Goal: Information Seeking & Learning: Learn about a topic

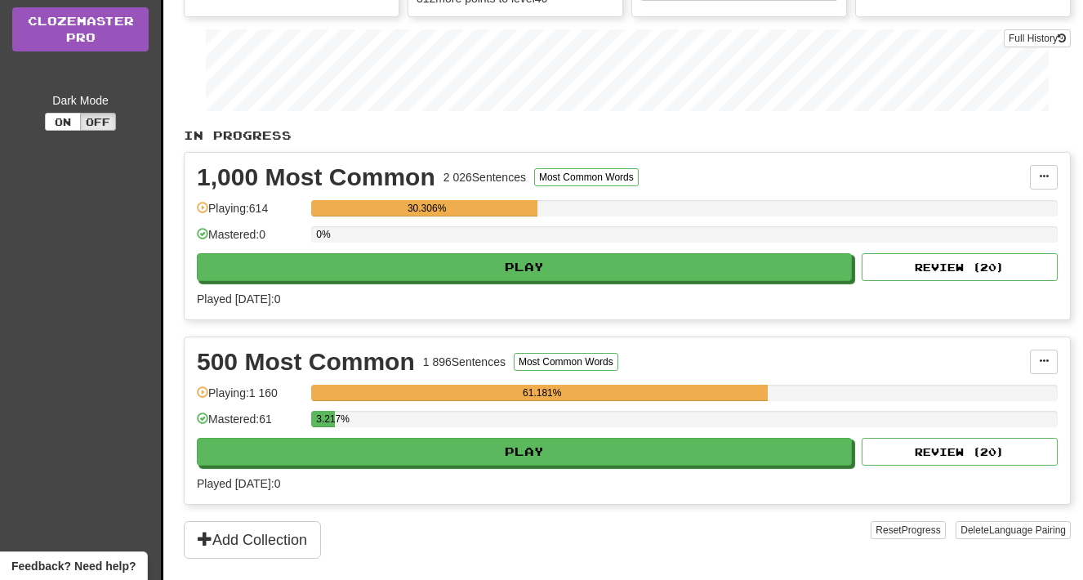
scroll to position [290, 0]
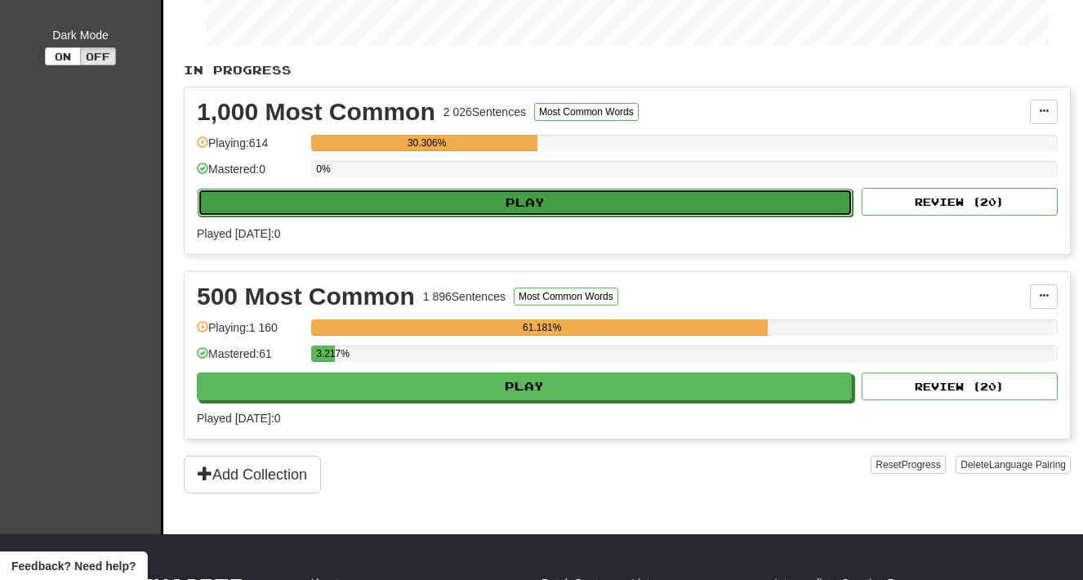
click at [417, 208] on button "Play" at bounding box center [525, 203] width 655 height 28
select select "**"
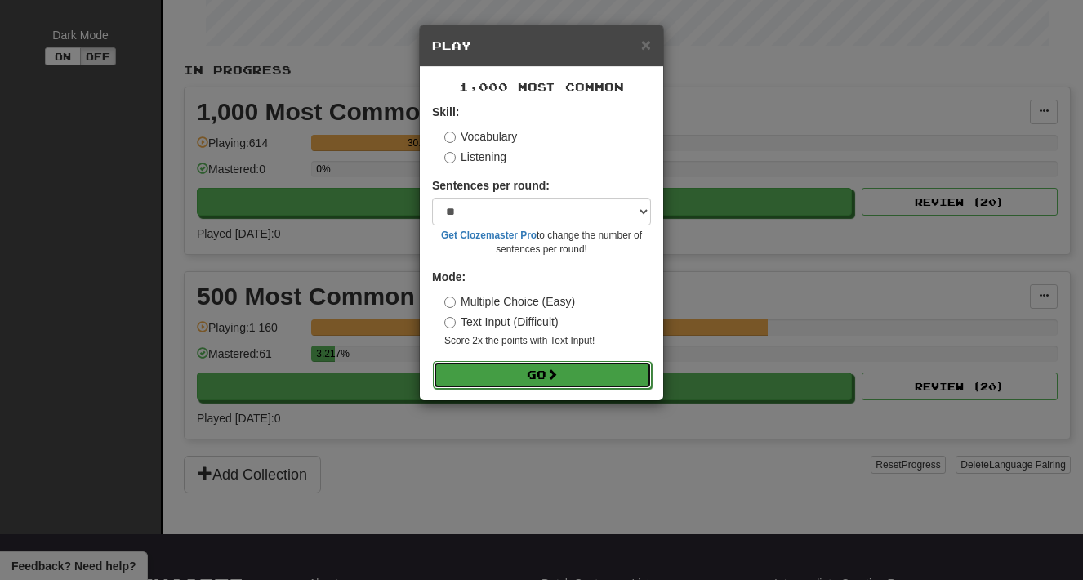
click at [504, 368] on button "Go" at bounding box center [542, 375] width 219 height 28
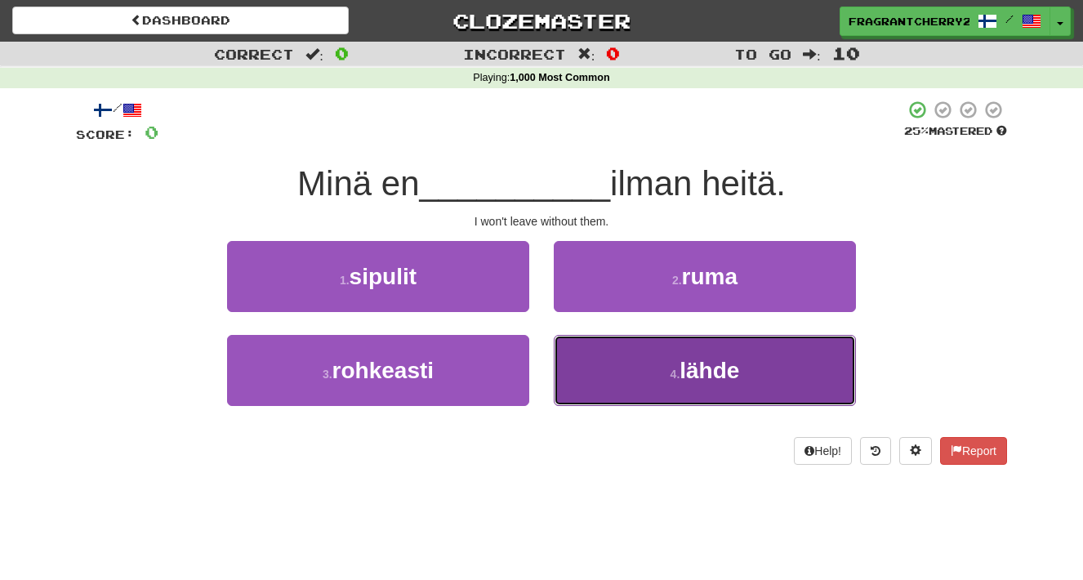
click at [605, 380] on button "4 . lähde" at bounding box center [705, 370] width 302 height 71
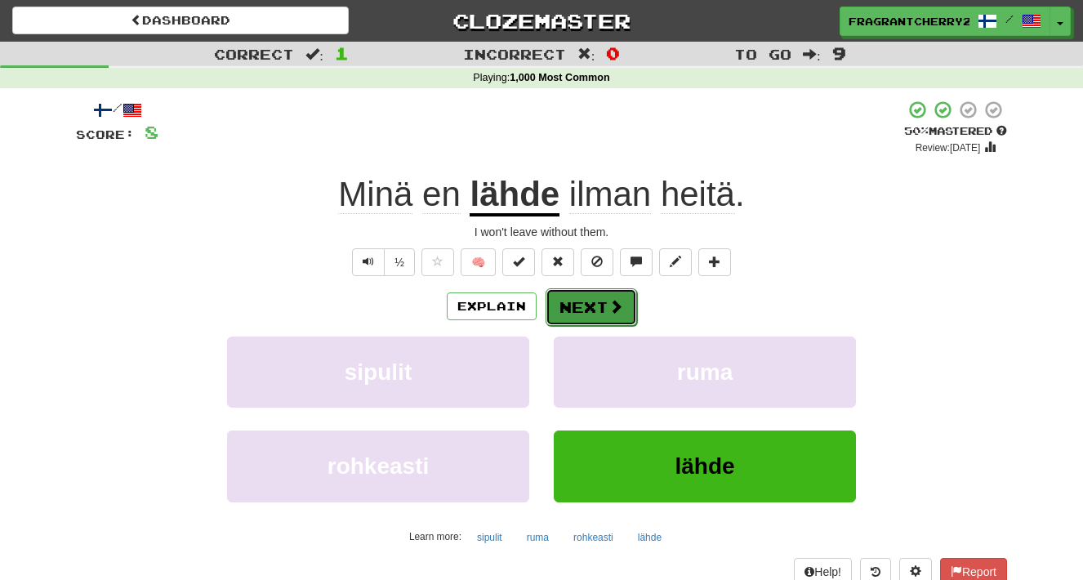
click at [581, 309] on button "Next" at bounding box center [591, 307] width 91 height 38
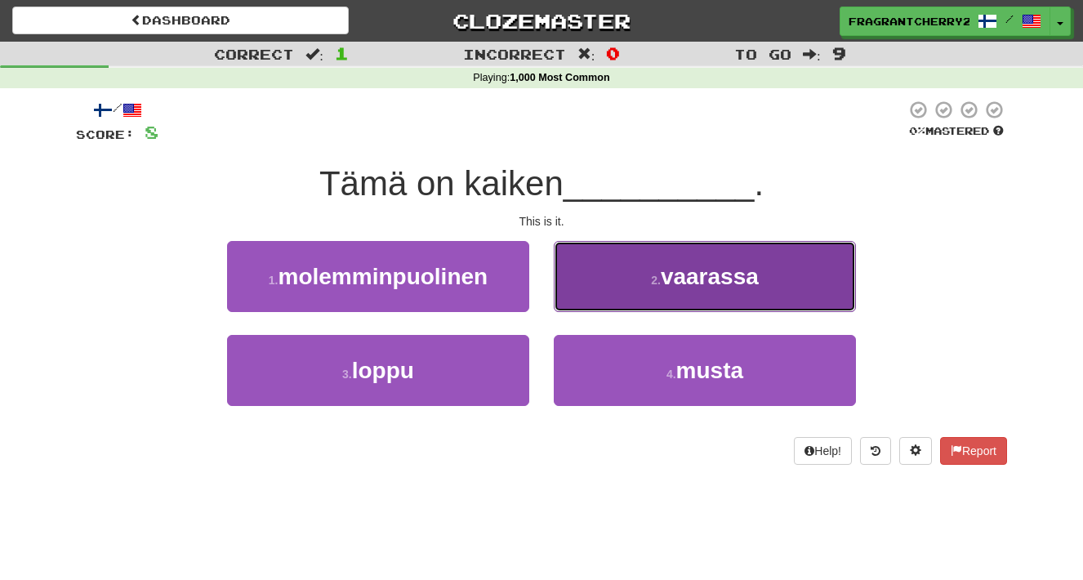
click at [593, 296] on button "2 . vaarassa" at bounding box center [705, 276] width 302 height 71
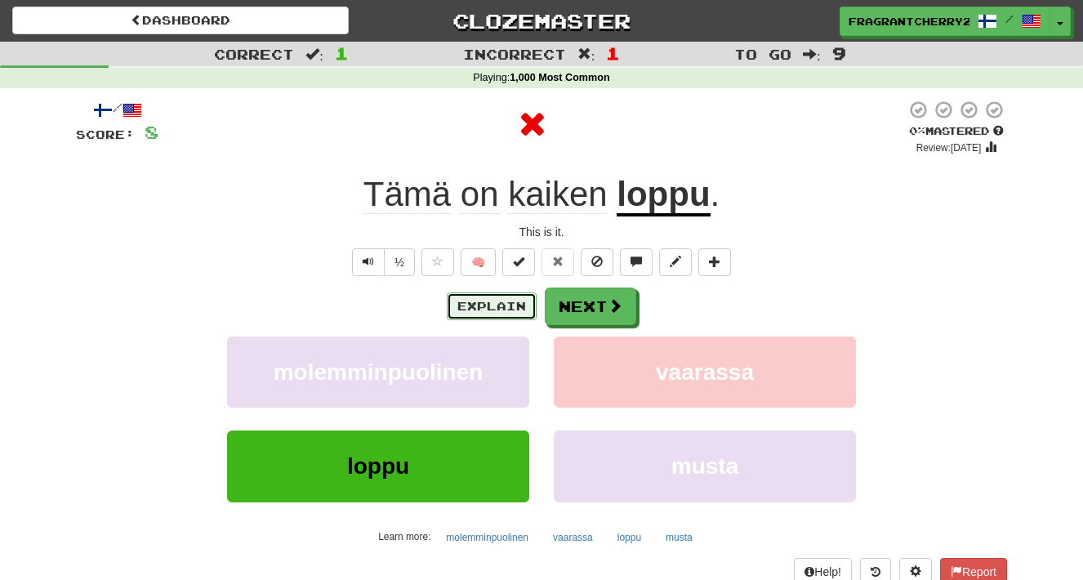
click at [536, 311] on button "Explain" at bounding box center [492, 306] width 90 height 28
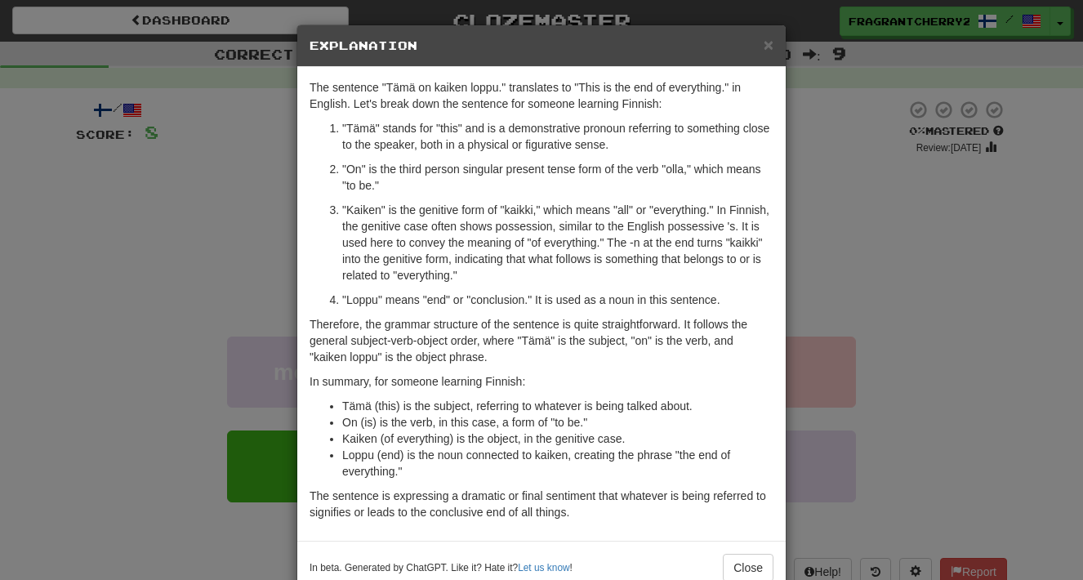
click at [797, 234] on div "× Explanation The sentence "Tämä on kaiken loppu." translates to "This is the e…" at bounding box center [541, 290] width 1083 height 580
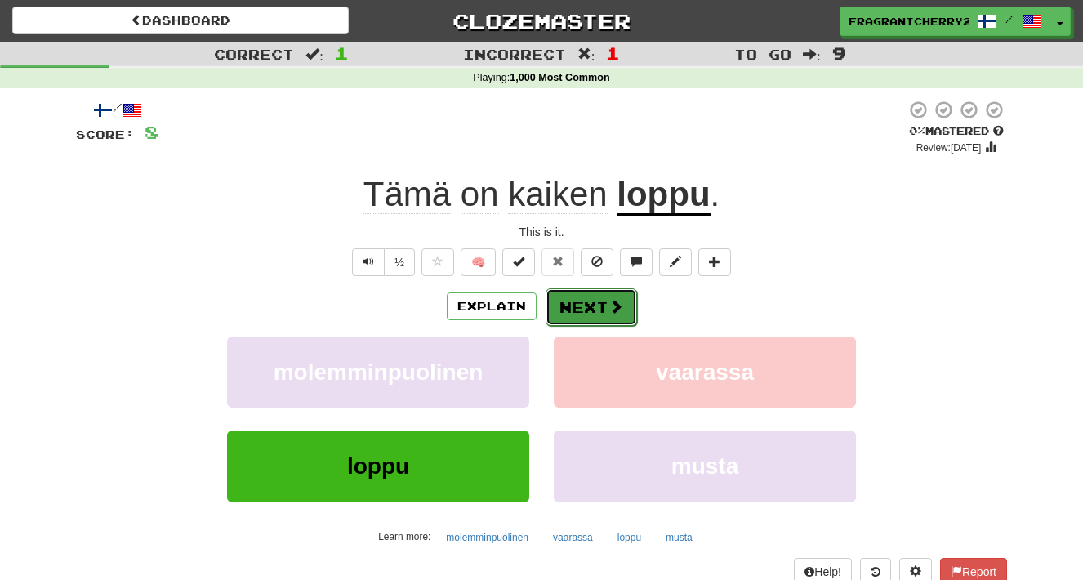
click at [602, 301] on button "Next" at bounding box center [591, 307] width 91 height 38
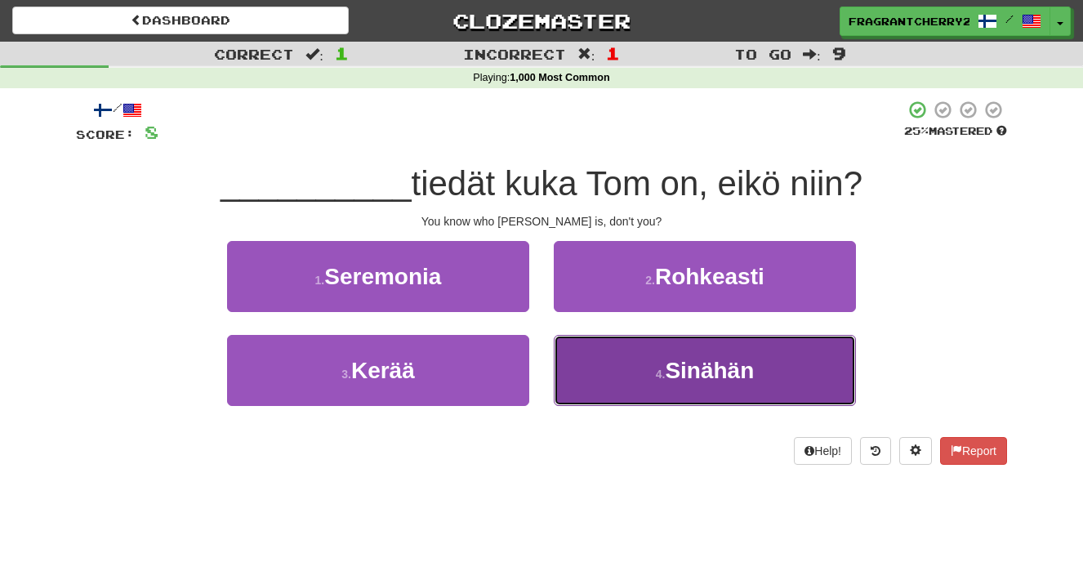
click at [686, 377] on span "Sinähän" at bounding box center [709, 370] width 89 height 25
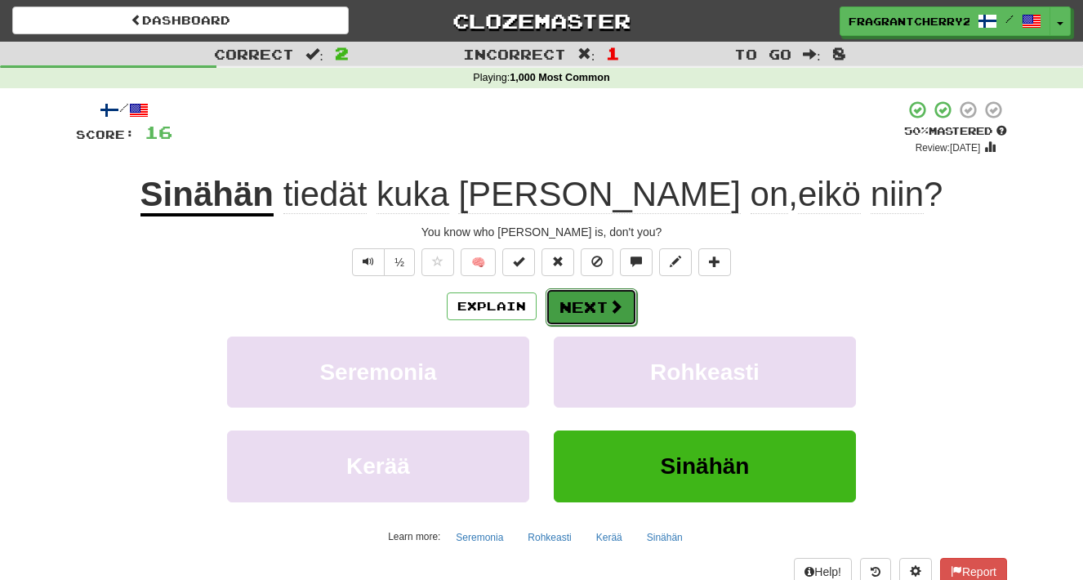
click at [608, 296] on button "Next" at bounding box center [591, 307] width 91 height 38
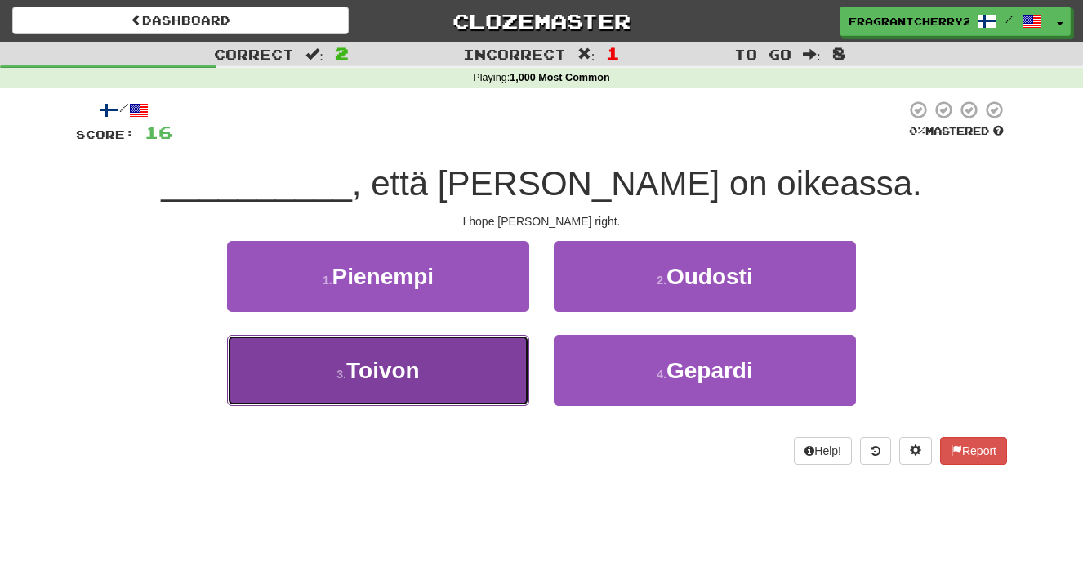
click at [502, 370] on button "3 . Toivon" at bounding box center [378, 370] width 302 height 71
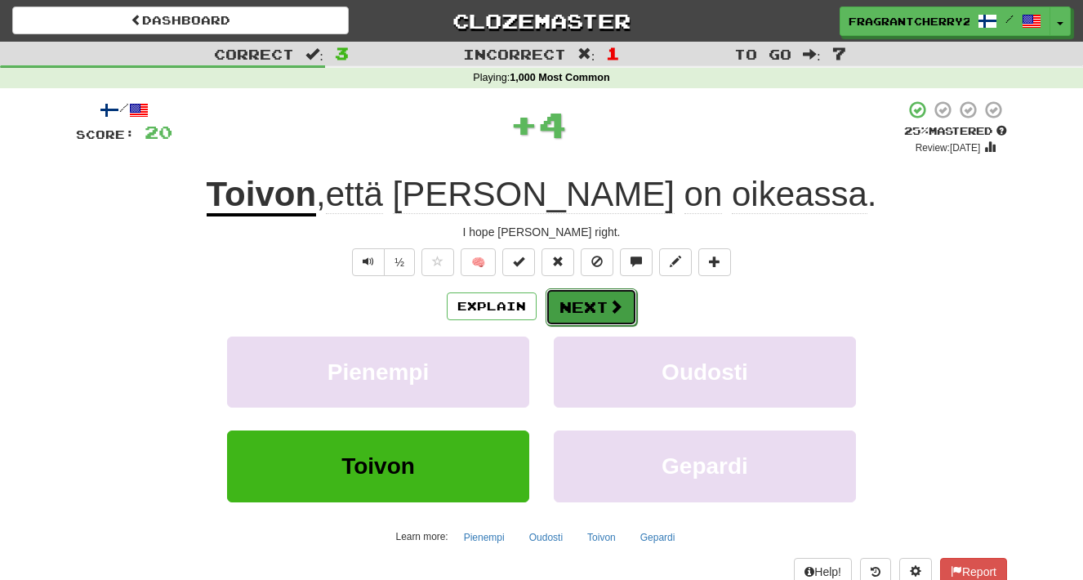
click at [588, 314] on button "Next" at bounding box center [591, 307] width 91 height 38
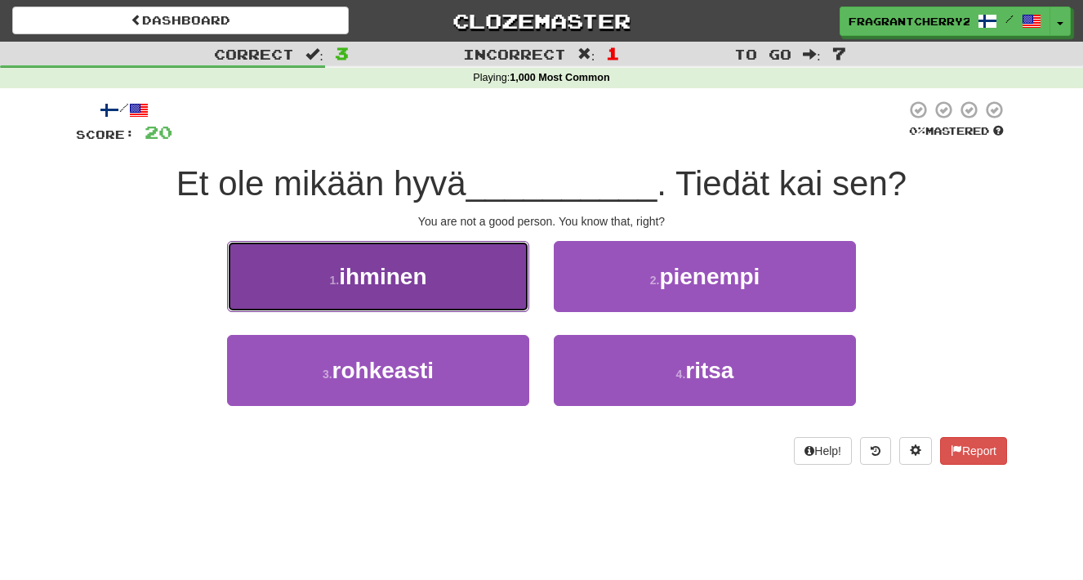
click at [421, 254] on button "1 . ihminen" at bounding box center [378, 276] width 302 height 71
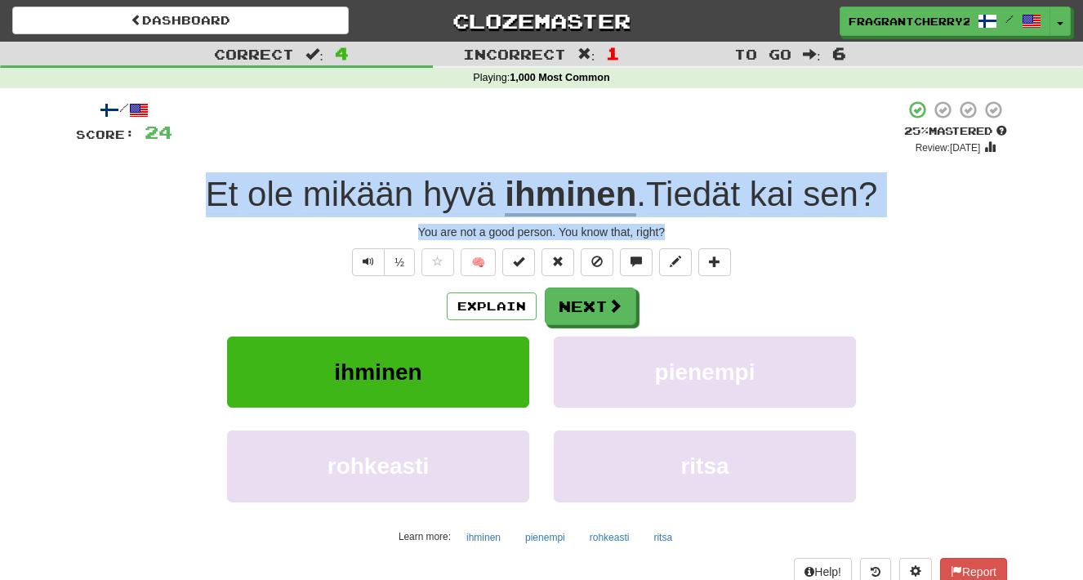
drag, startPoint x: 675, startPoint y: 243, endPoint x: 153, endPoint y: 201, distance: 523.5
click at [153, 201] on div "/ Score: 24 + 4 25 % Mastered Review: 2025-08-20 Et ole mikään hyvä ihminen . T…" at bounding box center [541, 356] width 931 height 512
copy div "Et ole mikään hyvä ihminen . Tiedät kai sen ? You are not a good person. You kn…"
click at [580, 316] on button "Next" at bounding box center [591, 307] width 91 height 38
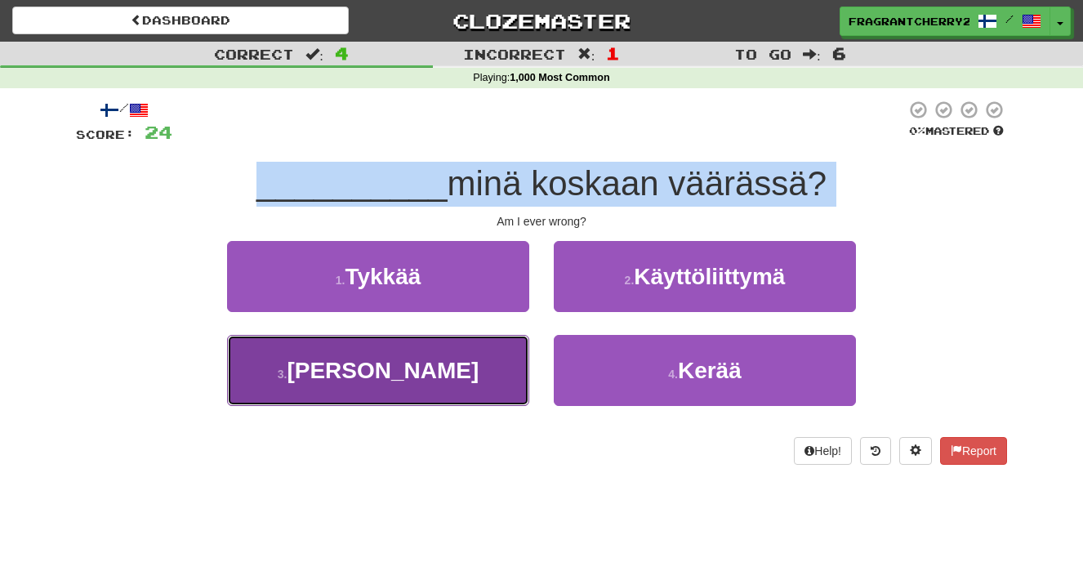
click at [494, 339] on button "3 . Olenko" at bounding box center [378, 370] width 302 height 71
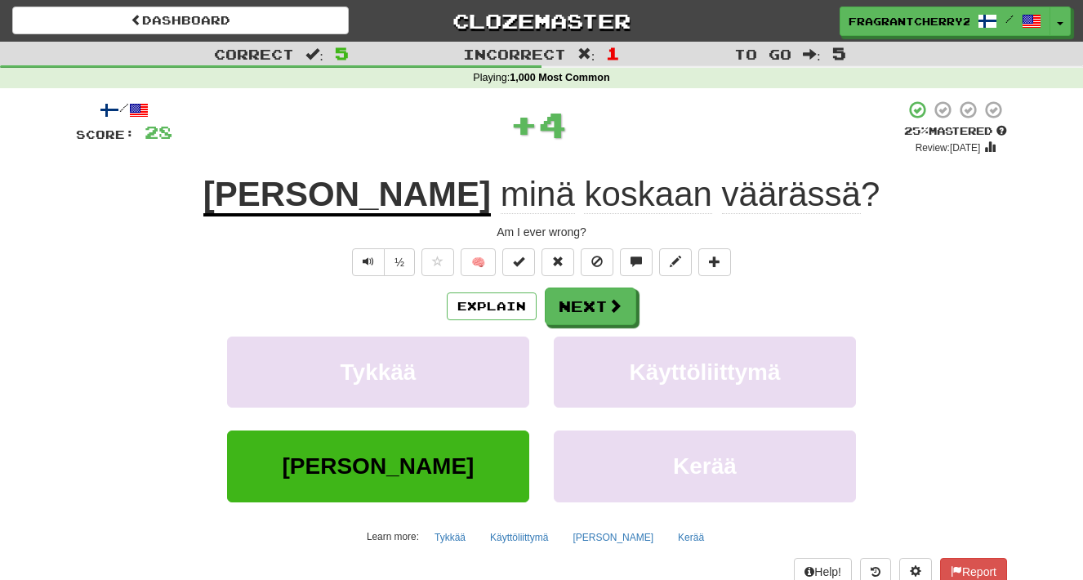
click at [659, 305] on div "Explain Next" at bounding box center [541, 306] width 931 height 38
click at [616, 303] on span at bounding box center [615, 306] width 15 height 15
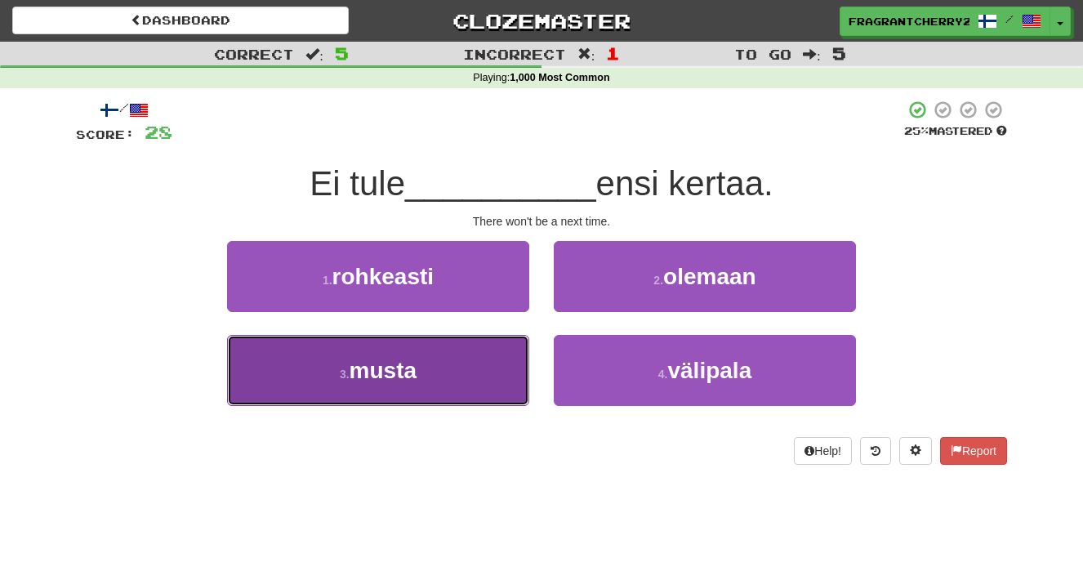
click at [498, 358] on button "3 . musta" at bounding box center [378, 370] width 302 height 71
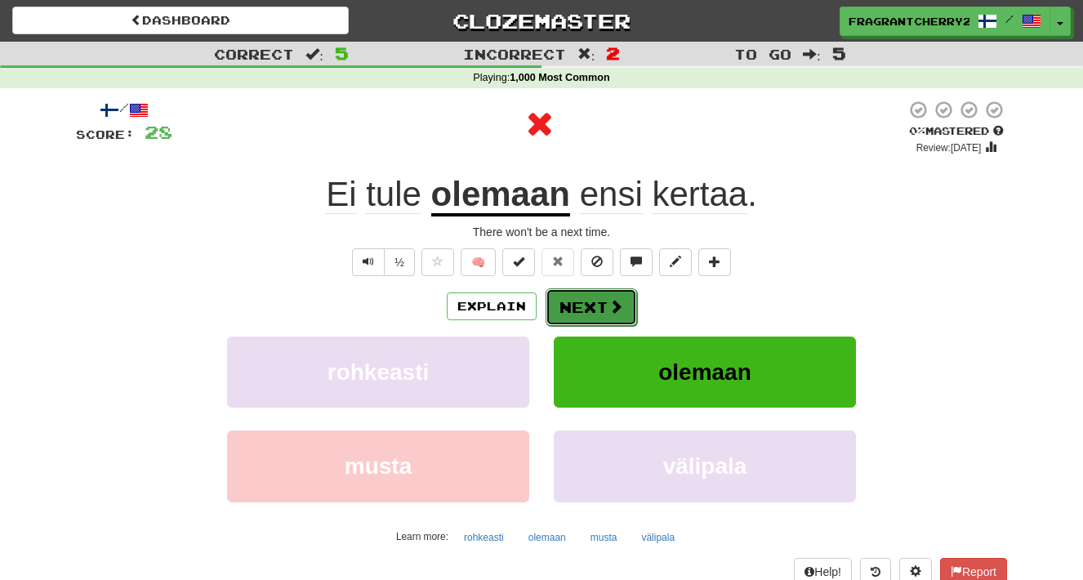
click at [605, 310] on button "Next" at bounding box center [591, 307] width 91 height 38
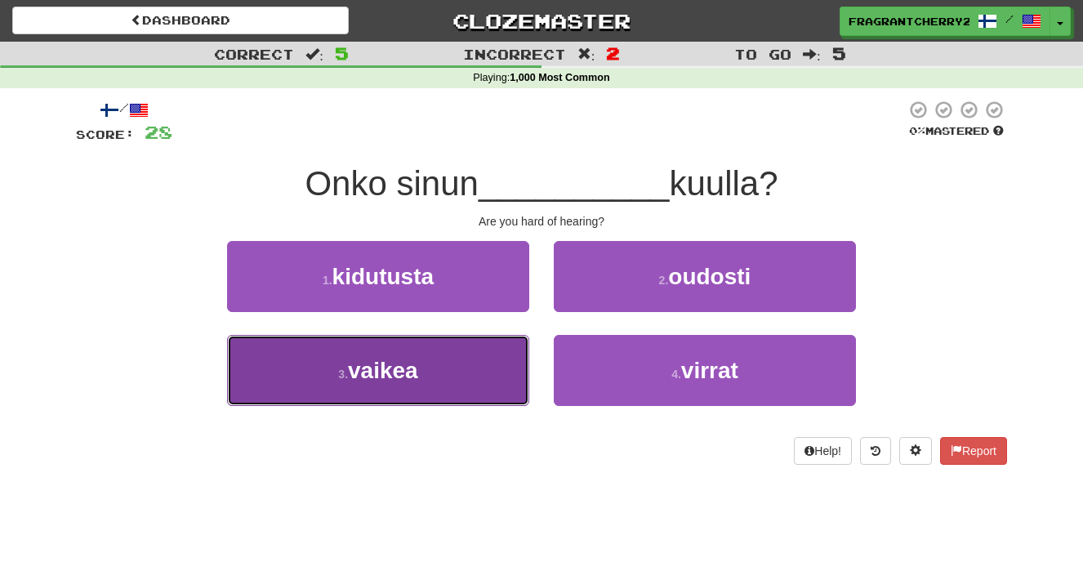
click at [482, 356] on button "3 . vaikea" at bounding box center [378, 370] width 302 height 71
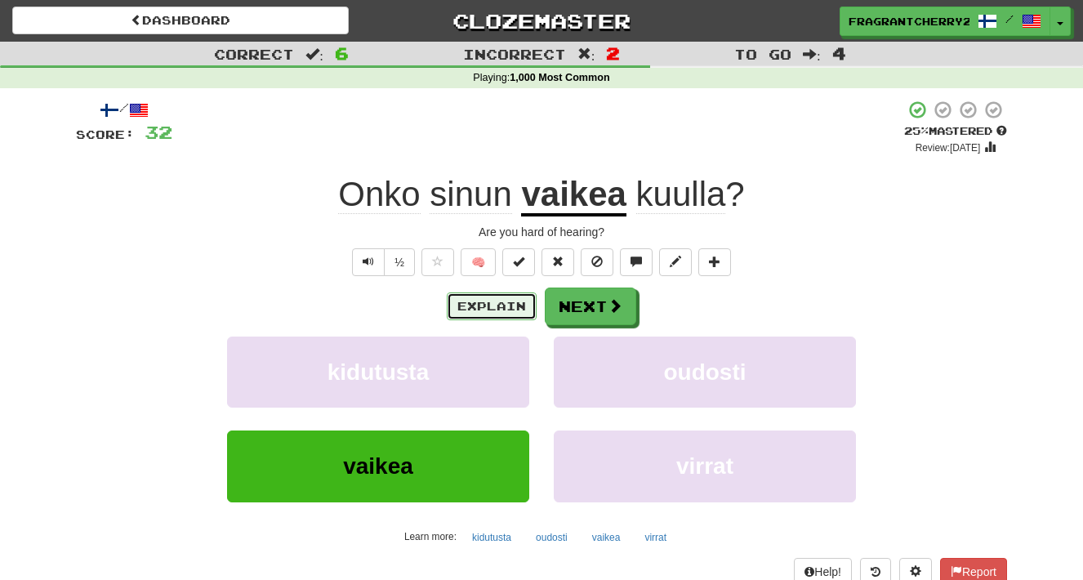
click at [515, 315] on button "Explain" at bounding box center [492, 306] width 90 height 28
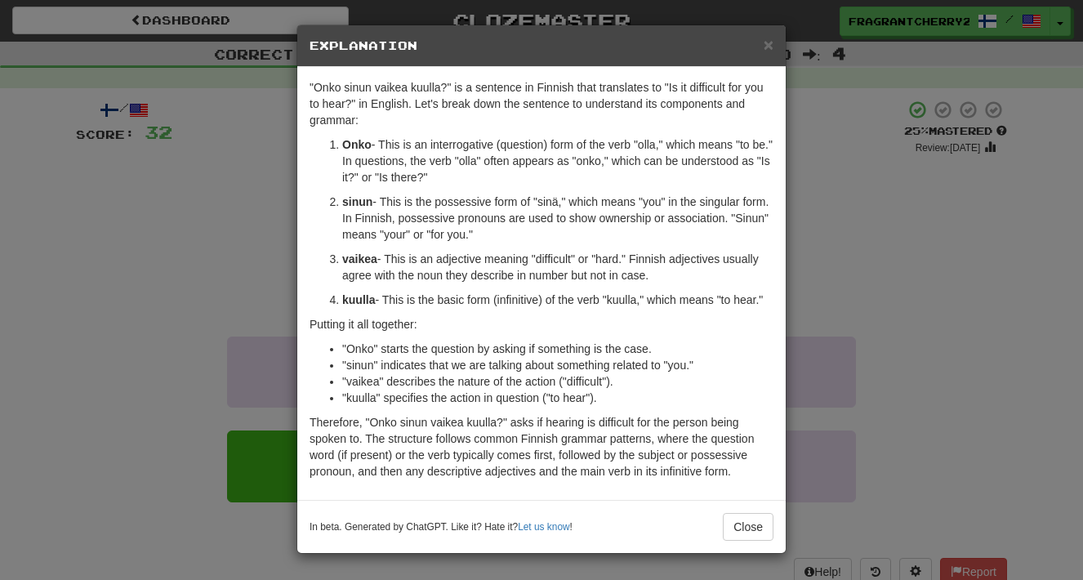
click at [909, 216] on div "× Explanation "Onko sinun vaikea kuulla?" is a sentence in Finnish that transla…" at bounding box center [541, 290] width 1083 height 580
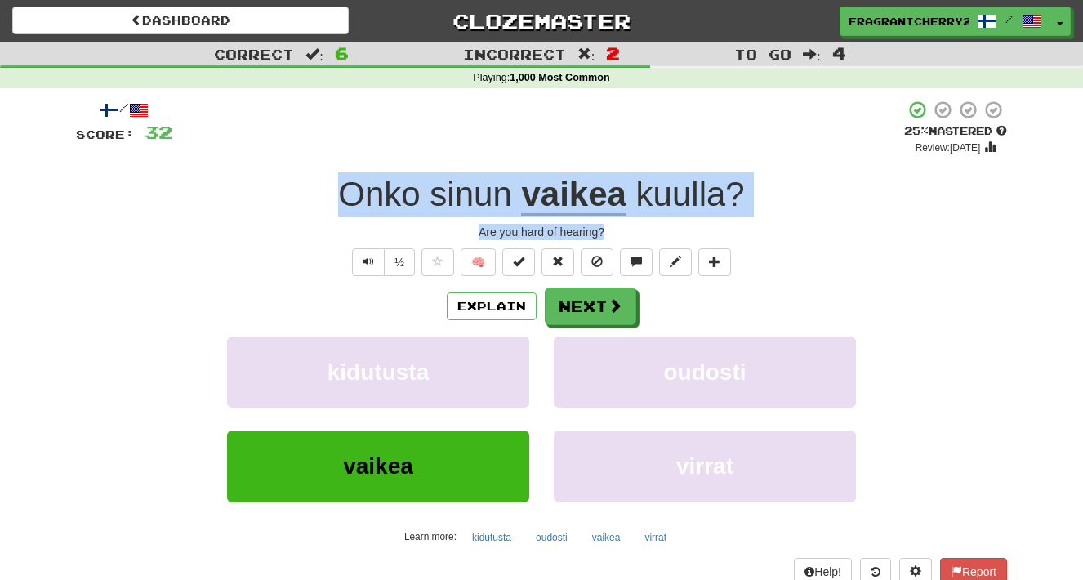
drag, startPoint x: 617, startPoint y: 232, endPoint x: 325, endPoint y: 200, distance: 294.1
click at [325, 200] on div "/ Score: 32 + 4 25 % Mastered Review: 2025-08-20 Onko sinun vaikea kuulla ? Are…" at bounding box center [541, 356] width 931 height 512
copy div "Onko sinun vaikea kuulla ? Are you hard of hearing?"
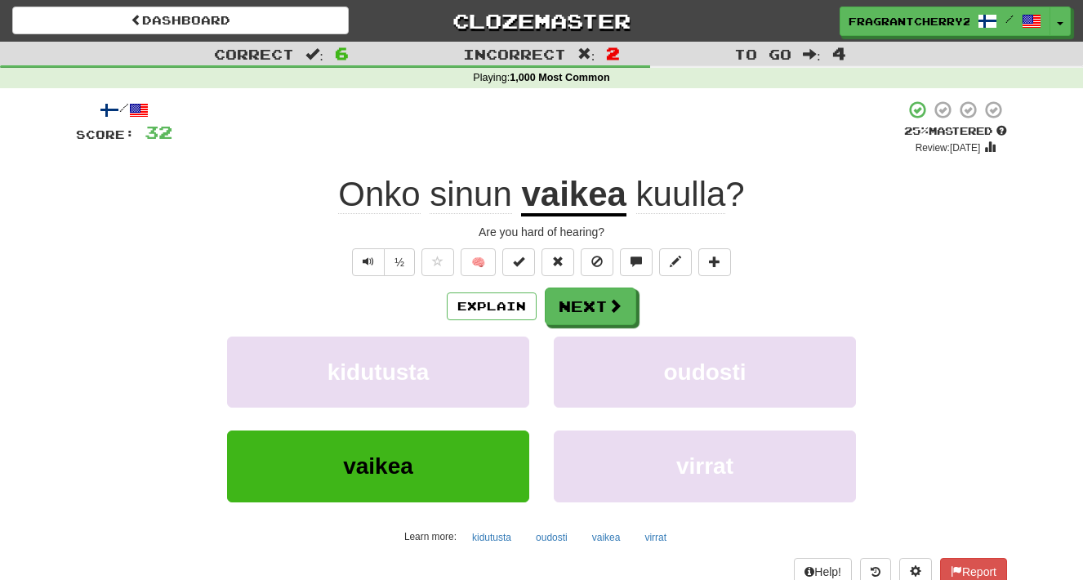
click at [555, 329] on div "Explain Next kidutusta oudosti vaikea virrat Learn more: kidutusta oudosti vaik…" at bounding box center [541, 418] width 931 height 262
click at [561, 311] on button "Next" at bounding box center [591, 307] width 91 height 38
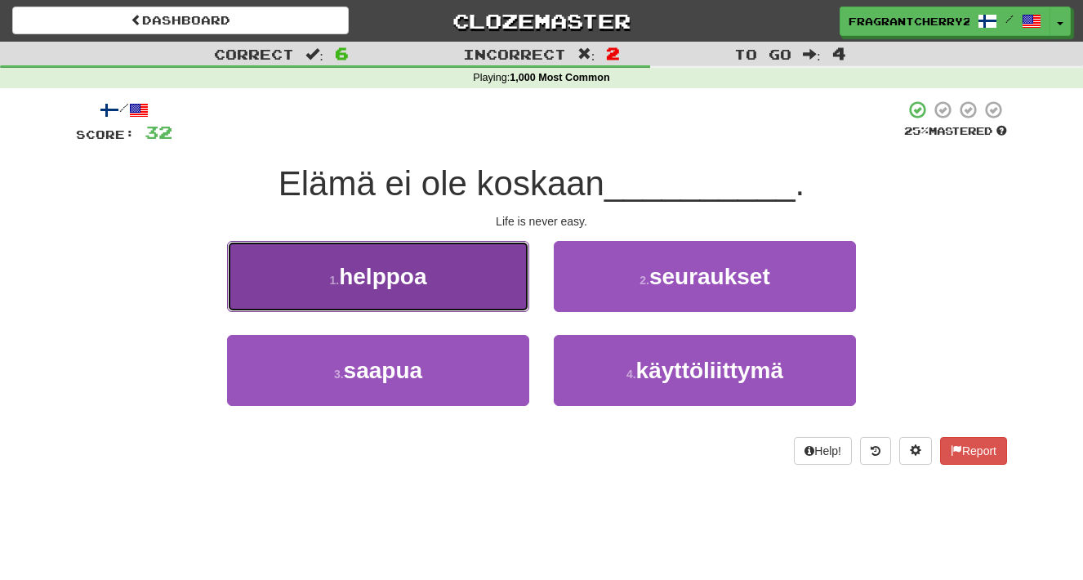
click at [502, 303] on button "1 . helppoa" at bounding box center [378, 276] width 302 height 71
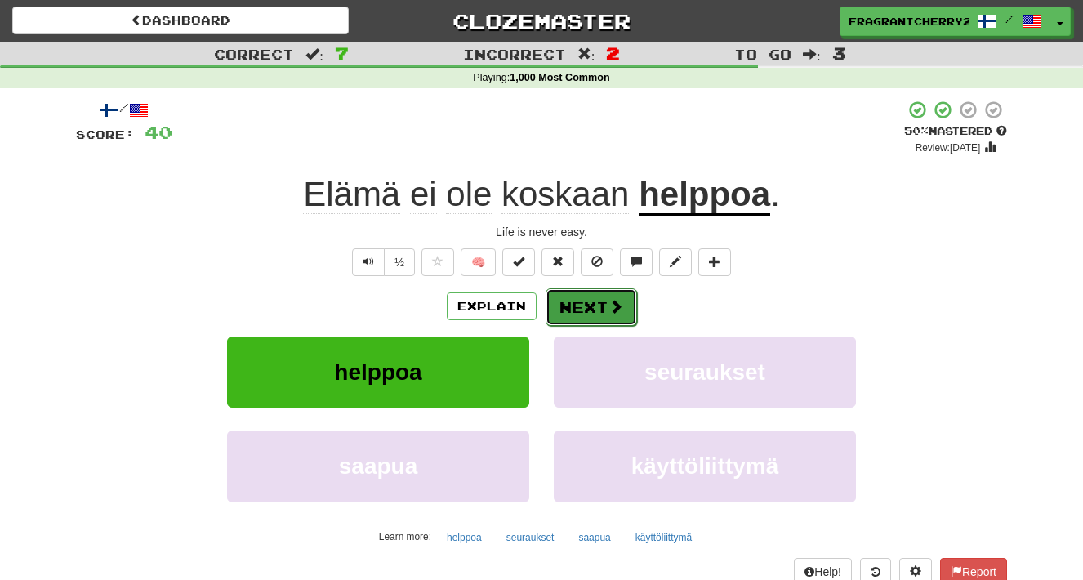
click at [604, 313] on button "Next" at bounding box center [591, 307] width 91 height 38
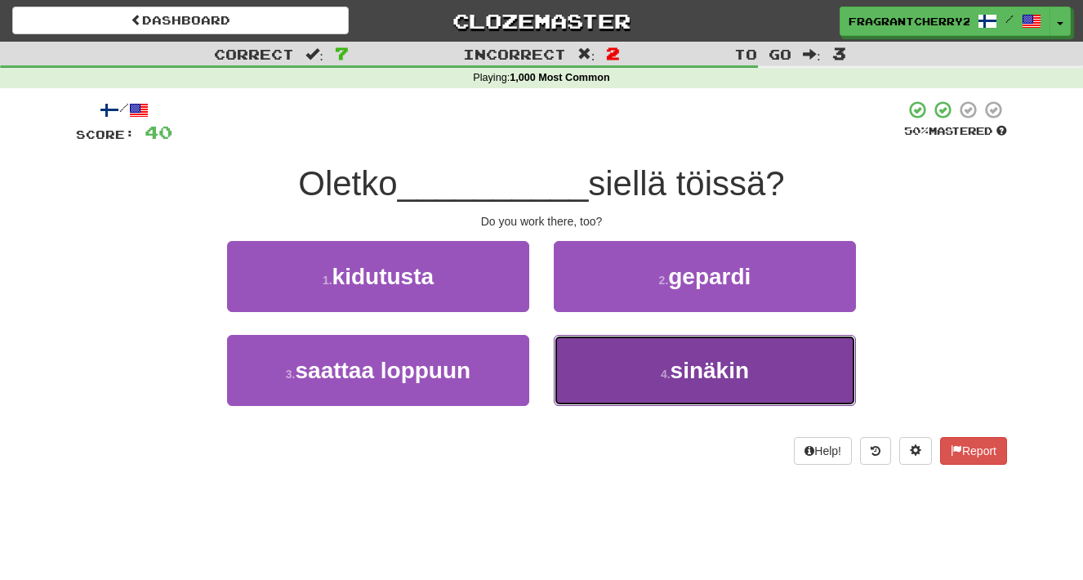
click at [612, 357] on button "4 . sinäkin" at bounding box center [705, 370] width 302 height 71
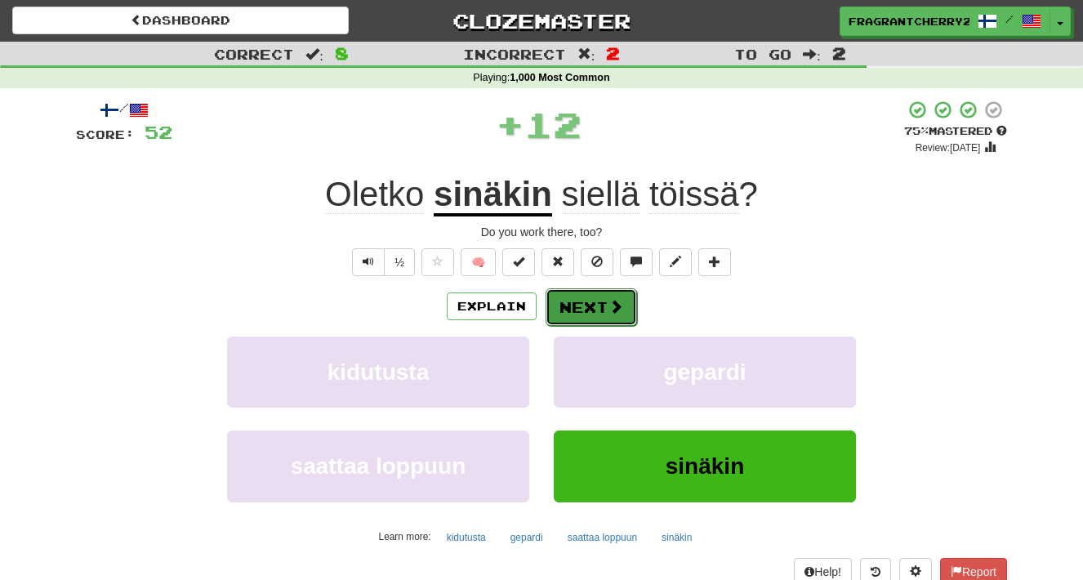
click at [597, 305] on button "Next" at bounding box center [591, 307] width 91 height 38
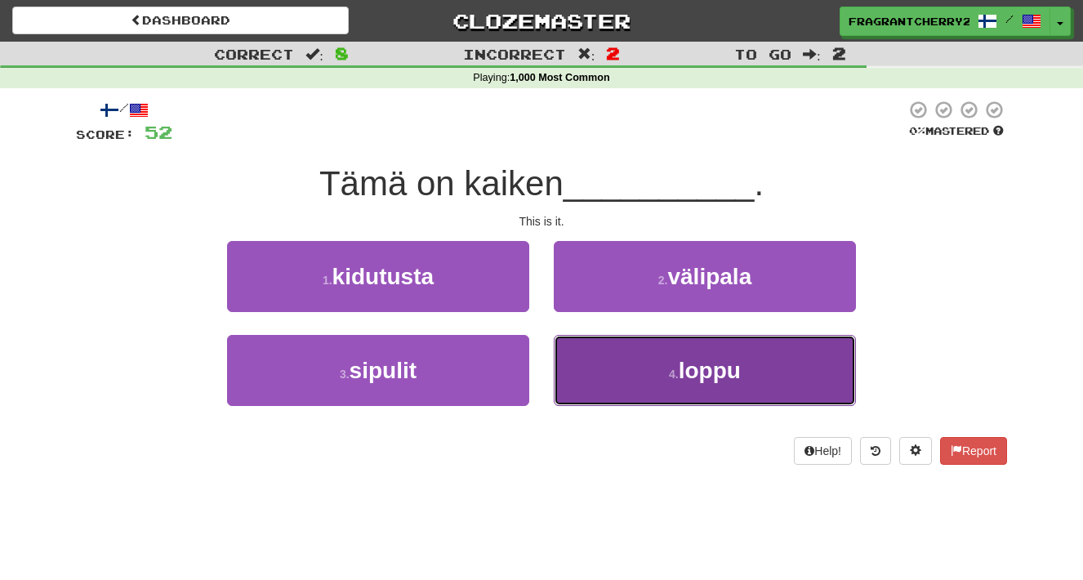
click at [566, 361] on button "4 . loppu" at bounding box center [705, 370] width 302 height 71
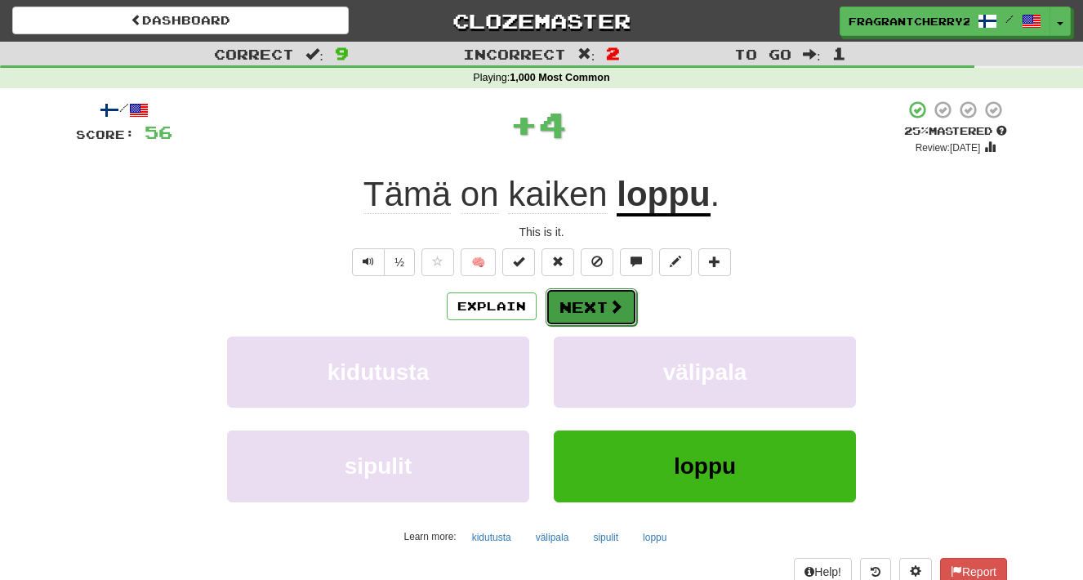
click at [569, 300] on button "Next" at bounding box center [591, 307] width 91 height 38
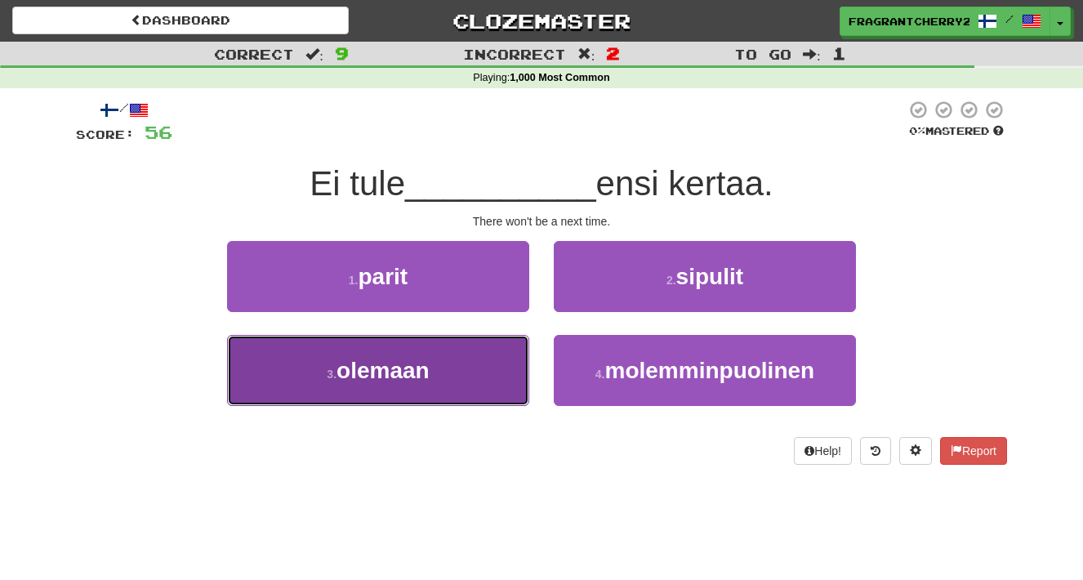
click at [514, 363] on button "3 . olemaan" at bounding box center [378, 370] width 302 height 71
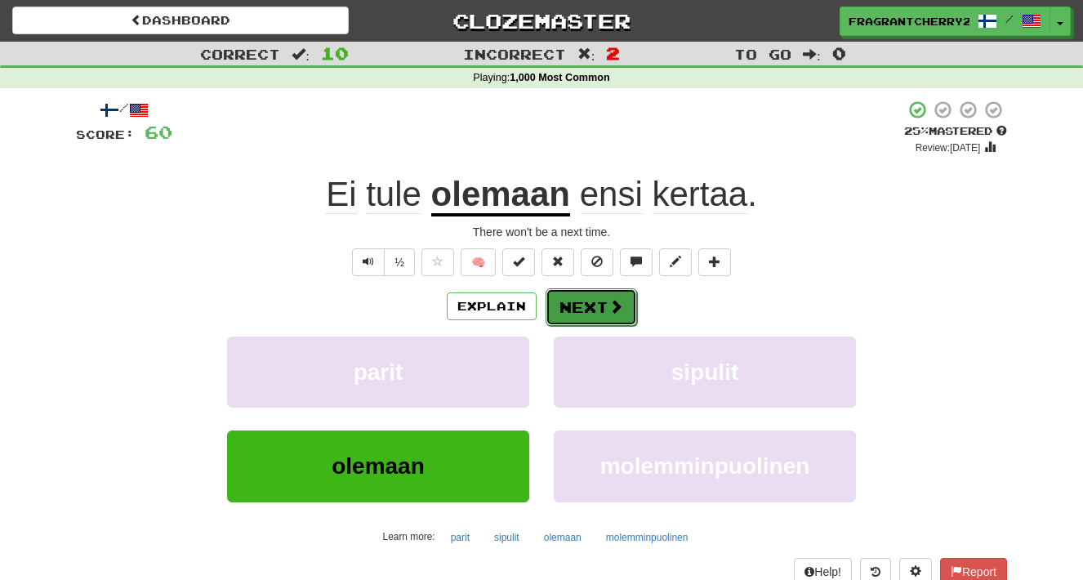
click at [579, 307] on button "Next" at bounding box center [591, 307] width 91 height 38
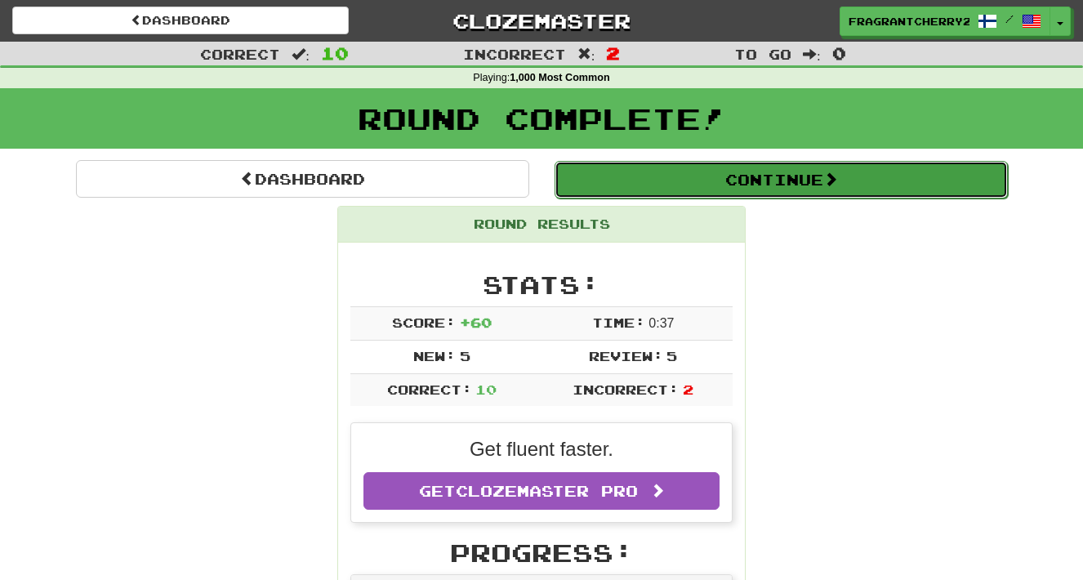
click at [692, 176] on button "Continue" at bounding box center [780, 180] width 453 height 38
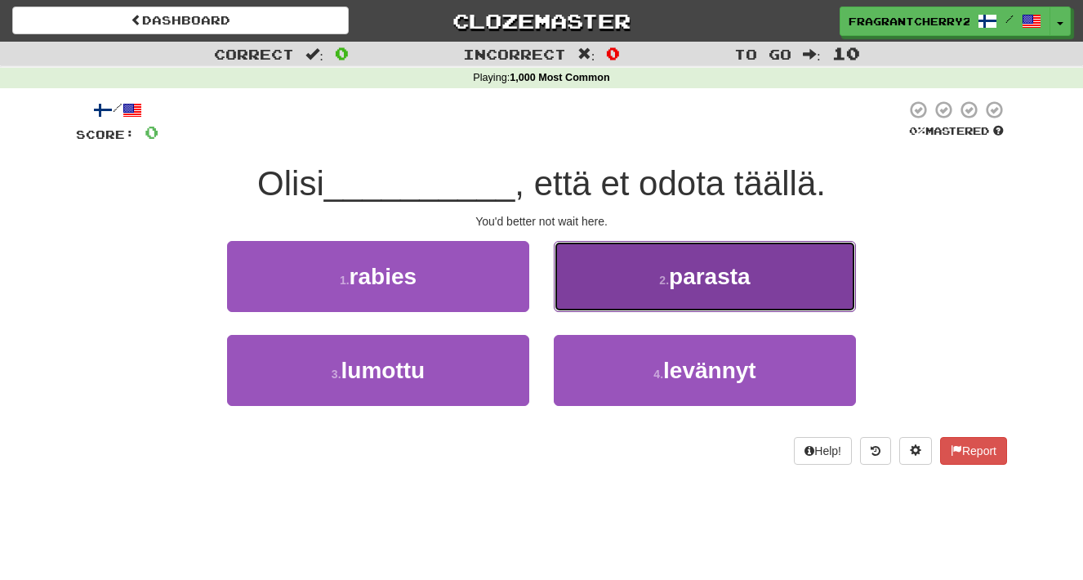
click at [624, 275] on button "2 . parasta" at bounding box center [705, 276] width 302 height 71
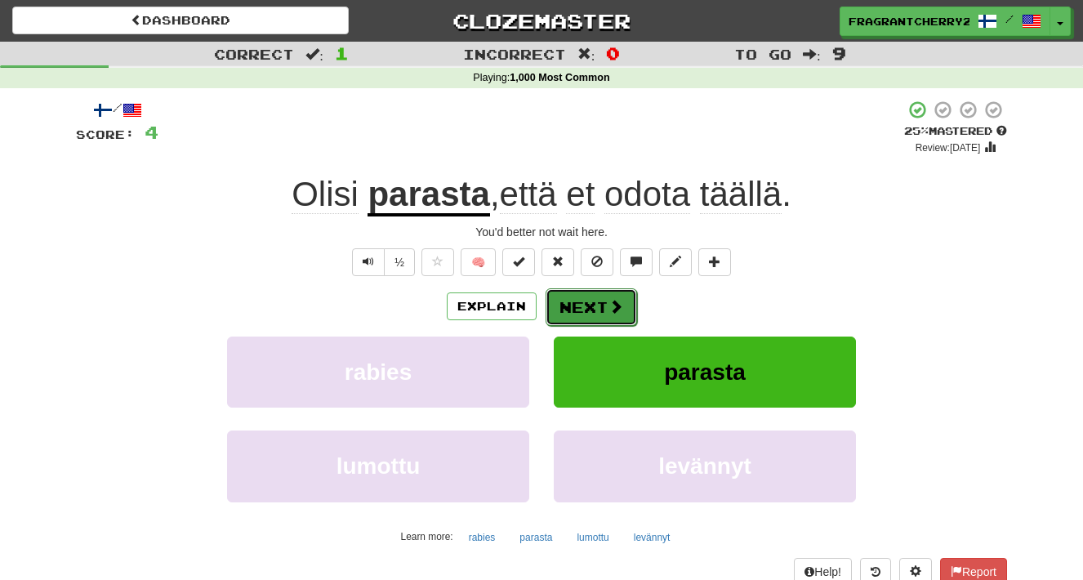
click at [593, 310] on button "Next" at bounding box center [591, 307] width 91 height 38
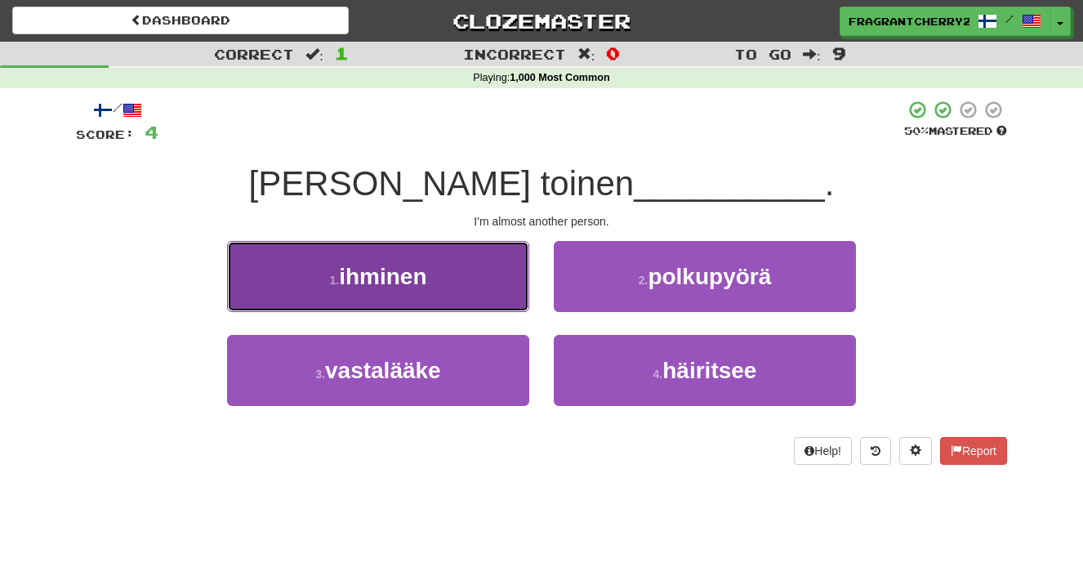
click at [489, 300] on button "1 . ihminen" at bounding box center [378, 276] width 302 height 71
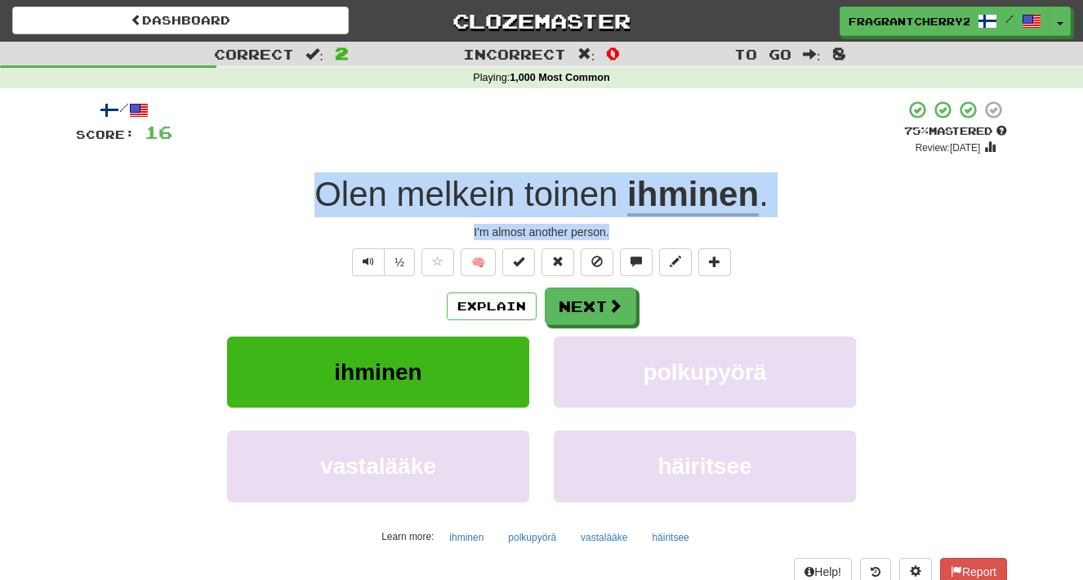
drag, startPoint x: 614, startPoint y: 234, endPoint x: 287, endPoint y: 186, distance: 330.2
click at [287, 186] on div "/ Score: 16 + 12 75 % Mastered Review: 2025-09-18 Olen melkein toinen ihminen .…" at bounding box center [541, 356] width 931 height 512
copy div "Olen melkein toinen ihminen . I'm almost another person."
click at [594, 304] on button "Next" at bounding box center [591, 307] width 91 height 38
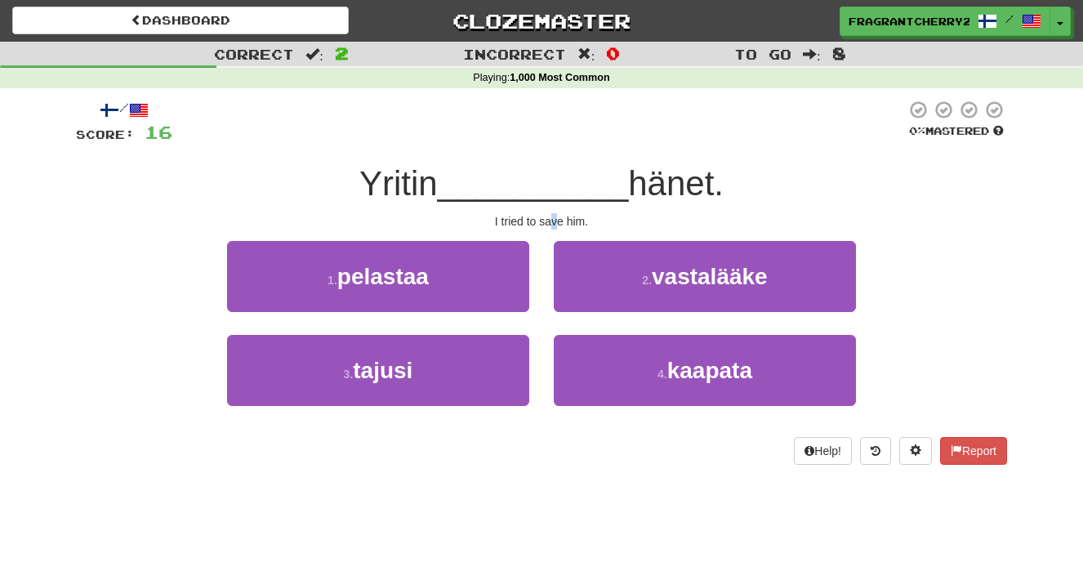
click at [554, 227] on div "I tried to save him." at bounding box center [541, 221] width 931 height 16
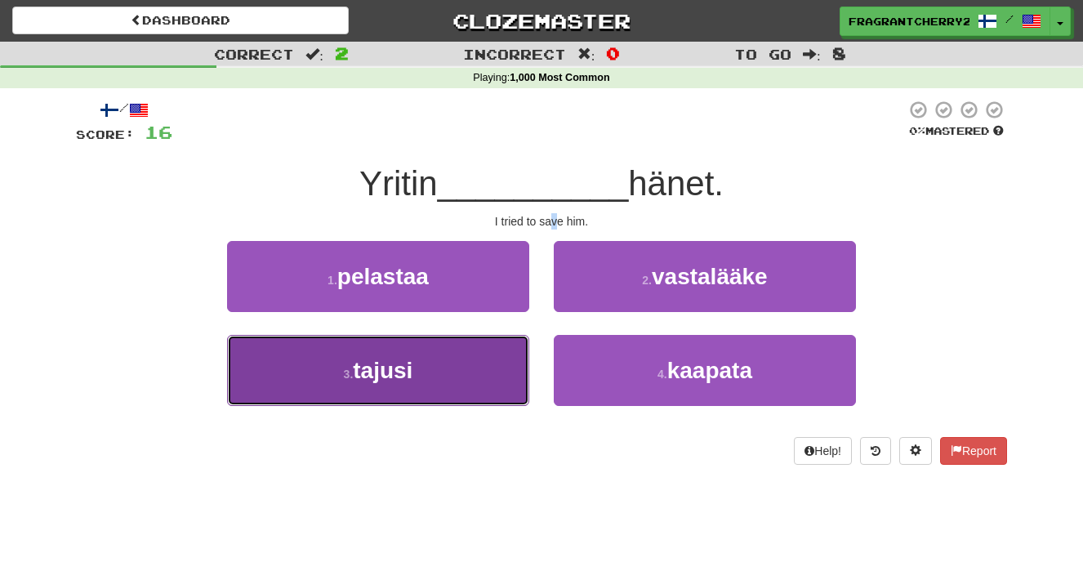
click at [509, 377] on button "3 . tajusi" at bounding box center [378, 370] width 302 height 71
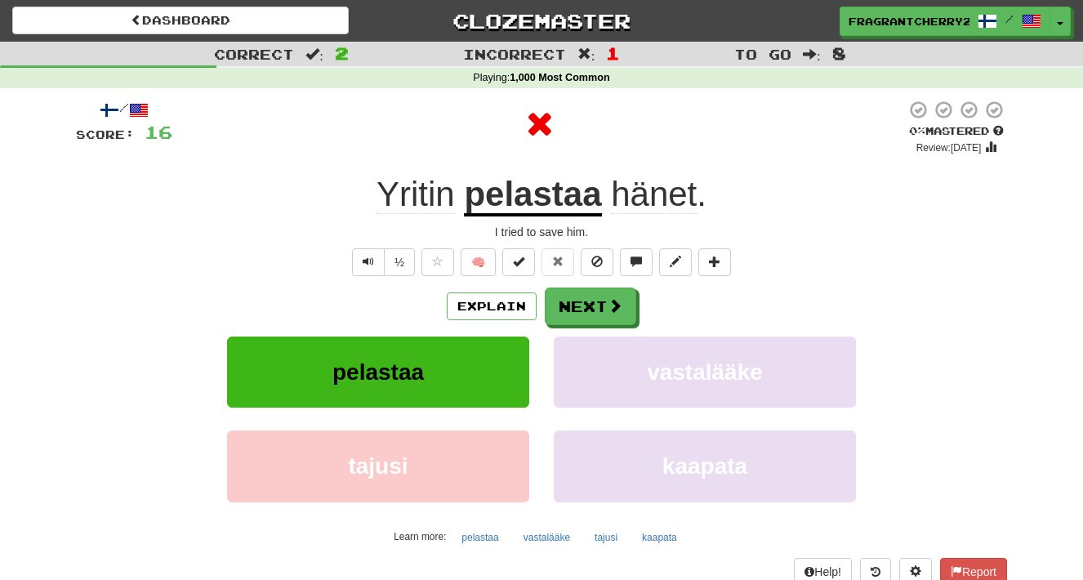
click at [699, 306] on div "Explain Next" at bounding box center [541, 306] width 931 height 38
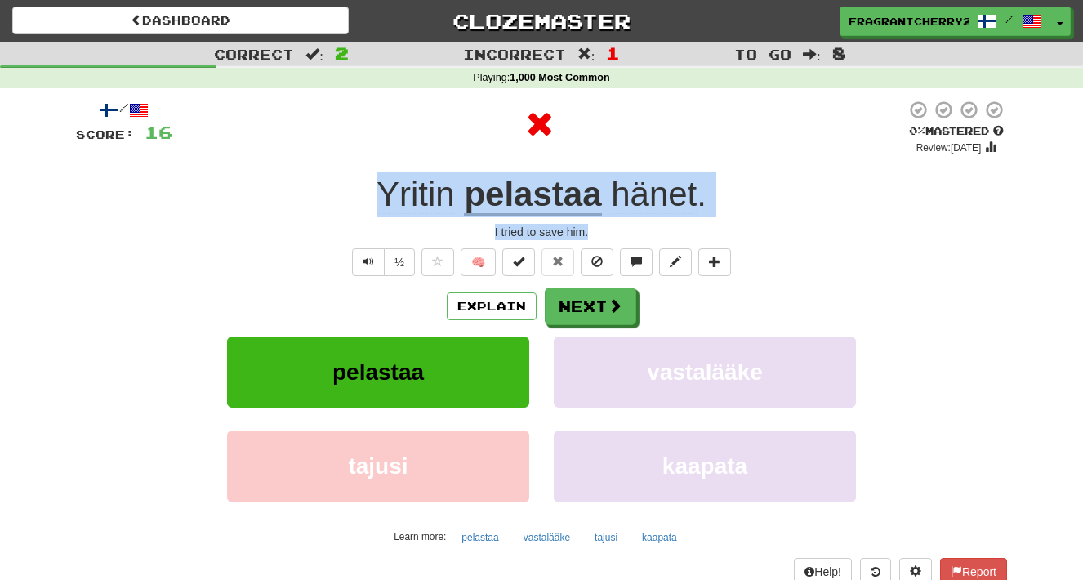
drag, startPoint x: 498, startPoint y: 227, endPoint x: 374, endPoint y: 191, distance: 129.2
click at [374, 191] on div "/ Score: 16 0 % Mastered Review: 2025-08-19 Yritin pelastaa hänet . I tried to …" at bounding box center [541, 356] width 931 height 512
copy div "Yritin pelastaa hänet . I tried to save him."
click at [600, 305] on button "Next" at bounding box center [591, 307] width 91 height 38
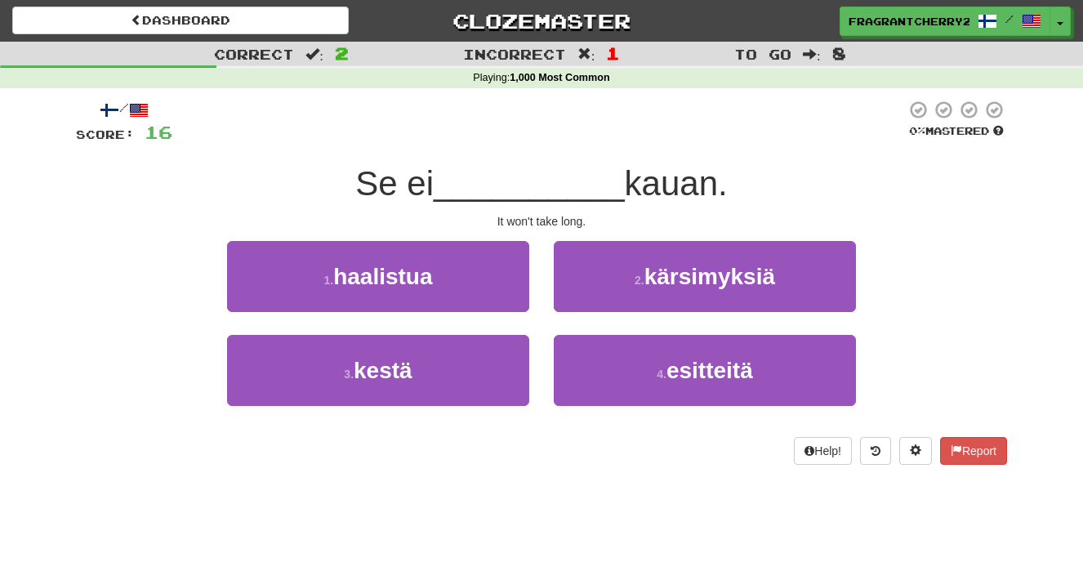
click at [543, 243] on div "2 . kärsimyksiä" at bounding box center [704, 288] width 327 height 94
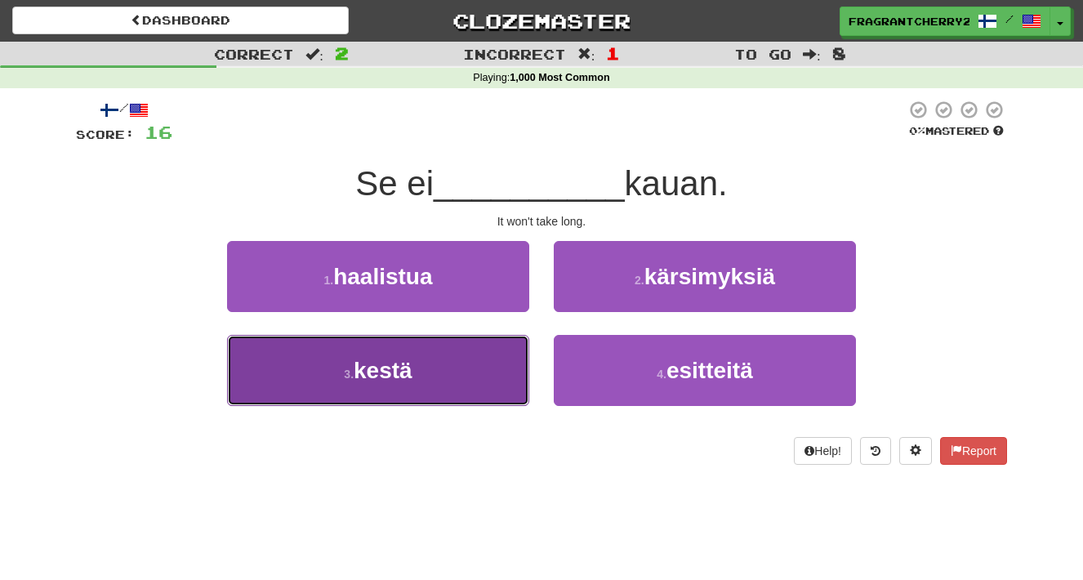
click at [452, 363] on button "3 . kestä" at bounding box center [378, 370] width 302 height 71
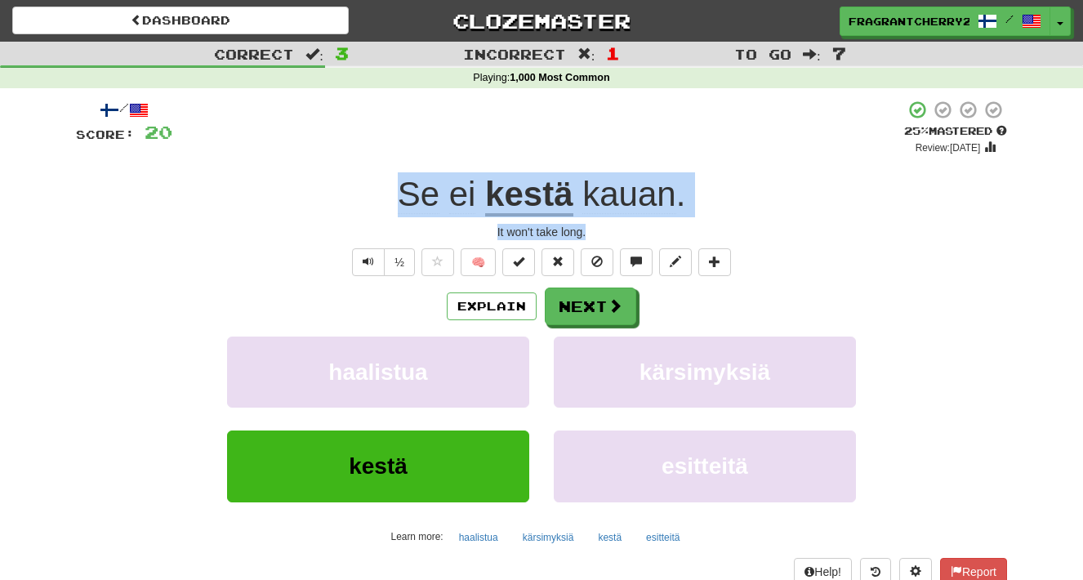
drag, startPoint x: 586, startPoint y: 234, endPoint x: 396, endPoint y: 203, distance: 192.1
click at [396, 203] on div "/ Score: 20 + 4 25 % Mastered Review: 2025-08-20 Se ei kestä kauan . It won't t…" at bounding box center [541, 356] width 931 height 512
copy div "Se ei kestä kauan . It won't take long."
click at [571, 322] on button "Next" at bounding box center [591, 307] width 91 height 38
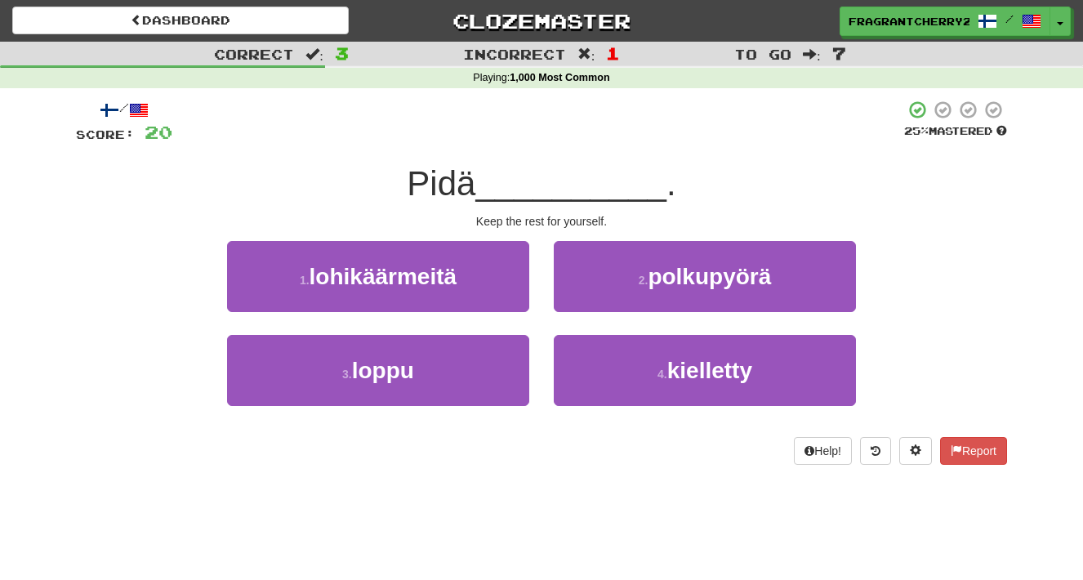
click at [540, 327] on div "1 . lohikäärmeitä" at bounding box center [378, 288] width 327 height 94
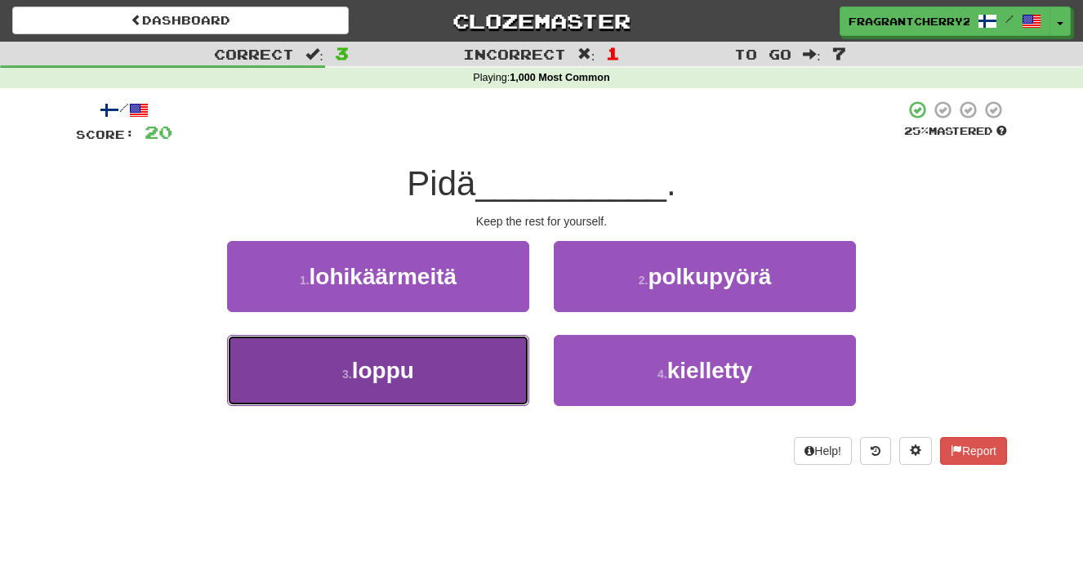
click at [485, 376] on button "3 . loppu" at bounding box center [378, 370] width 302 height 71
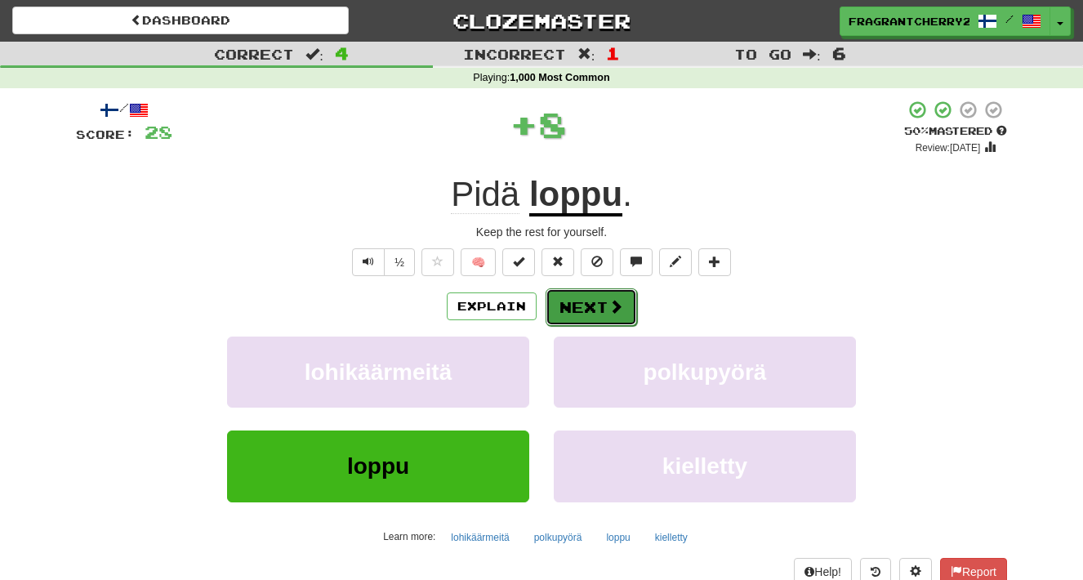
click at [591, 298] on button "Next" at bounding box center [591, 307] width 91 height 38
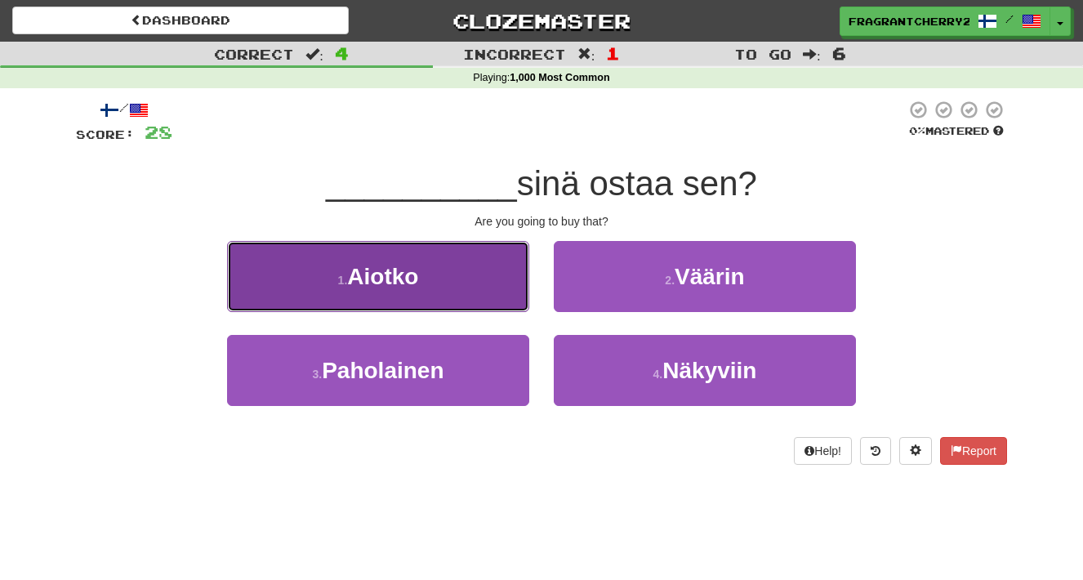
click at [497, 265] on button "1 . Aiotko" at bounding box center [378, 276] width 302 height 71
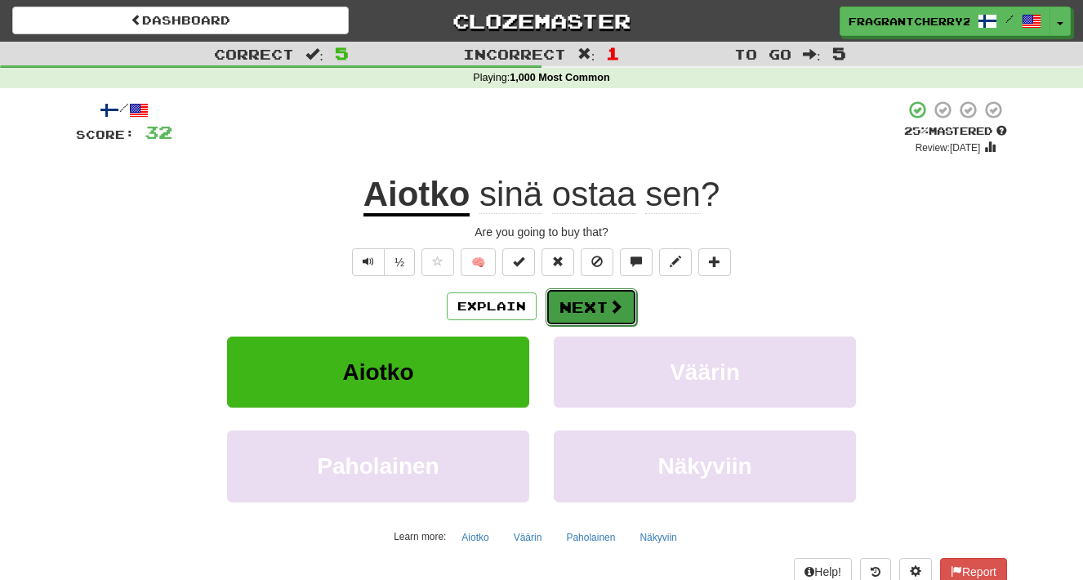
click at [611, 323] on button "Next" at bounding box center [591, 307] width 91 height 38
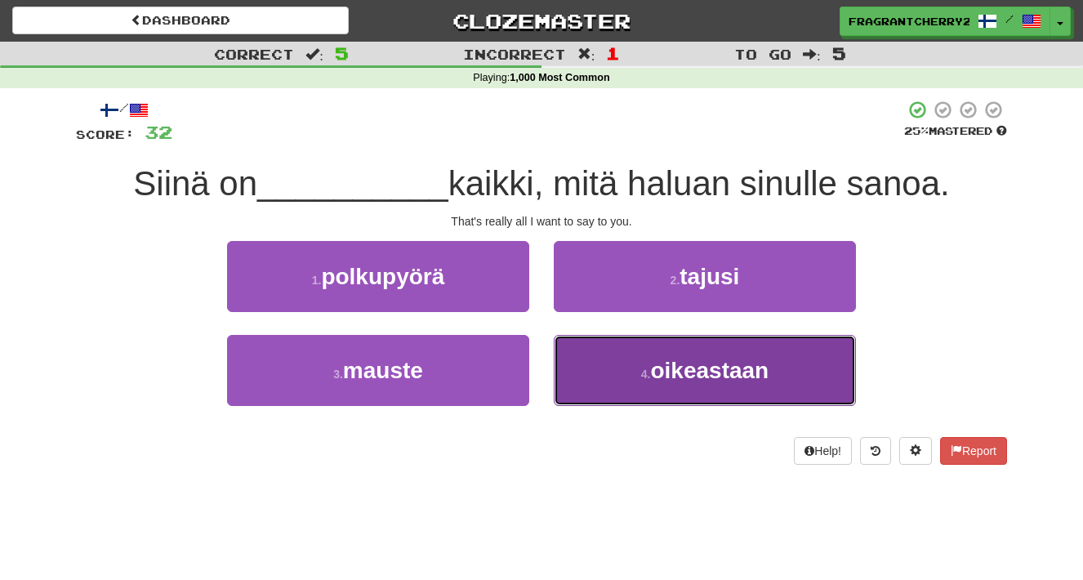
click at [625, 390] on button "4 . oikeastaan" at bounding box center [705, 370] width 302 height 71
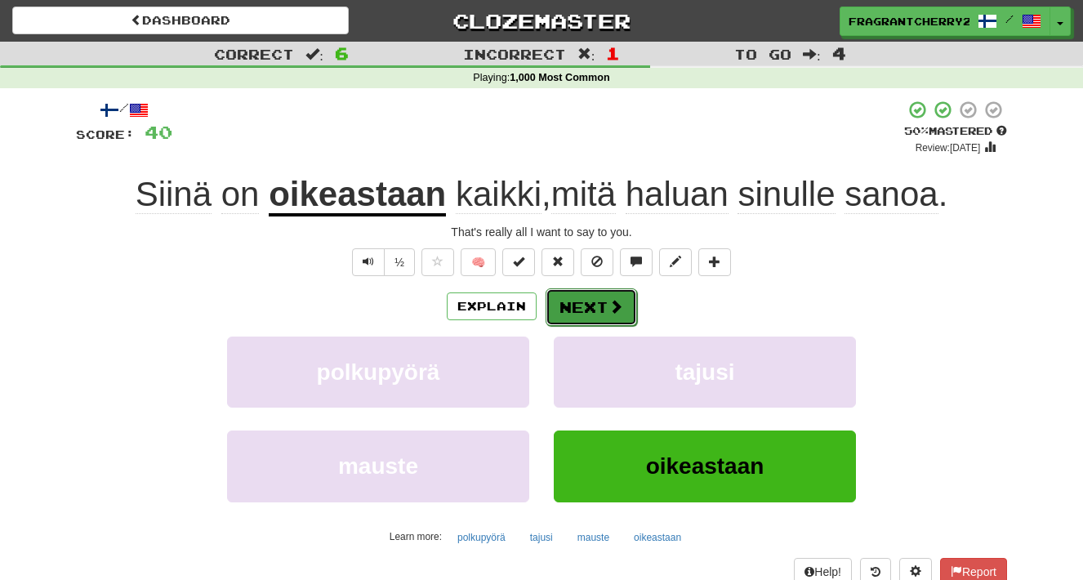
click at [608, 304] on span at bounding box center [615, 306] width 15 height 15
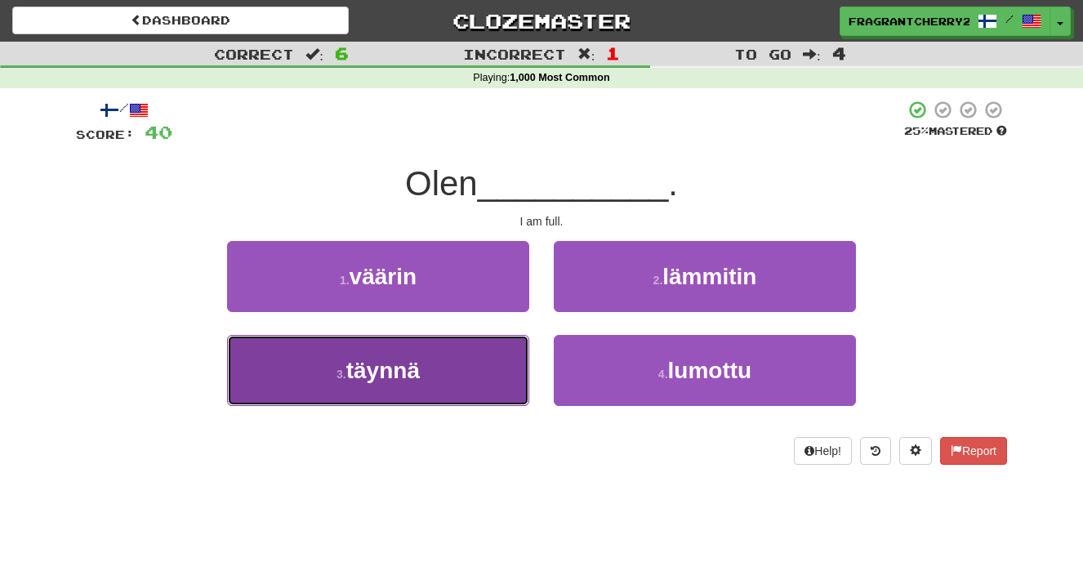
click at [483, 369] on button "3 . täynnä" at bounding box center [378, 370] width 302 height 71
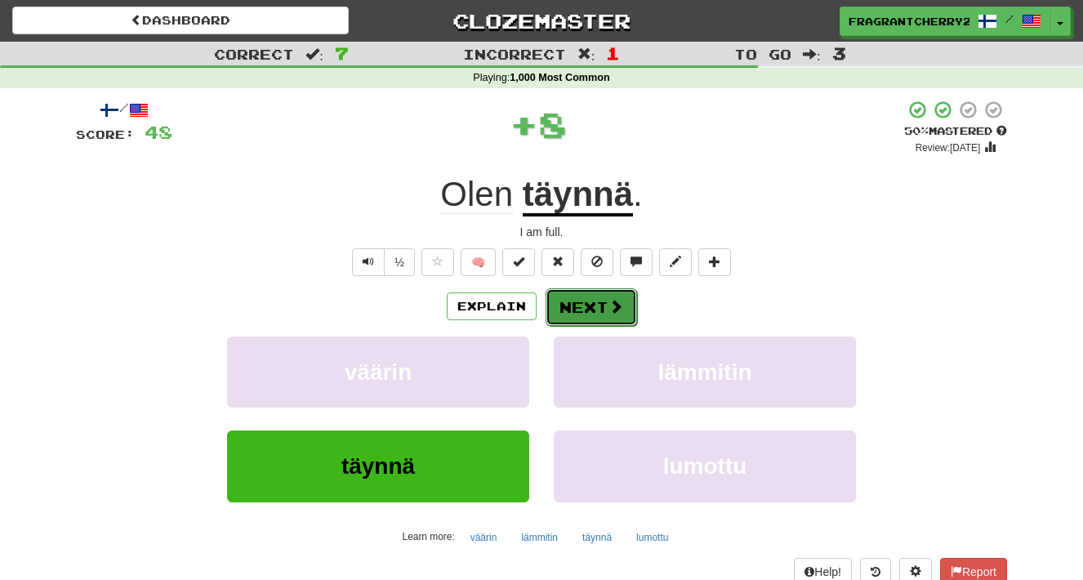
click at [570, 312] on button "Next" at bounding box center [591, 307] width 91 height 38
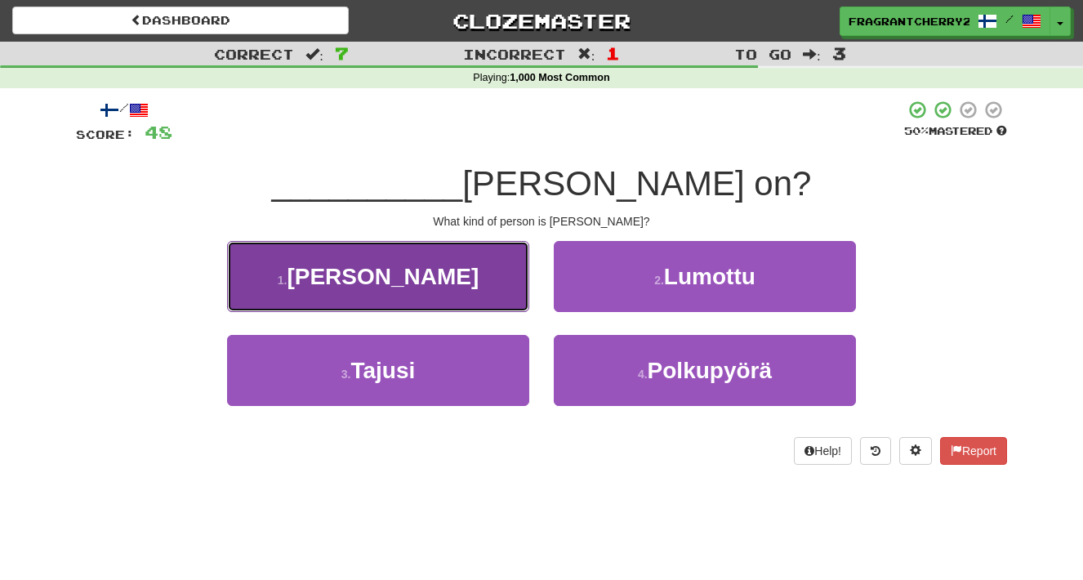
click at [504, 291] on button "1 . Millainen" at bounding box center [378, 276] width 302 height 71
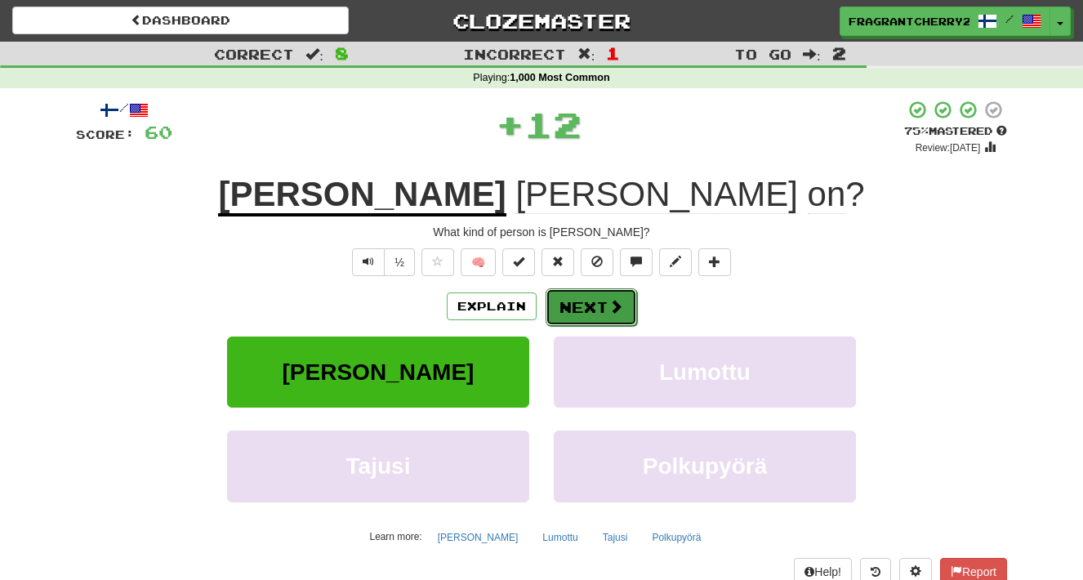
click at [590, 310] on button "Next" at bounding box center [591, 307] width 91 height 38
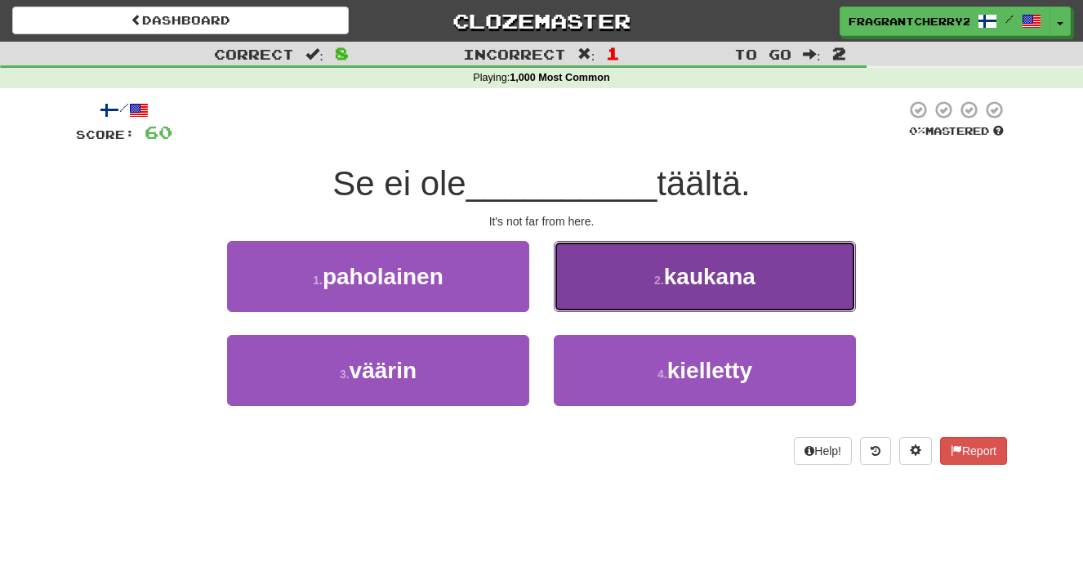
click at [591, 301] on button "2 . kaukana" at bounding box center [705, 276] width 302 height 71
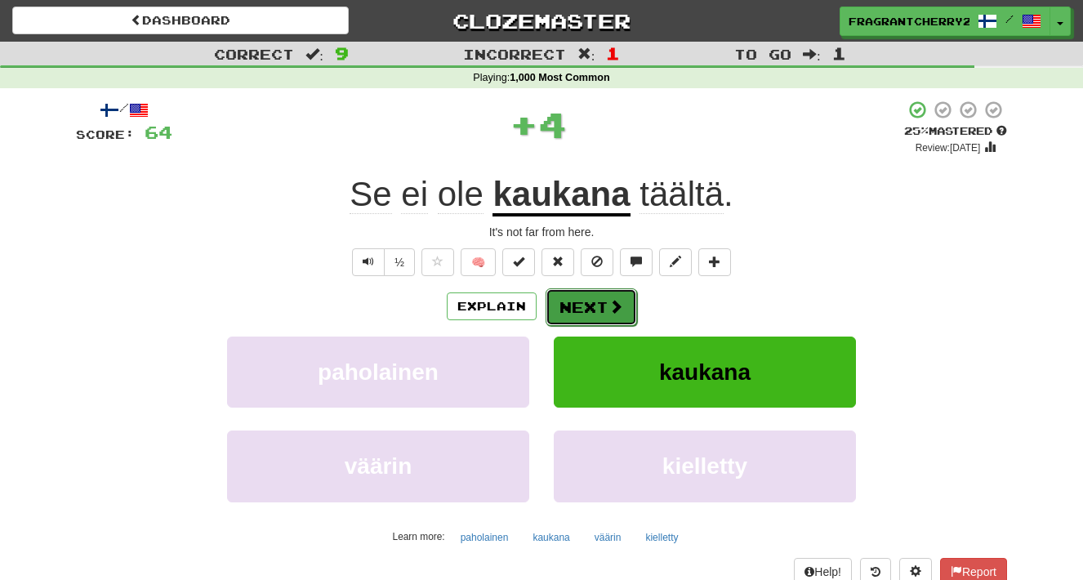
click at [586, 312] on button "Next" at bounding box center [591, 307] width 91 height 38
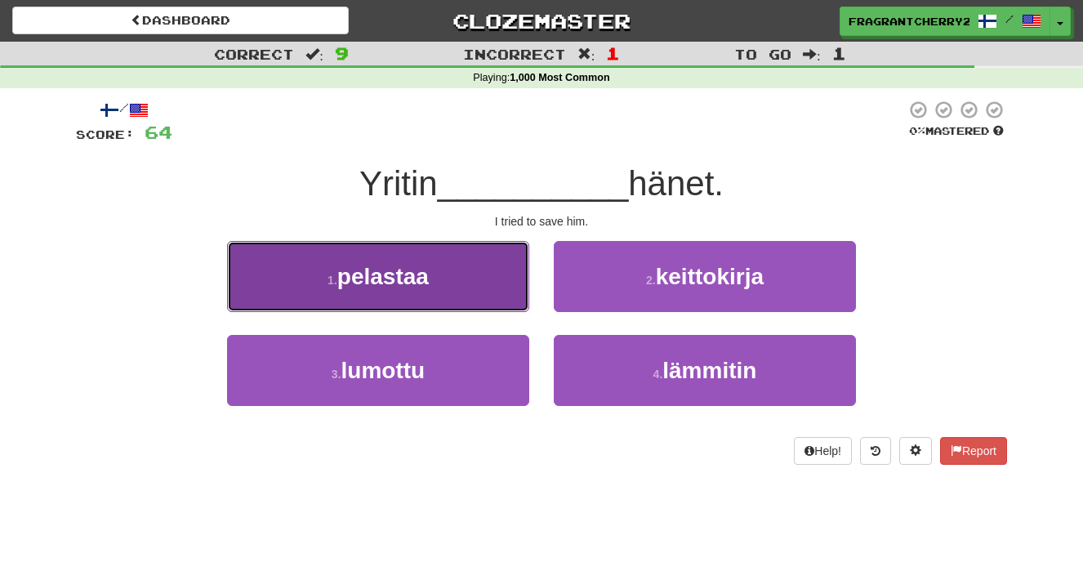
click at [476, 283] on button "1 . pelastaa" at bounding box center [378, 276] width 302 height 71
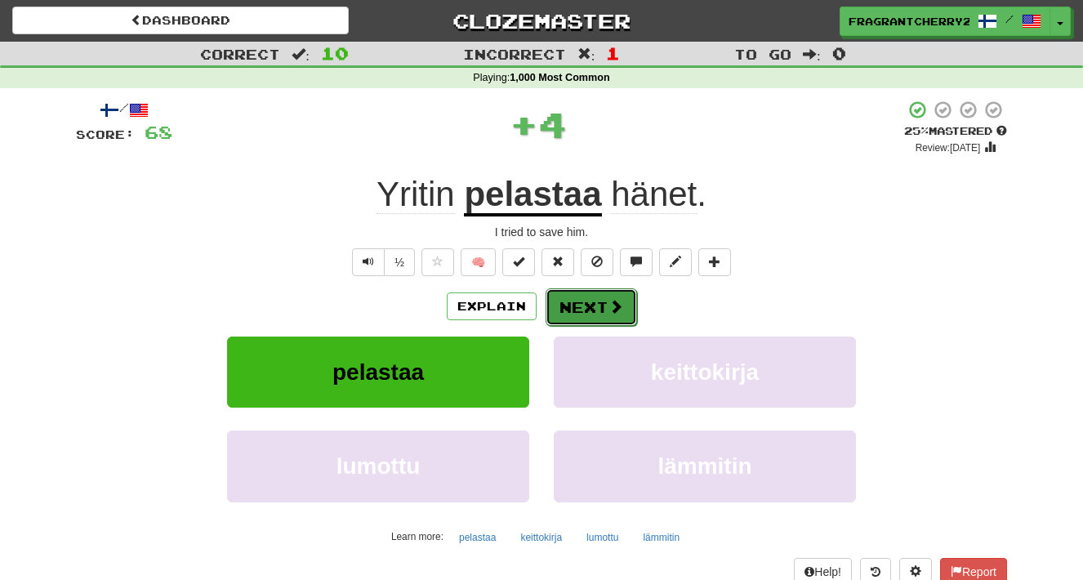
click at [590, 300] on button "Next" at bounding box center [591, 307] width 91 height 38
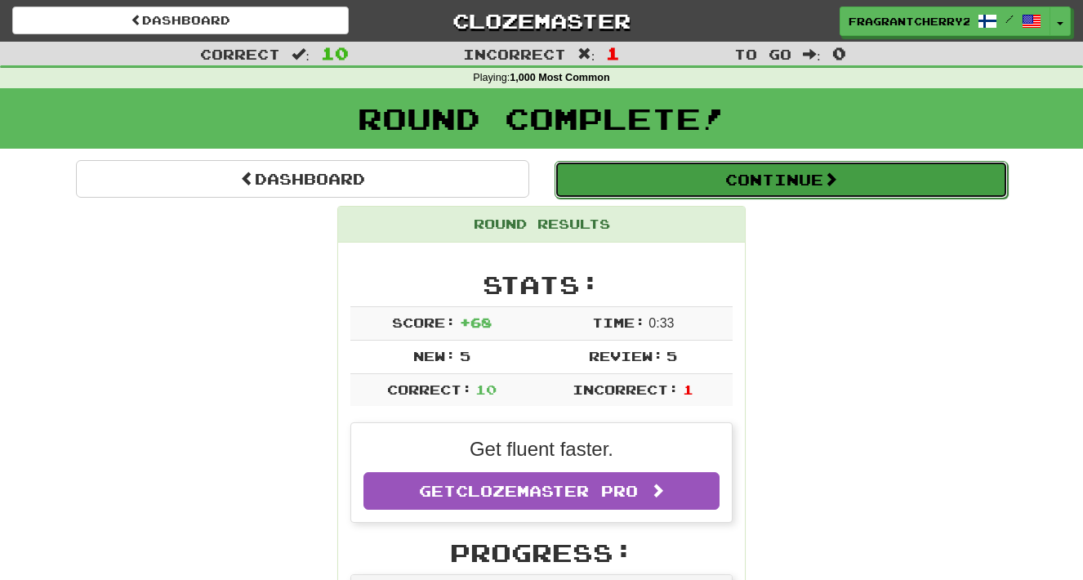
click at [646, 194] on button "Continue" at bounding box center [780, 180] width 453 height 38
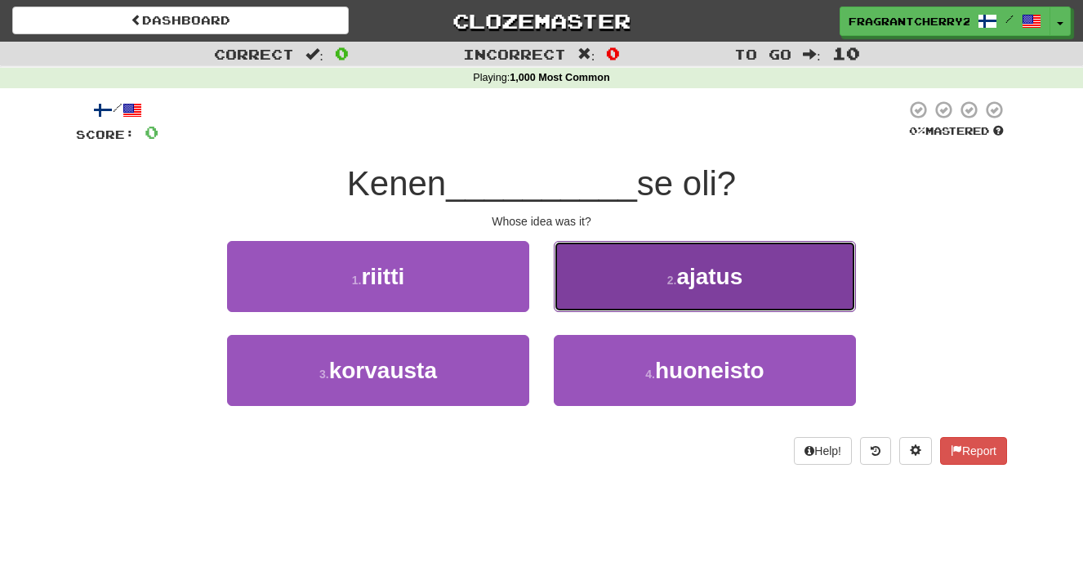
click at [600, 257] on button "2 . ajatus" at bounding box center [705, 276] width 302 height 71
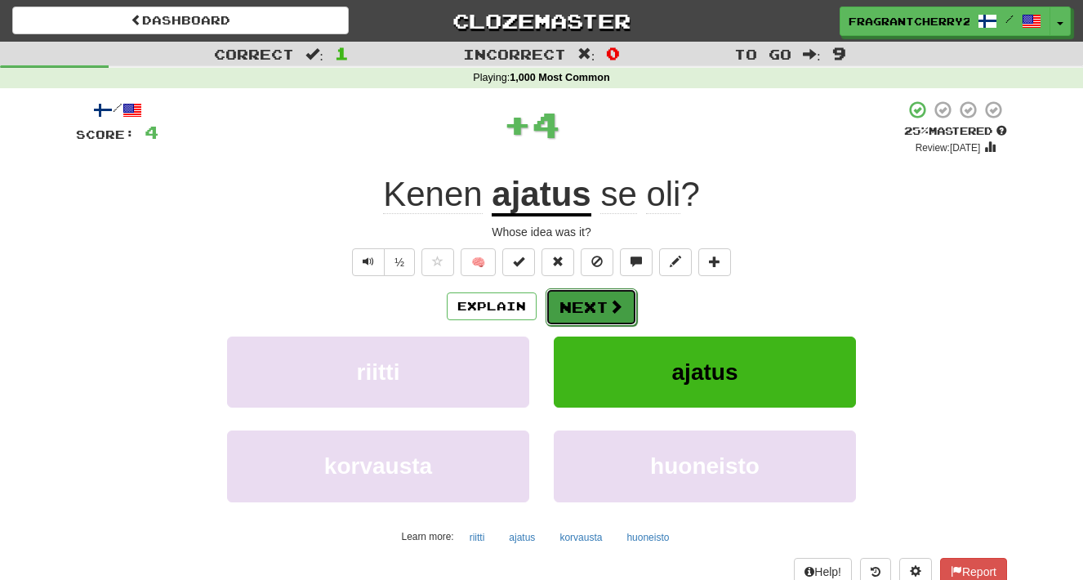
click at [592, 308] on button "Next" at bounding box center [591, 307] width 91 height 38
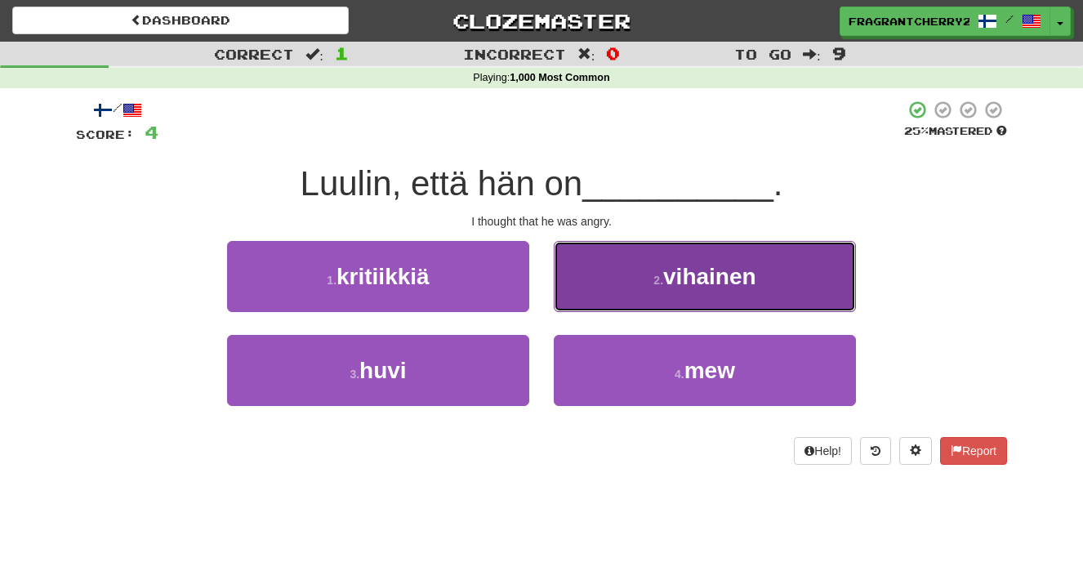
click at [595, 295] on button "2 . vihainen" at bounding box center [705, 276] width 302 height 71
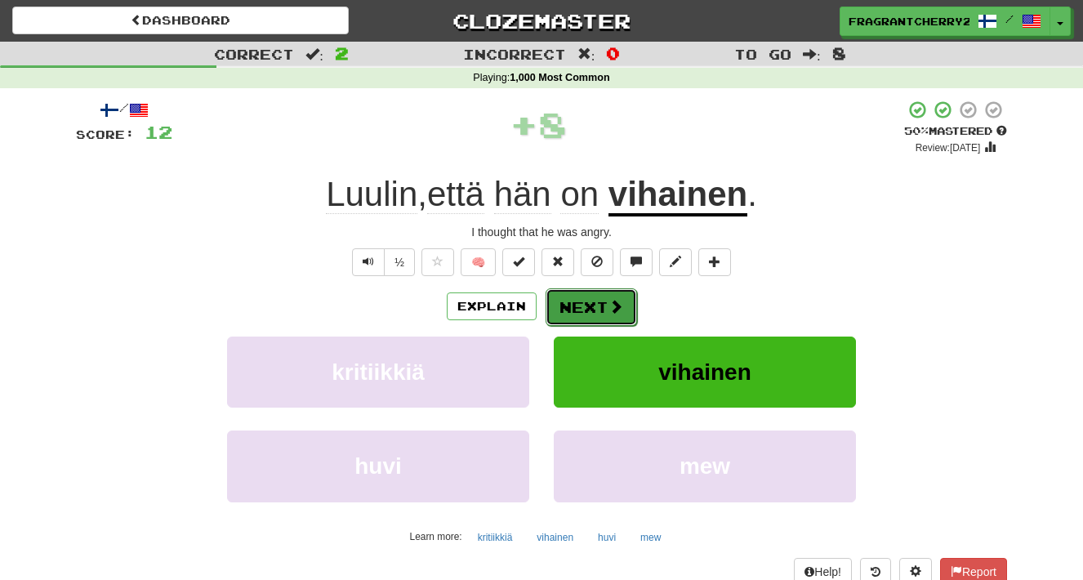
click at [594, 307] on button "Next" at bounding box center [591, 307] width 91 height 38
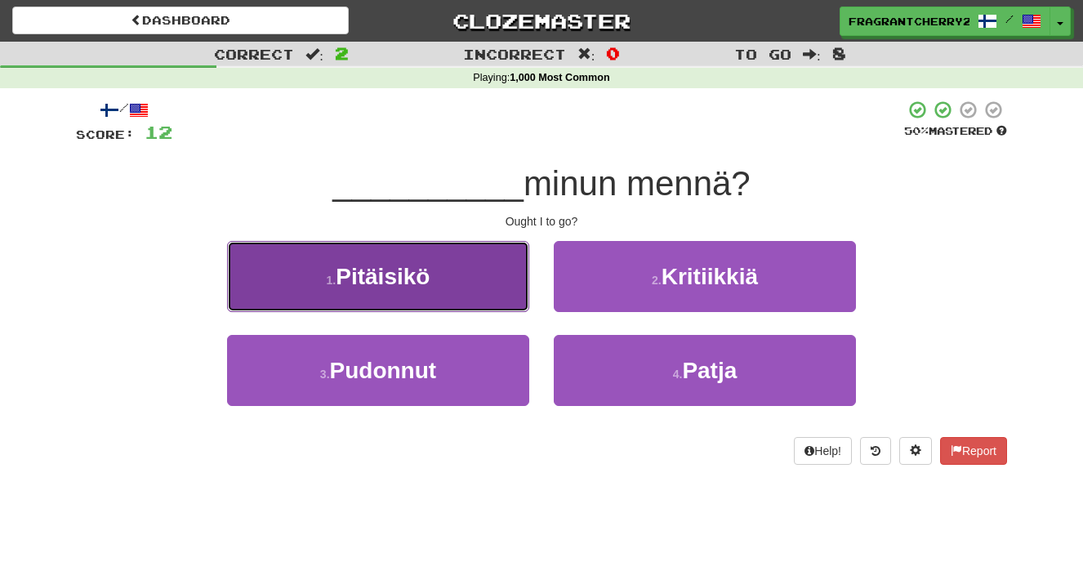
click at [490, 296] on button "1 . Pitäisikö" at bounding box center [378, 276] width 302 height 71
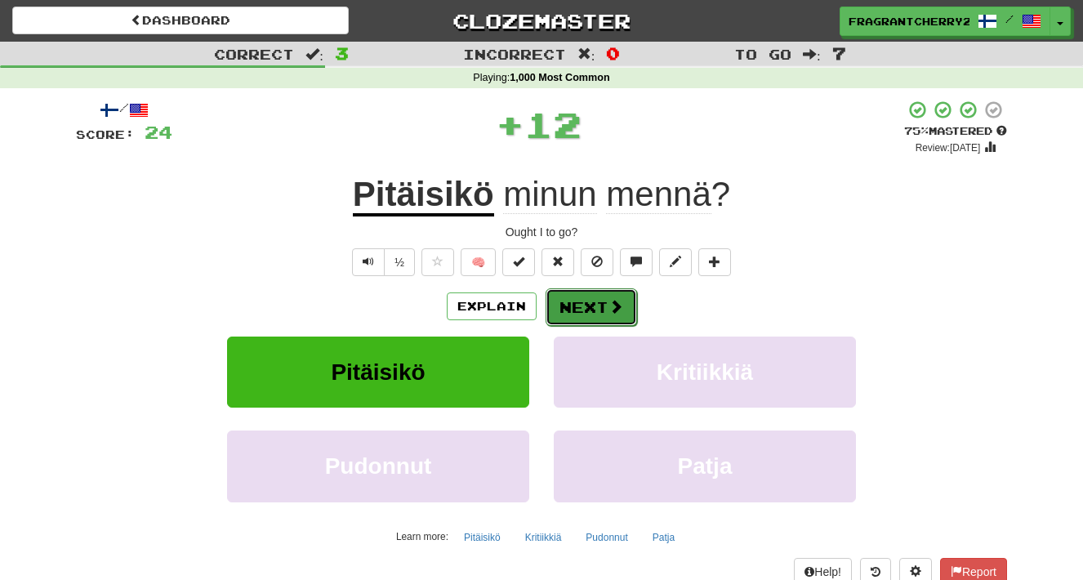
click at [567, 305] on button "Next" at bounding box center [591, 307] width 91 height 38
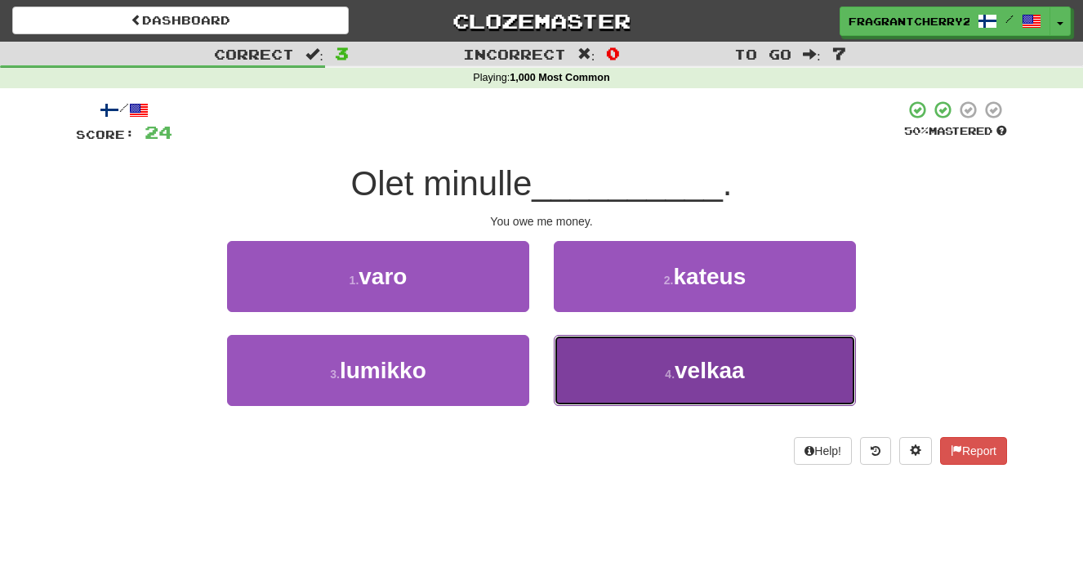
click at [611, 384] on button "4 . velkaa" at bounding box center [705, 370] width 302 height 71
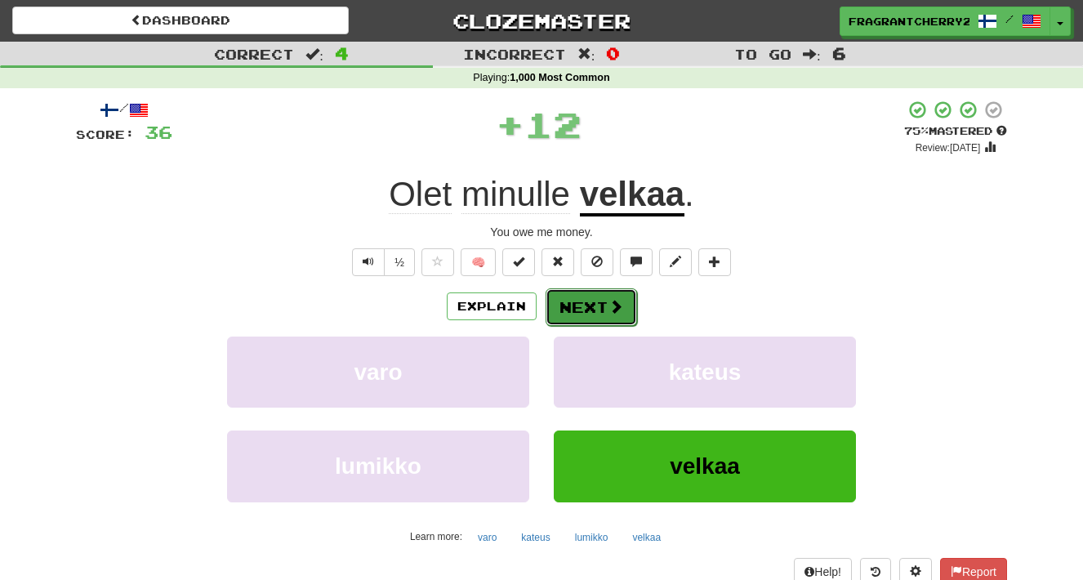
click at [592, 317] on button "Next" at bounding box center [591, 307] width 91 height 38
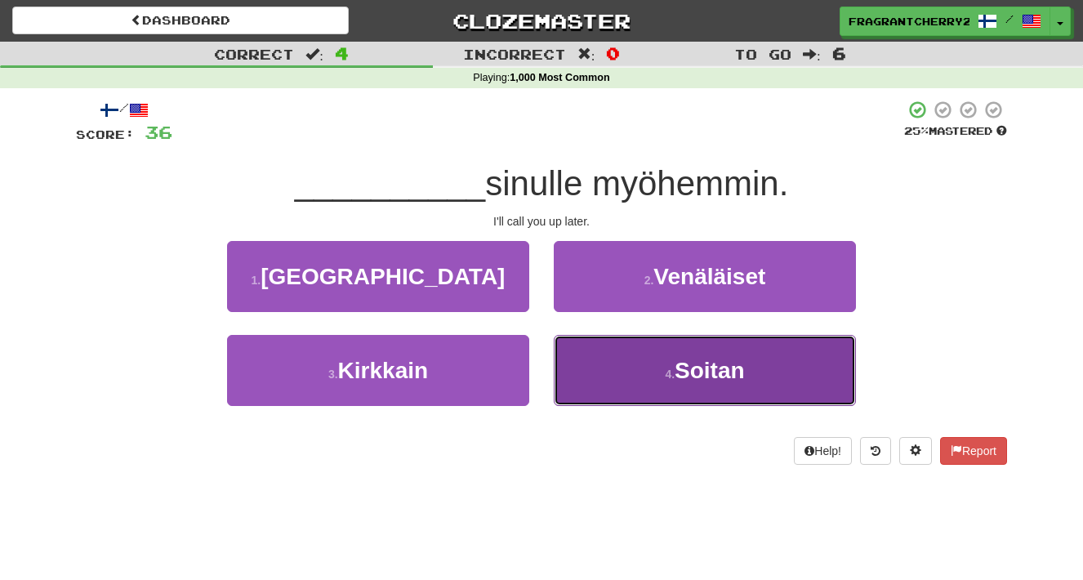
click at [580, 357] on button "4 . Soitan" at bounding box center [705, 370] width 302 height 71
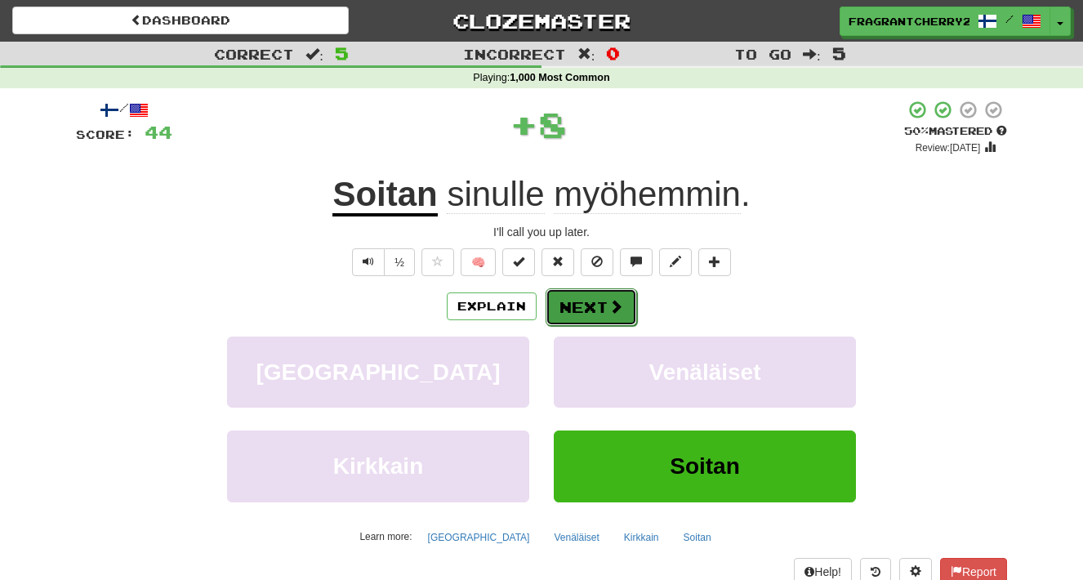
click at [581, 310] on button "Next" at bounding box center [591, 307] width 91 height 38
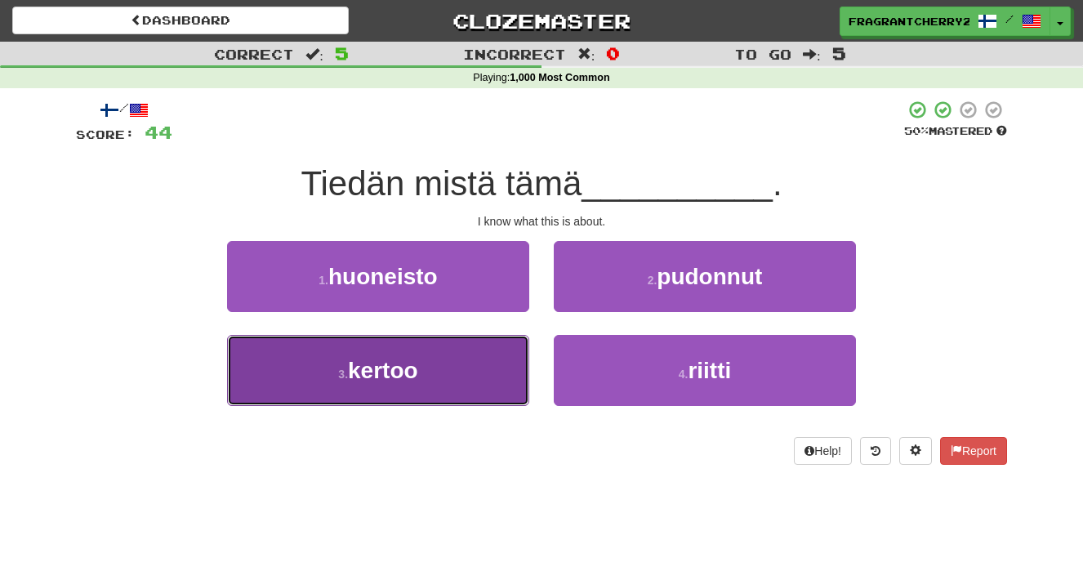
click at [508, 399] on button "3 . kertoo" at bounding box center [378, 370] width 302 height 71
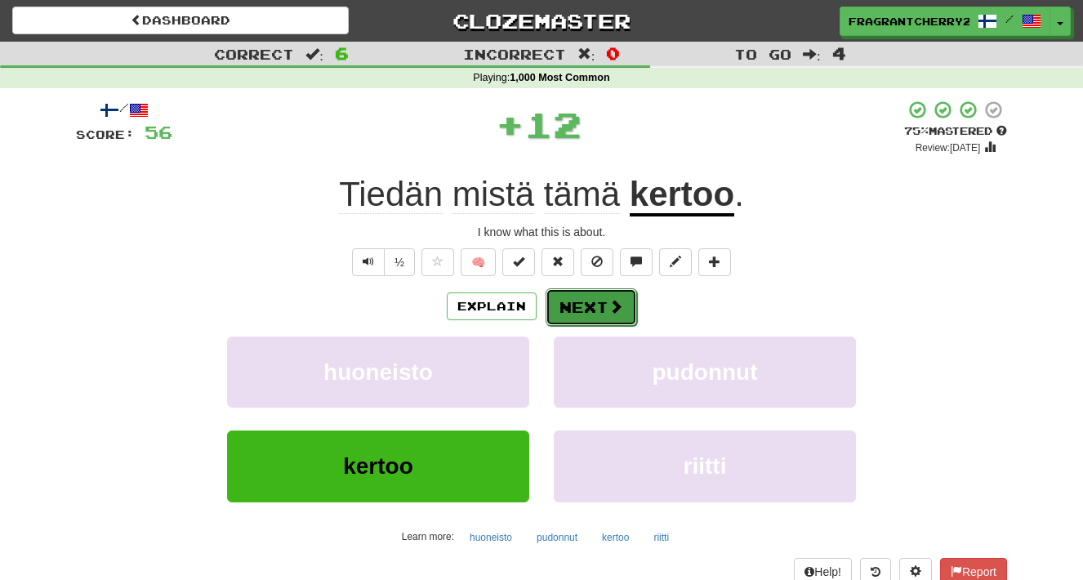
click at [608, 301] on span at bounding box center [615, 306] width 15 height 15
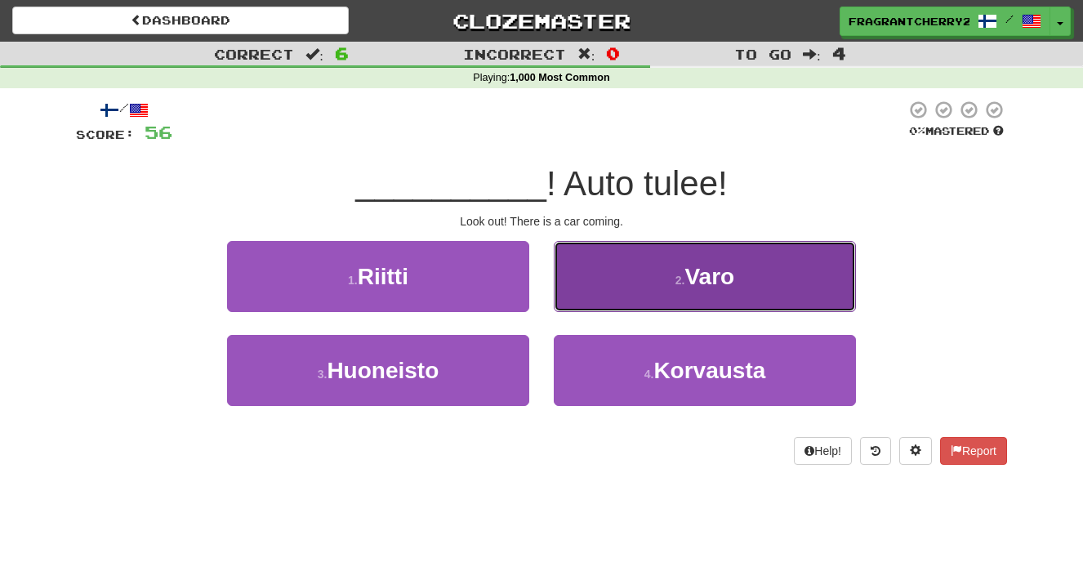
click at [586, 291] on button "2 . Varo" at bounding box center [705, 276] width 302 height 71
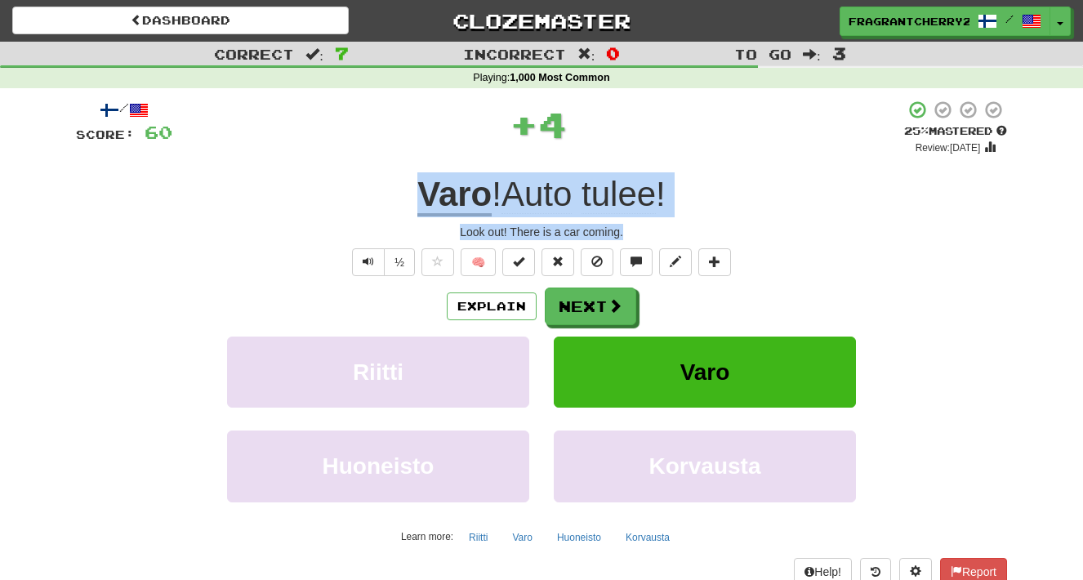
drag, startPoint x: 634, startPoint y: 237, endPoint x: 406, endPoint y: 200, distance: 230.8
click at [406, 200] on div "/ Score: 60 + 4 25 % Mastered Review: 2025-08-20 Varo ! Auto tulee ! Look out! …" at bounding box center [541, 356] width 931 height 512
copy div "Varo ! Auto tulee ! Look out! There is a car coming."
click at [602, 310] on button "Next" at bounding box center [591, 307] width 91 height 38
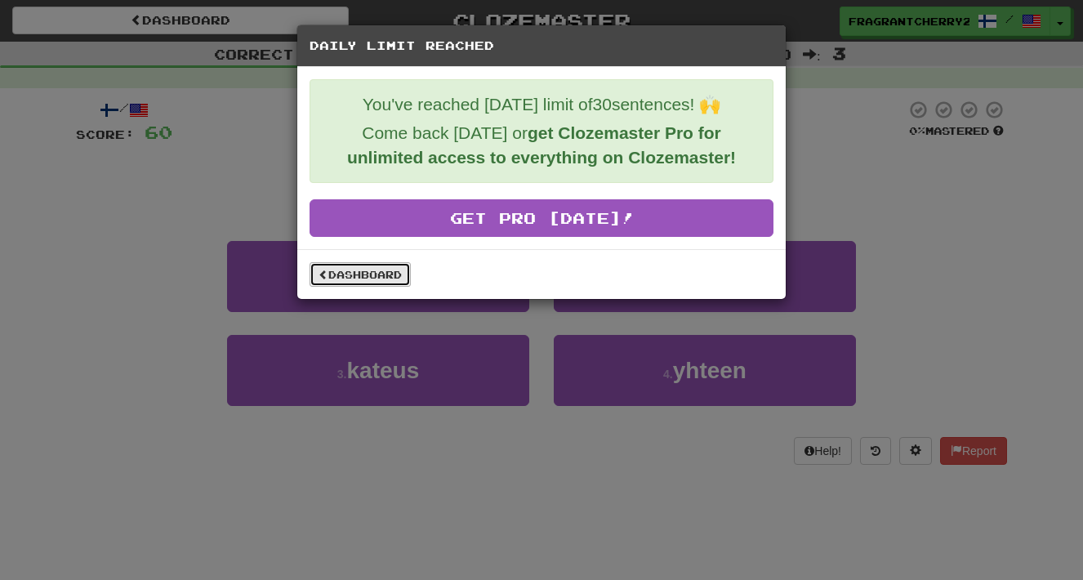
click at [394, 275] on link "Dashboard" at bounding box center [360, 274] width 101 height 24
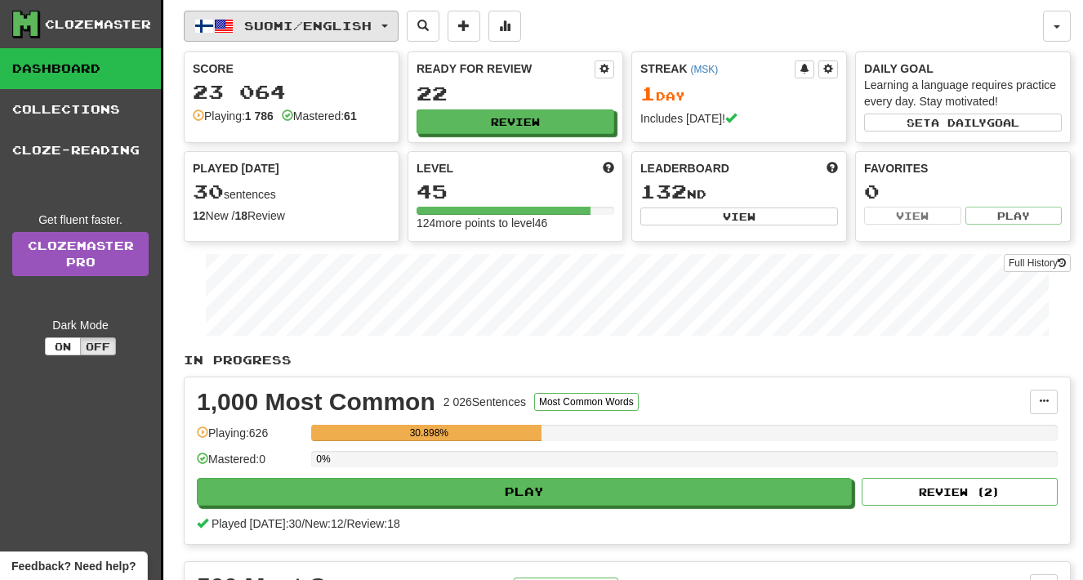
click at [341, 28] on span "Suomi / English" at bounding box center [307, 26] width 127 height 14
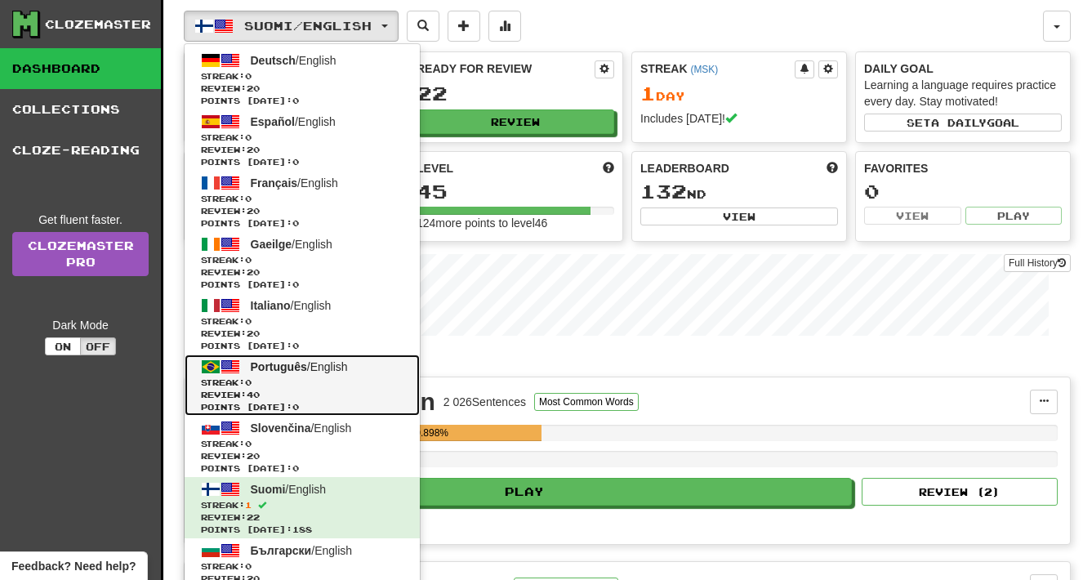
click at [291, 367] on span "Português" at bounding box center [279, 366] width 56 height 13
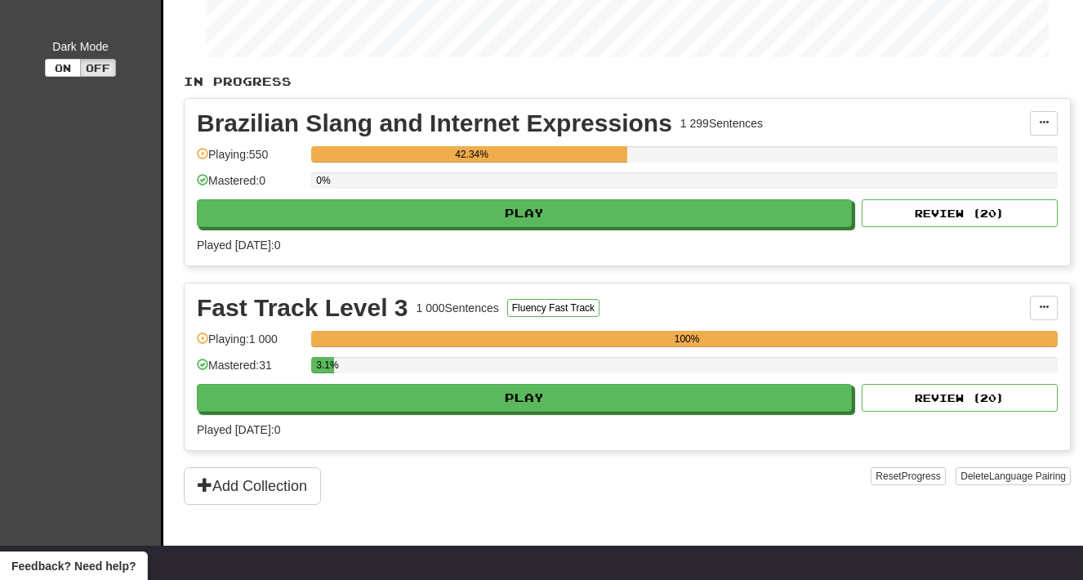
scroll to position [307, 0]
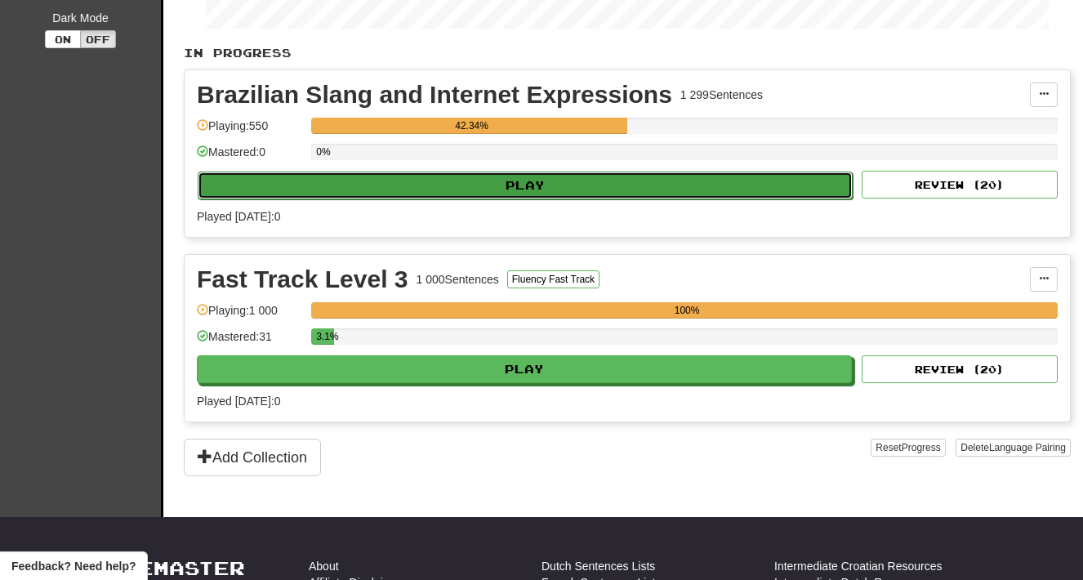
click at [479, 179] on button "Play" at bounding box center [525, 185] width 655 height 28
select select "**"
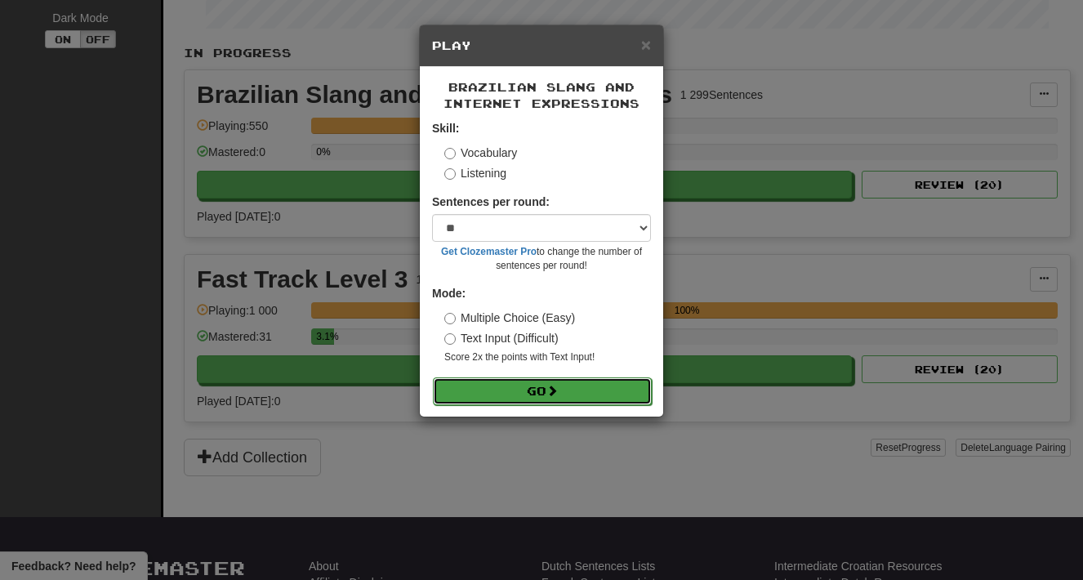
click at [542, 386] on button "Go" at bounding box center [542, 391] width 219 height 28
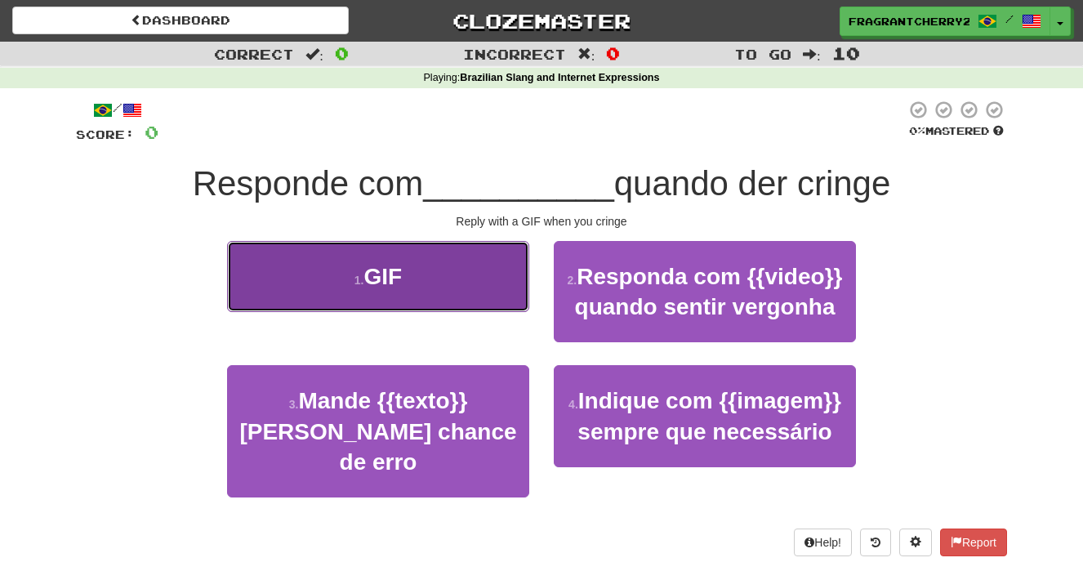
click at [478, 266] on button "1 . GIF" at bounding box center [378, 276] width 302 height 71
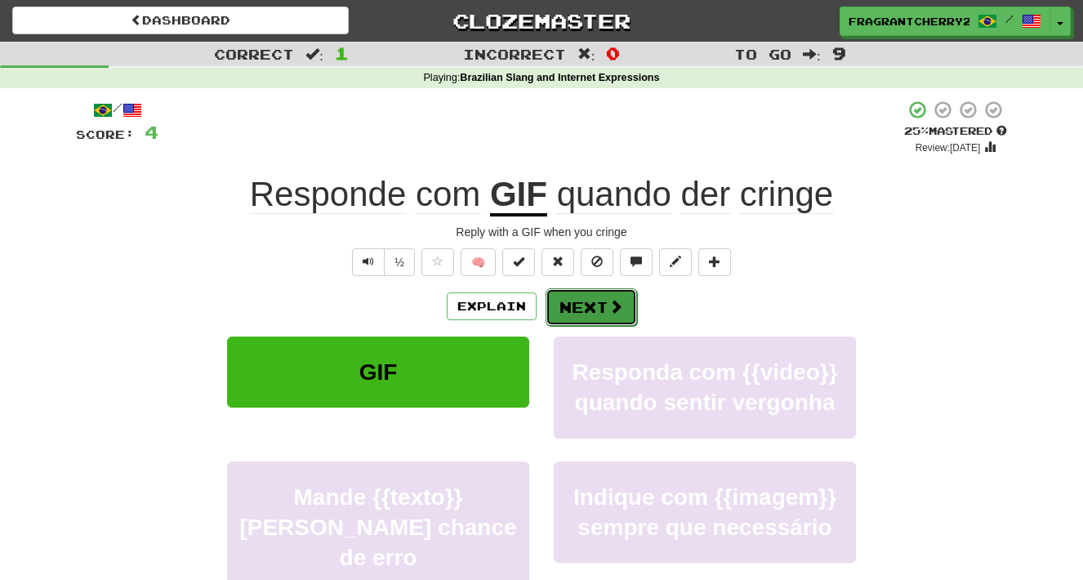
click at [579, 309] on button "Next" at bounding box center [591, 307] width 91 height 38
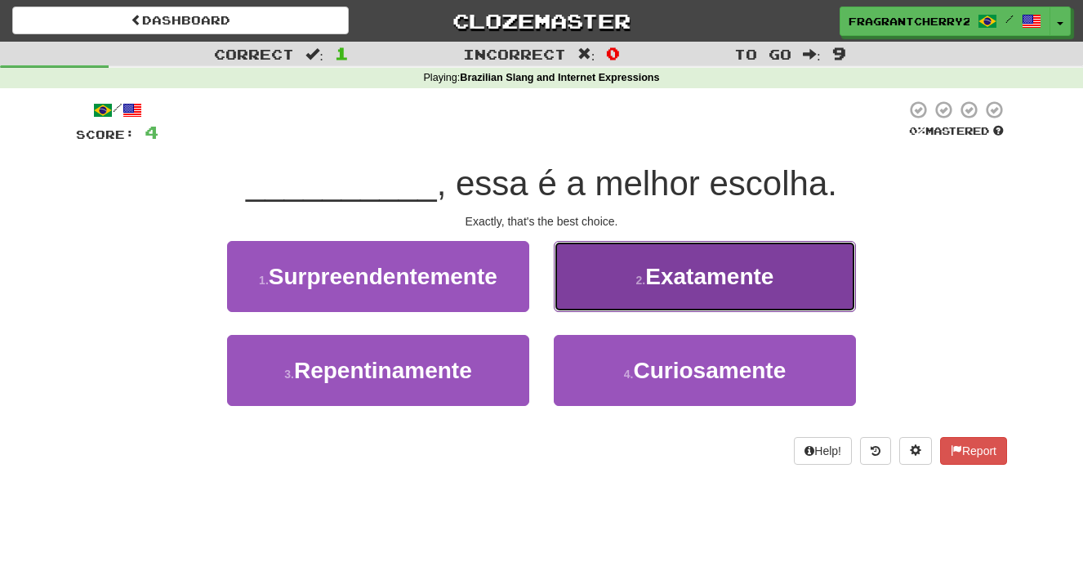
click at [588, 298] on button "2 . Exatamente" at bounding box center [705, 276] width 302 height 71
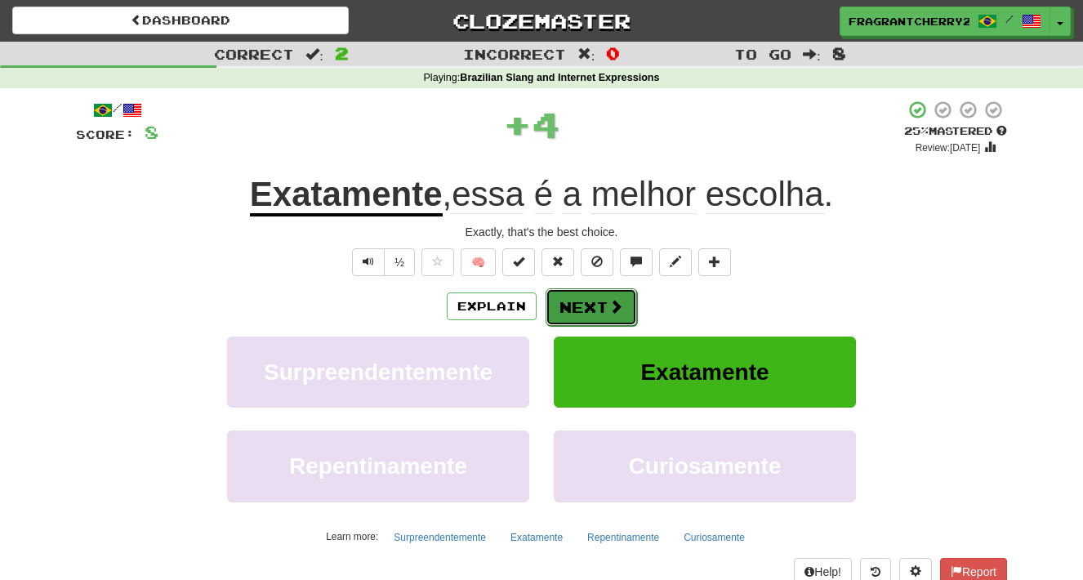
click at [576, 310] on button "Next" at bounding box center [591, 307] width 91 height 38
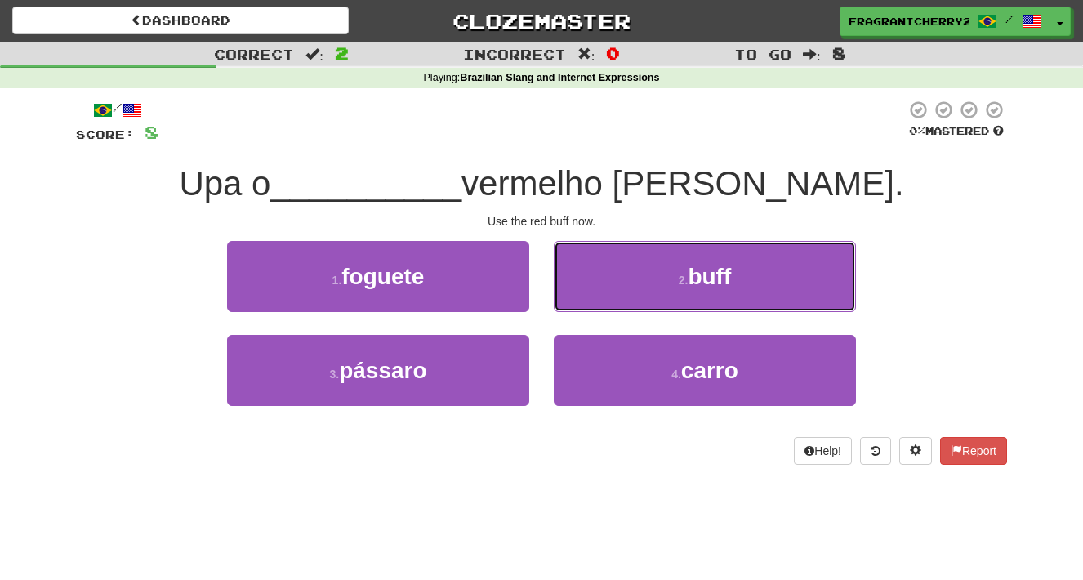
click at [576, 310] on button "2 . buff" at bounding box center [705, 276] width 302 height 71
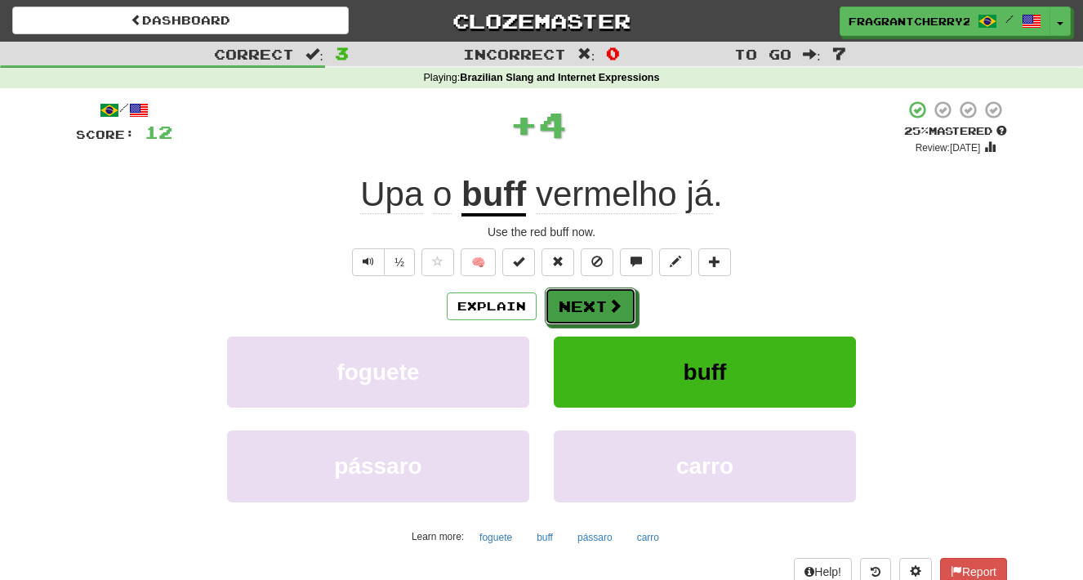
click at [576, 310] on button "Next" at bounding box center [590, 306] width 91 height 38
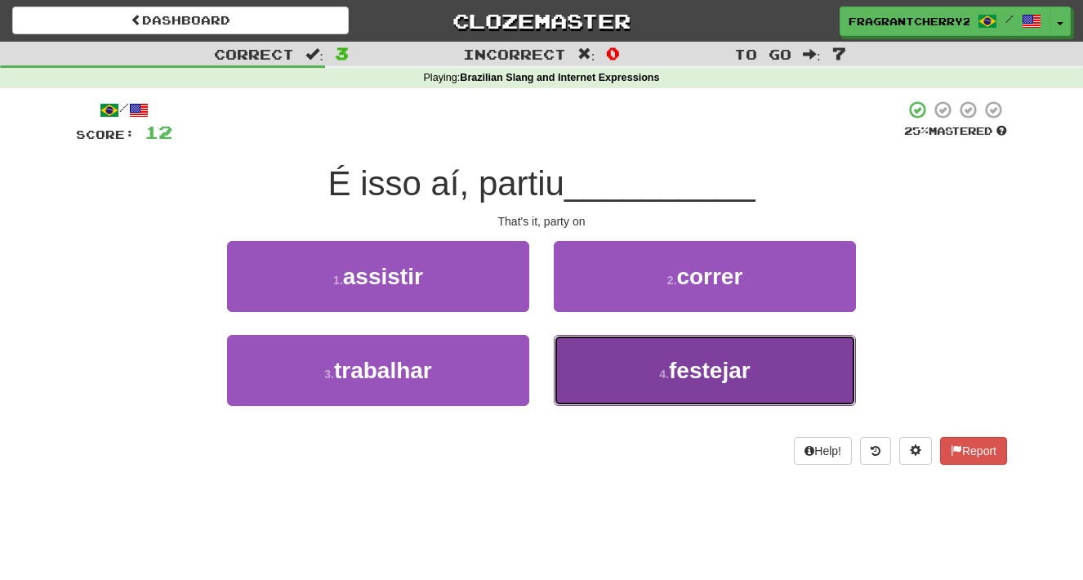
click at [575, 367] on button "4 . festejar" at bounding box center [705, 370] width 302 height 71
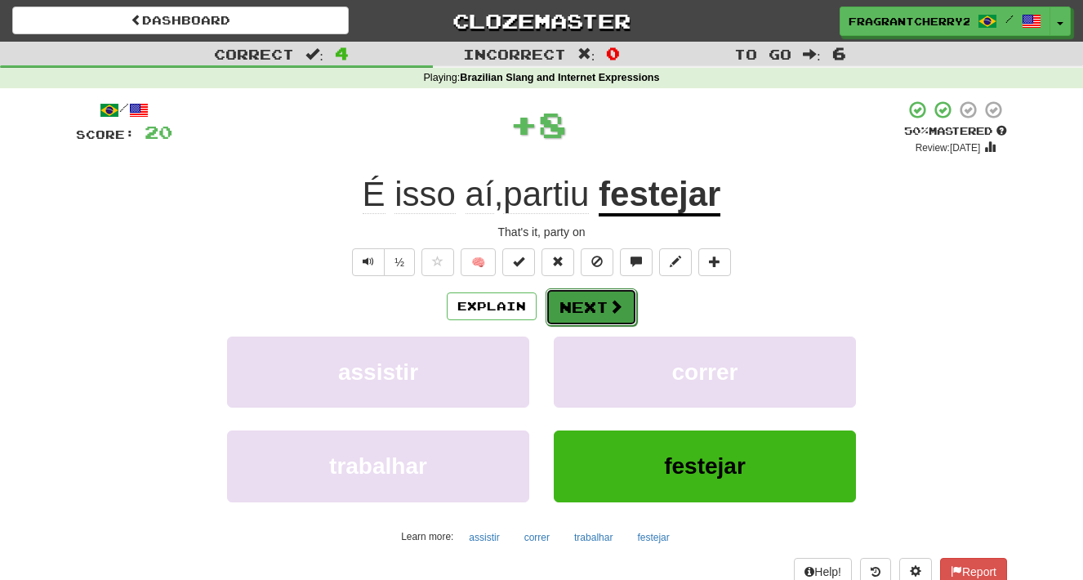
click at [581, 314] on button "Next" at bounding box center [591, 307] width 91 height 38
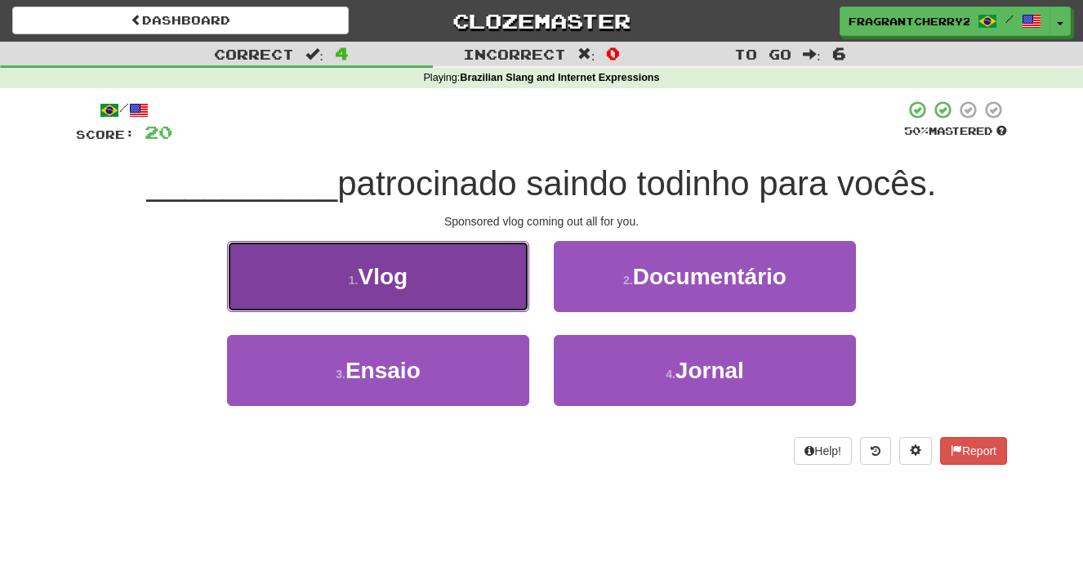
click at [468, 265] on button "1 . Vlog" at bounding box center [378, 276] width 302 height 71
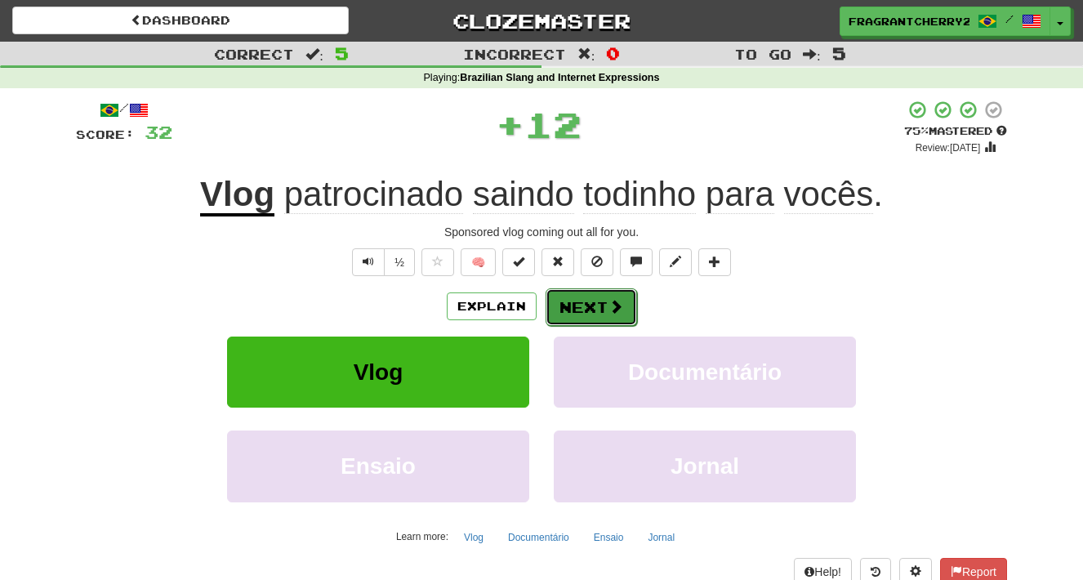
click at [563, 316] on button "Next" at bounding box center [591, 307] width 91 height 38
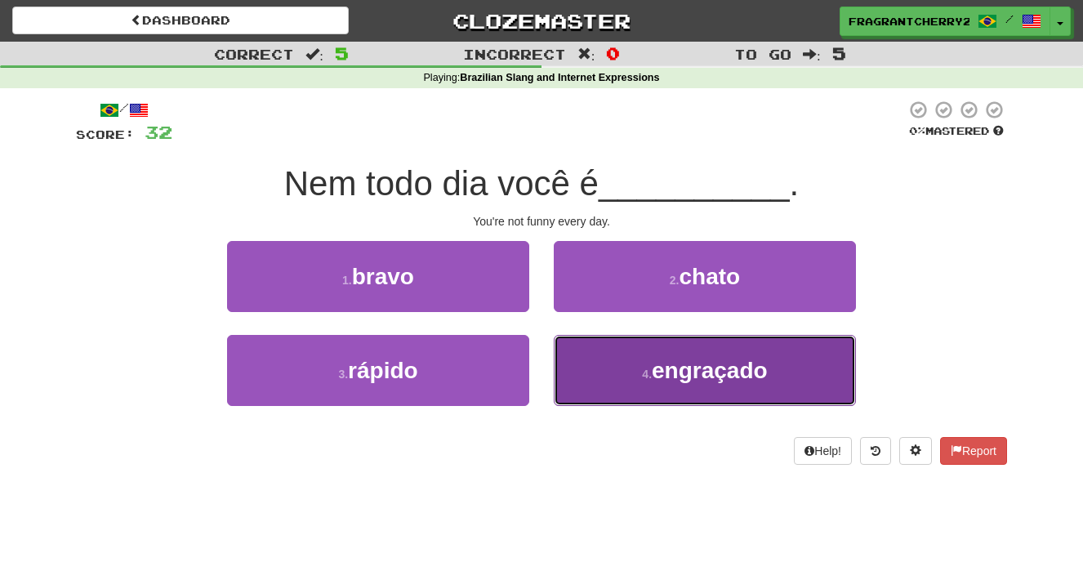
click at [574, 359] on button "4 . engraçado" at bounding box center [705, 370] width 302 height 71
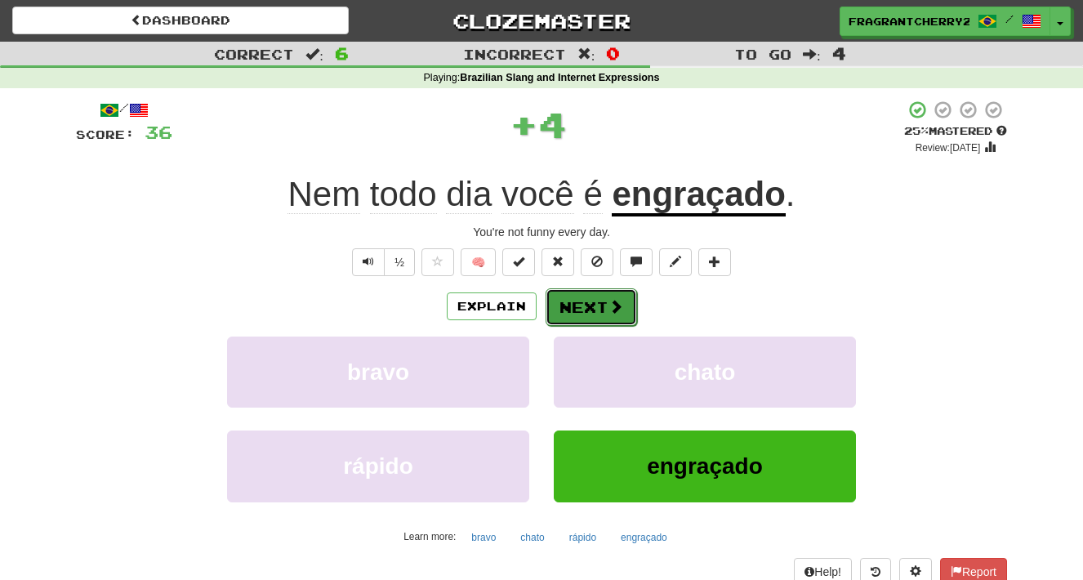
click at [565, 310] on button "Next" at bounding box center [591, 307] width 91 height 38
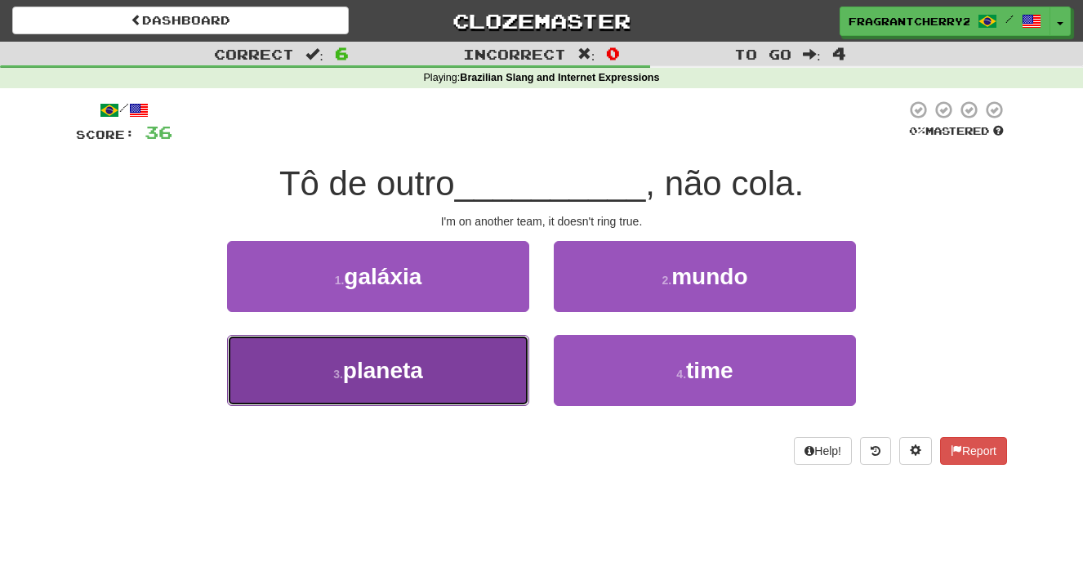
click at [492, 353] on button "3 . planeta" at bounding box center [378, 370] width 302 height 71
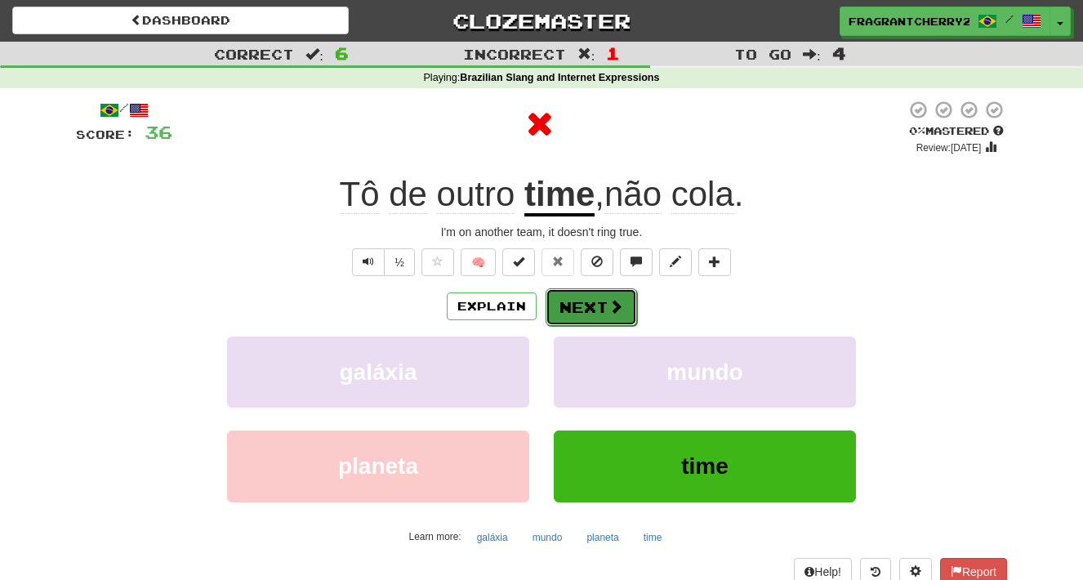
click at [575, 301] on button "Next" at bounding box center [591, 307] width 91 height 38
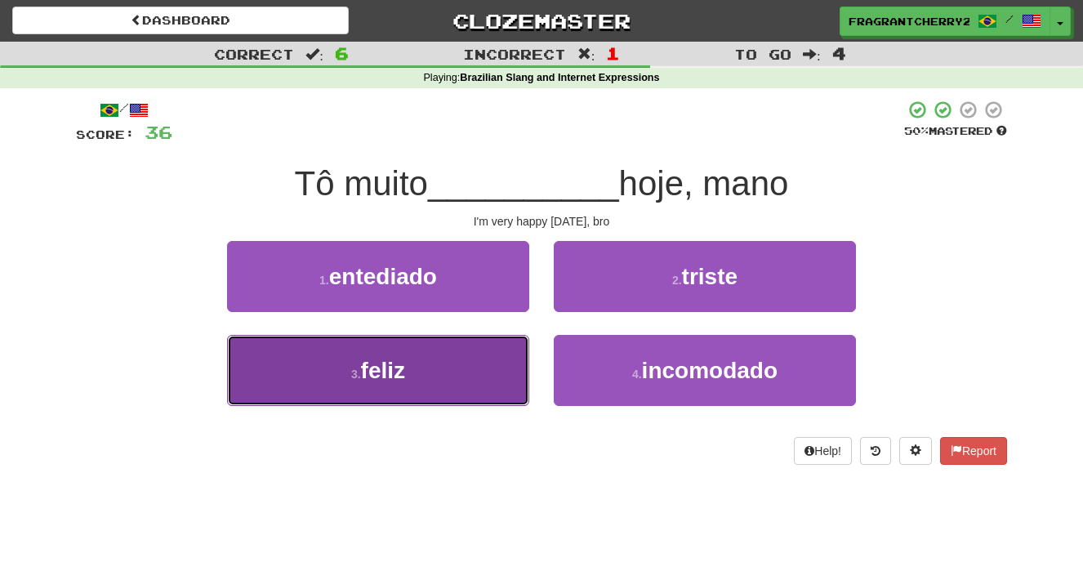
click at [475, 365] on button "3 . feliz" at bounding box center [378, 370] width 302 height 71
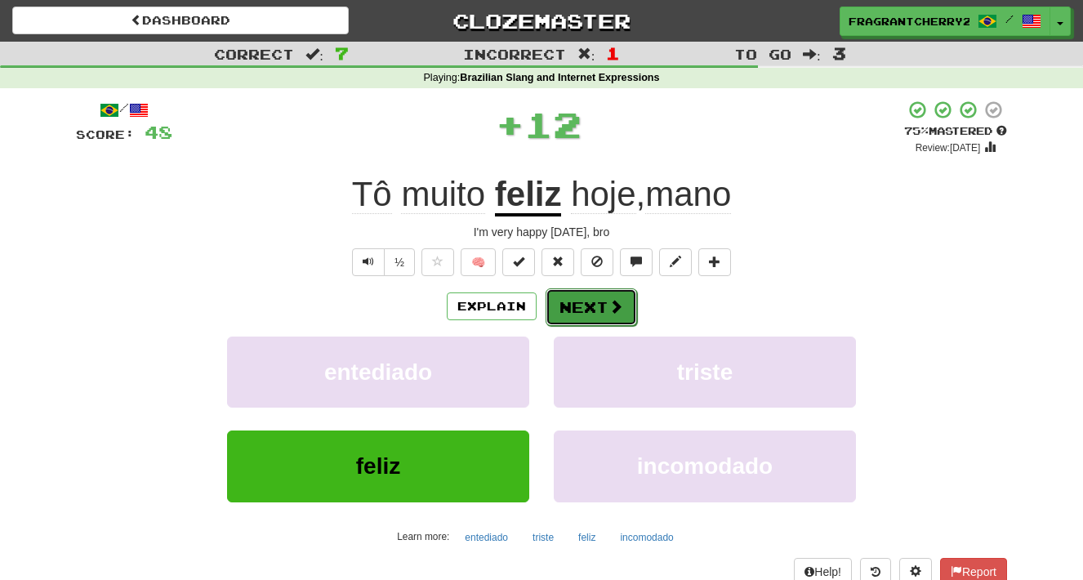
click at [568, 316] on button "Next" at bounding box center [591, 307] width 91 height 38
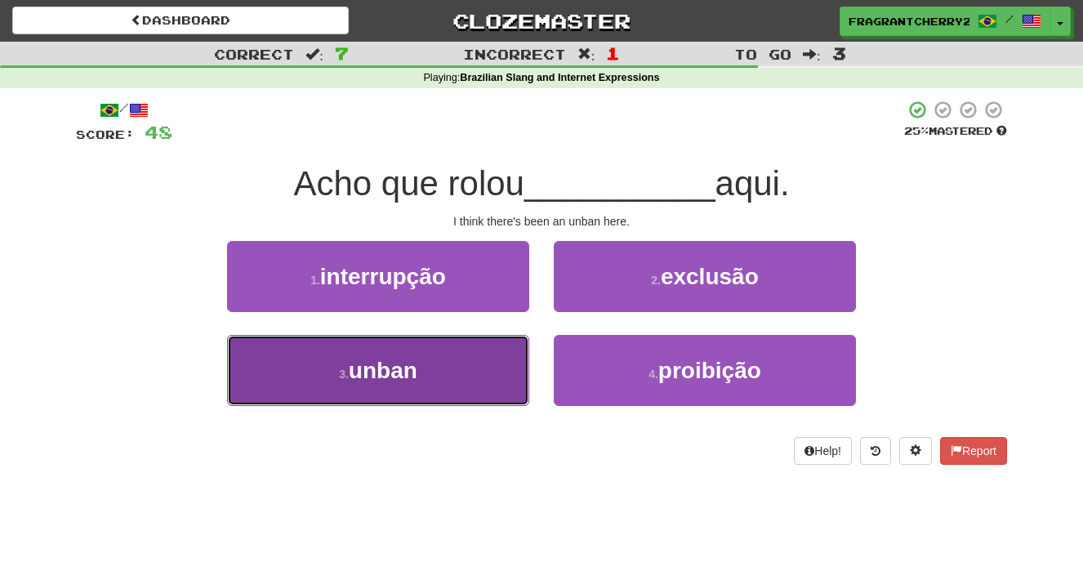
click at [464, 367] on button "3 . unban" at bounding box center [378, 370] width 302 height 71
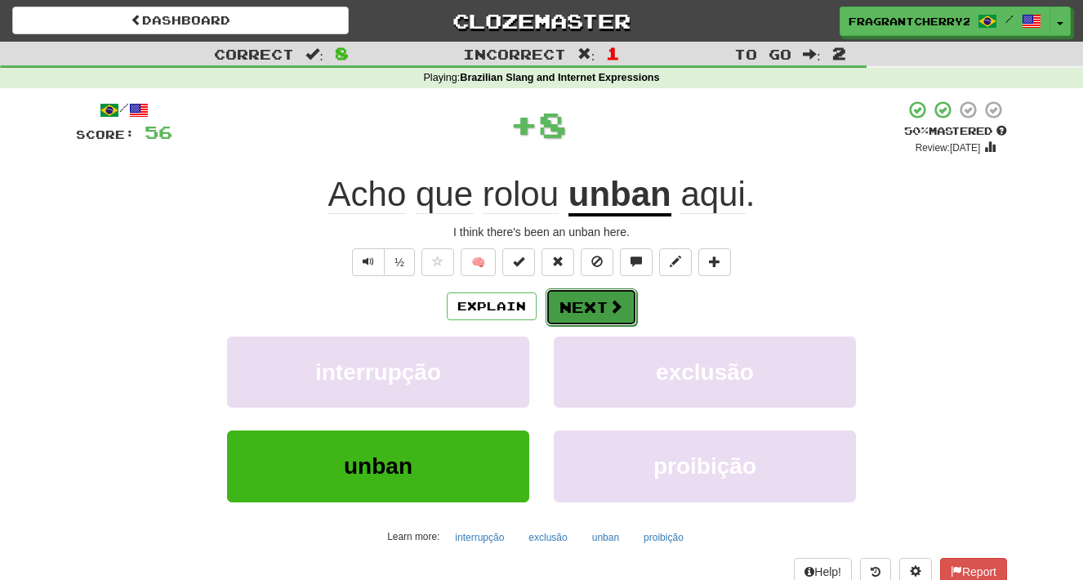
click at [588, 311] on button "Next" at bounding box center [591, 307] width 91 height 38
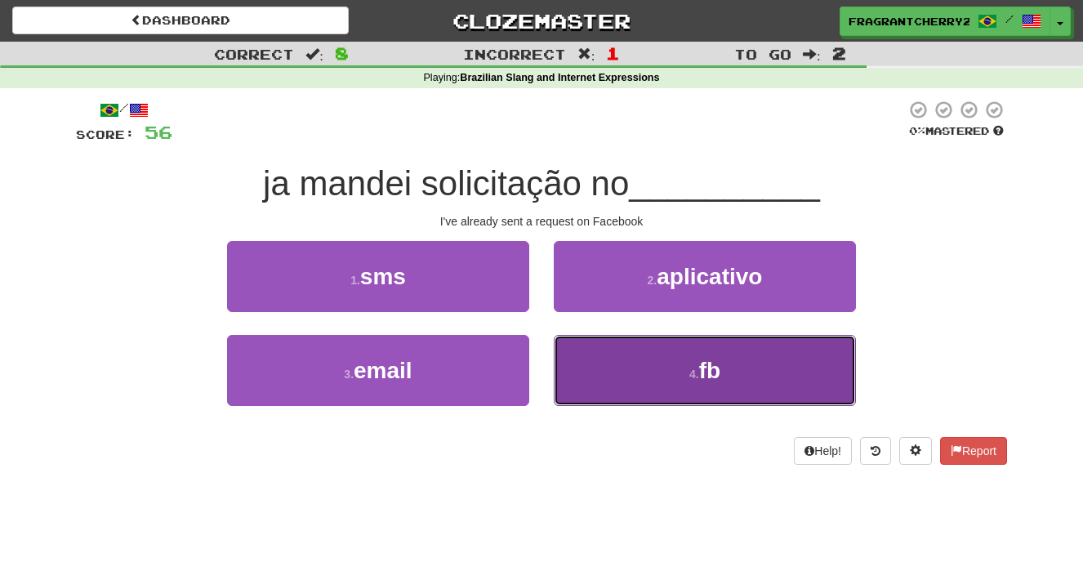
click at [581, 385] on button "4 . fb" at bounding box center [705, 370] width 302 height 71
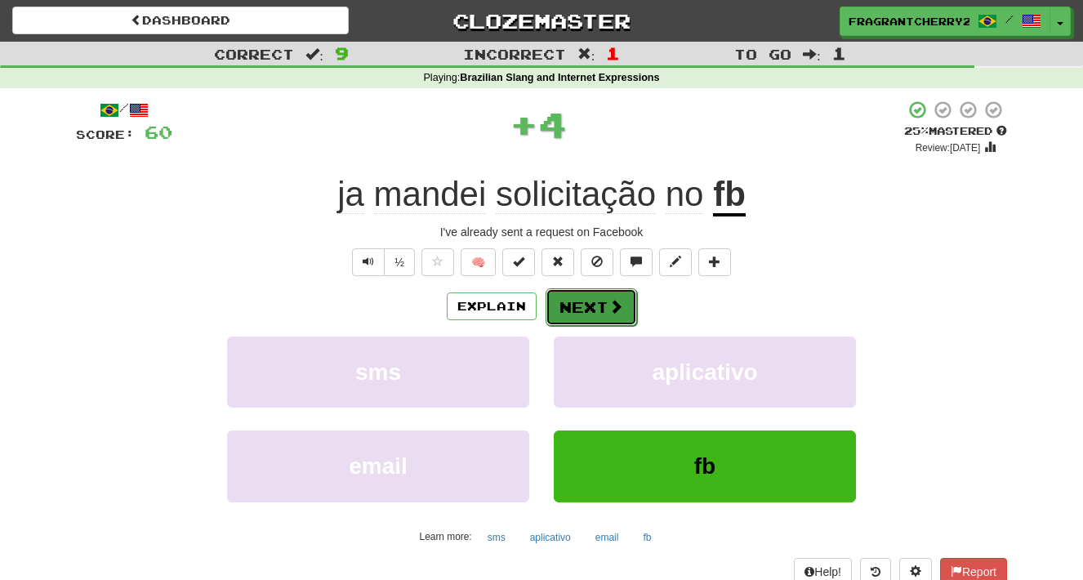
click at [579, 312] on button "Next" at bounding box center [591, 307] width 91 height 38
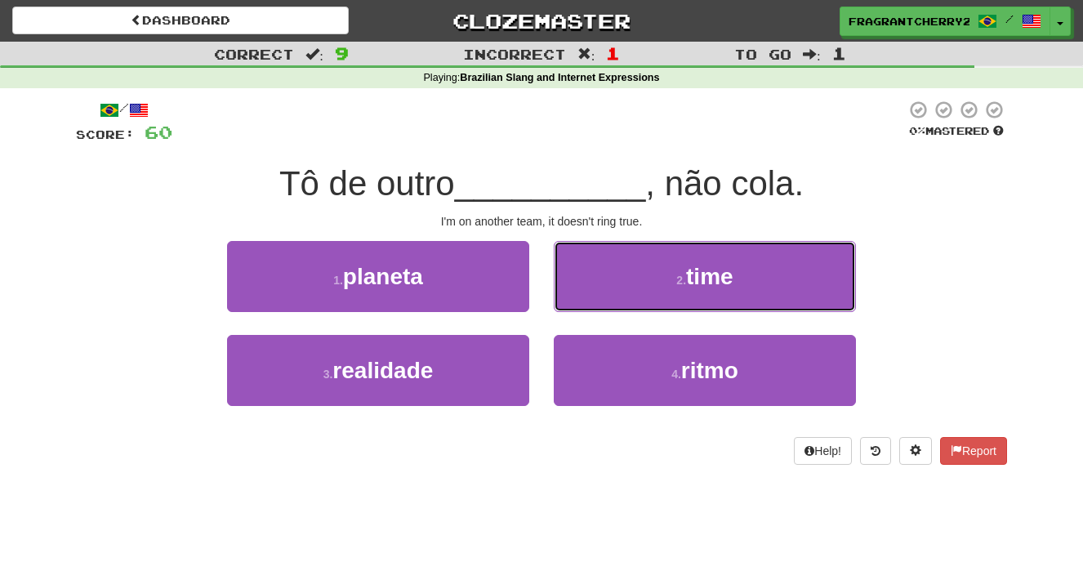
click at [579, 312] on button "2 . time" at bounding box center [705, 276] width 302 height 71
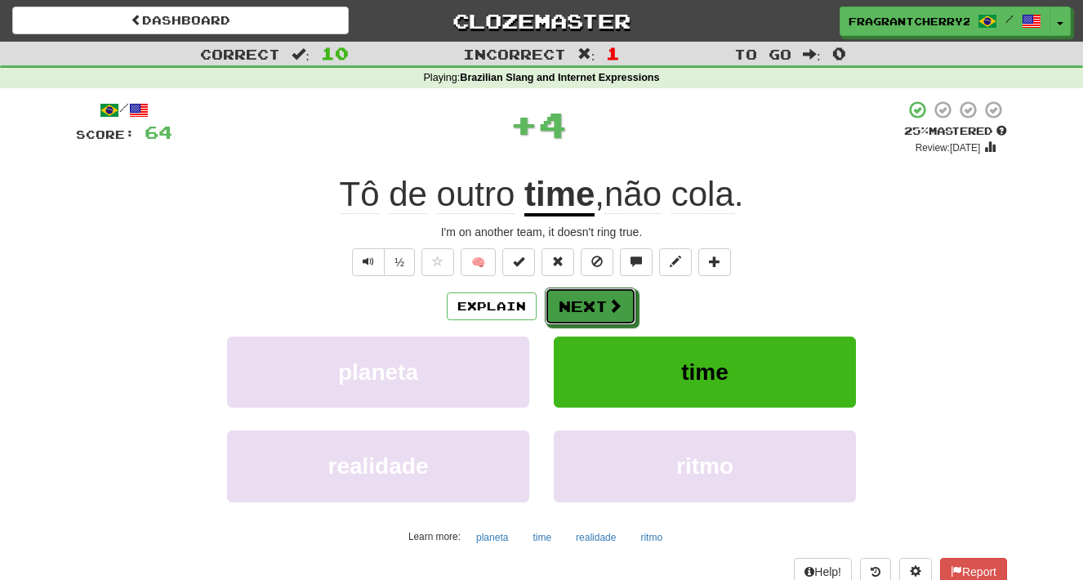
click at [579, 312] on button "Next" at bounding box center [590, 306] width 91 height 38
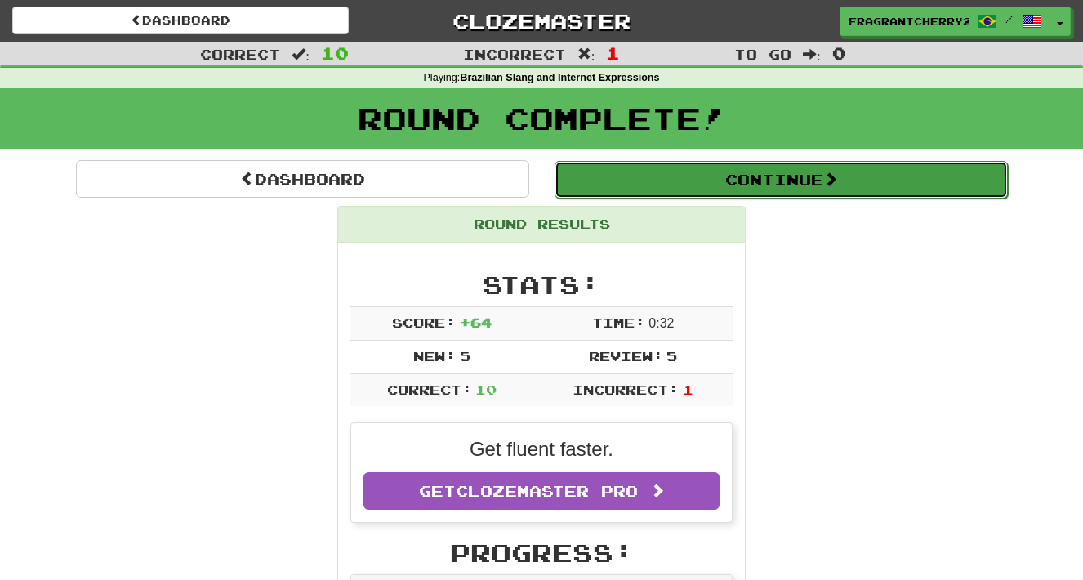
click at [674, 171] on button "Continue" at bounding box center [780, 180] width 453 height 38
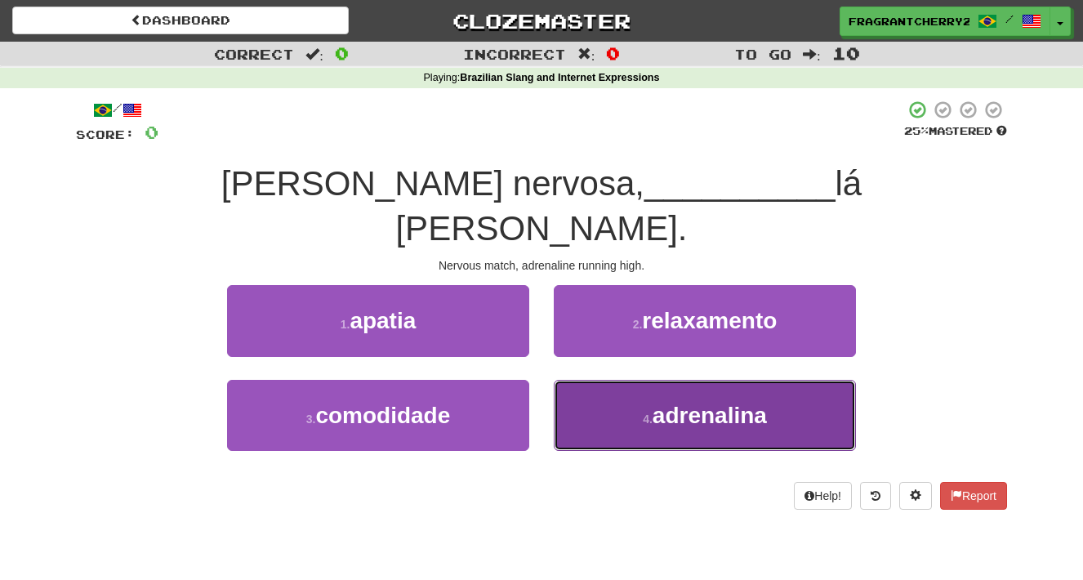
click at [596, 380] on button "4 . adrenalina" at bounding box center [705, 415] width 302 height 71
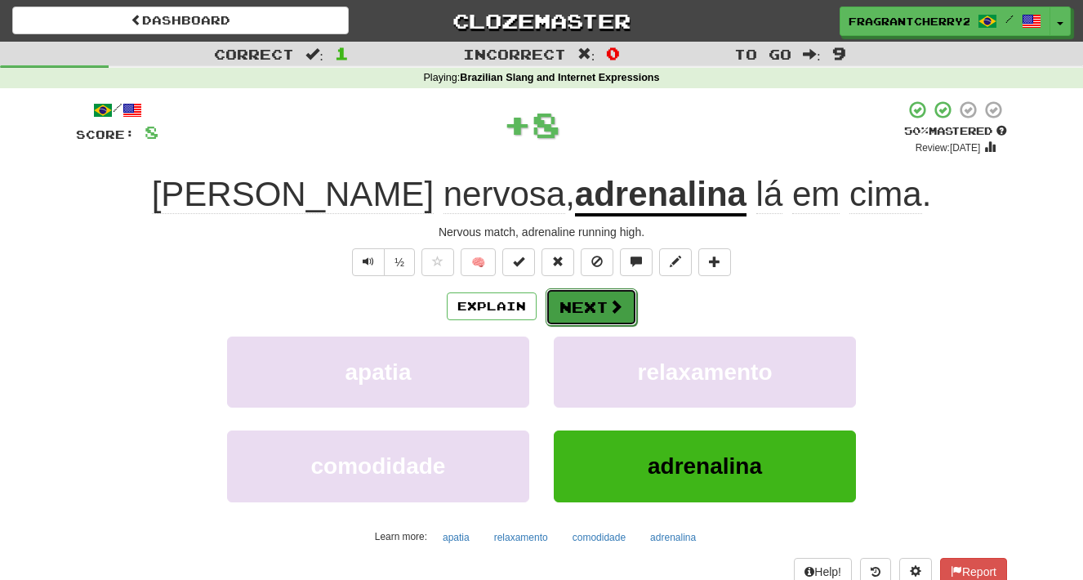
click at [595, 305] on button "Next" at bounding box center [591, 307] width 91 height 38
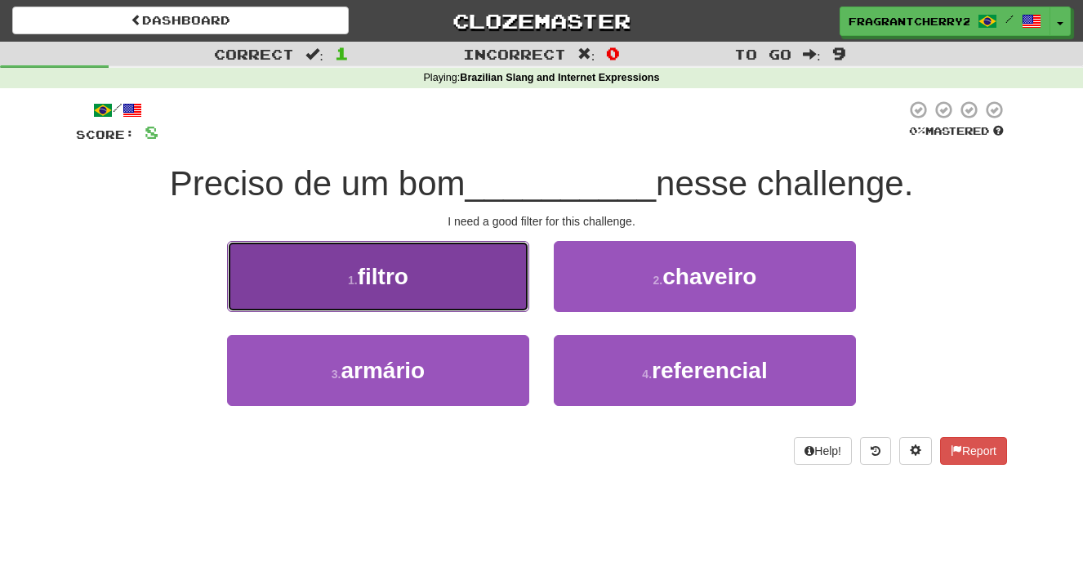
click at [478, 287] on button "1 . filtro" at bounding box center [378, 276] width 302 height 71
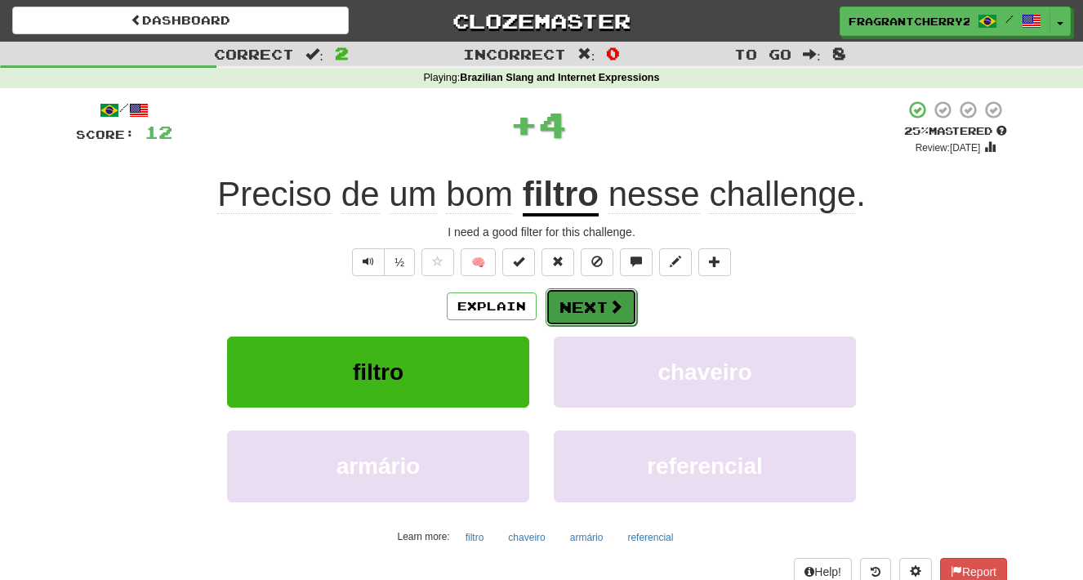
click at [572, 309] on button "Next" at bounding box center [591, 307] width 91 height 38
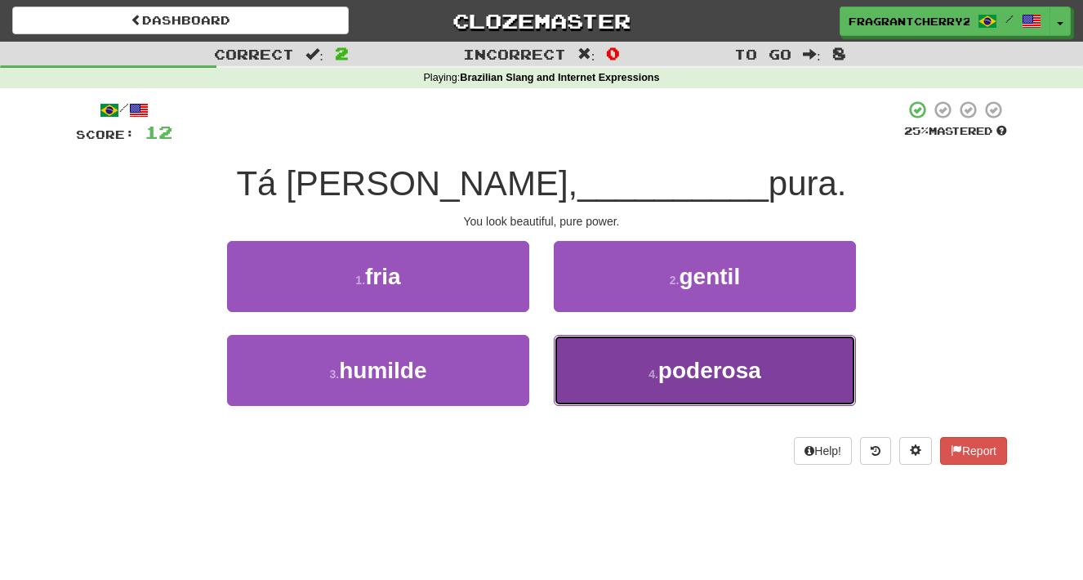
click at [604, 366] on button "4 . poderosa" at bounding box center [705, 370] width 302 height 71
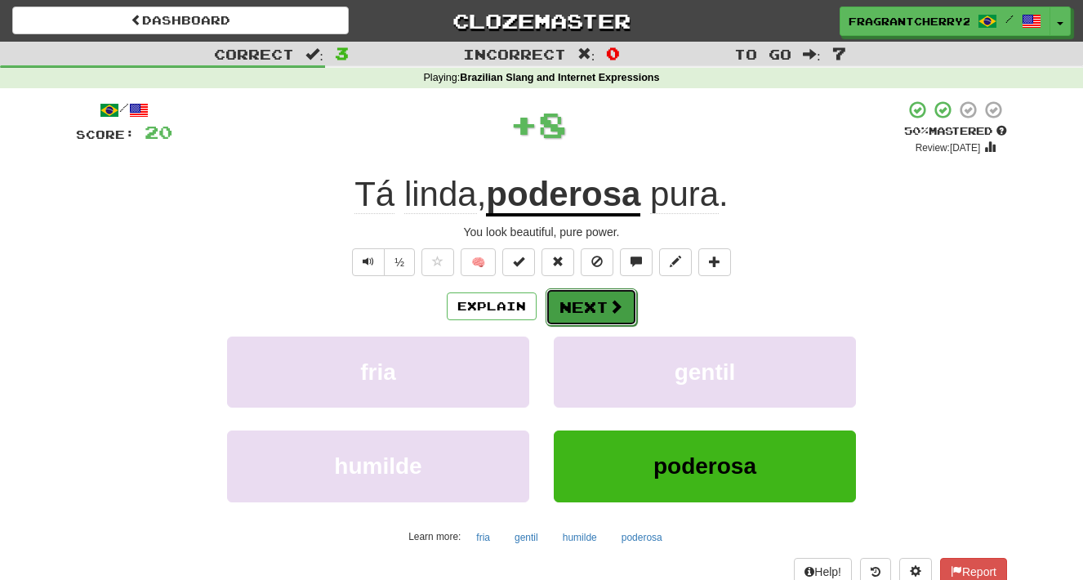
click at [594, 301] on button "Next" at bounding box center [591, 307] width 91 height 38
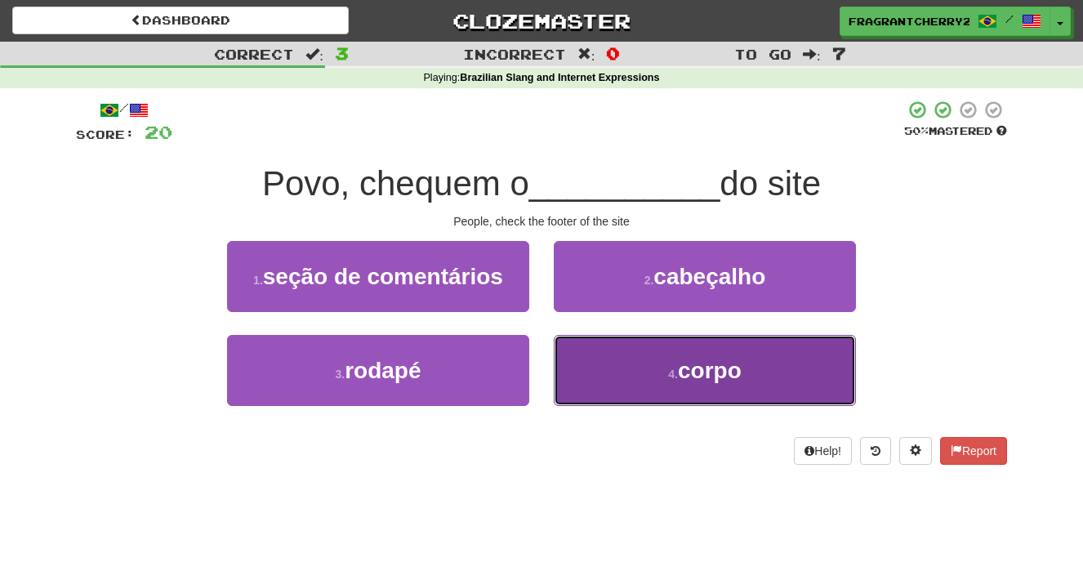
click at [575, 385] on button "4 . corpo" at bounding box center [705, 370] width 302 height 71
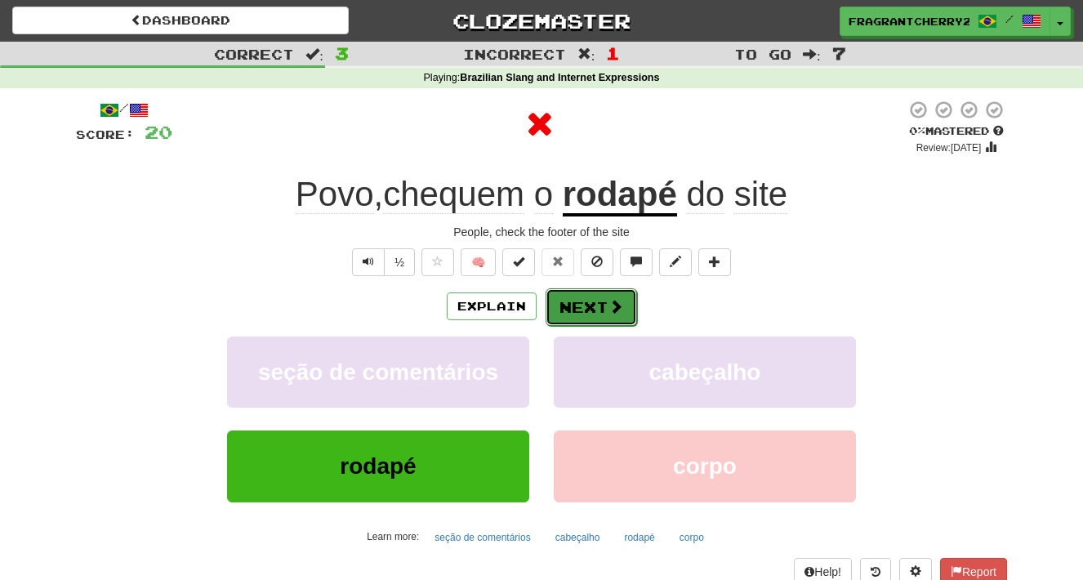
click at [581, 315] on button "Next" at bounding box center [591, 307] width 91 height 38
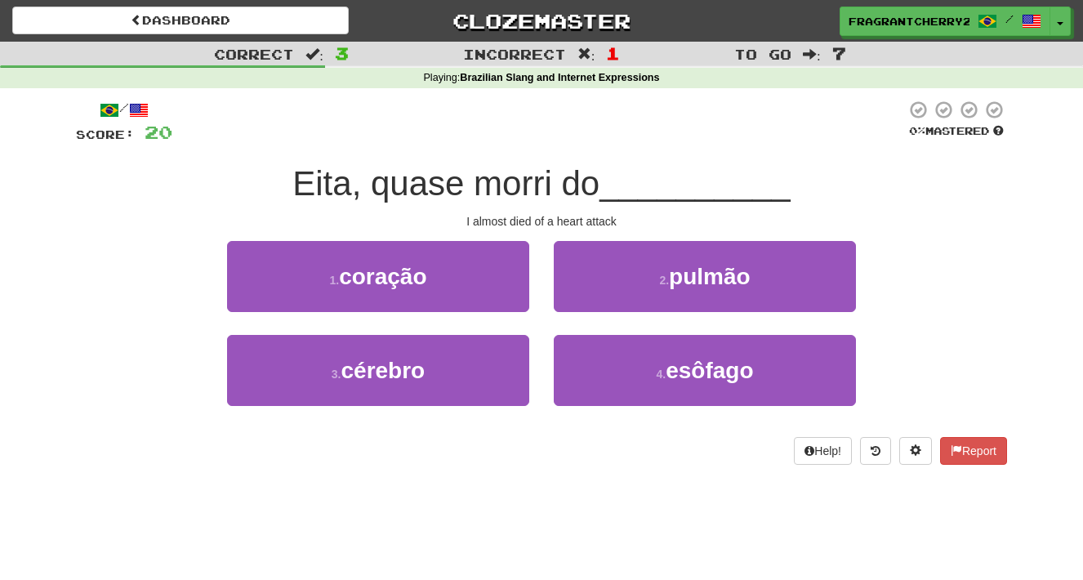
click at [529, 296] on div "1 . coração" at bounding box center [378, 288] width 327 height 94
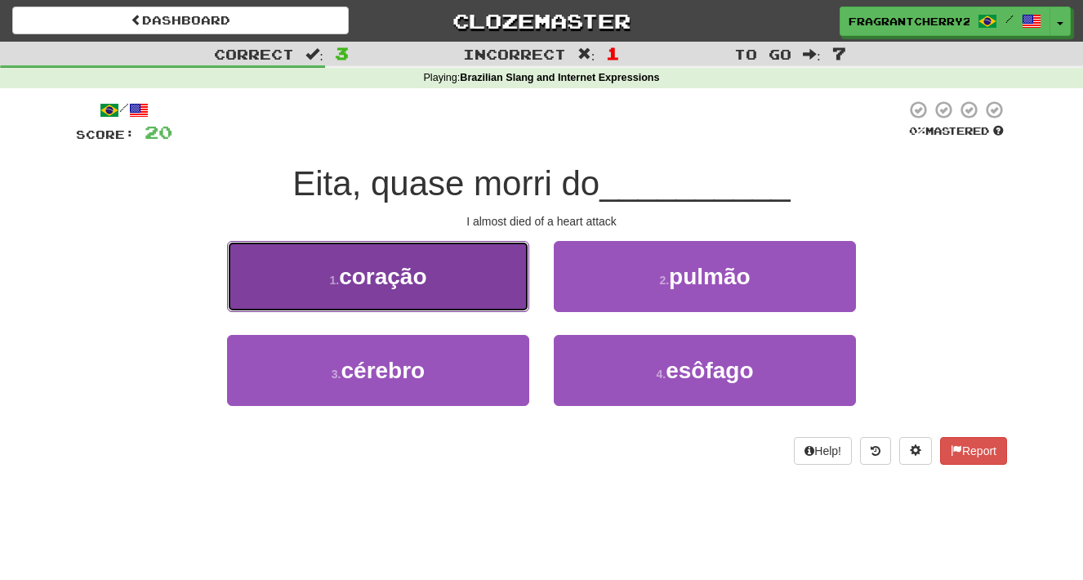
click at [526, 296] on button "1 . coração" at bounding box center [378, 276] width 302 height 71
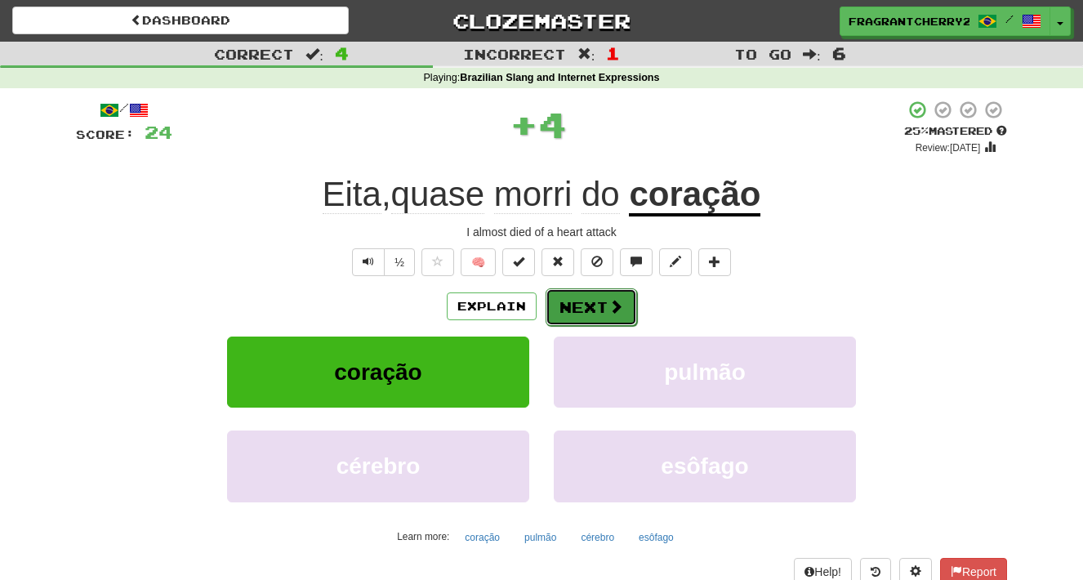
click at [572, 299] on button "Next" at bounding box center [591, 307] width 91 height 38
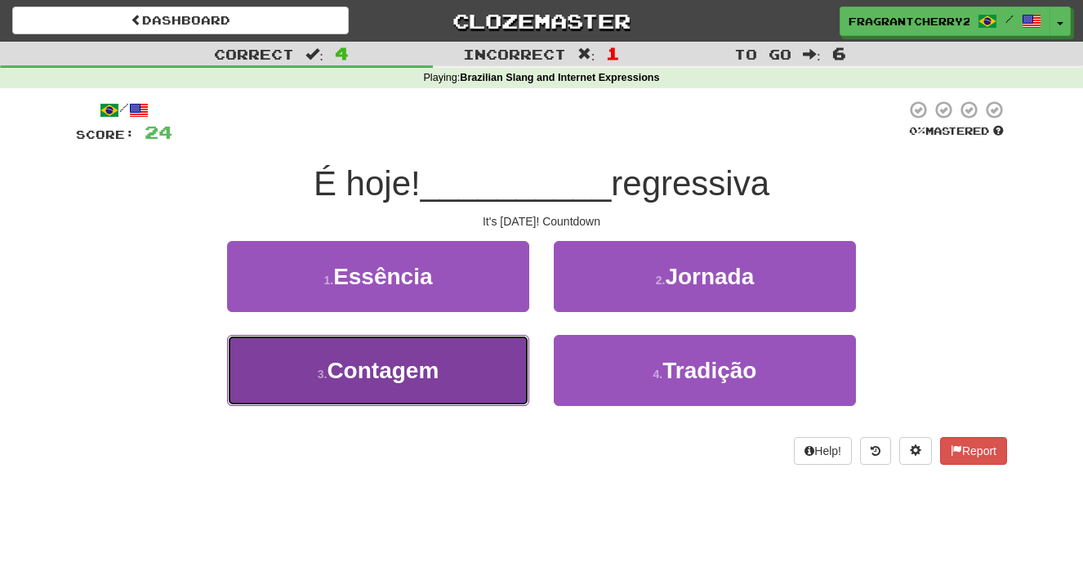
click at [521, 376] on button "3 . Contagem" at bounding box center [378, 370] width 302 height 71
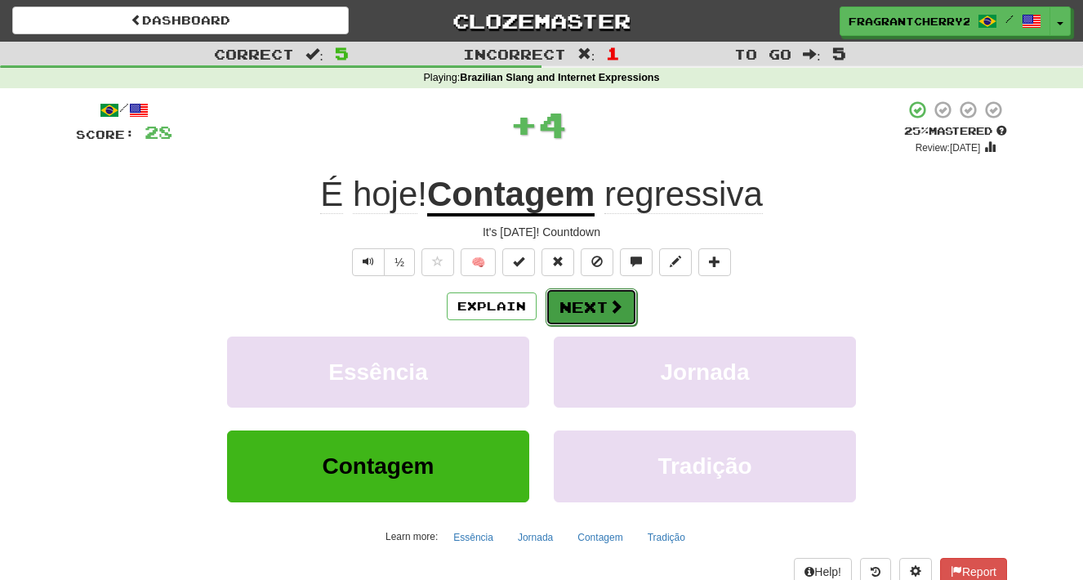
click at [570, 314] on button "Next" at bounding box center [591, 307] width 91 height 38
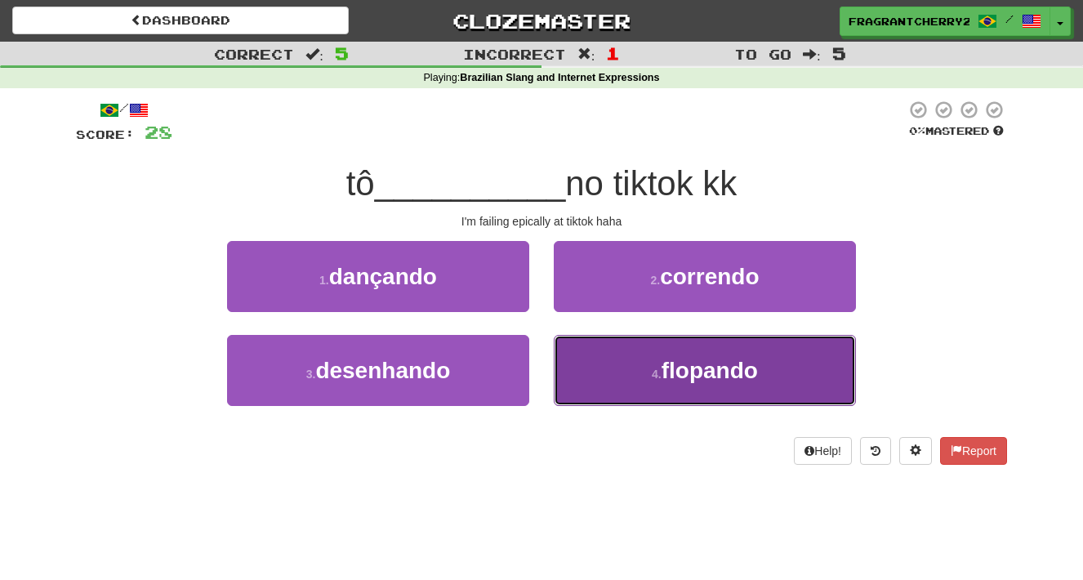
click at [589, 372] on button "4 . flopando" at bounding box center [705, 370] width 302 height 71
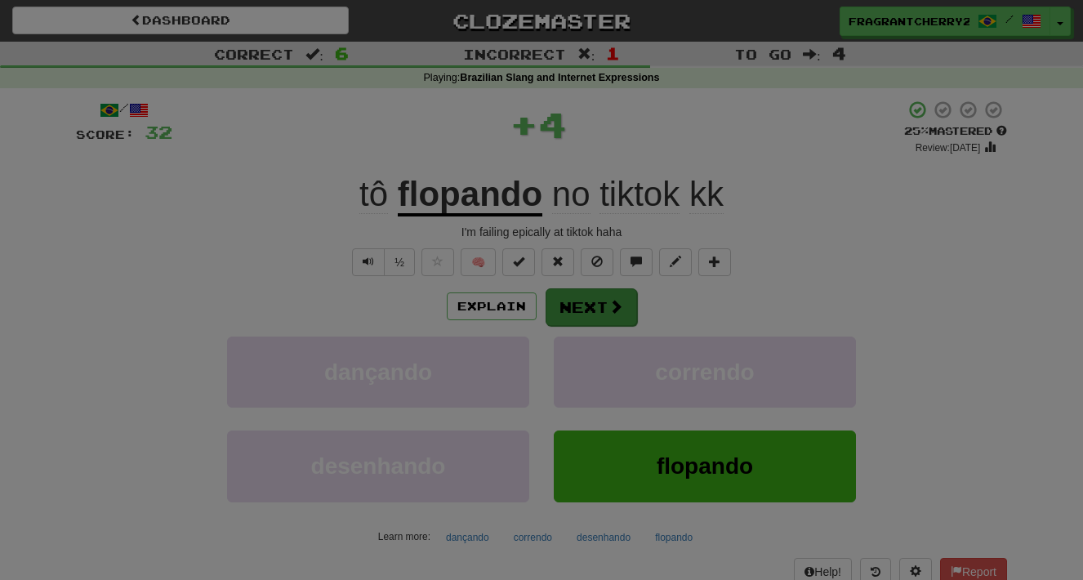
click at [583, 303] on div at bounding box center [541, 290] width 1083 height 580
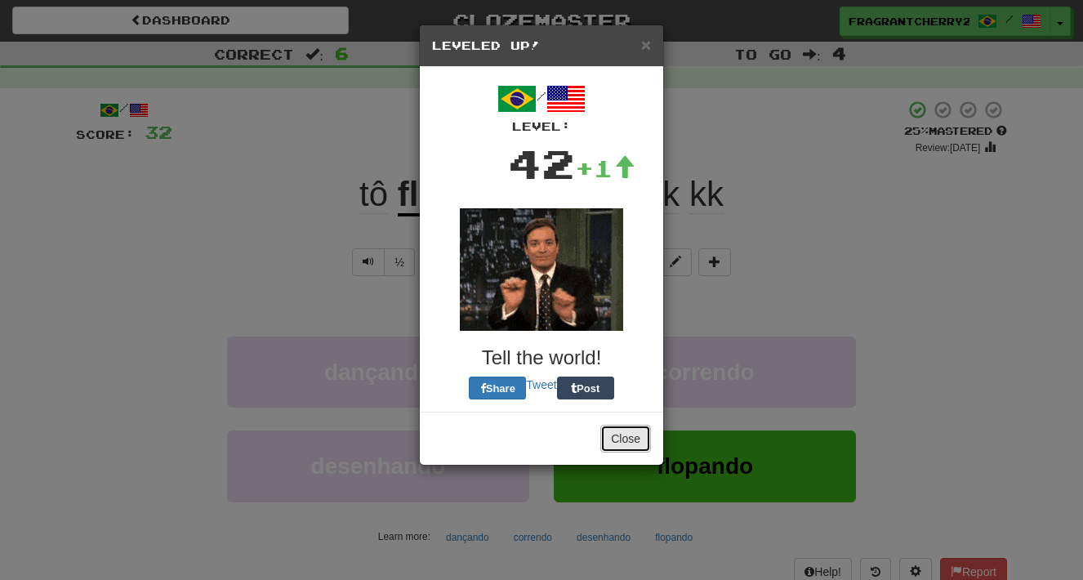
click at [605, 434] on button "Close" at bounding box center [625, 439] width 51 height 28
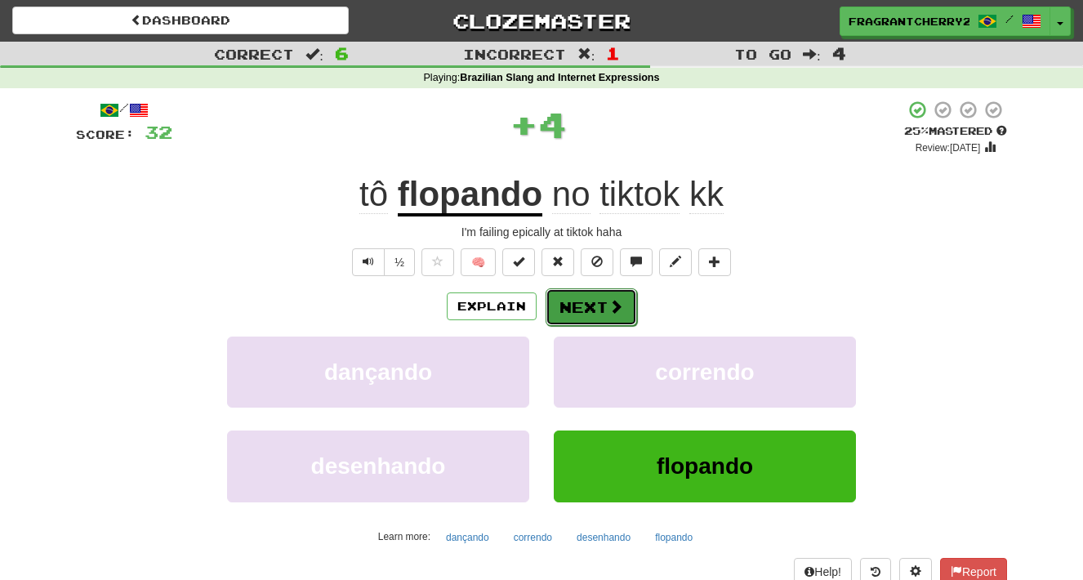
click at [597, 292] on button "Next" at bounding box center [591, 307] width 91 height 38
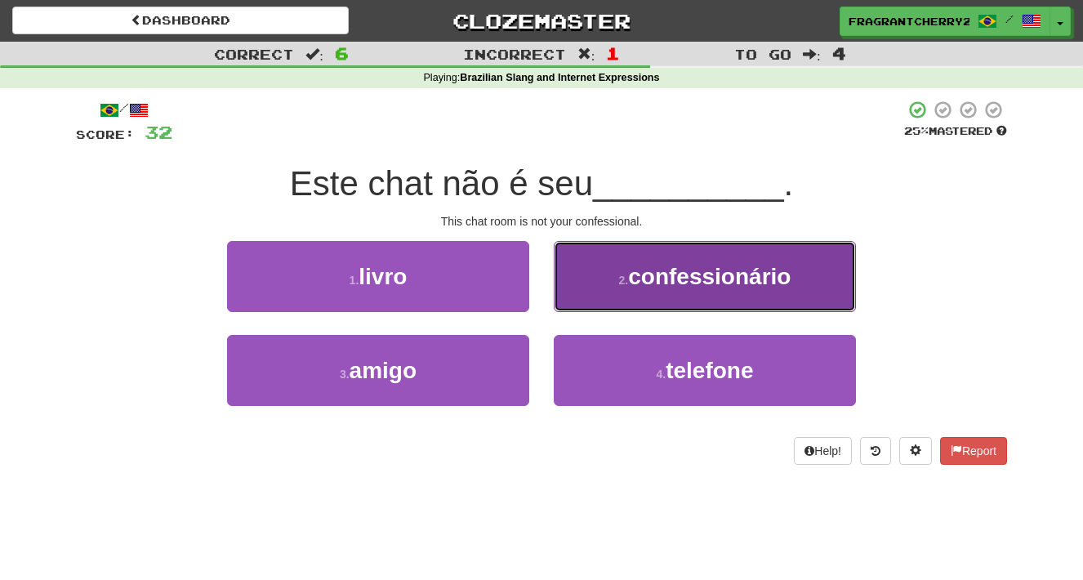
click at [597, 292] on button "2 . confessionário" at bounding box center [705, 276] width 302 height 71
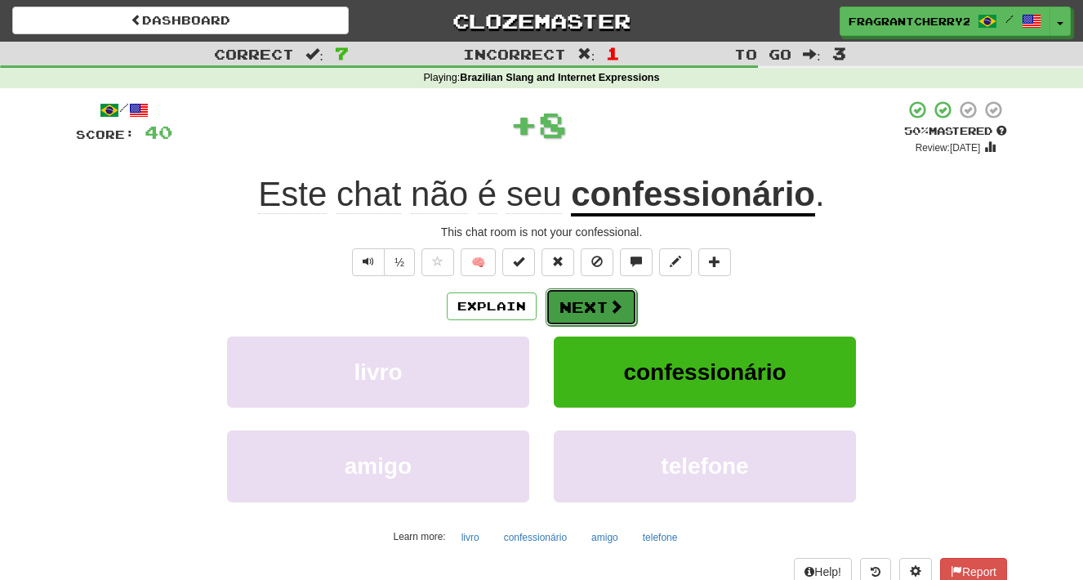
click at [597, 298] on button "Next" at bounding box center [591, 307] width 91 height 38
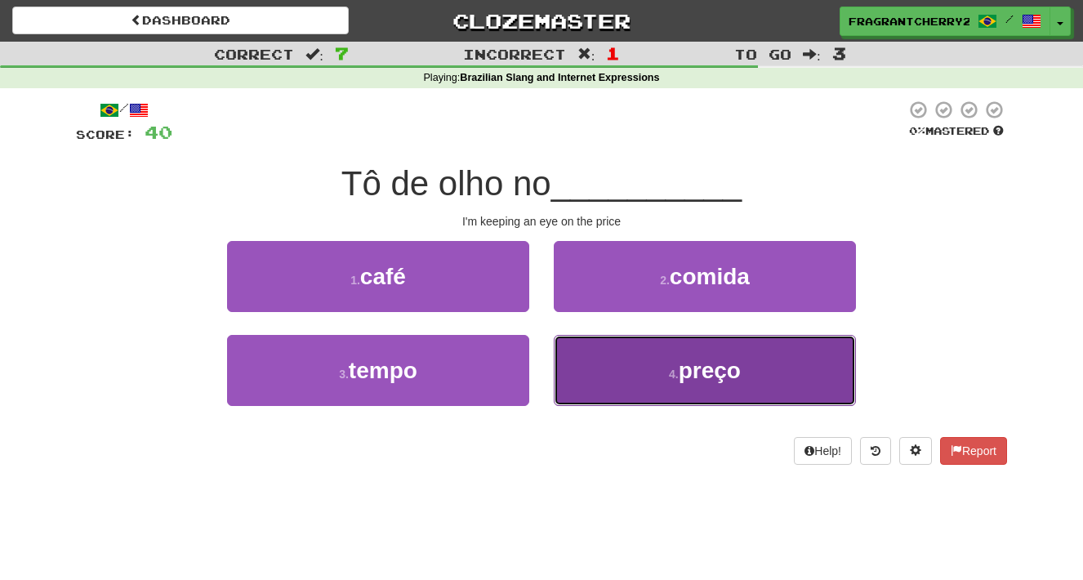
click at [609, 387] on button "4 . preço" at bounding box center [705, 370] width 302 height 71
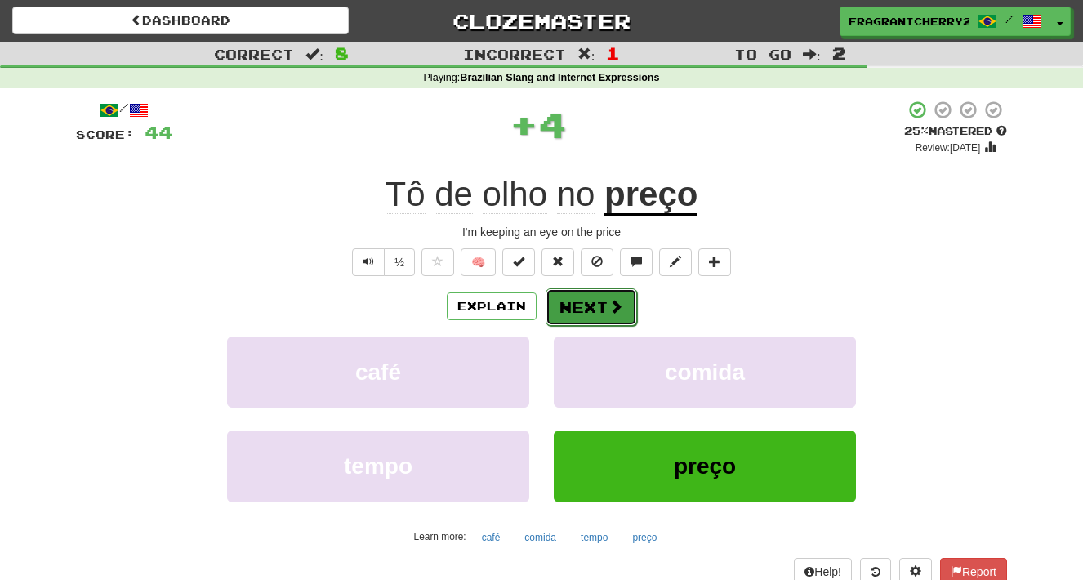
click at [585, 314] on button "Next" at bounding box center [591, 307] width 91 height 38
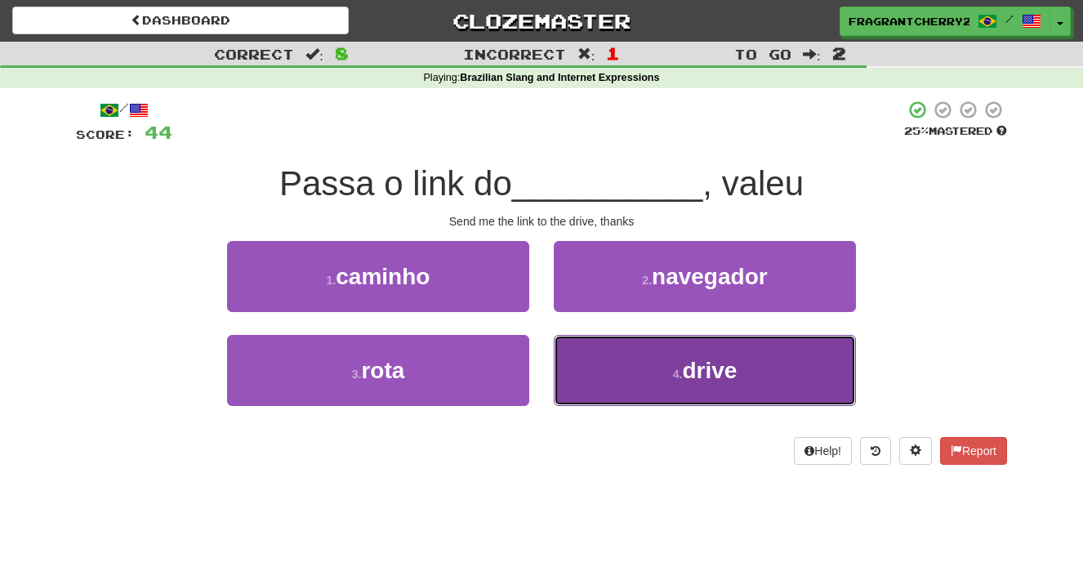
click at [582, 370] on button "4 . drive" at bounding box center [705, 370] width 302 height 71
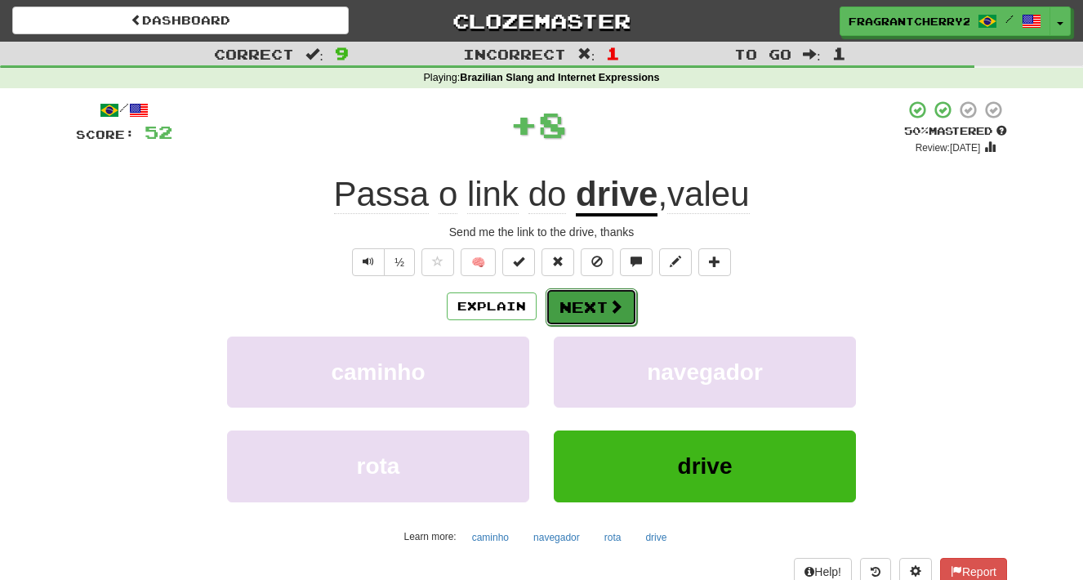
click at [577, 303] on button "Next" at bounding box center [591, 307] width 91 height 38
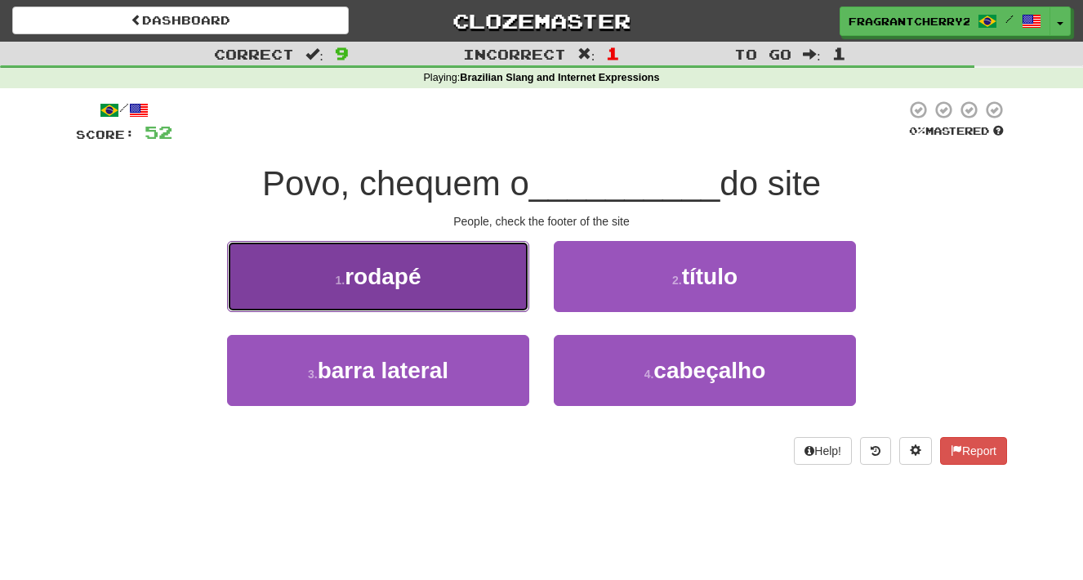
click at [494, 309] on button "1 . rodapé" at bounding box center [378, 276] width 302 height 71
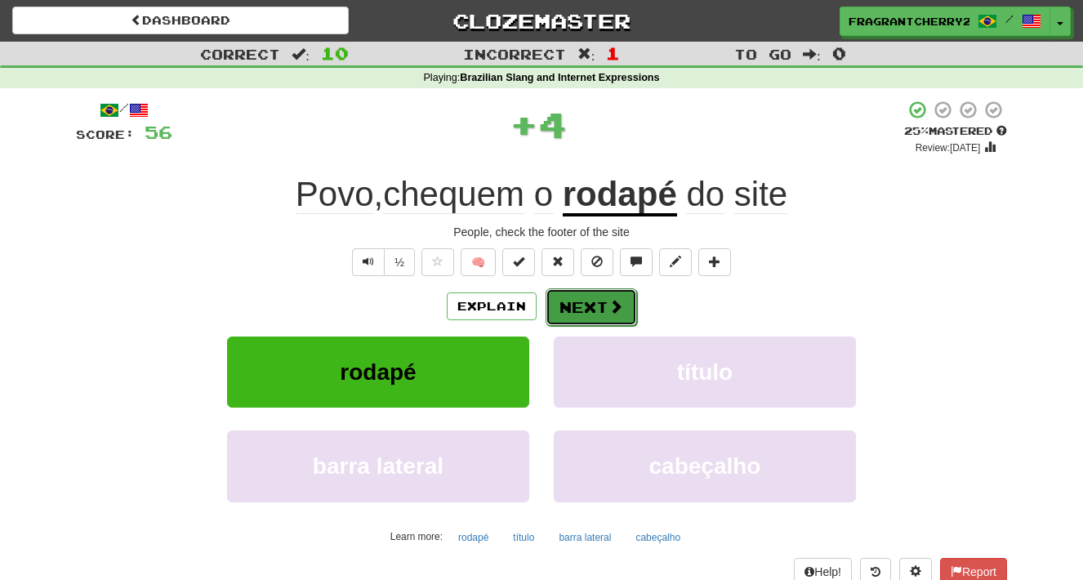
click at [605, 306] on button "Next" at bounding box center [591, 307] width 91 height 38
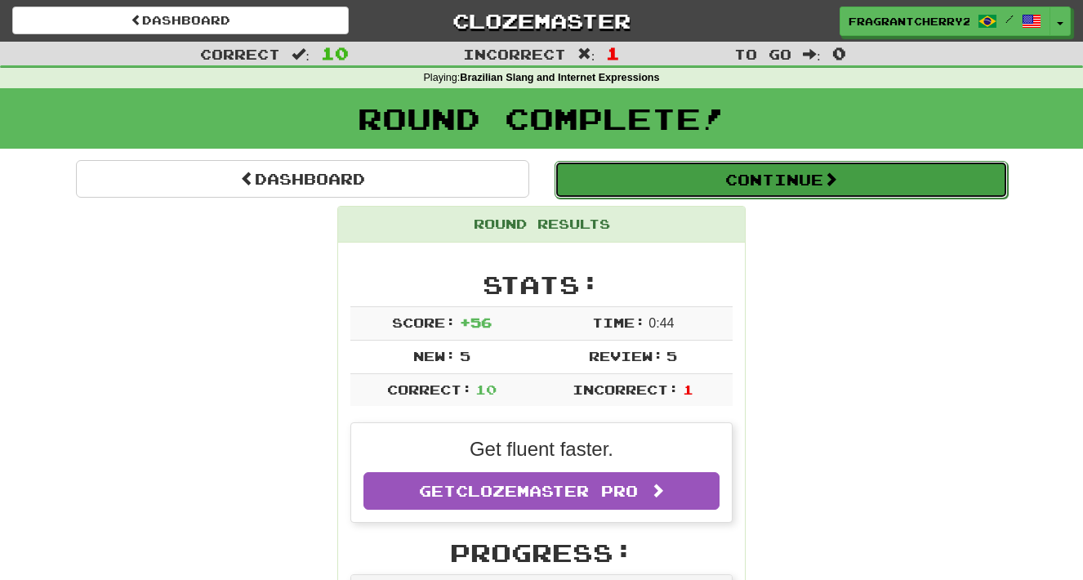
click at [673, 179] on button "Continue" at bounding box center [780, 180] width 453 height 38
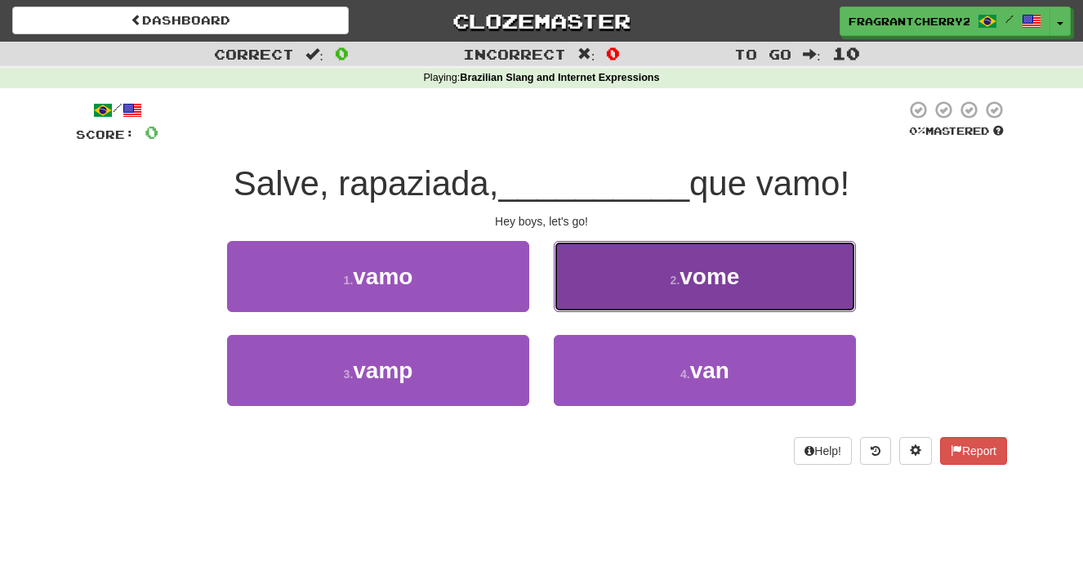
click at [594, 274] on button "2 . vome" at bounding box center [705, 276] width 302 height 71
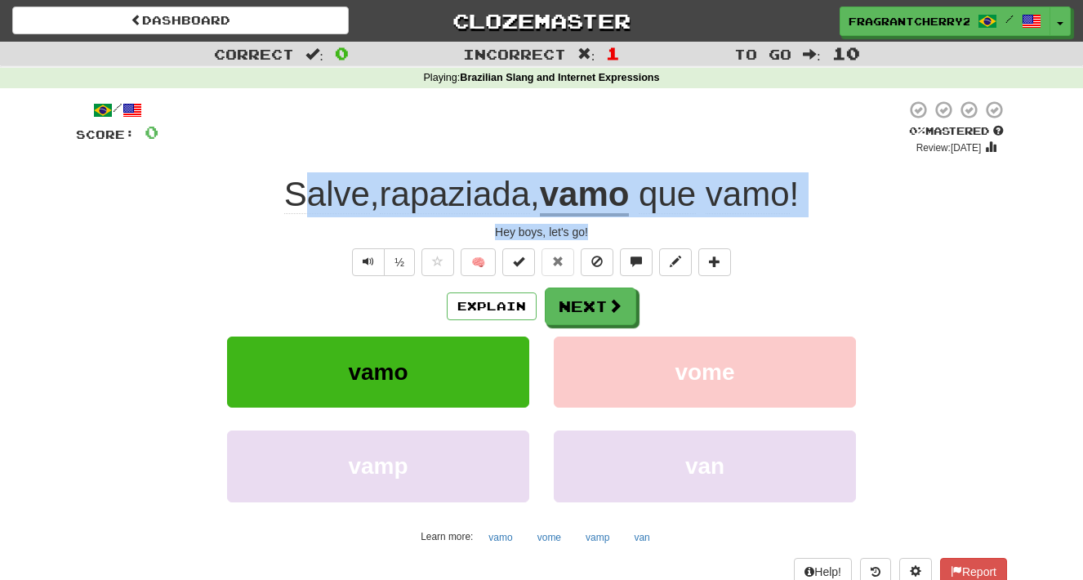
drag, startPoint x: 493, startPoint y: 234, endPoint x: 287, endPoint y: 203, distance: 208.1
click at [287, 203] on div "/ Score: 0 0 % Mastered Review: 2025-08-19 Salve , rapaziada , vamo que vamo ! …" at bounding box center [541, 342] width 931 height 485
drag, startPoint x: 283, startPoint y: 203, endPoint x: 605, endPoint y: 229, distance: 322.7
click at [605, 230] on div "/ Score: 0 0 % Mastered Review: 2025-08-19 Salve , rapaziada , vamo que vamo ! …" at bounding box center [541, 342] width 931 height 485
copy div "Salve , rapaziada , vamo que vamo ! Hey boys, let's go!"
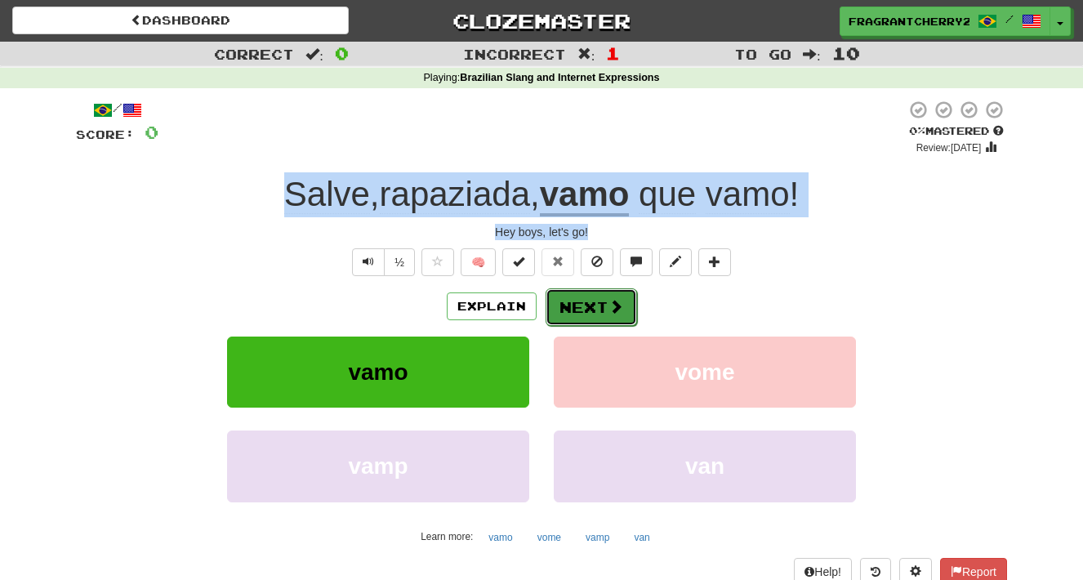
click at [596, 307] on button "Next" at bounding box center [591, 307] width 91 height 38
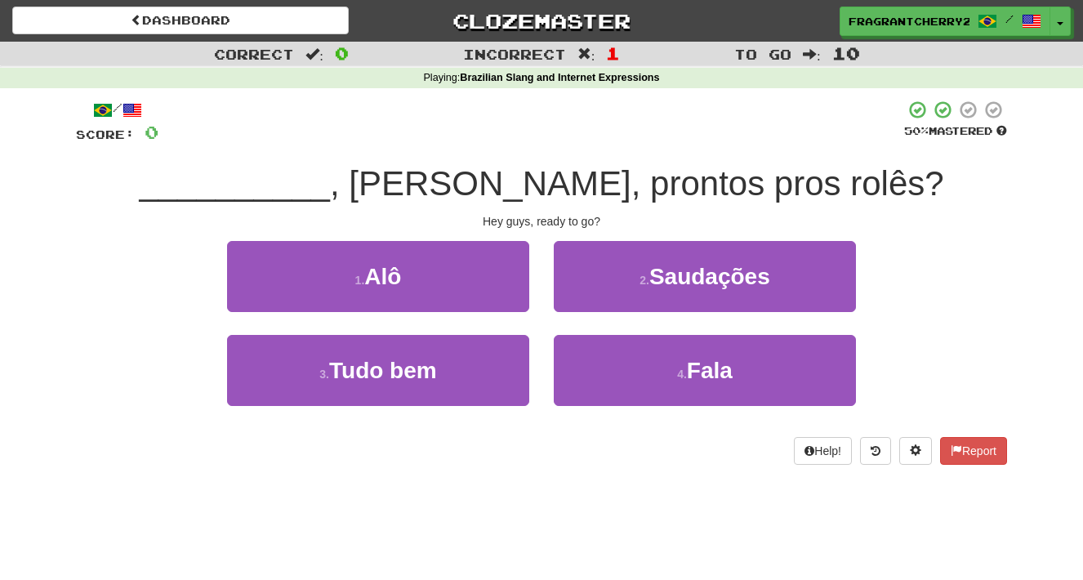
click at [542, 295] on div "2 . Saudações" at bounding box center [704, 288] width 327 height 94
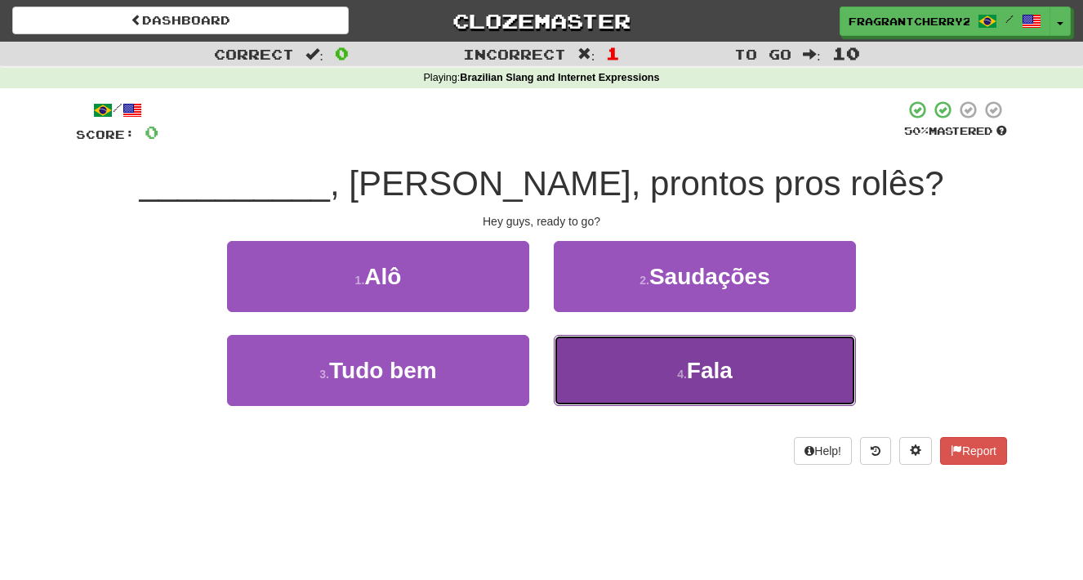
click at [580, 364] on button "4 . Fala" at bounding box center [705, 370] width 302 height 71
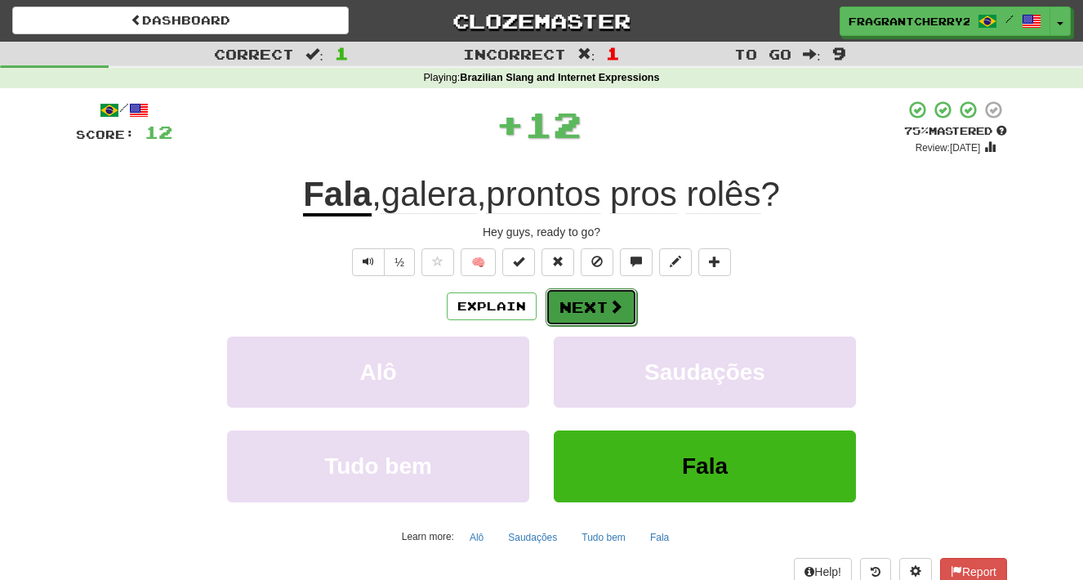
click at [571, 306] on button "Next" at bounding box center [591, 307] width 91 height 38
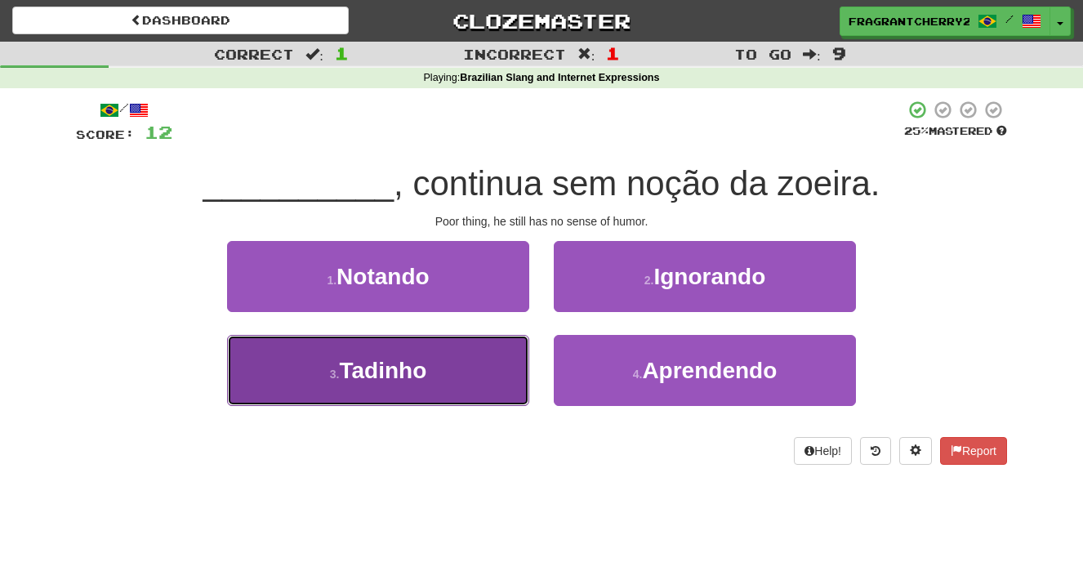
click at [492, 358] on button "3 . Tadinho" at bounding box center [378, 370] width 302 height 71
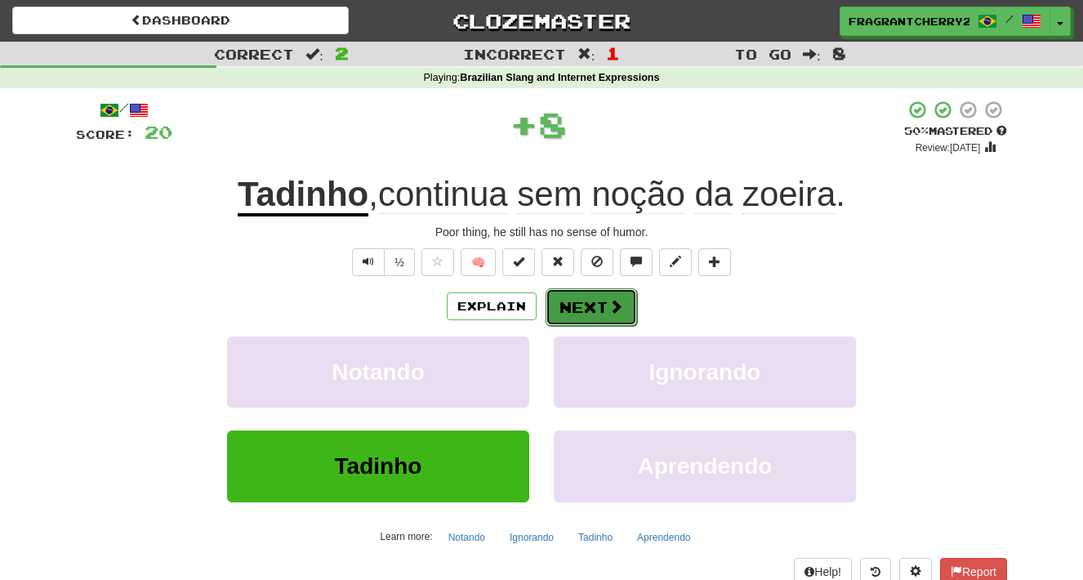
click at [564, 310] on button "Next" at bounding box center [591, 307] width 91 height 38
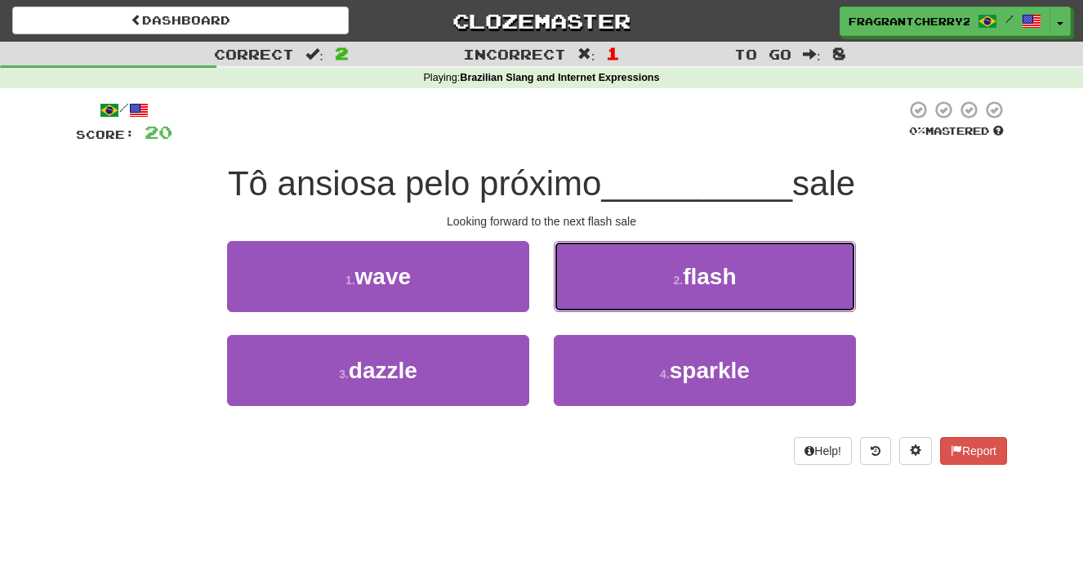
click at [564, 310] on button "2 . flash" at bounding box center [705, 276] width 302 height 71
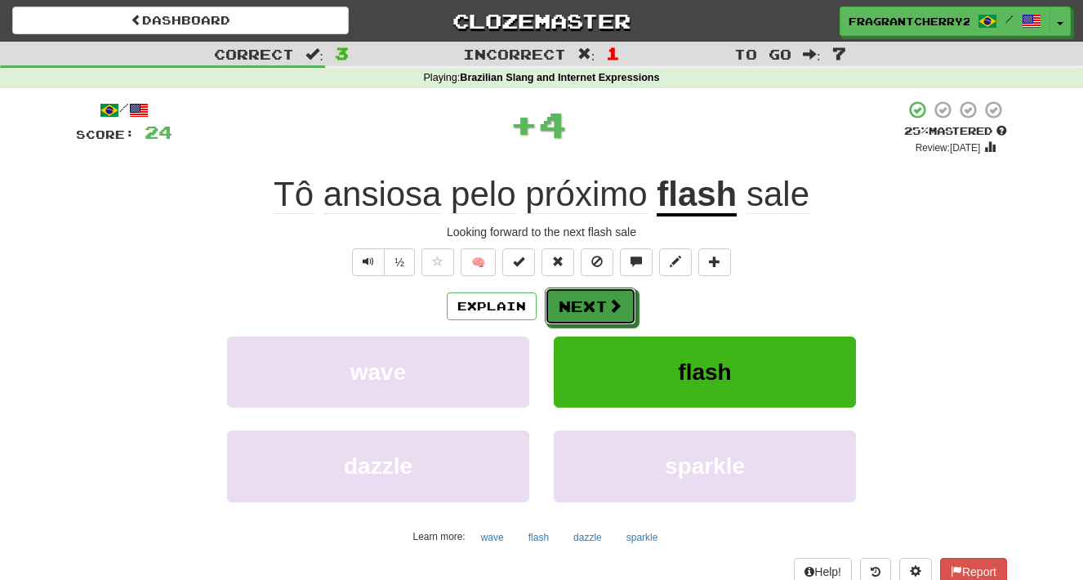
click at [564, 310] on button "Next" at bounding box center [590, 306] width 91 height 38
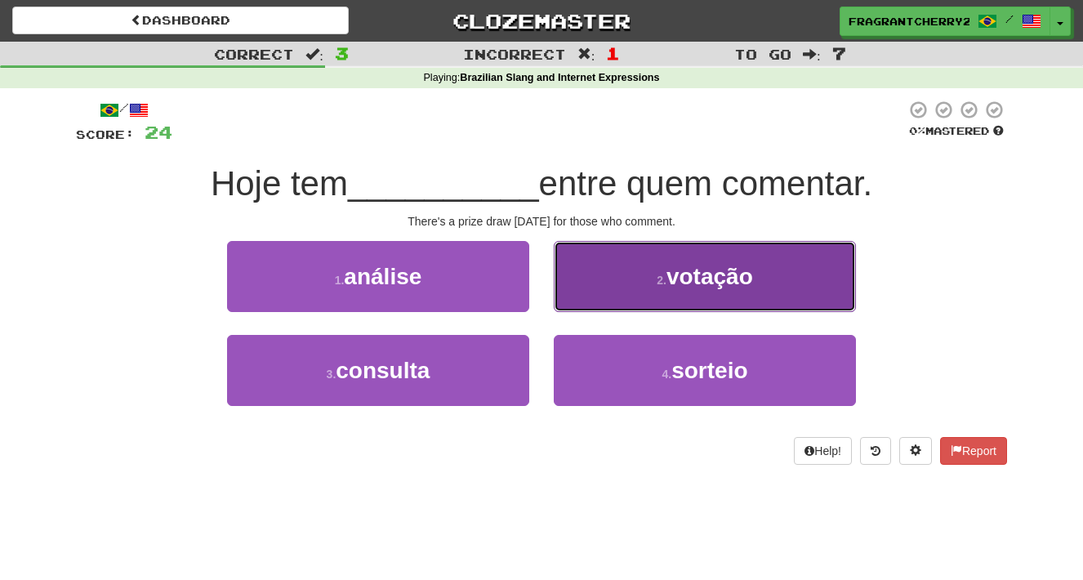
click at [564, 310] on button "2 . votação" at bounding box center [705, 276] width 302 height 71
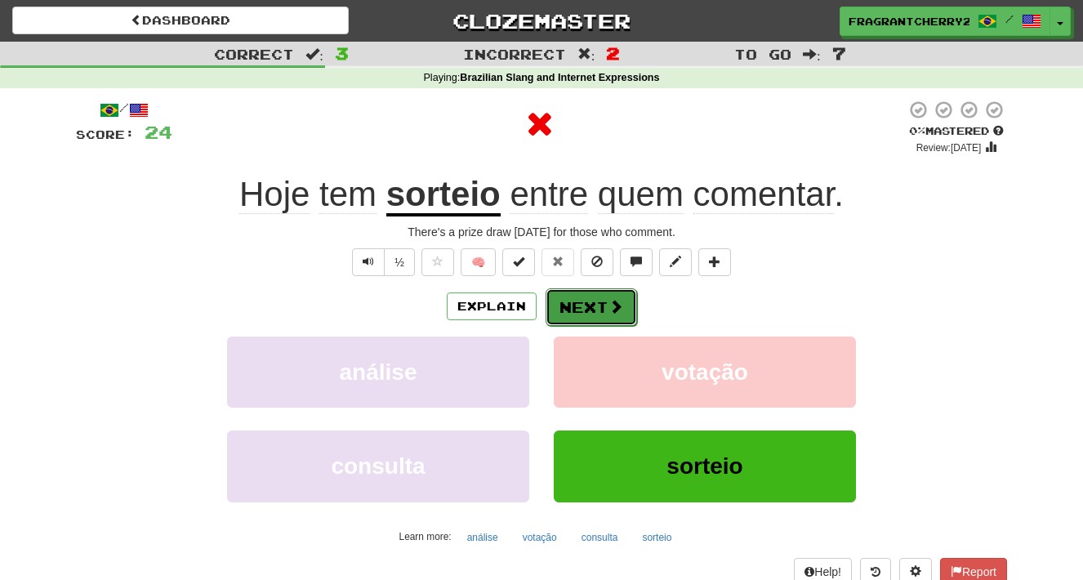
click at [572, 316] on button "Next" at bounding box center [591, 307] width 91 height 38
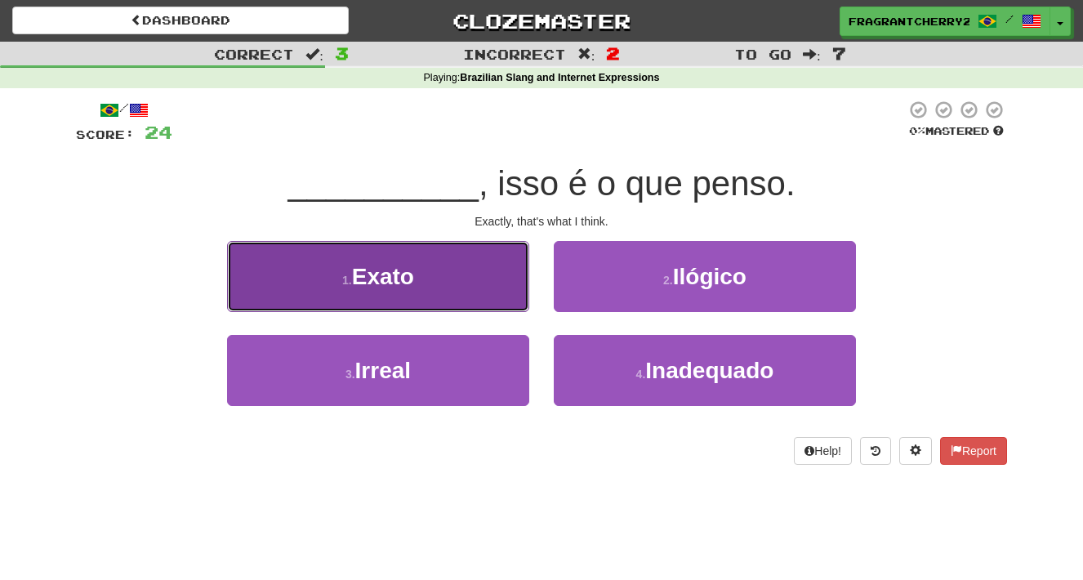
click at [487, 298] on button "1 . Exato" at bounding box center [378, 276] width 302 height 71
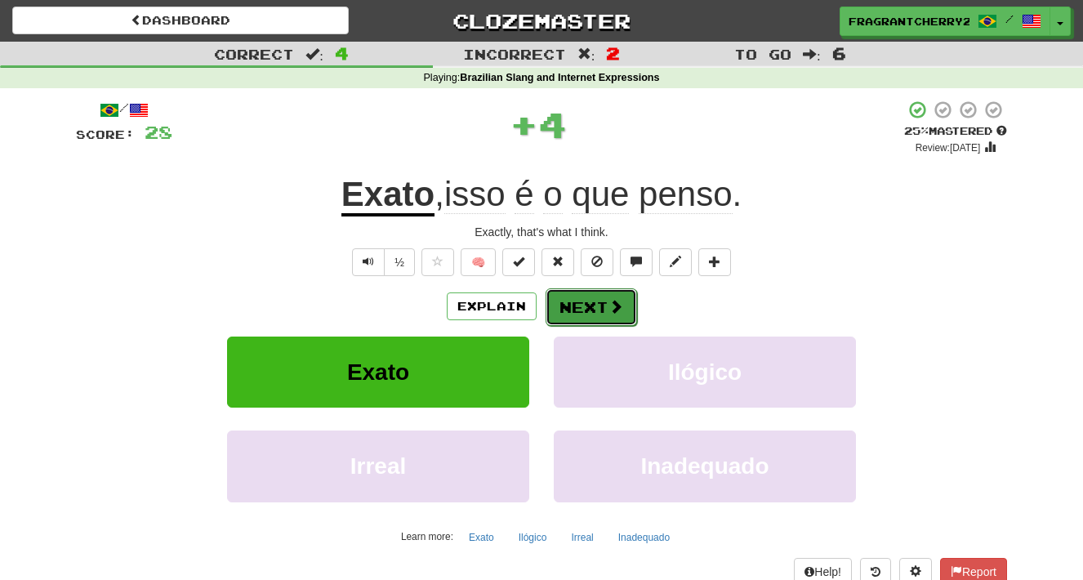
click at [586, 313] on button "Next" at bounding box center [591, 307] width 91 height 38
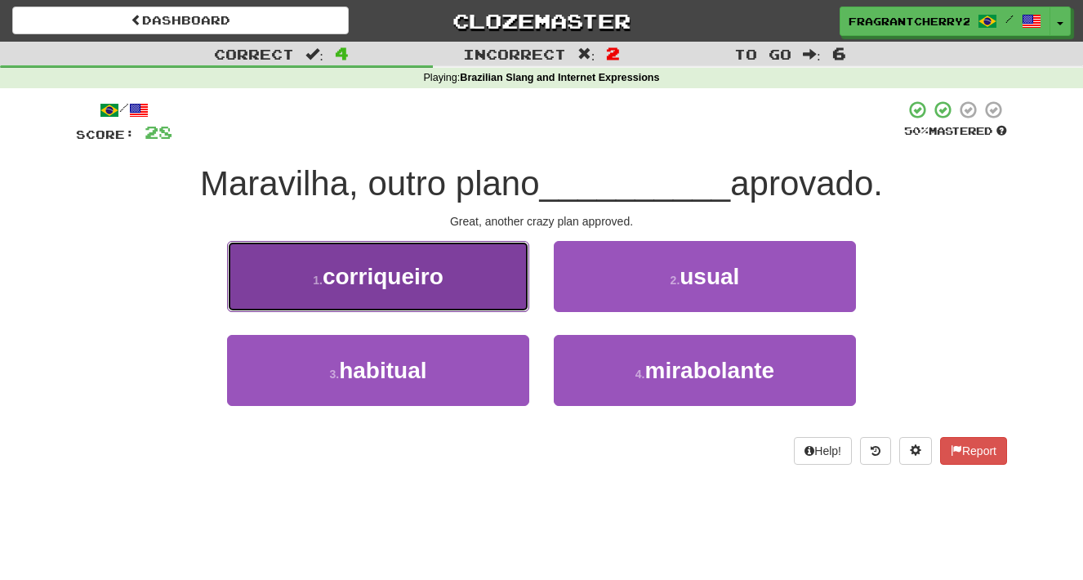
click at [477, 302] on button "1 . corriqueiro" at bounding box center [378, 276] width 302 height 71
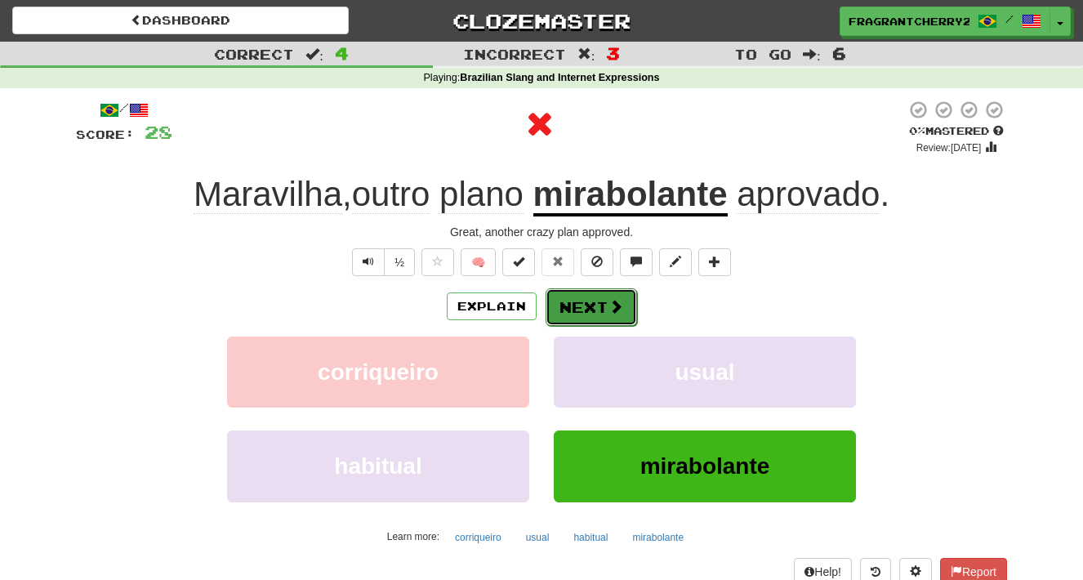
click at [569, 321] on button "Next" at bounding box center [591, 307] width 91 height 38
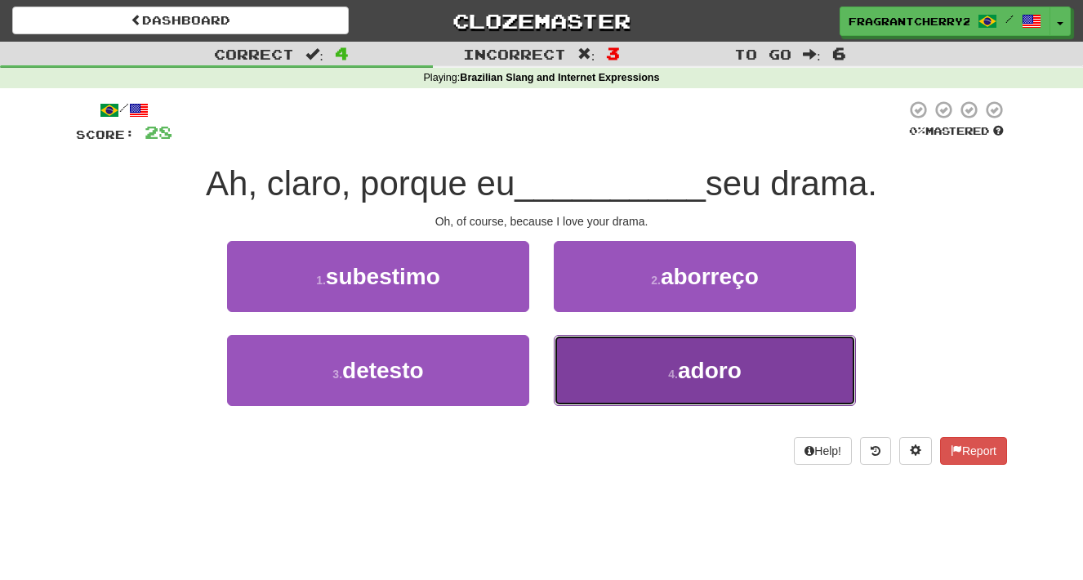
click at [603, 364] on button "4 . adoro" at bounding box center [705, 370] width 302 height 71
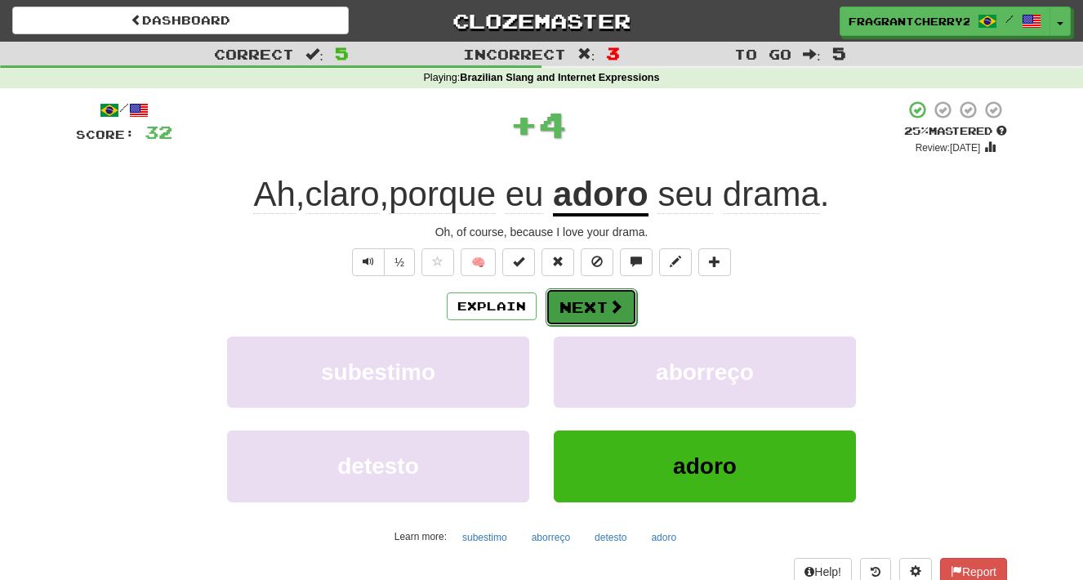
click at [592, 316] on button "Next" at bounding box center [591, 307] width 91 height 38
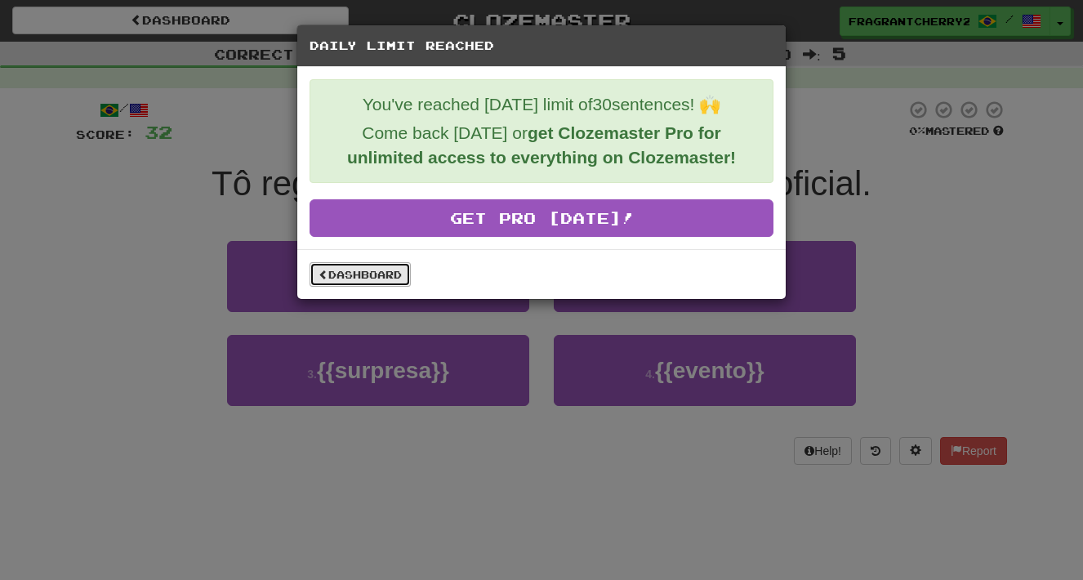
click at [363, 280] on link "Dashboard" at bounding box center [360, 274] width 101 height 24
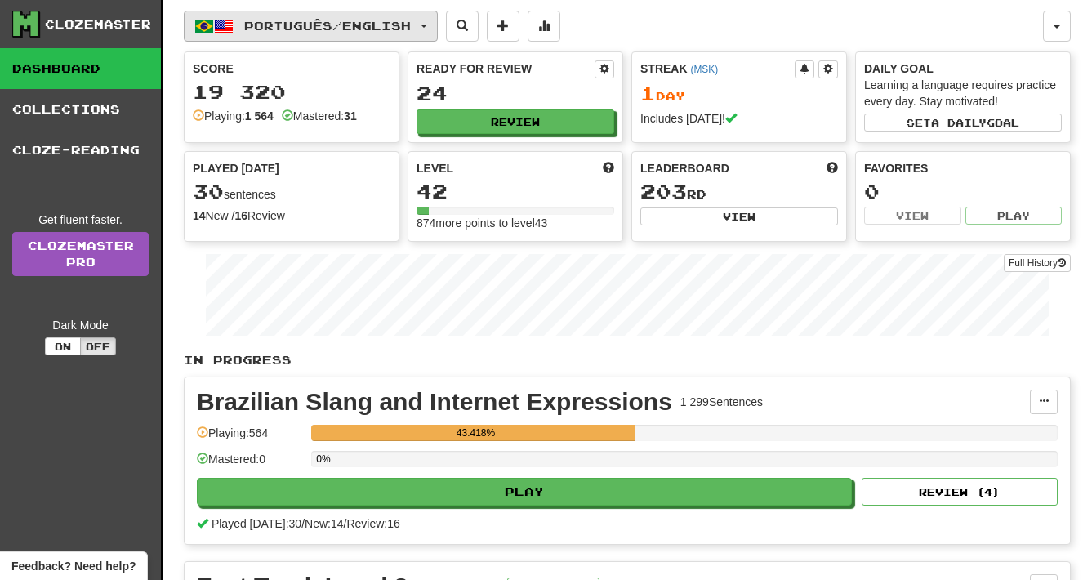
click at [352, 26] on span "Português / English" at bounding box center [327, 26] width 167 height 14
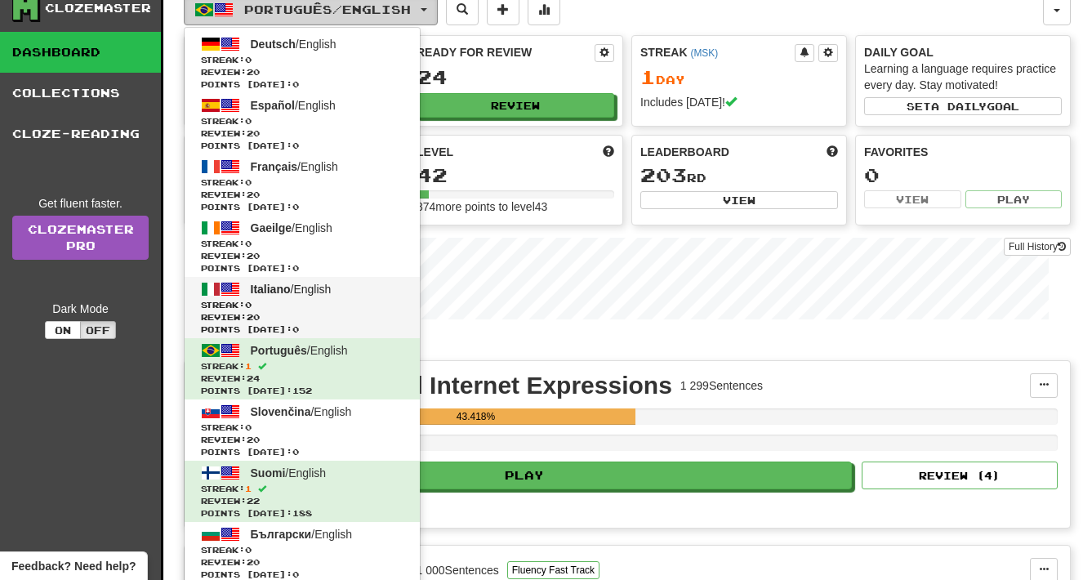
scroll to position [17, 0]
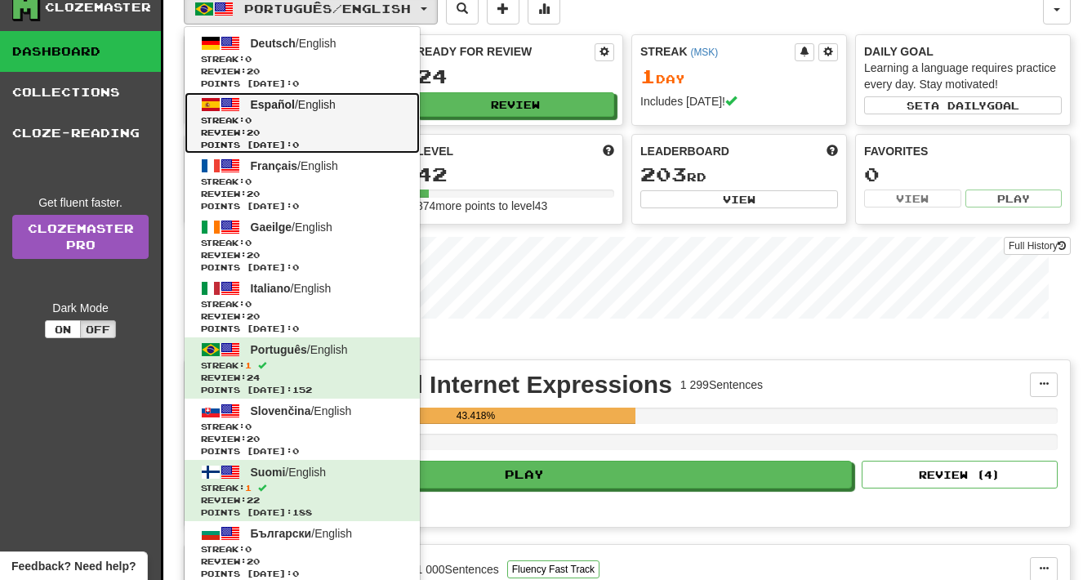
click at [327, 127] on span "Review: 20" at bounding box center [302, 133] width 203 height 12
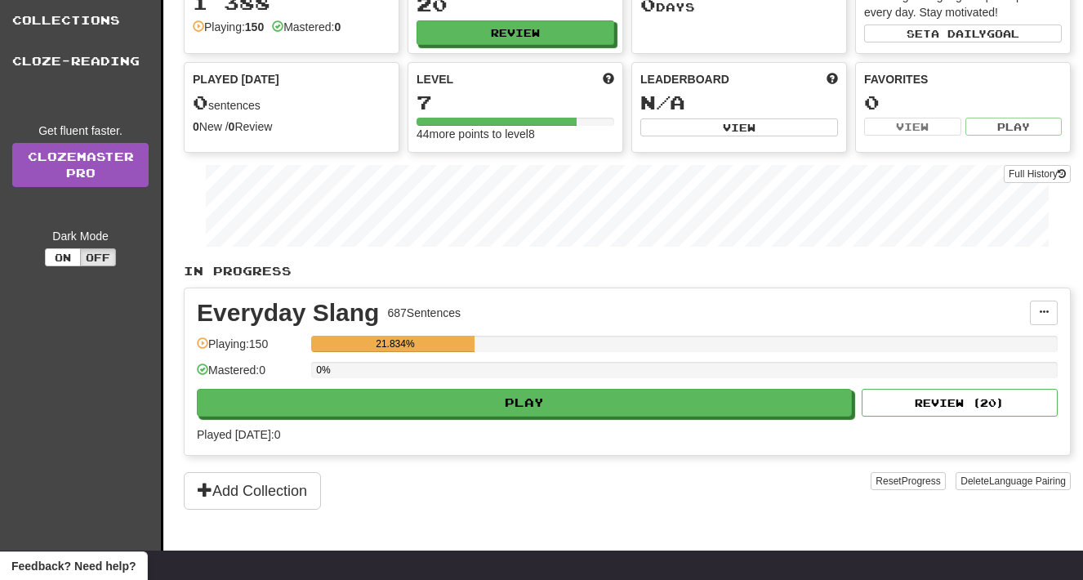
scroll to position [104, 0]
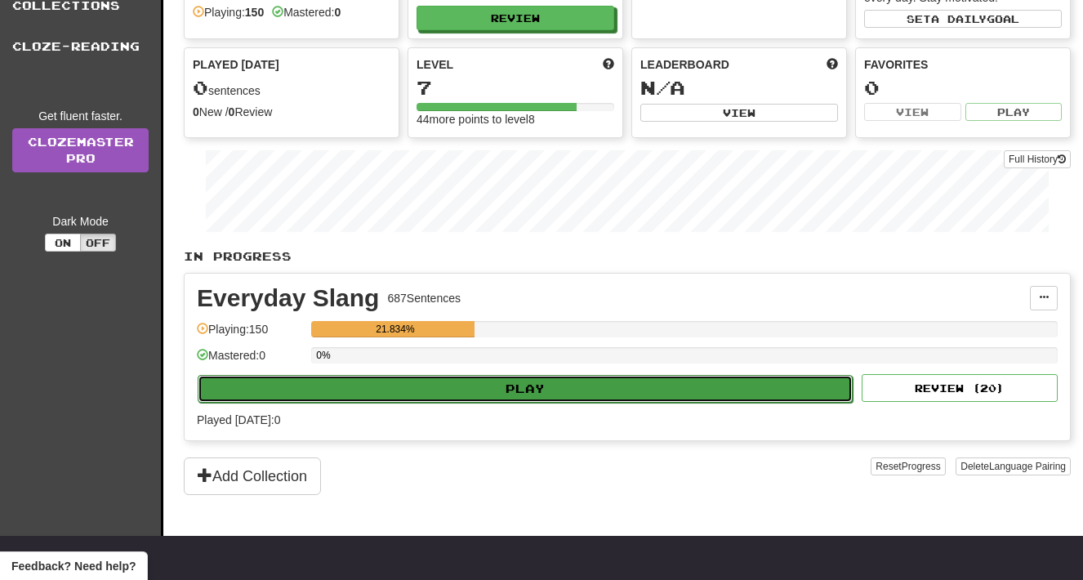
click at [514, 397] on button "Play" at bounding box center [525, 389] width 655 height 28
select select "**"
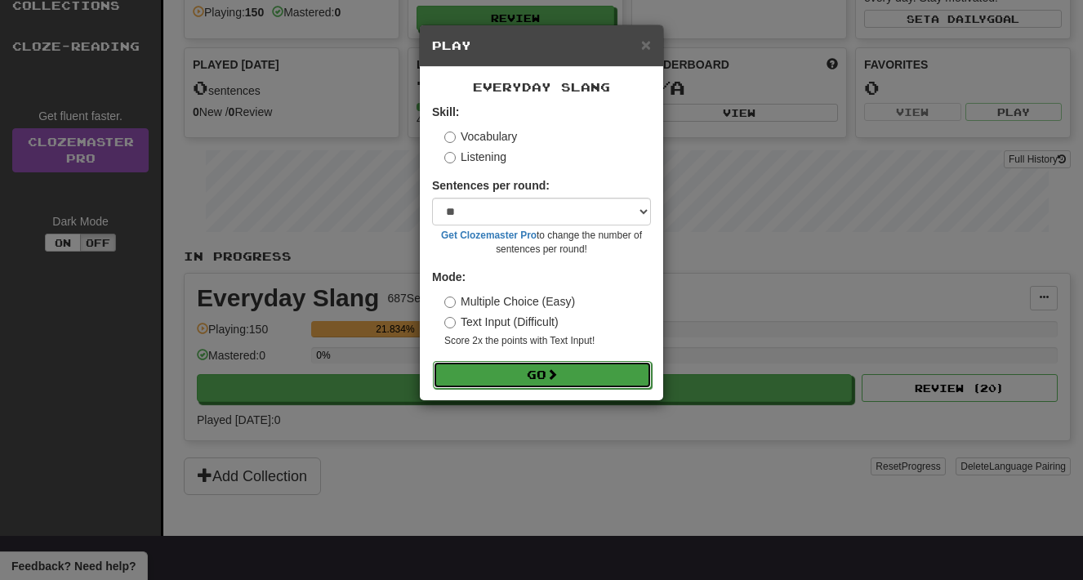
click at [558, 372] on span at bounding box center [551, 373] width 11 height 11
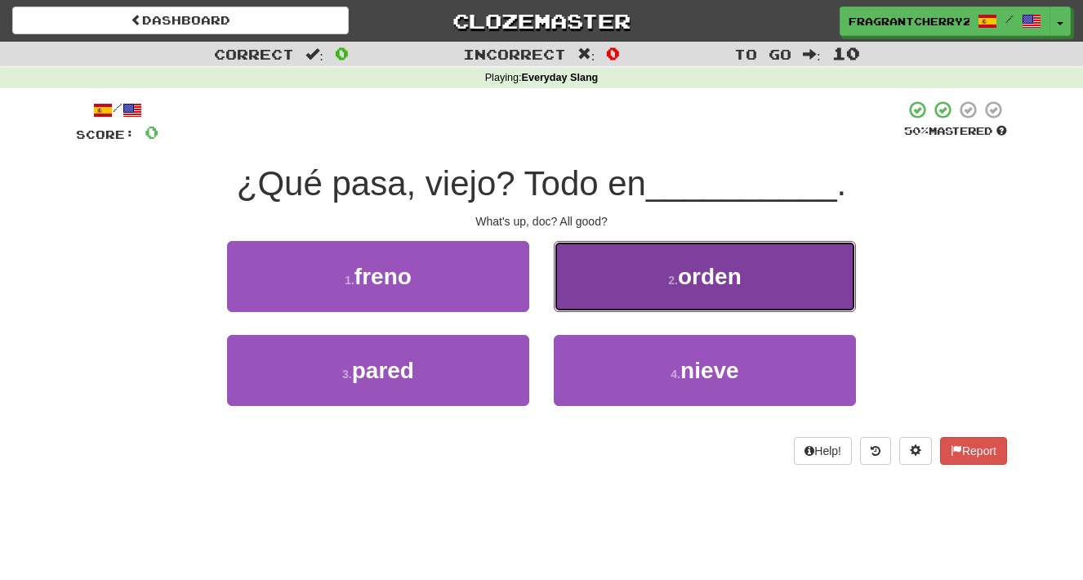
click at [612, 260] on button "2 . orden" at bounding box center [705, 276] width 302 height 71
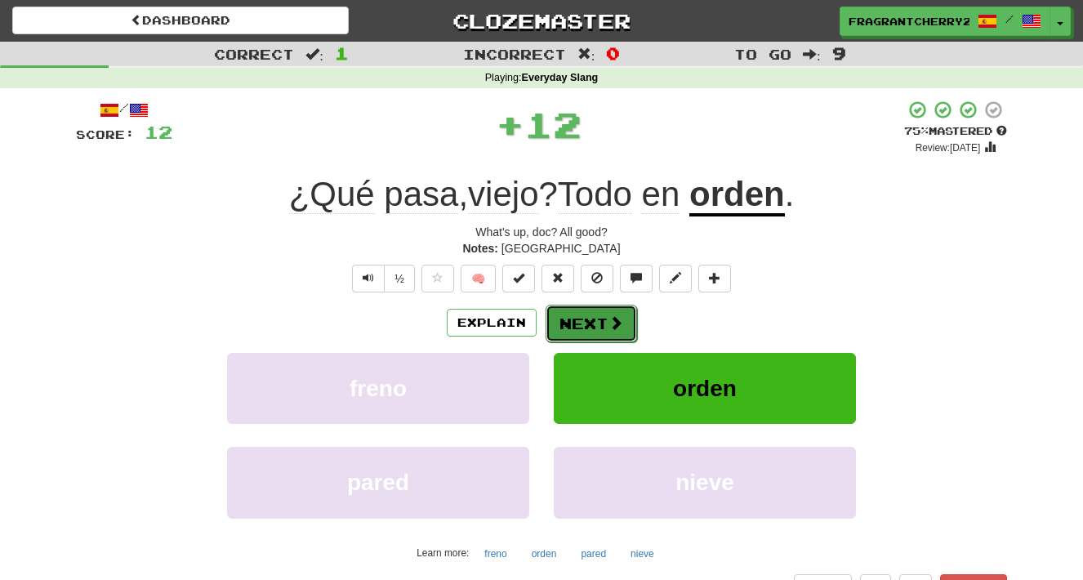
click at [590, 330] on button "Next" at bounding box center [591, 324] width 91 height 38
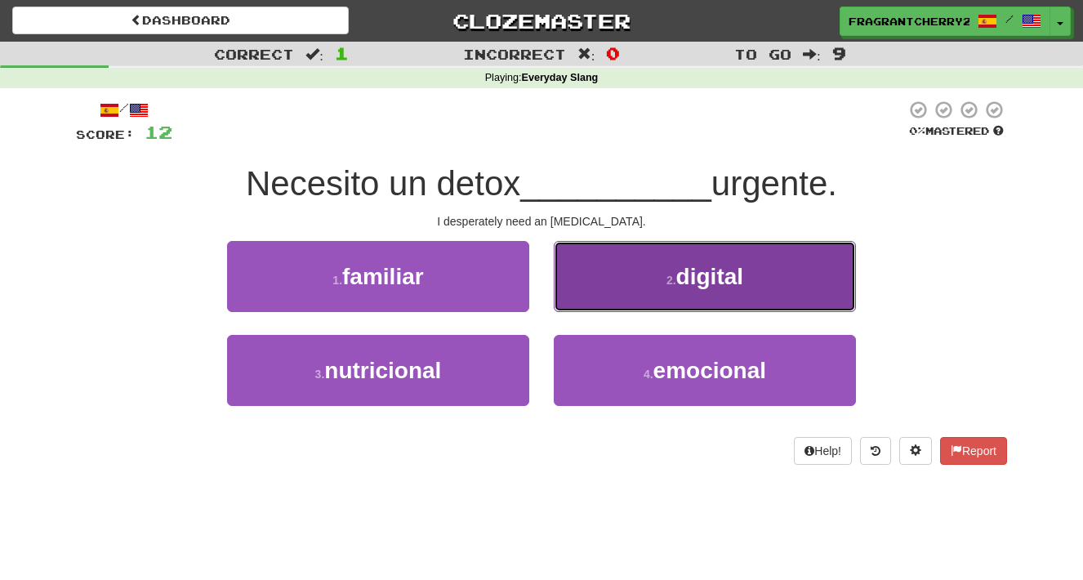
click at [608, 283] on button "2 . digital" at bounding box center [705, 276] width 302 height 71
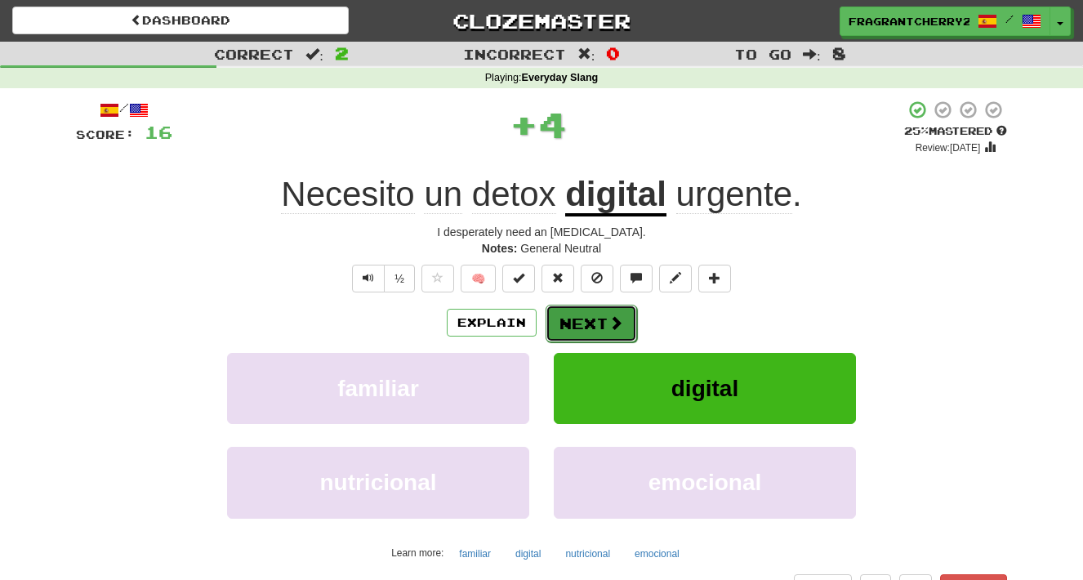
click at [581, 332] on button "Next" at bounding box center [591, 324] width 91 height 38
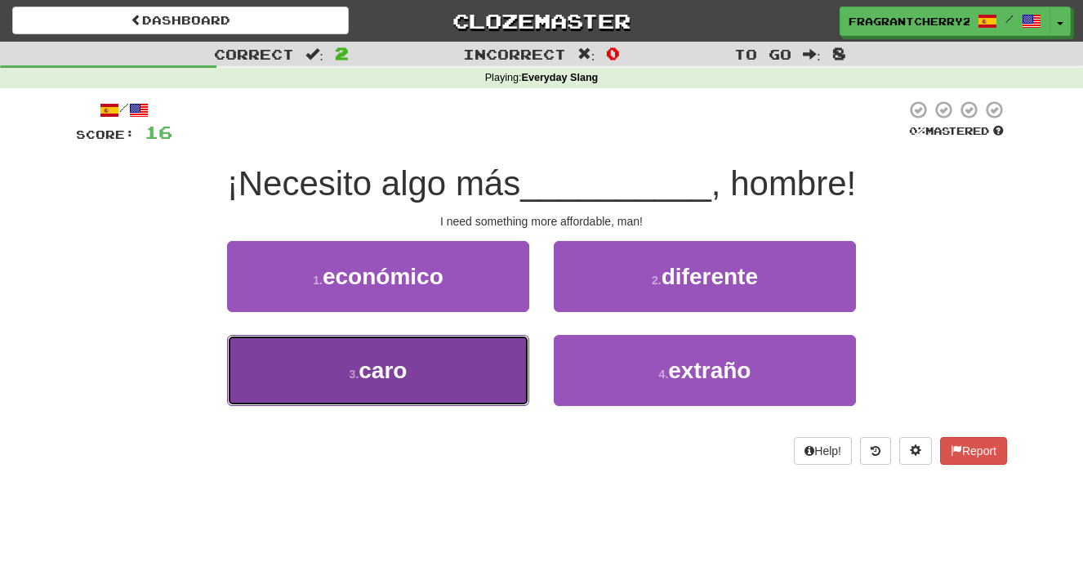
click at [498, 372] on button "3 . caro" at bounding box center [378, 370] width 302 height 71
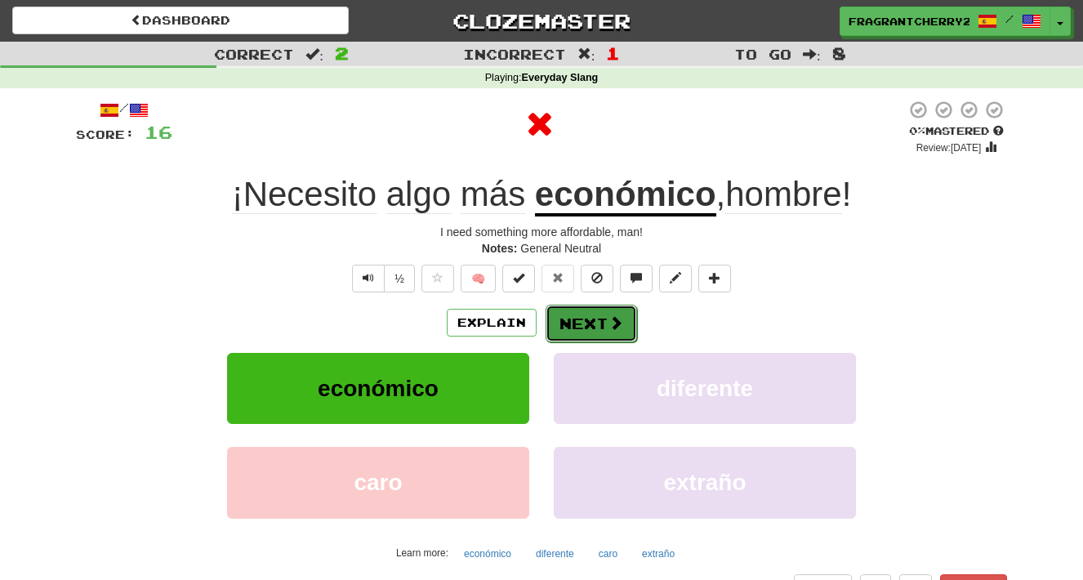
click at [584, 325] on button "Next" at bounding box center [591, 324] width 91 height 38
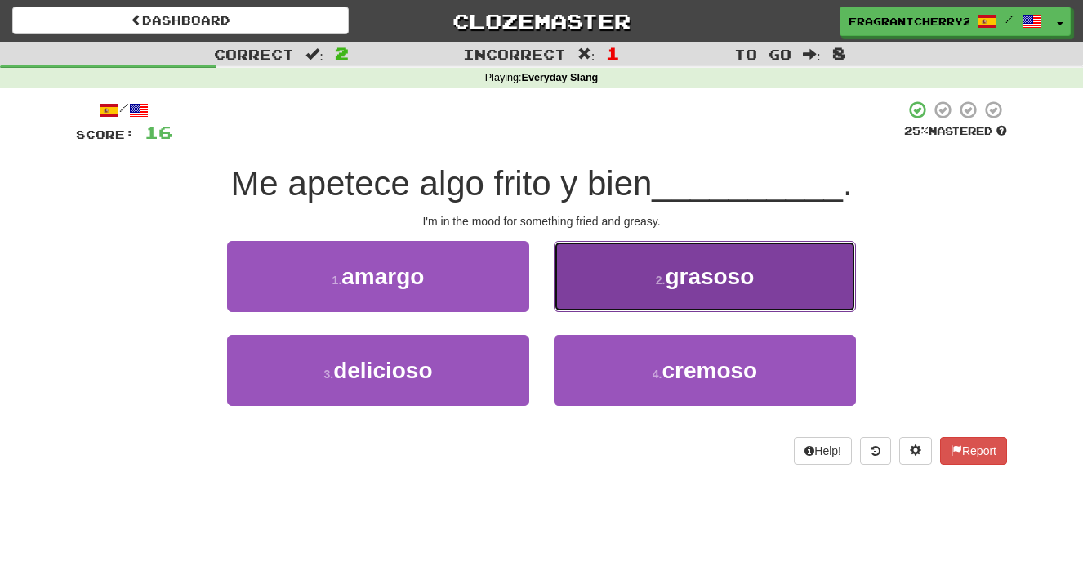
click at [597, 270] on button "2 . grasoso" at bounding box center [705, 276] width 302 height 71
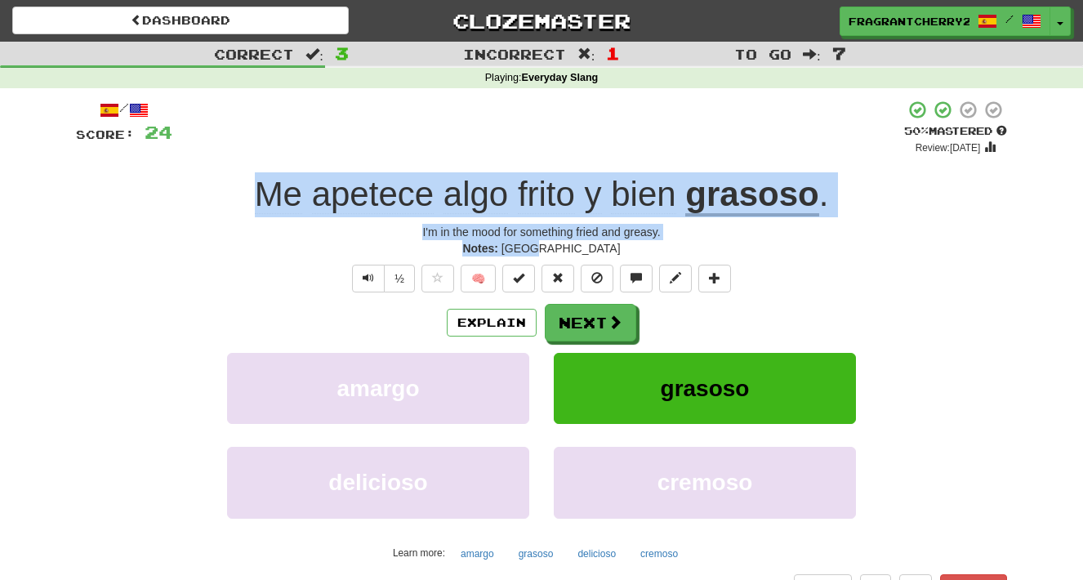
drag, startPoint x: 568, startPoint y: 251, endPoint x: 225, endPoint y: 203, distance: 346.4
click at [225, 203] on div "/ Score: 24 + 8 50 % Mastered Review: 2025-08-29 Me apetece algo frito y bien g…" at bounding box center [541, 350] width 931 height 501
copy div "Me apetece algo frito y bien grasoso . I'm in the mood for something fried and …"
click at [599, 317] on button "Next" at bounding box center [591, 324] width 91 height 38
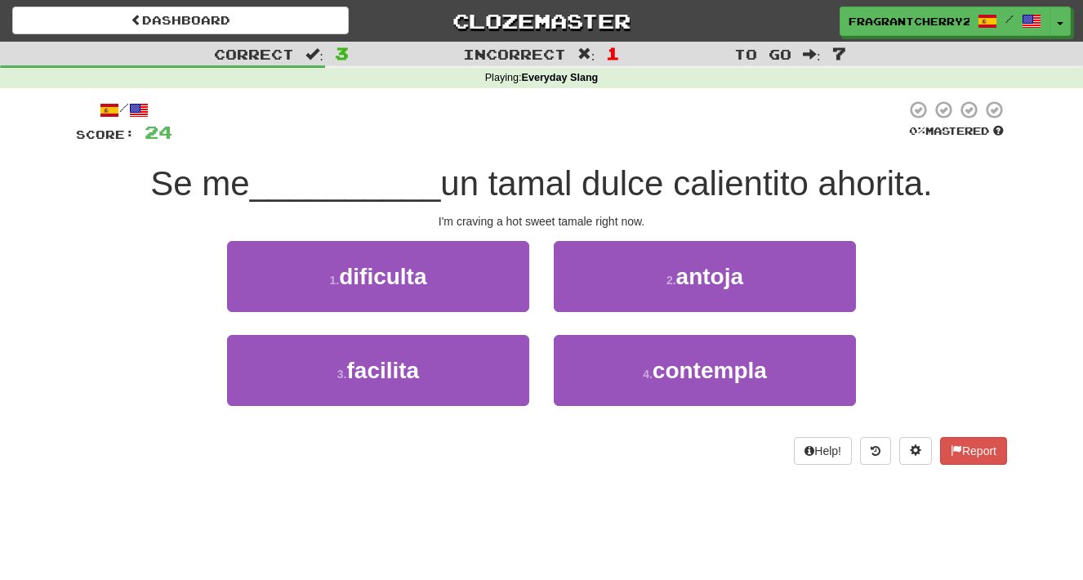
click at [550, 304] on div "2 . antoja" at bounding box center [704, 288] width 327 height 94
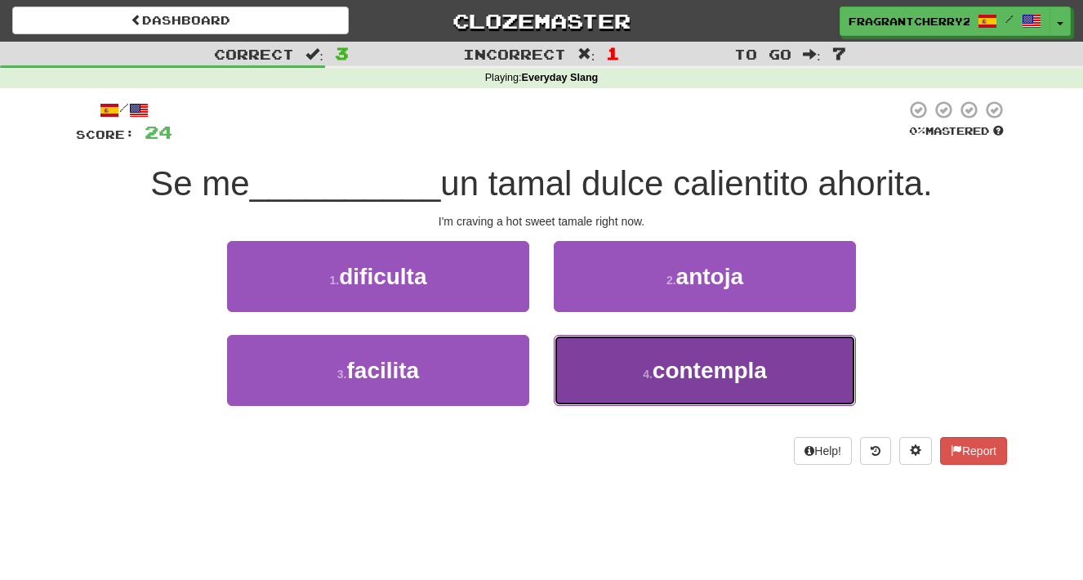
click at [588, 363] on button "4 . contempla" at bounding box center [705, 370] width 302 height 71
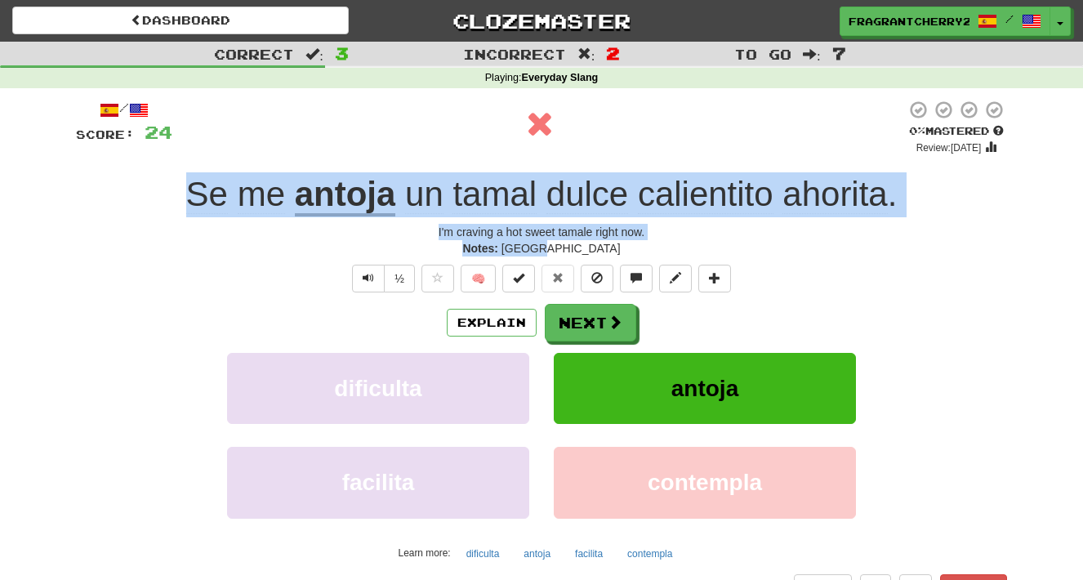
drag, startPoint x: 609, startPoint y: 256, endPoint x: 180, endPoint y: 205, distance: 431.7
click at [180, 205] on div "/ Score: 24 0 % Mastered Review: 2025-08-20 Se me antoja un tamal dulce calient…" at bounding box center [541, 350] width 931 height 501
copy div "Se me antoja un tamal dulce calientito ahorita . I'm craving a hot sweet tamale…"
click at [570, 318] on button "Next" at bounding box center [591, 324] width 91 height 38
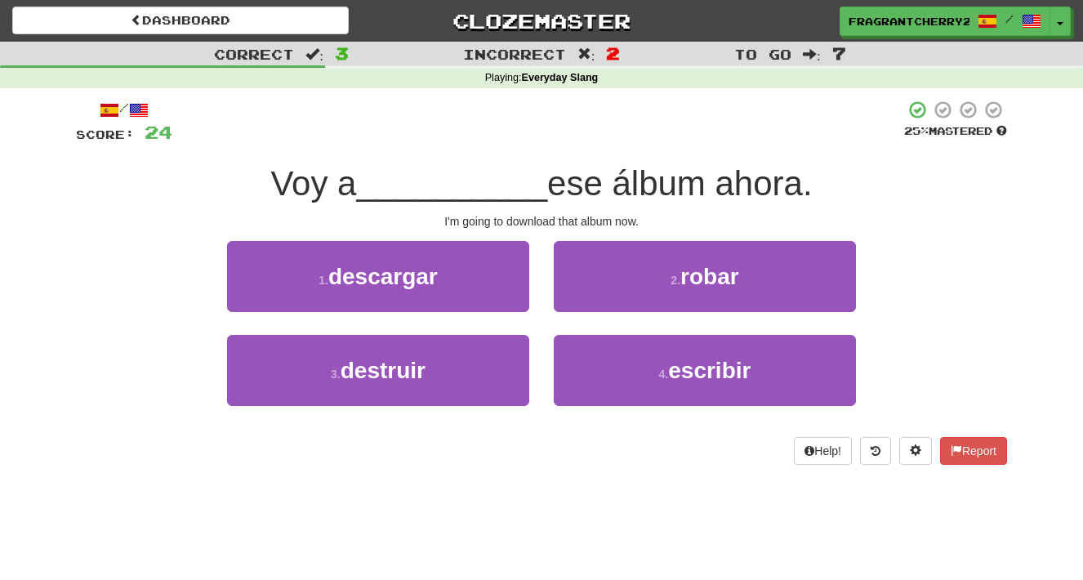
click at [532, 278] on div "1 . descargar" at bounding box center [378, 288] width 327 height 94
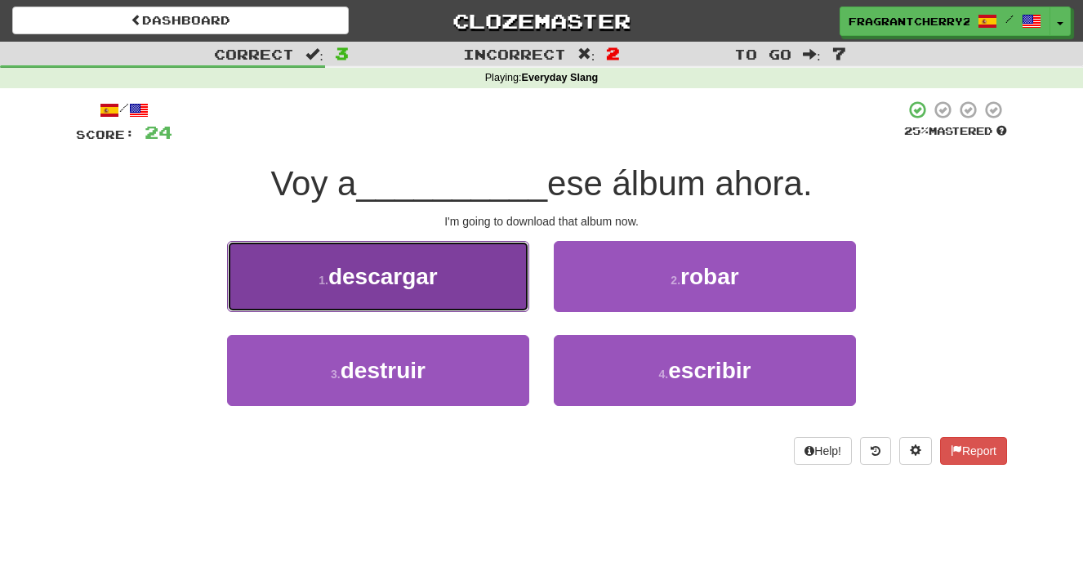
click at [480, 289] on button "1 . descargar" at bounding box center [378, 276] width 302 height 71
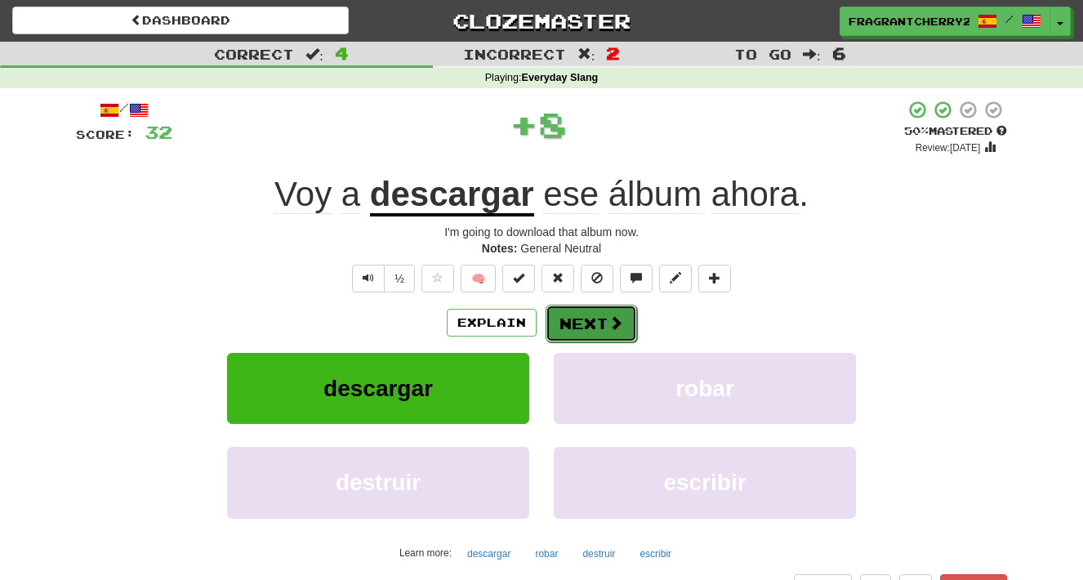
click at [582, 318] on button "Next" at bounding box center [591, 324] width 91 height 38
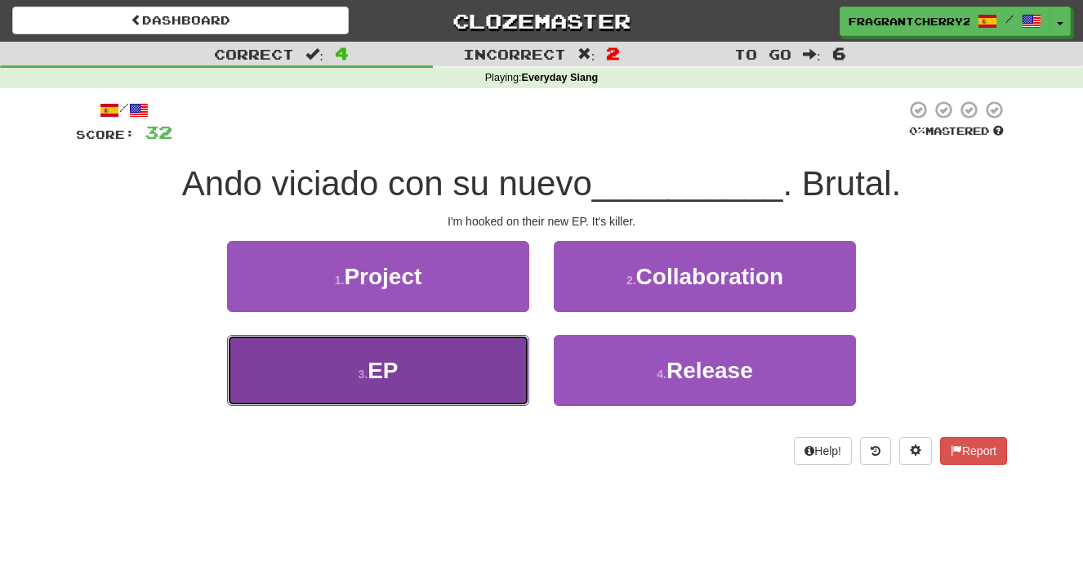
click at [474, 385] on button "3 . EP" at bounding box center [378, 370] width 302 height 71
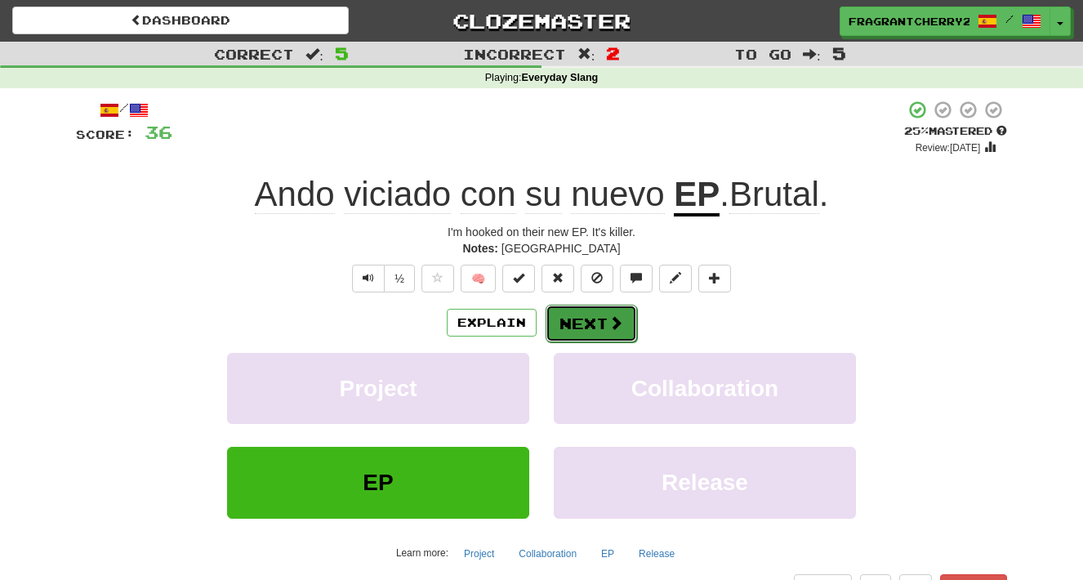
click at [580, 318] on button "Next" at bounding box center [591, 324] width 91 height 38
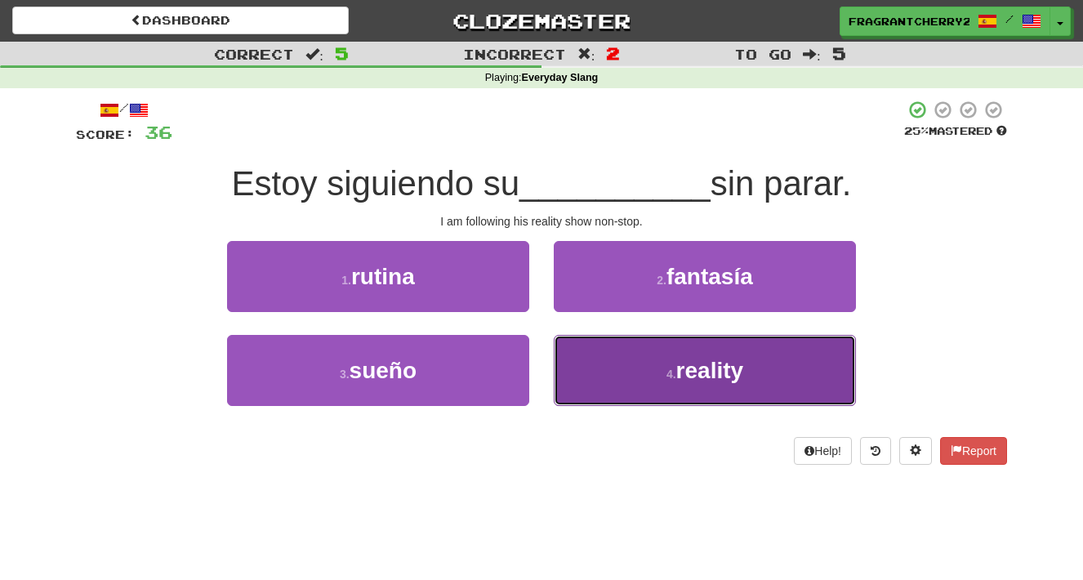
click at [593, 385] on button "4 . reality" at bounding box center [705, 370] width 302 height 71
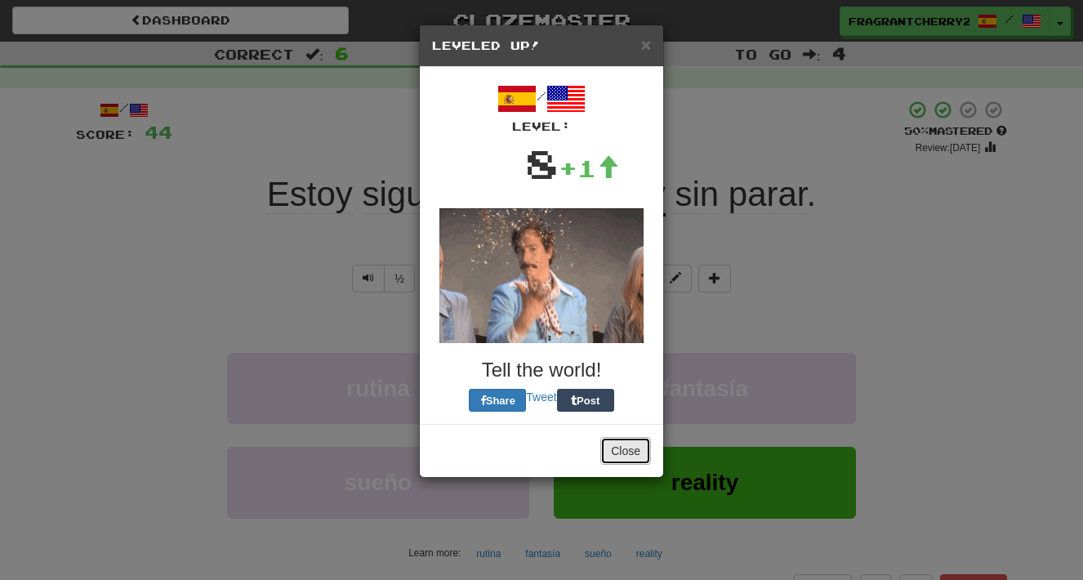
click at [620, 448] on button "Close" at bounding box center [625, 451] width 51 height 28
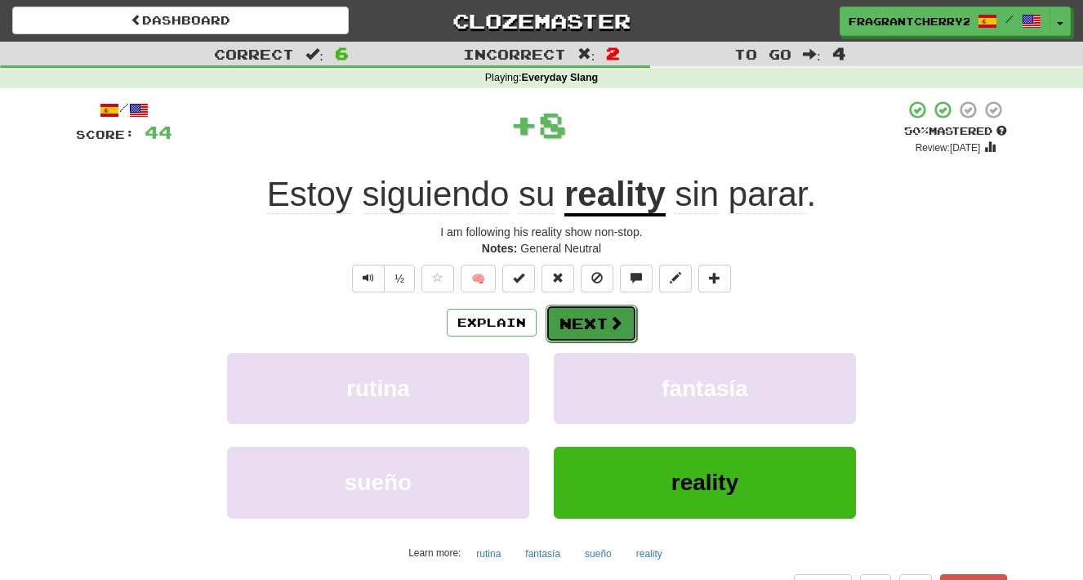
click at [588, 334] on button "Next" at bounding box center [591, 324] width 91 height 38
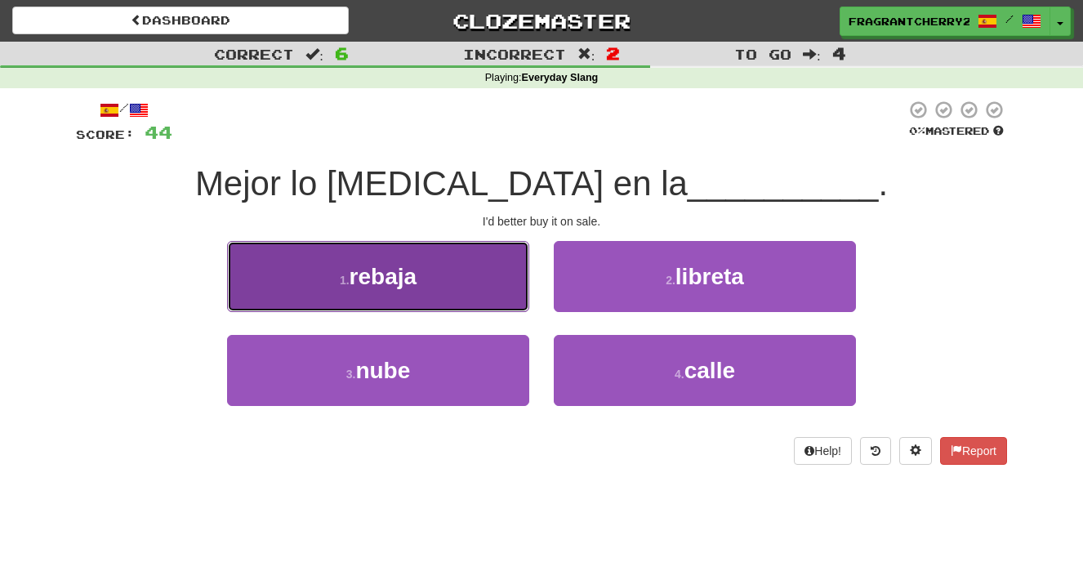
click at [504, 283] on button "1 . rebaja" at bounding box center [378, 276] width 302 height 71
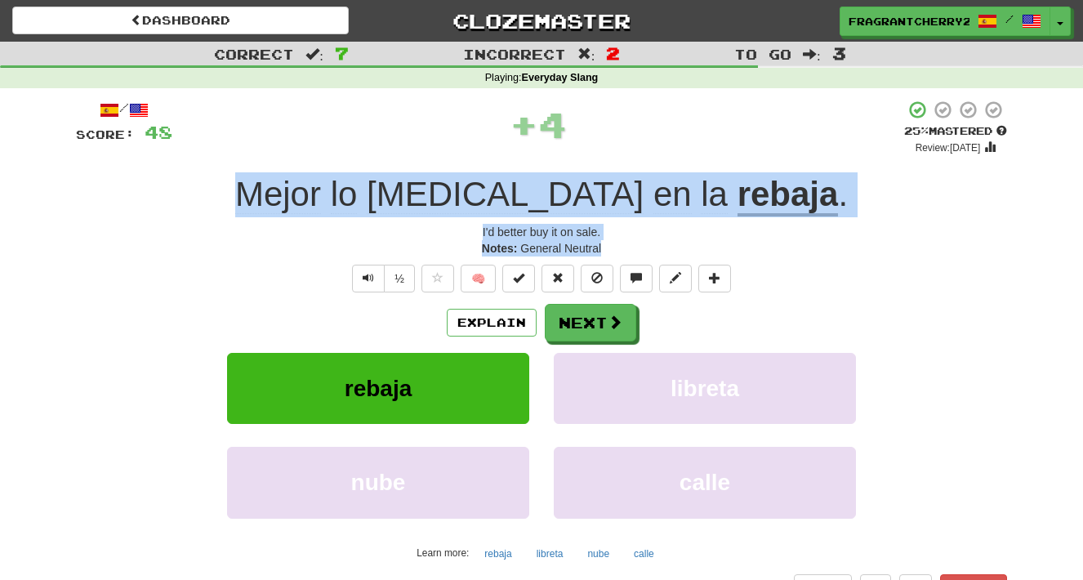
drag, startPoint x: 608, startPoint y: 247, endPoint x: 291, endPoint y: 194, distance: 321.9
click at [291, 194] on div "/ Score: 48 + 4 25 % Mastered Review: 2025-08-21 Mejor lo compro en la rebaja .…" at bounding box center [541, 350] width 931 height 501
copy div "Mejor lo compro en la rebaja . I'd better buy it on sale. Notes: General Neutral"
click at [581, 335] on button "Next" at bounding box center [591, 324] width 91 height 38
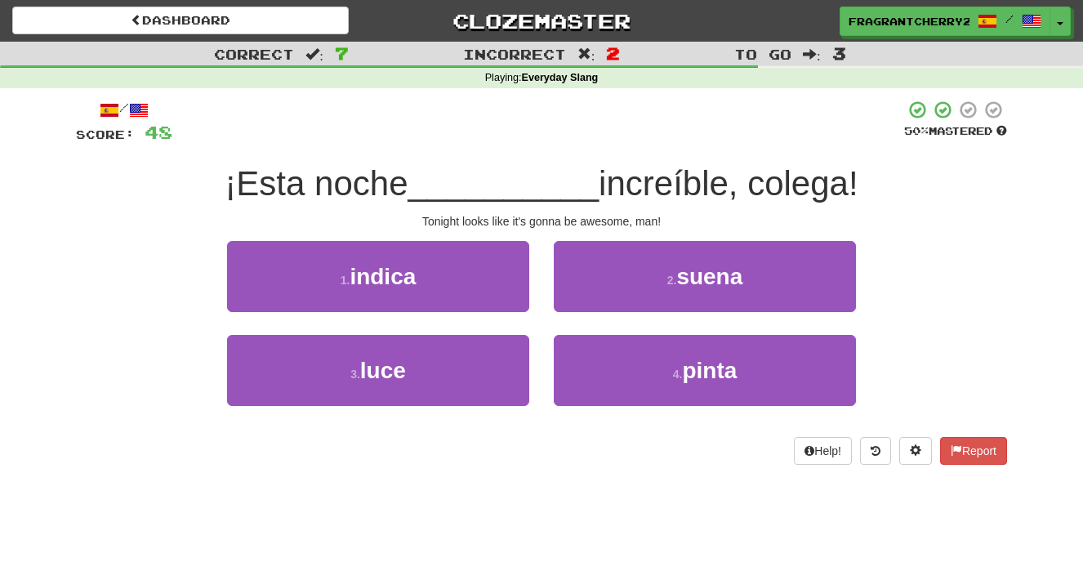
click at [543, 301] on div "2 . suena" at bounding box center [704, 288] width 327 height 94
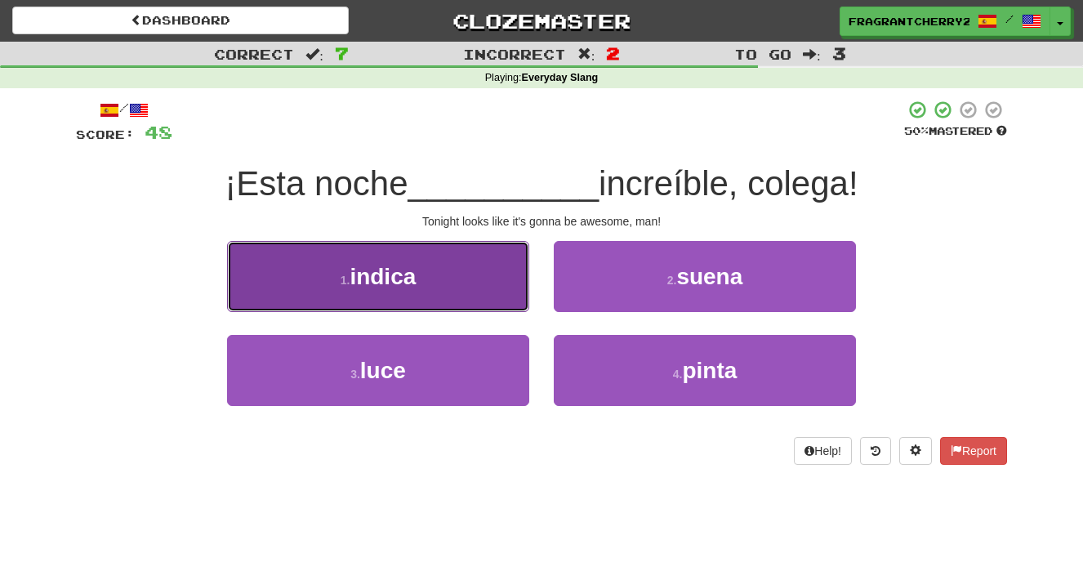
click at [506, 292] on button "1 . indica" at bounding box center [378, 276] width 302 height 71
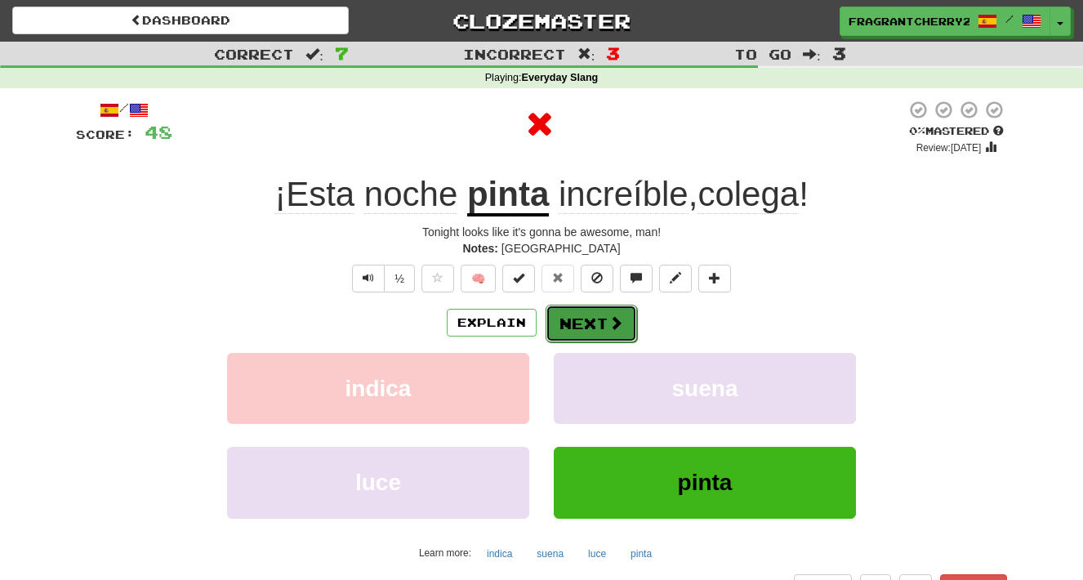
click at [594, 336] on button "Next" at bounding box center [591, 324] width 91 height 38
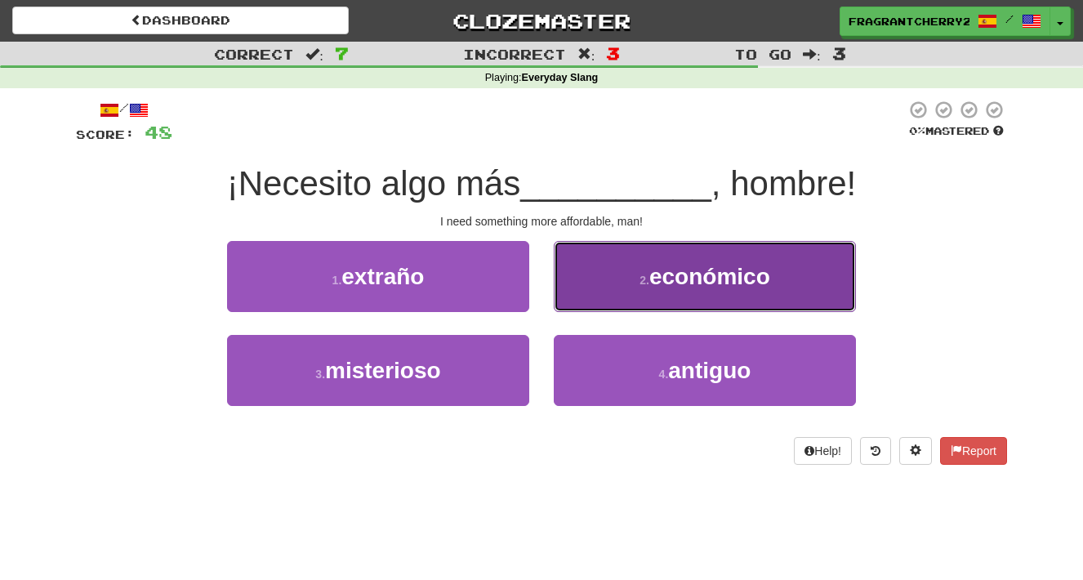
click at [599, 288] on button "2 . económico" at bounding box center [705, 276] width 302 height 71
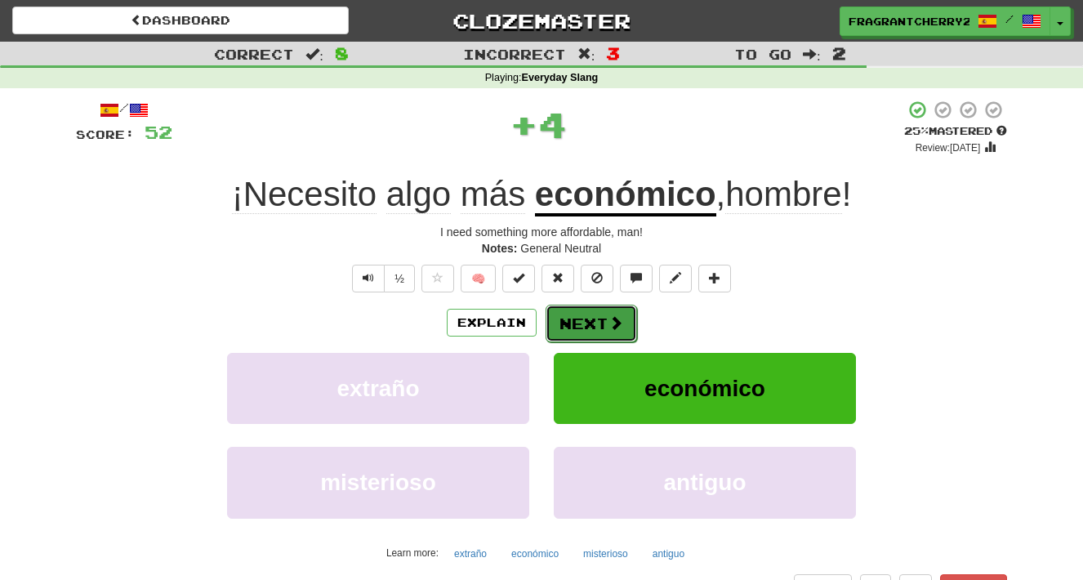
click at [591, 324] on button "Next" at bounding box center [591, 324] width 91 height 38
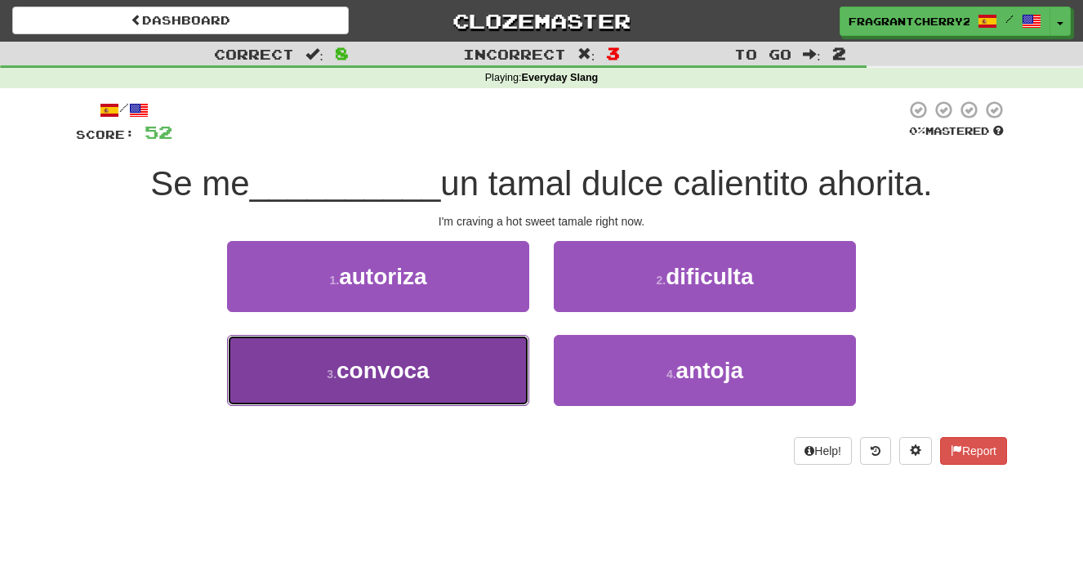
click at [466, 381] on button "3 . convoca" at bounding box center [378, 370] width 302 height 71
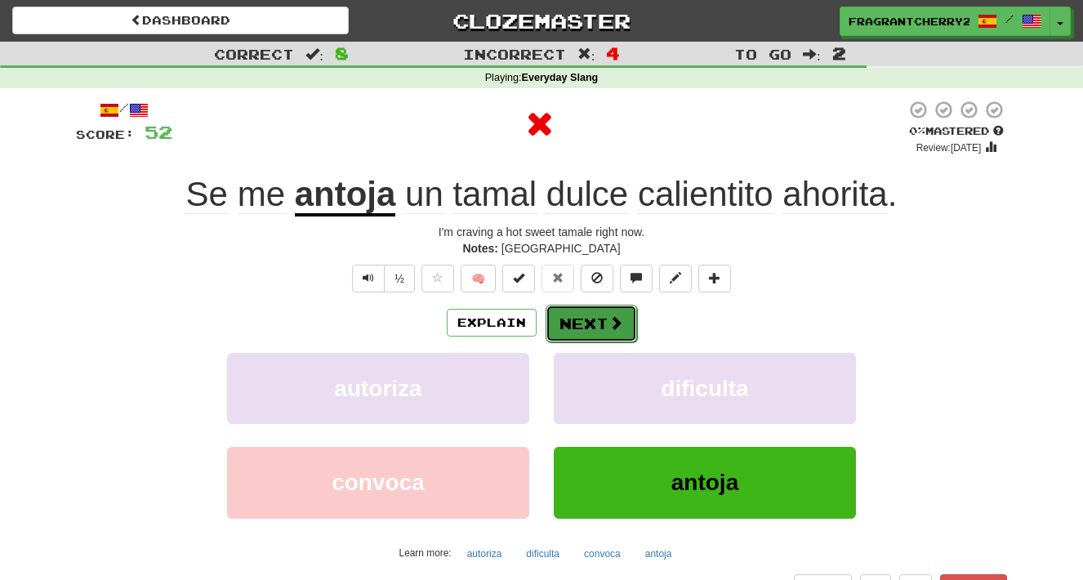
click at [558, 323] on button "Next" at bounding box center [591, 324] width 91 height 38
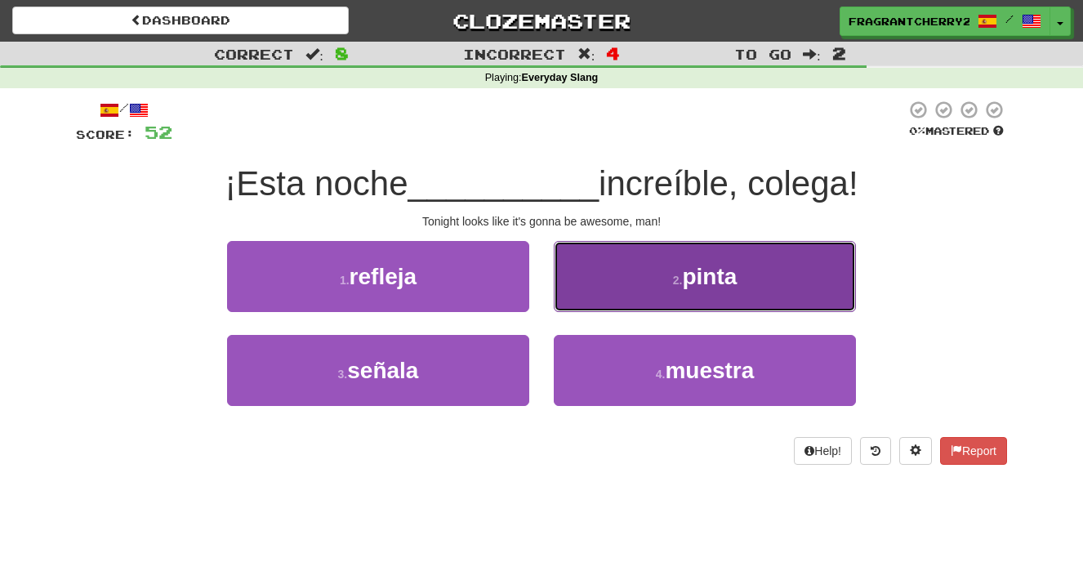
click at [586, 288] on button "2 . pinta" at bounding box center [705, 276] width 302 height 71
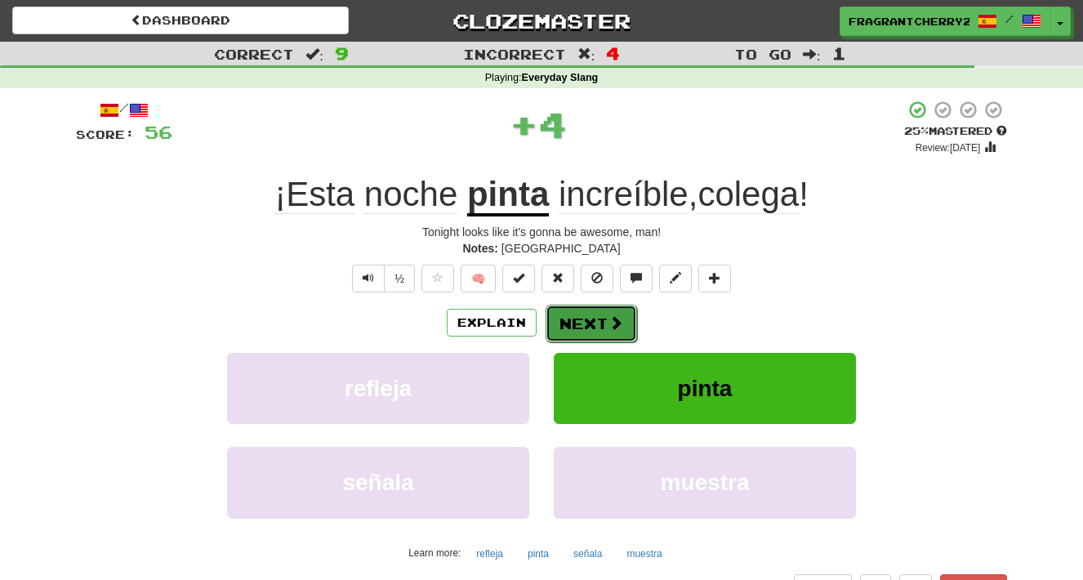
click at [577, 311] on button "Next" at bounding box center [591, 324] width 91 height 38
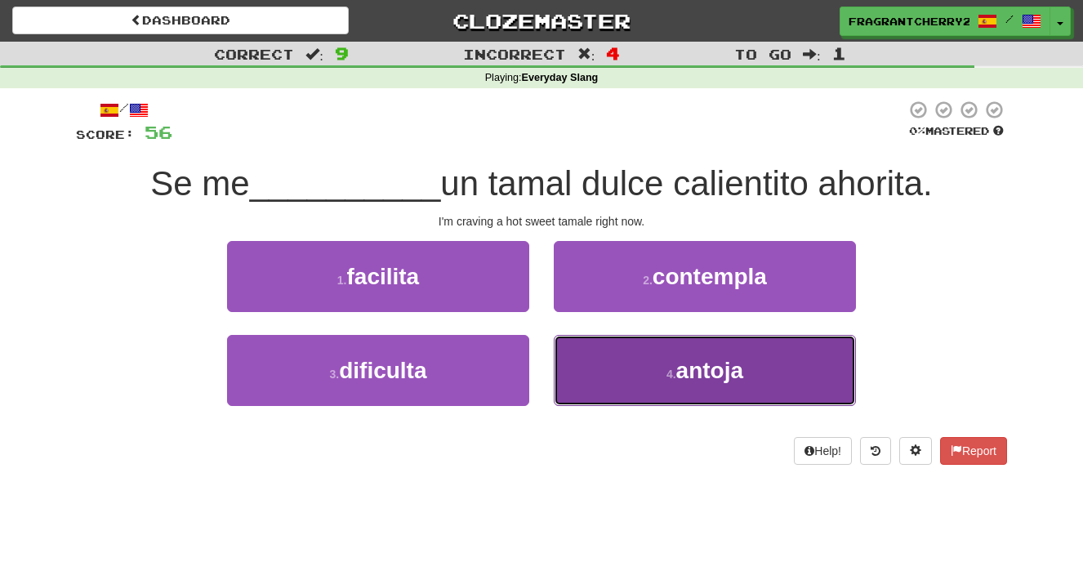
click at [610, 364] on button "4 . antoja" at bounding box center [705, 370] width 302 height 71
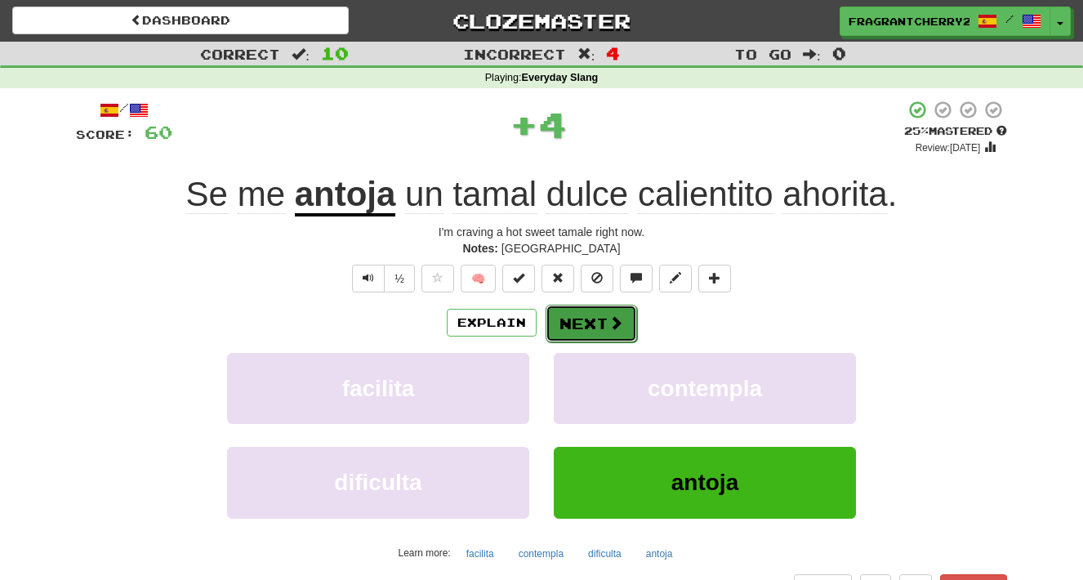
click at [604, 329] on button "Next" at bounding box center [591, 324] width 91 height 38
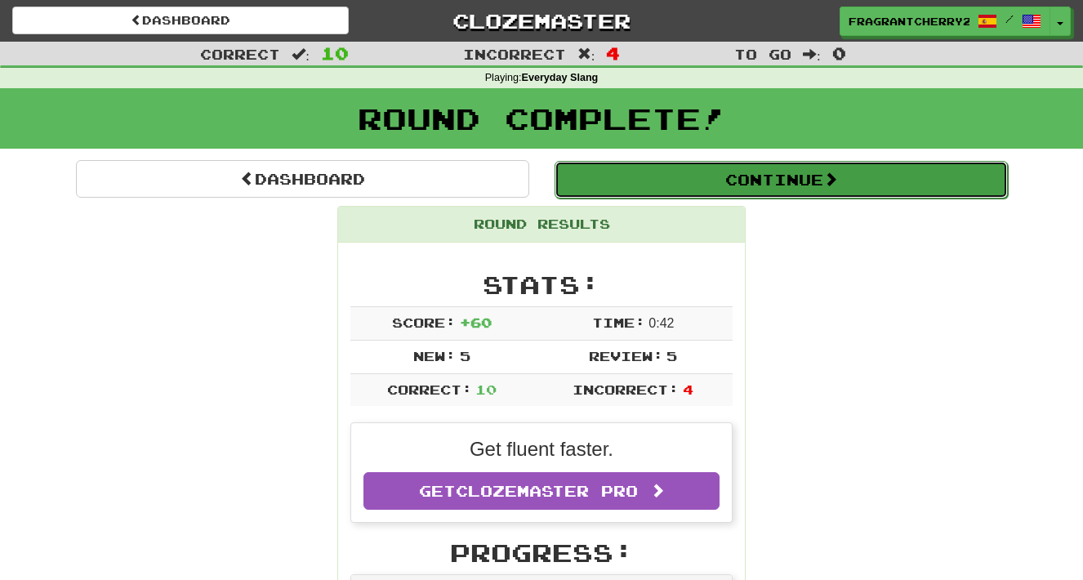
click at [652, 196] on button "Continue" at bounding box center [780, 180] width 453 height 38
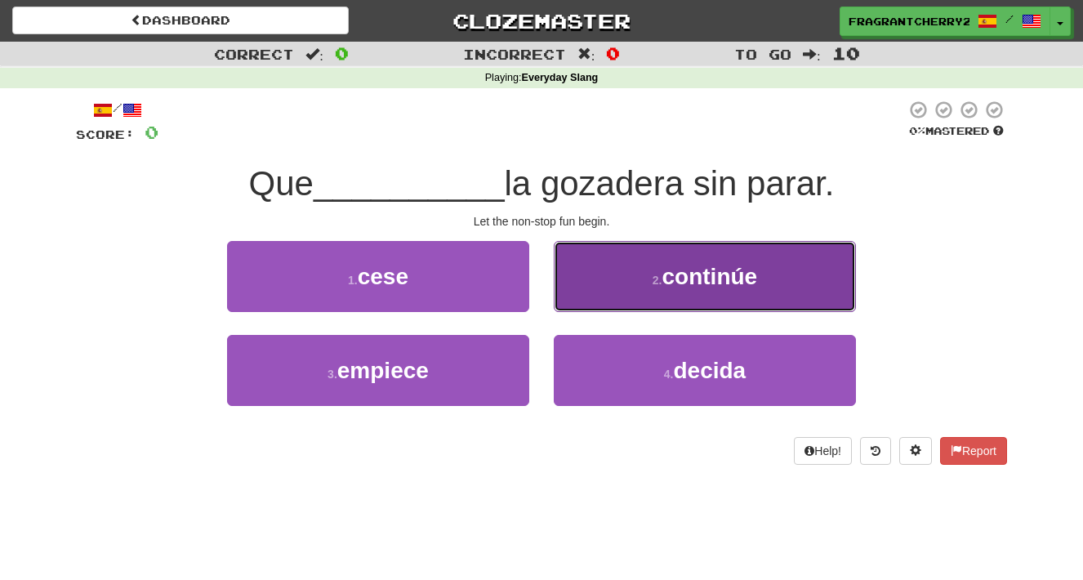
click at [628, 247] on button "2 . continúe" at bounding box center [705, 276] width 302 height 71
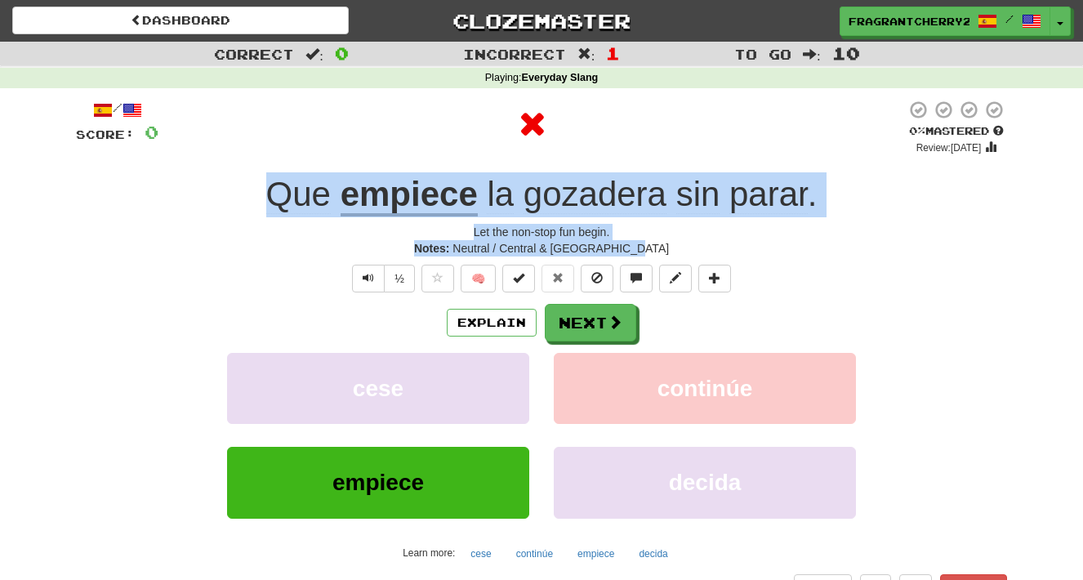
drag, startPoint x: 661, startPoint y: 251, endPoint x: 258, endPoint y: 204, distance: 406.1
click at [258, 204] on div "/ Score: 0 0 % Mastered Review: 2025-08-20 Que empiece la gozadera sin parar . …" at bounding box center [541, 350] width 931 height 501
click at [393, 242] on div "Notes: Neutral / Central & South America" at bounding box center [541, 248] width 931 height 16
drag, startPoint x: 659, startPoint y: 252, endPoint x: 187, endPoint y: 210, distance: 473.9
click at [187, 210] on div "/ Score: 0 0 % Mastered Review: 2025-08-20 Que empiece la gozadera sin parar . …" at bounding box center [541, 350] width 931 height 501
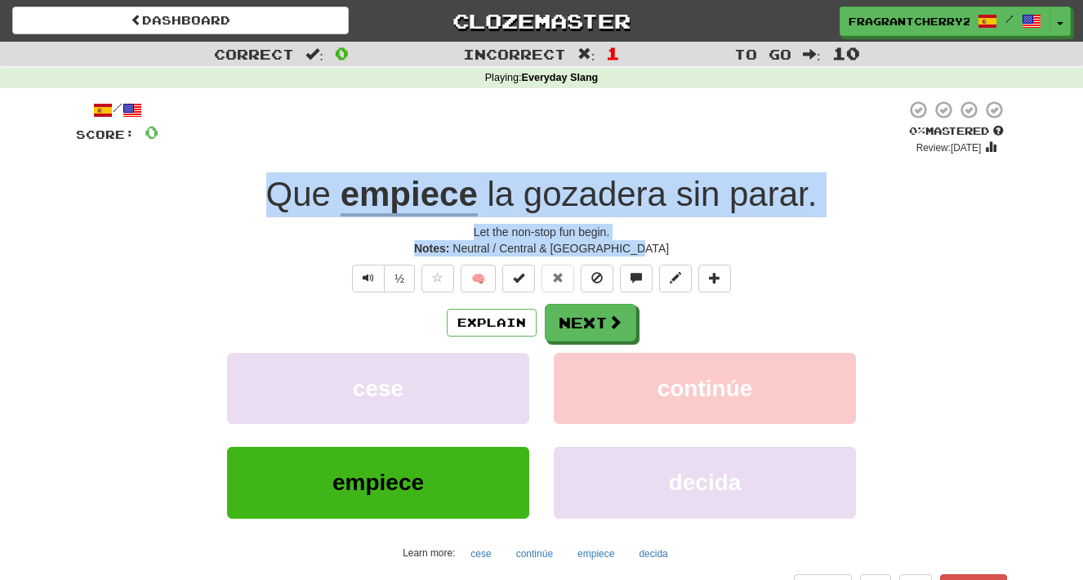
copy div "Que empiece la gozadera sin parar . Let the non-stop fun begin. Notes: Neutral …"
click at [585, 326] on button "Next" at bounding box center [591, 324] width 91 height 38
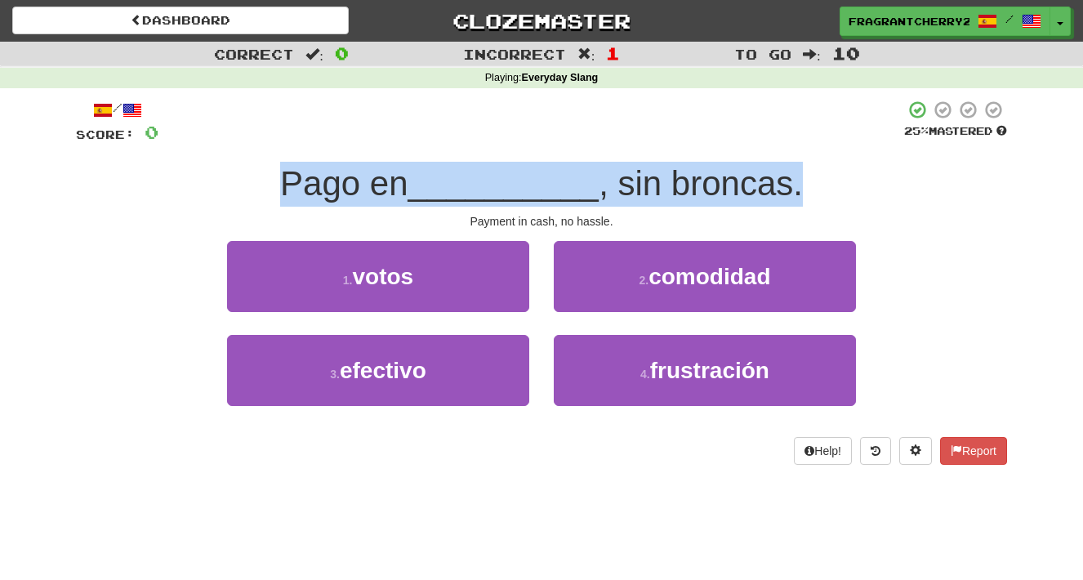
click at [505, 225] on div "Payment in cash, no hassle." at bounding box center [541, 221] width 931 height 16
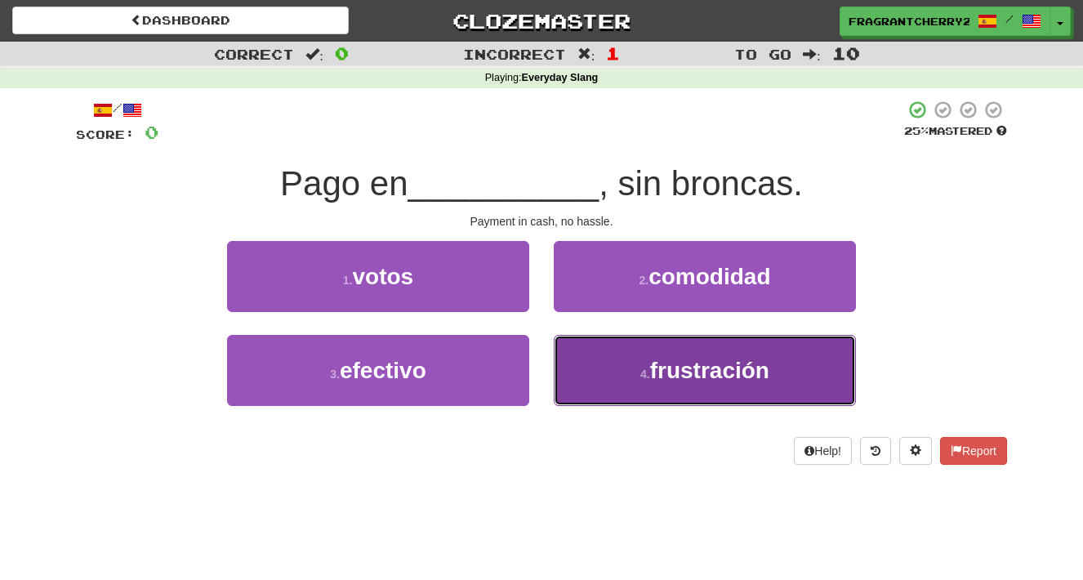
click at [626, 376] on button "4 . frustración" at bounding box center [705, 370] width 302 height 71
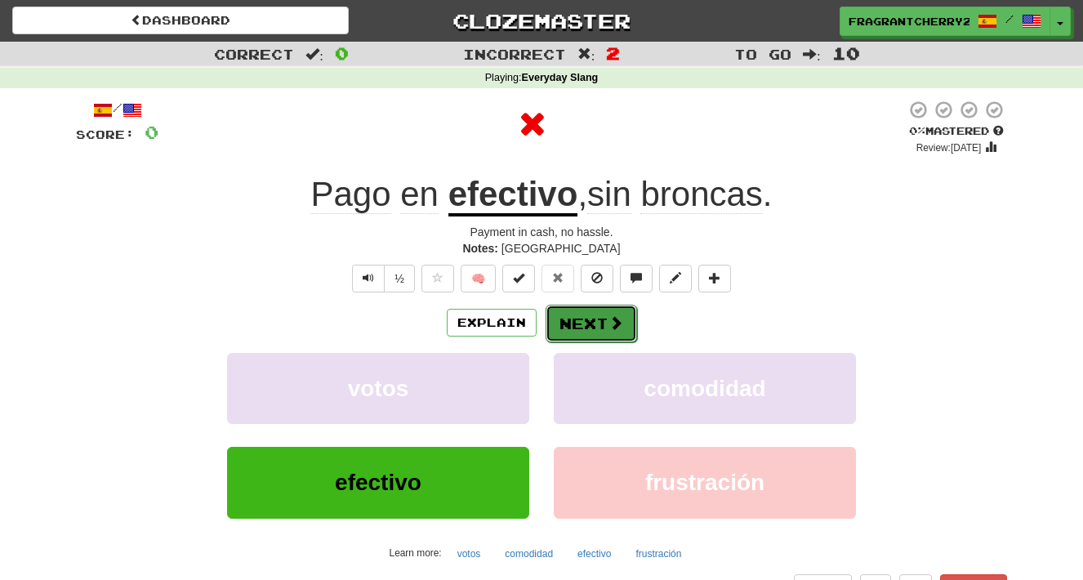
click at [586, 322] on button "Next" at bounding box center [591, 324] width 91 height 38
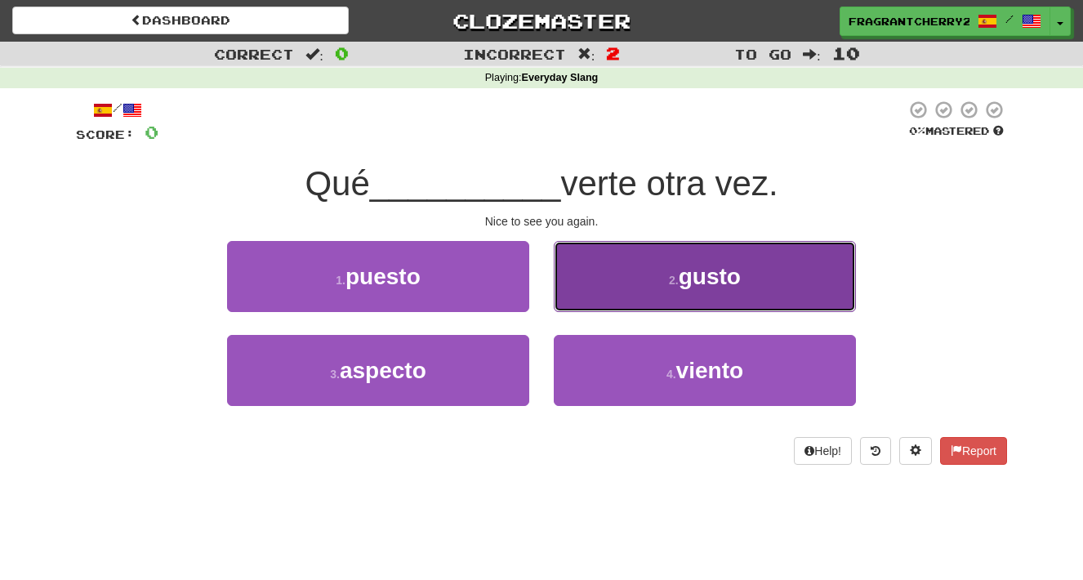
click at [612, 265] on button "2 . gusto" at bounding box center [705, 276] width 302 height 71
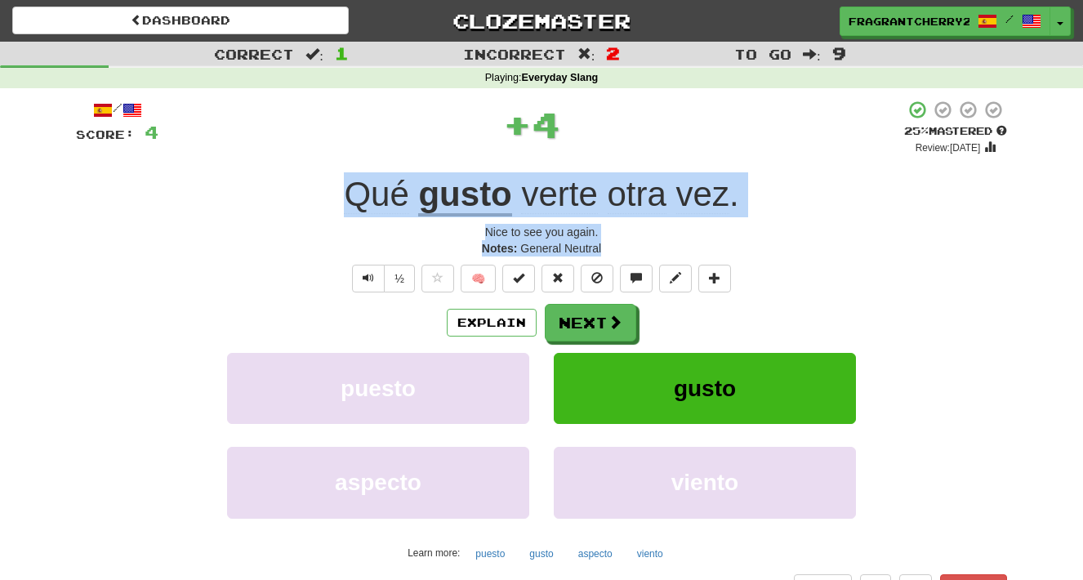
drag, startPoint x: 617, startPoint y: 252, endPoint x: 307, endPoint y: 201, distance: 313.6
click at [306, 201] on div "/ Score: 4 + 4 25 % Mastered Review: 2025-08-21 Qué gusto verte otra vez . Nice…" at bounding box center [541, 350] width 931 height 501
copy div "Qué gusto verte otra vez . Nice to see you again. Notes: General Neutral"
click at [633, 329] on button "Next" at bounding box center [591, 324] width 91 height 38
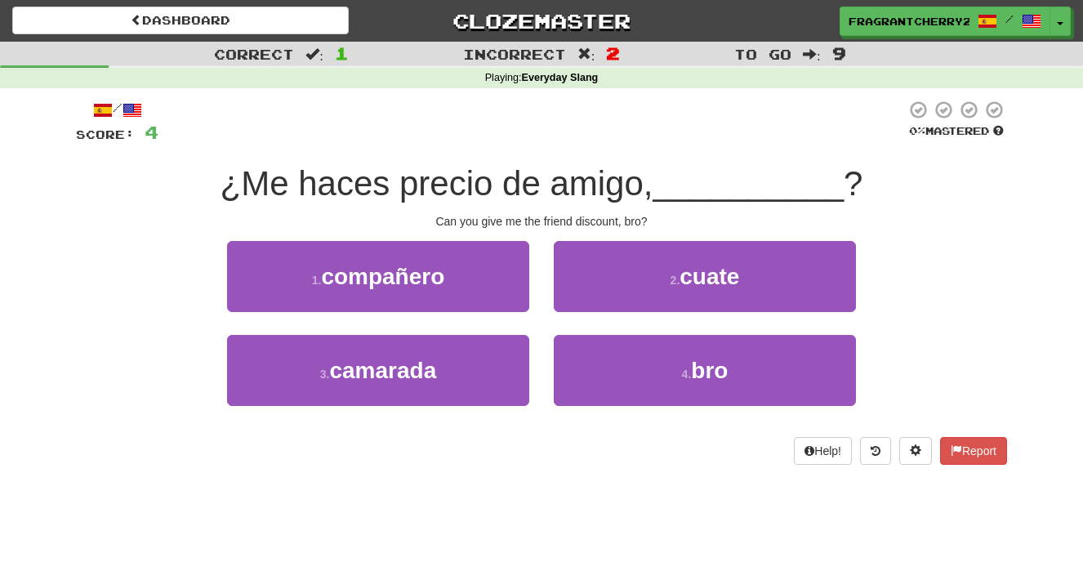
click at [532, 305] on div "1 . compañero" at bounding box center [378, 288] width 327 height 94
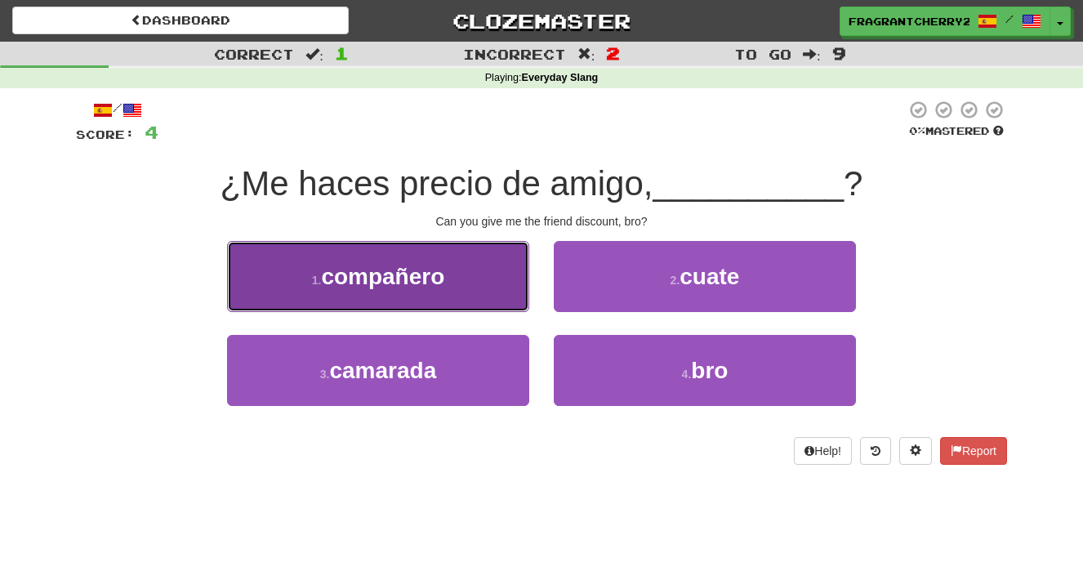
click at [498, 290] on button "1 . compañero" at bounding box center [378, 276] width 302 height 71
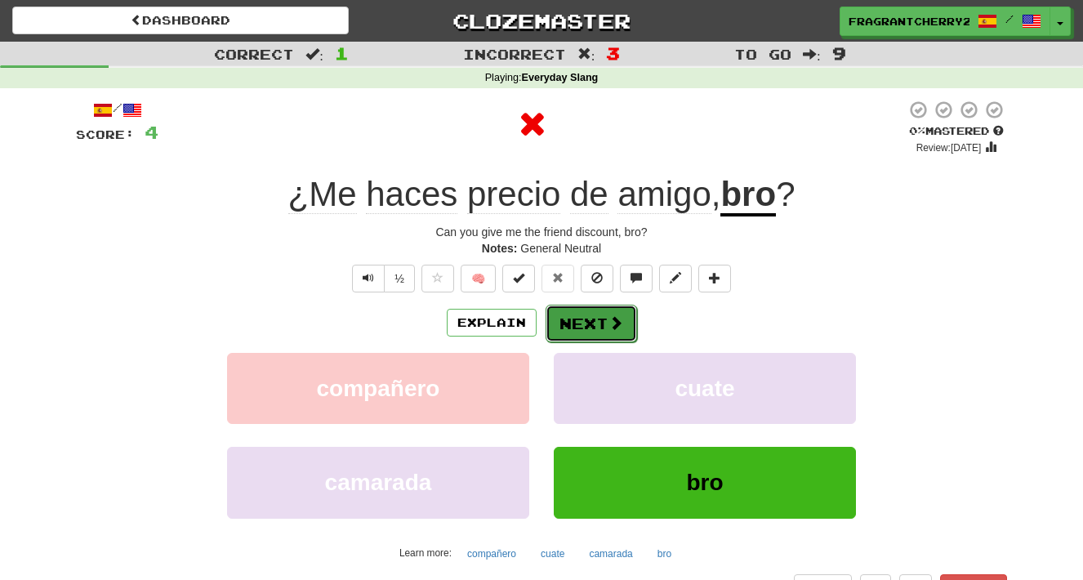
click at [583, 329] on button "Next" at bounding box center [591, 324] width 91 height 38
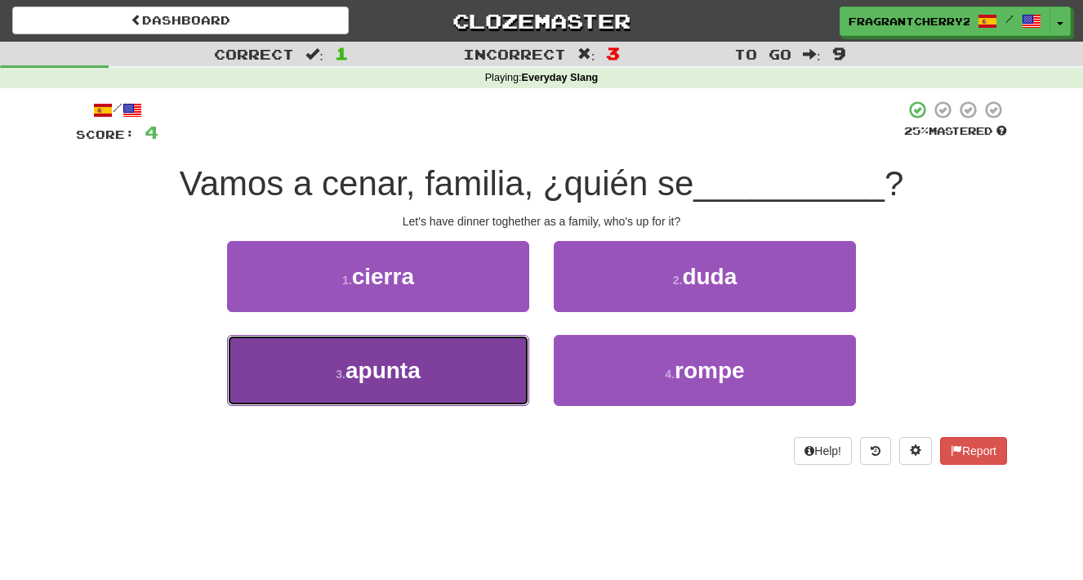
click at [476, 386] on button "3 . apunta" at bounding box center [378, 370] width 302 height 71
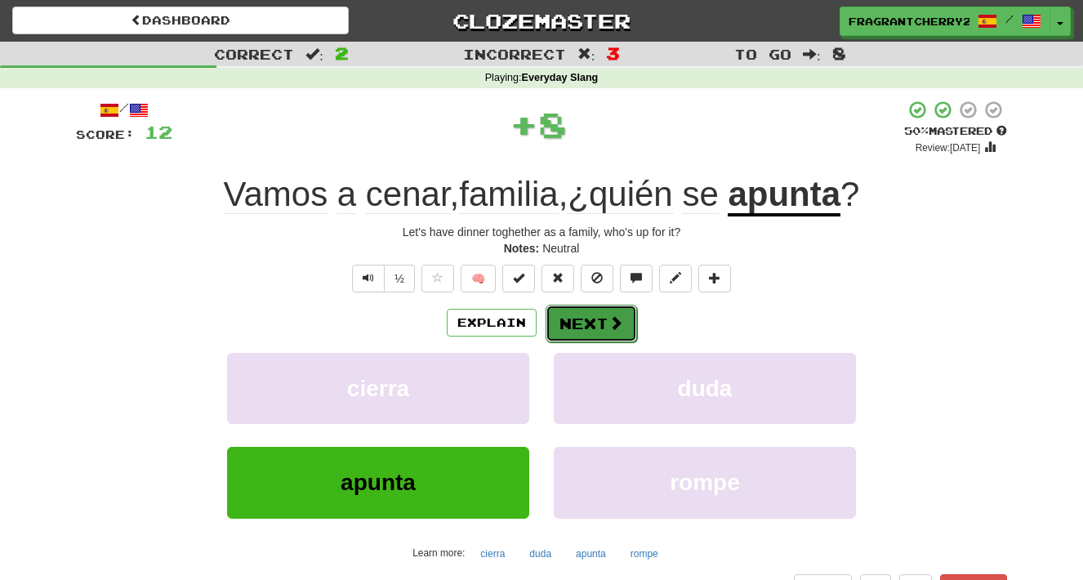
click at [563, 336] on button "Next" at bounding box center [591, 324] width 91 height 38
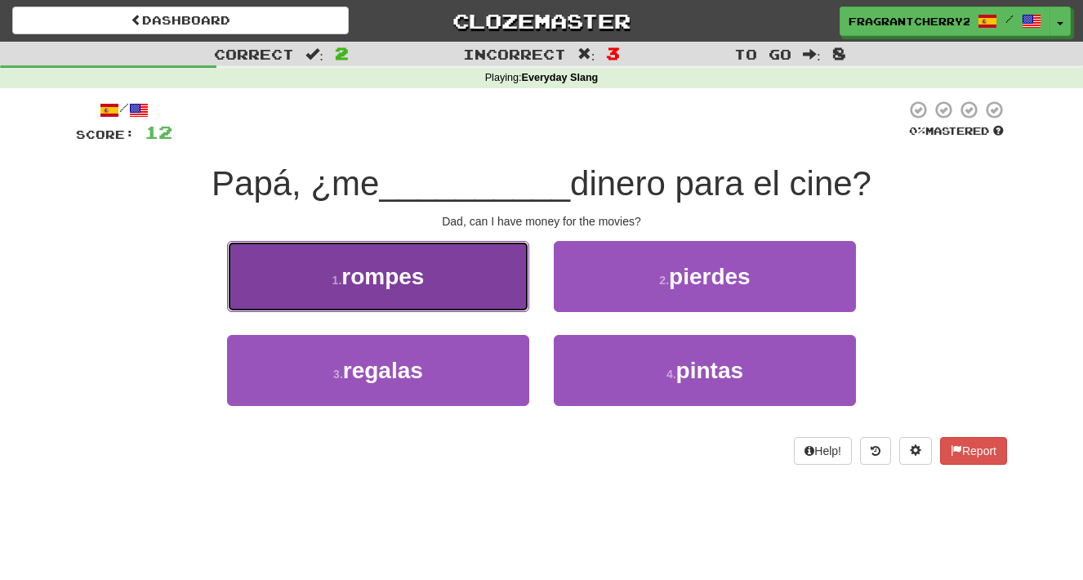
click at [488, 278] on button "1 . rompes" at bounding box center [378, 276] width 302 height 71
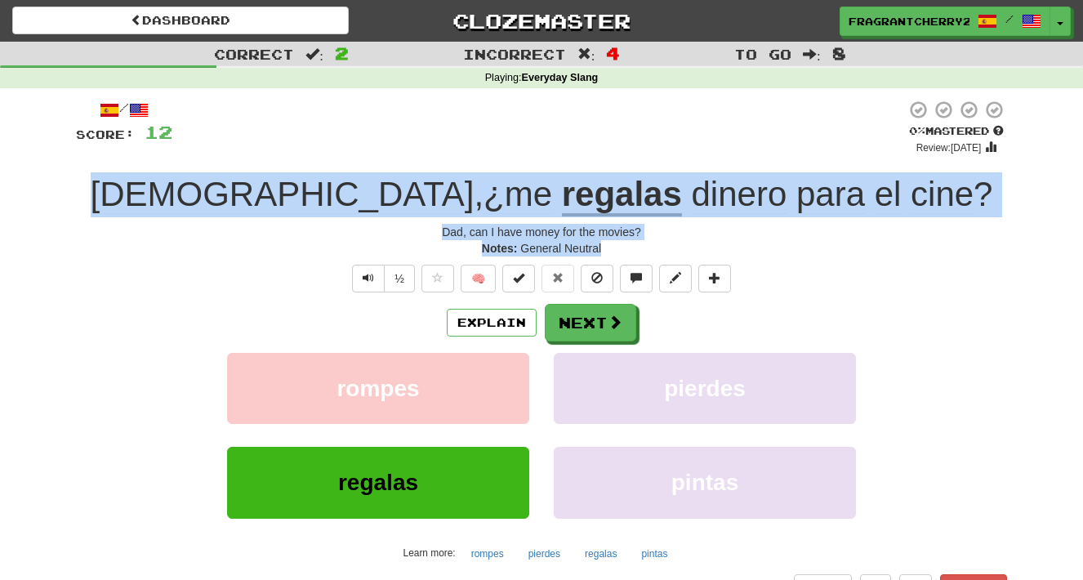
drag, startPoint x: 606, startPoint y: 256, endPoint x: 225, endPoint y: 201, distance: 385.3
click at [225, 201] on div "/ Score: 12 0 % Mastered Review: 2025-08-20 Papá , ¿me regalas dinero para el c…" at bounding box center [541, 350] width 931 height 501
copy div "Papá , ¿me regalas dinero para el cine ? Dad, can I have money for the movies? …"
click at [582, 314] on button "Next" at bounding box center [591, 324] width 91 height 38
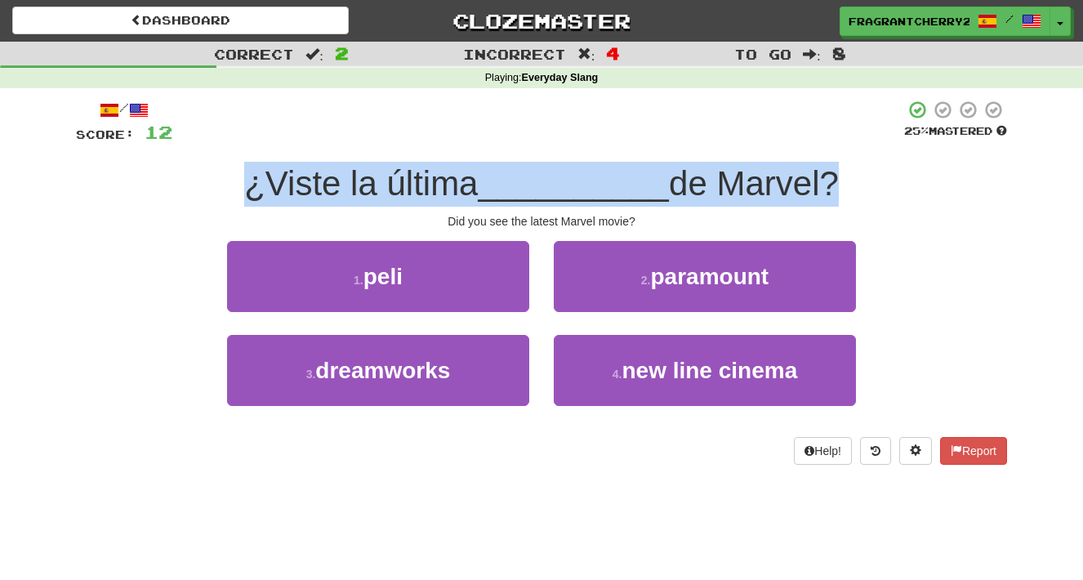
click at [539, 275] on div "1 . peli" at bounding box center [378, 288] width 327 height 94
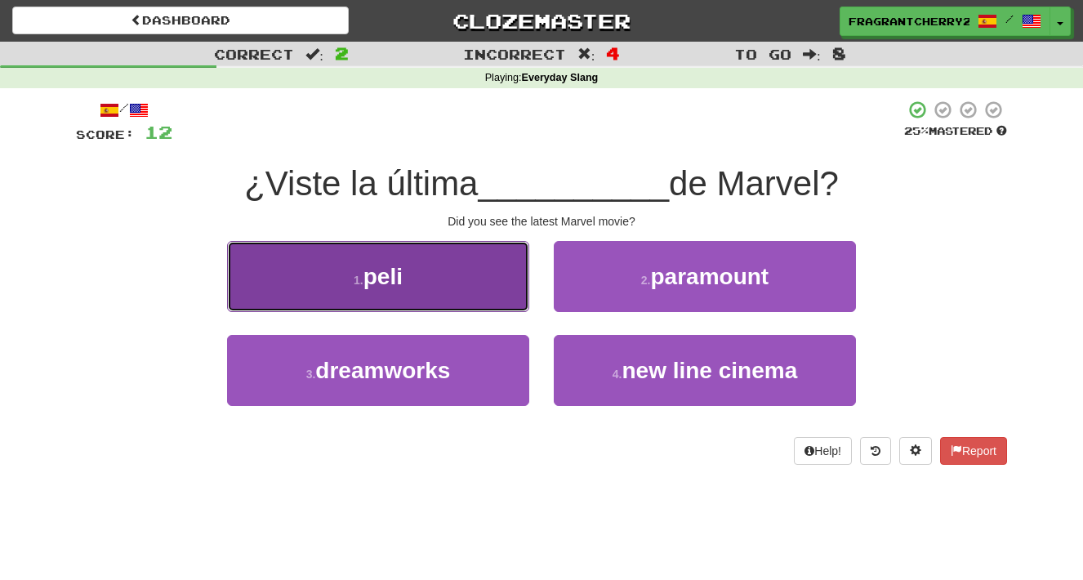
click at [497, 280] on button "1 . peli" at bounding box center [378, 276] width 302 height 71
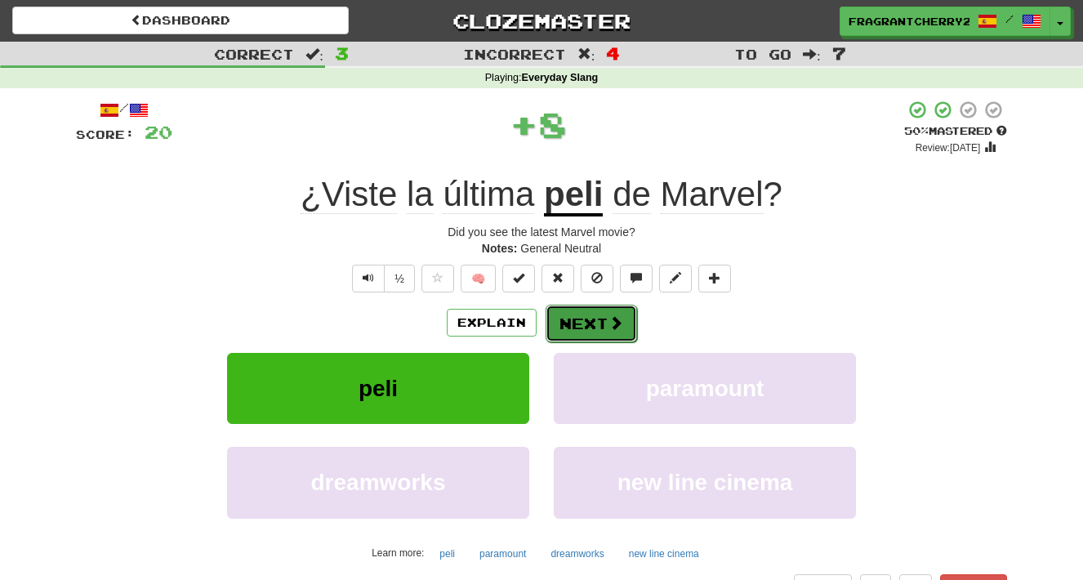
click at [598, 323] on button "Next" at bounding box center [591, 324] width 91 height 38
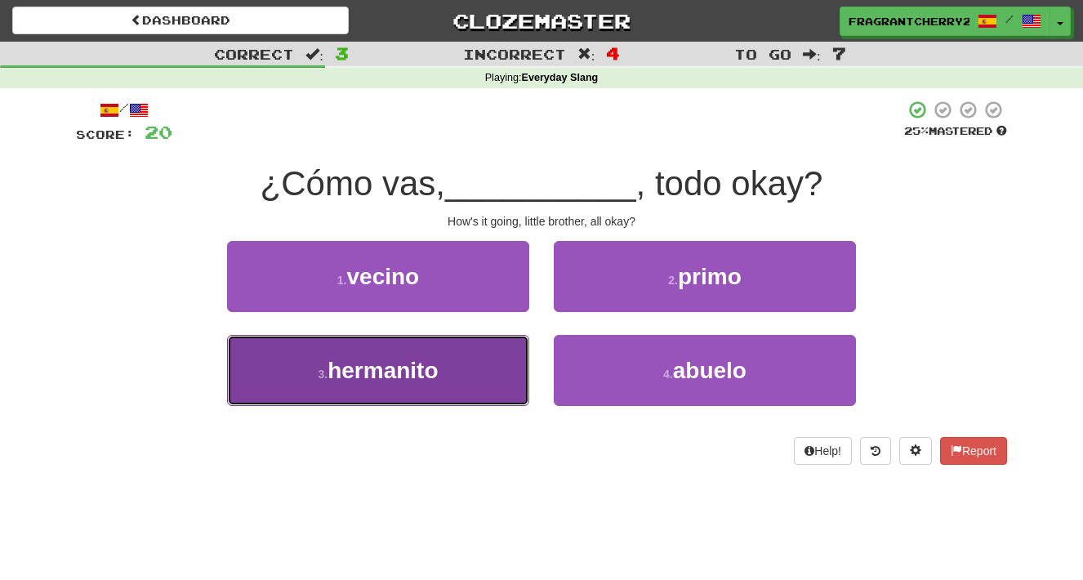
click at [505, 372] on button "3 . hermanito" at bounding box center [378, 370] width 302 height 71
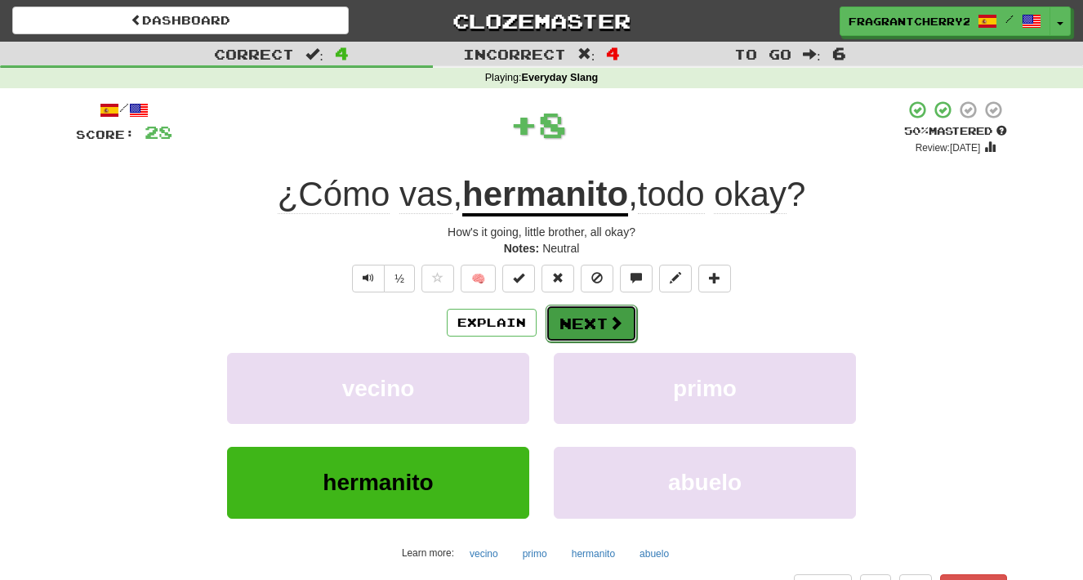
click at [578, 317] on button "Next" at bounding box center [591, 324] width 91 height 38
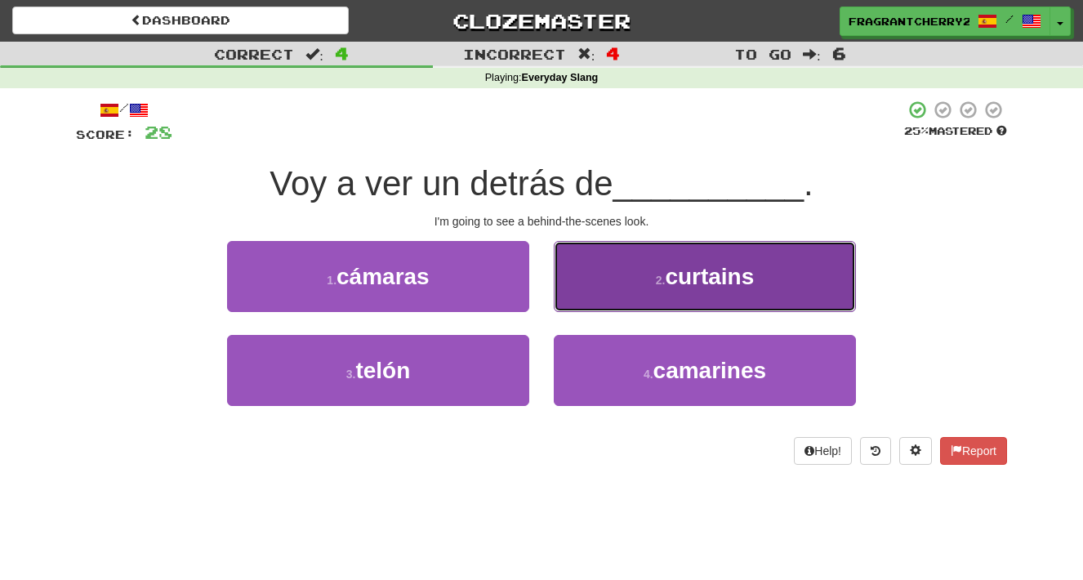
click at [590, 293] on button "2 . curtains" at bounding box center [705, 276] width 302 height 71
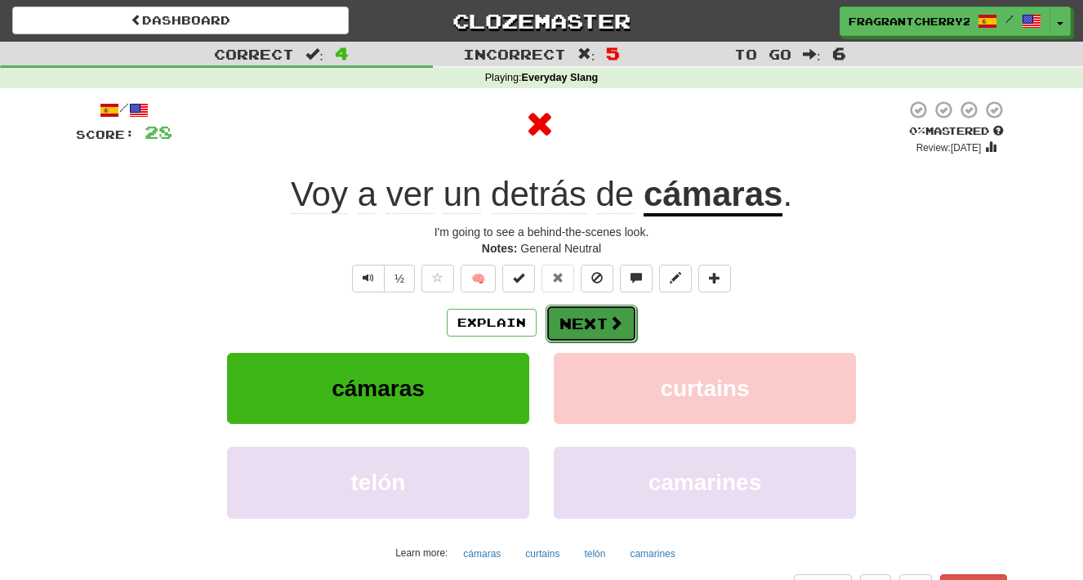
click at [590, 318] on button "Next" at bounding box center [591, 324] width 91 height 38
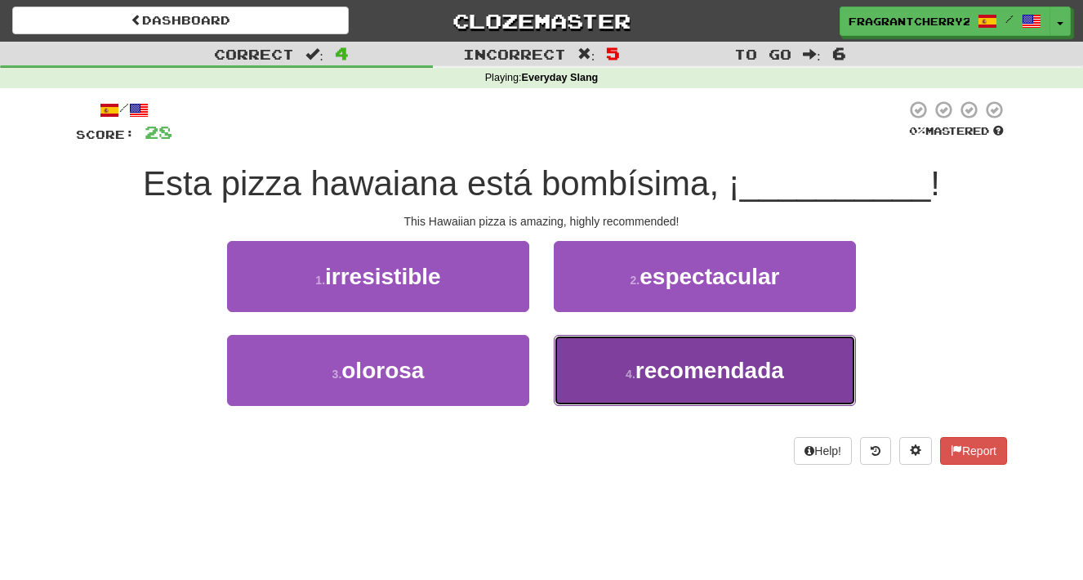
click at [600, 372] on button "4 . recomendada" at bounding box center [705, 370] width 302 height 71
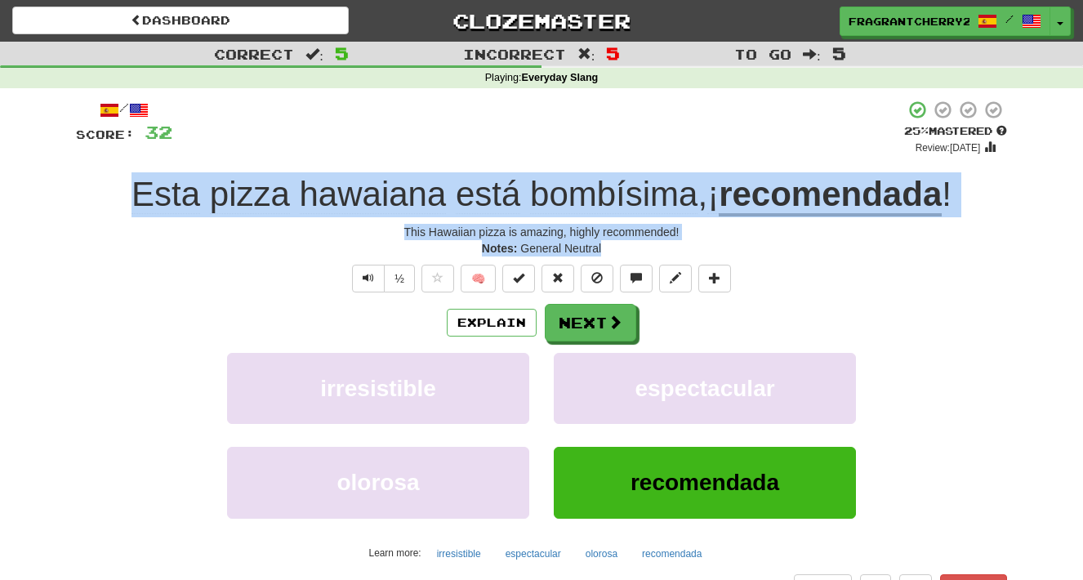
drag, startPoint x: 607, startPoint y: 250, endPoint x: 129, endPoint y: 200, distance: 480.3
click at [129, 200] on div "/ Score: 32 + 4 25 % Mastered Review: 2025-08-21 Esta pizza hawaiana está bombí…" at bounding box center [541, 350] width 931 height 501
copy div "Esta pizza hawaiana está bombísima , ¡ recomendada ! This Hawaiian pizza is ama…"
click at [599, 322] on button "Next" at bounding box center [591, 324] width 91 height 38
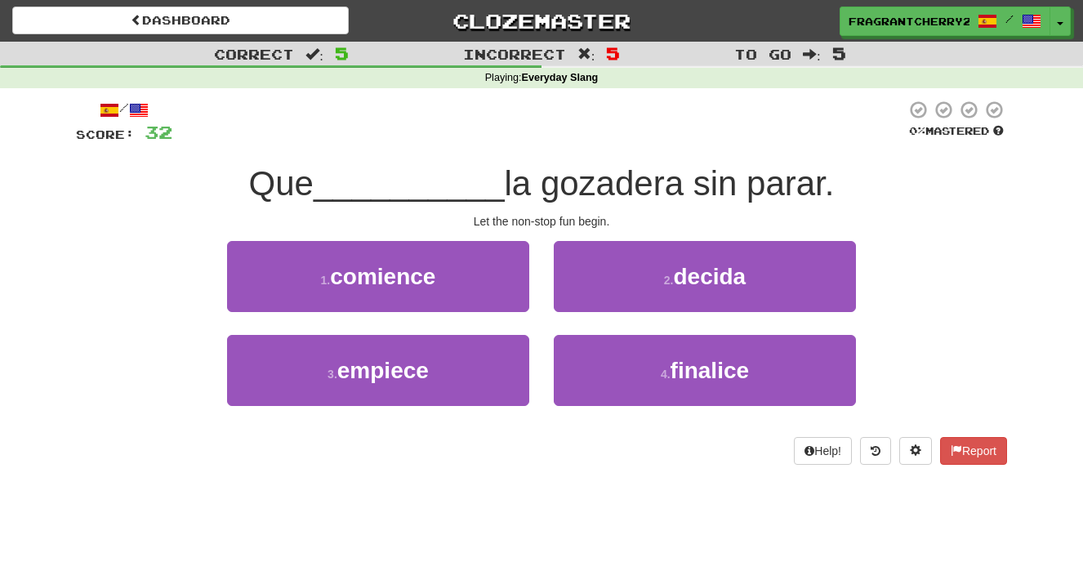
click at [552, 305] on div "2 . decida" at bounding box center [704, 288] width 327 height 94
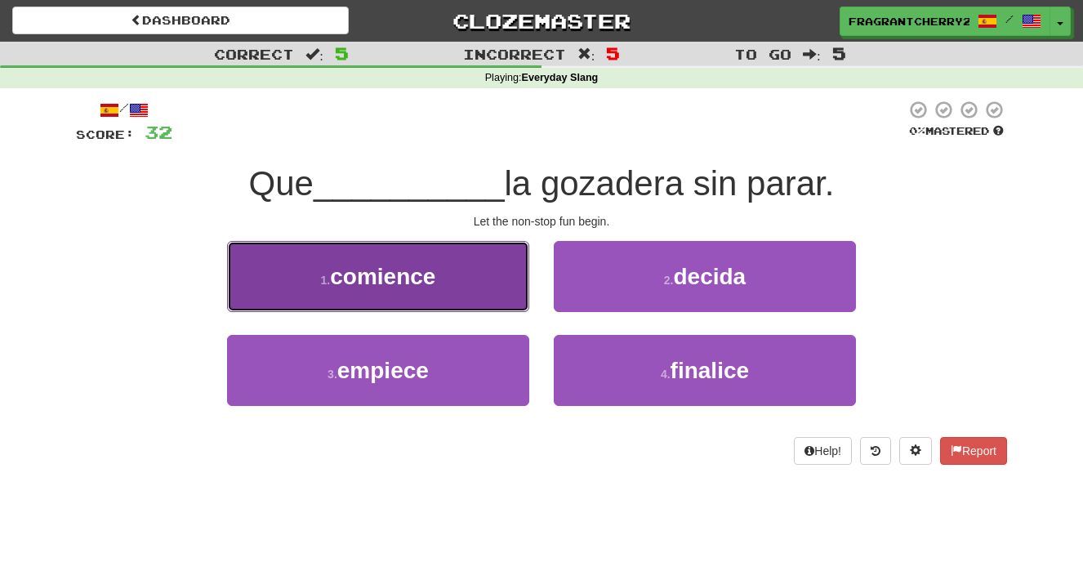
click at [477, 287] on button "1 . comience" at bounding box center [378, 276] width 302 height 71
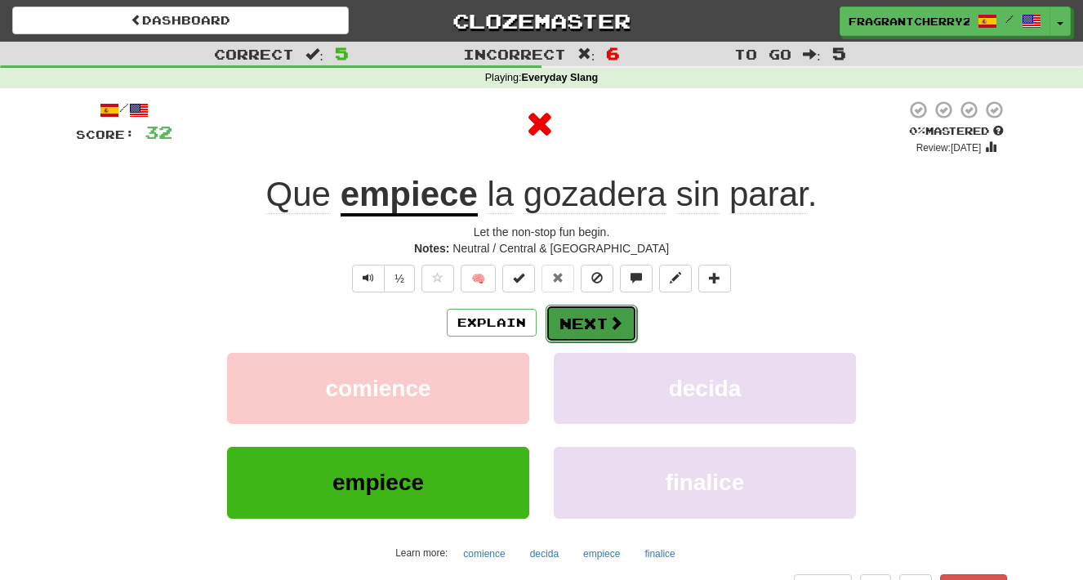
click at [584, 314] on button "Next" at bounding box center [591, 324] width 91 height 38
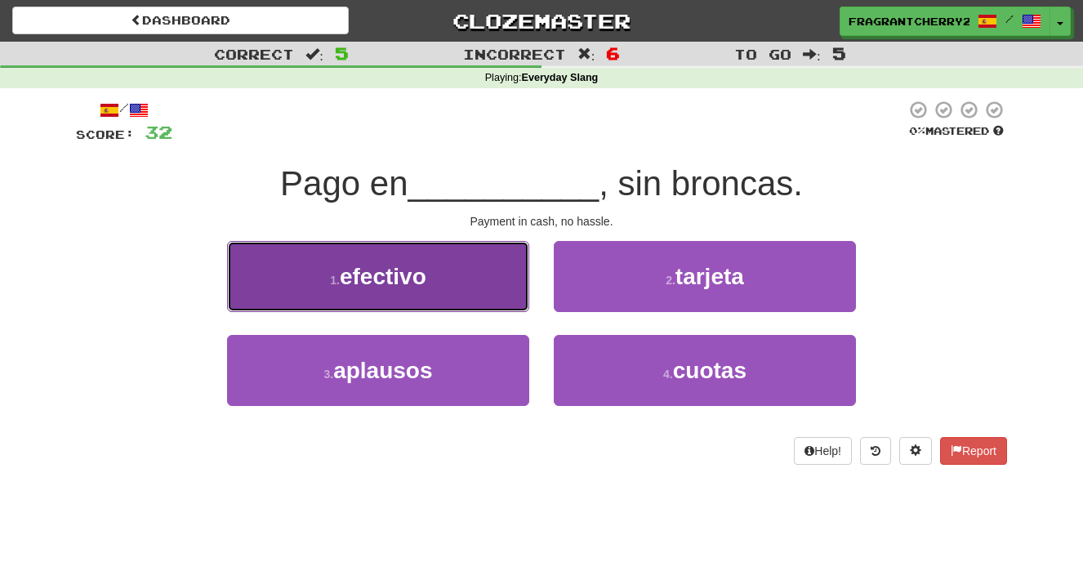
click at [480, 298] on button "1 . efectivo" at bounding box center [378, 276] width 302 height 71
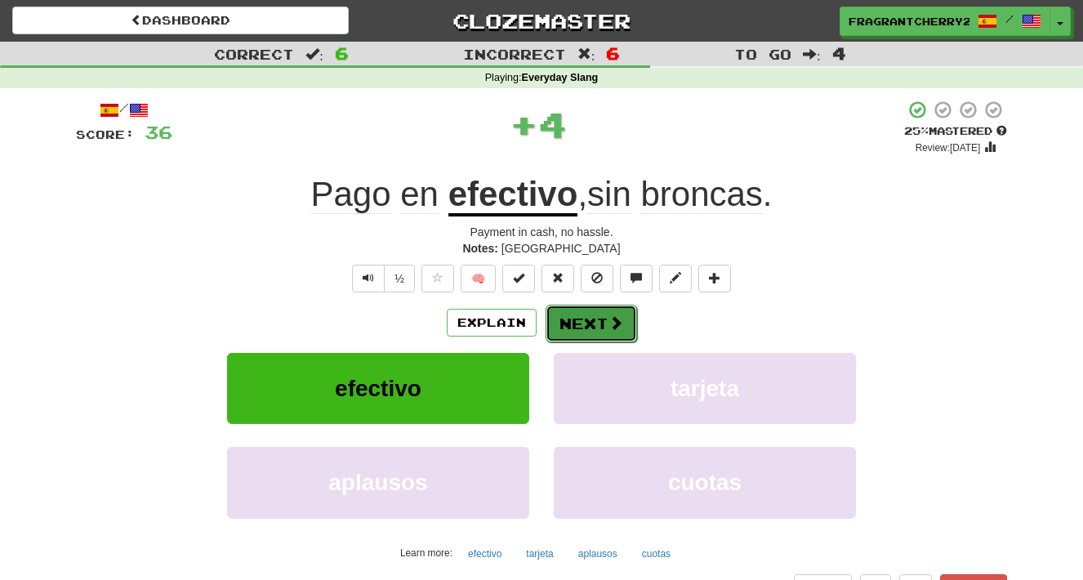
click at [555, 327] on button "Next" at bounding box center [591, 324] width 91 height 38
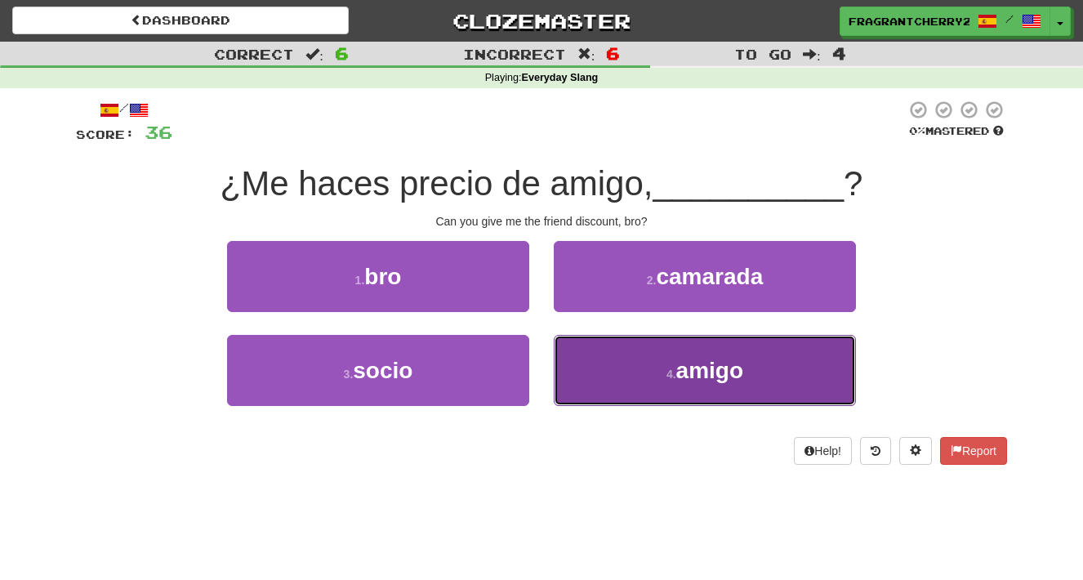
click at [574, 359] on button "4 . amigo" at bounding box center [705, 370] width 302 height 71
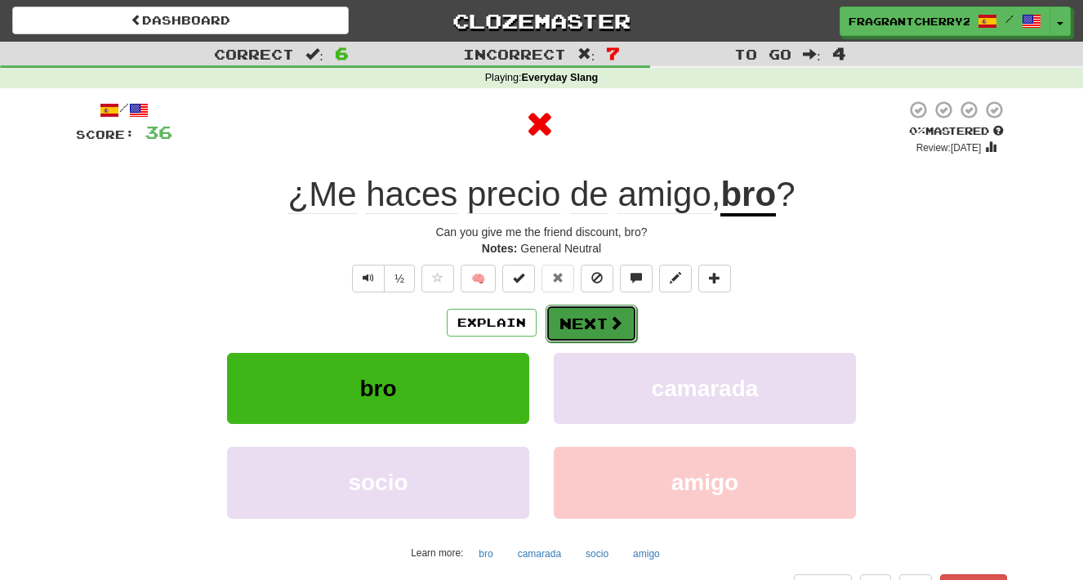
click at [574, 306] on button "Next" at bounding box center [591, 324] width 91 height 38
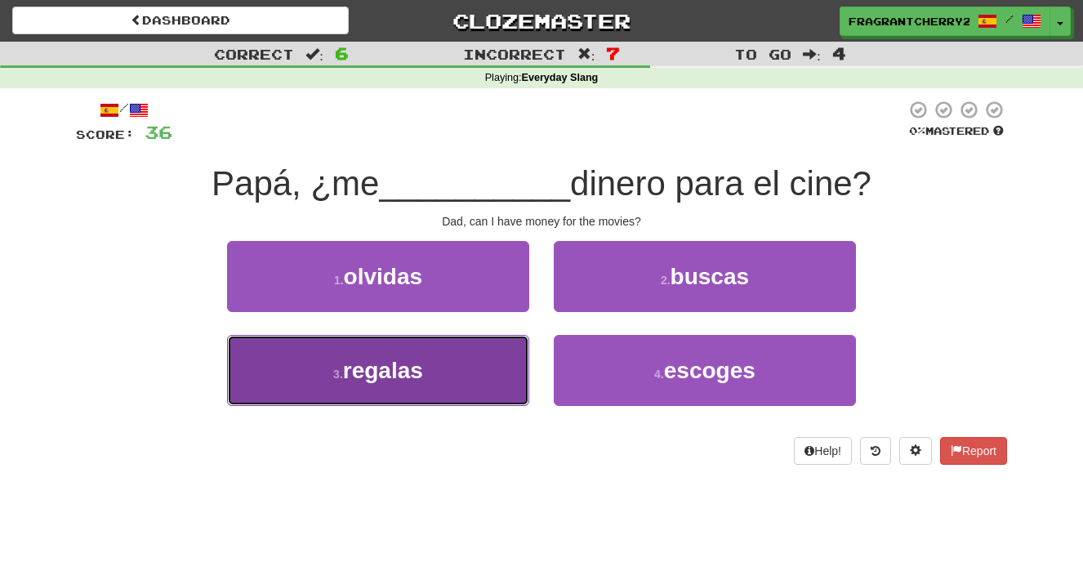
click at [466, 371] on button "3 . regalas" at bounding box center [378, 370] width 302 height 71
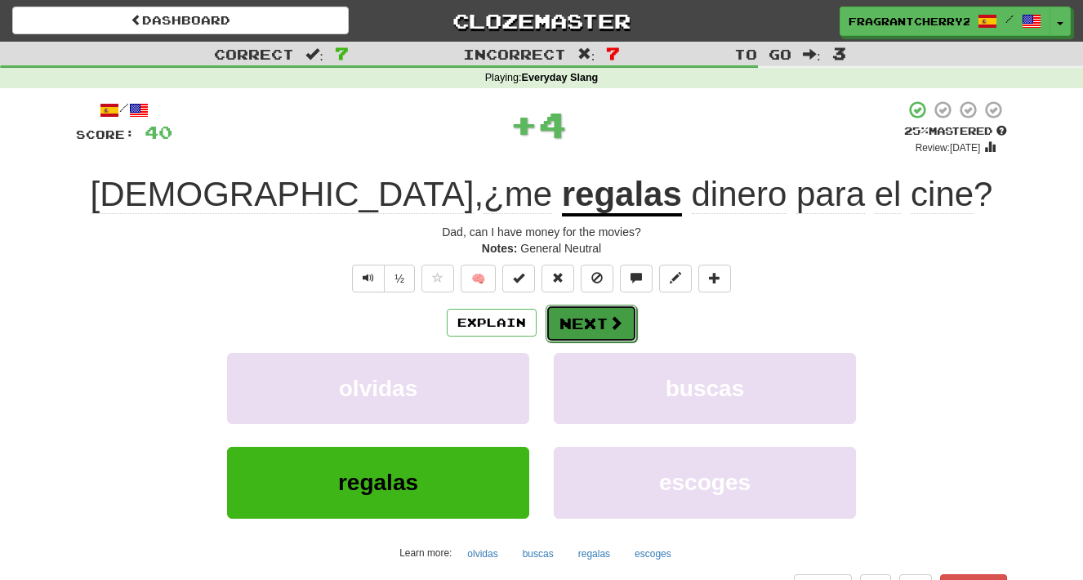
click at [580, 321] on button "Next" at bounding box center [591, 324] width 91 height 38
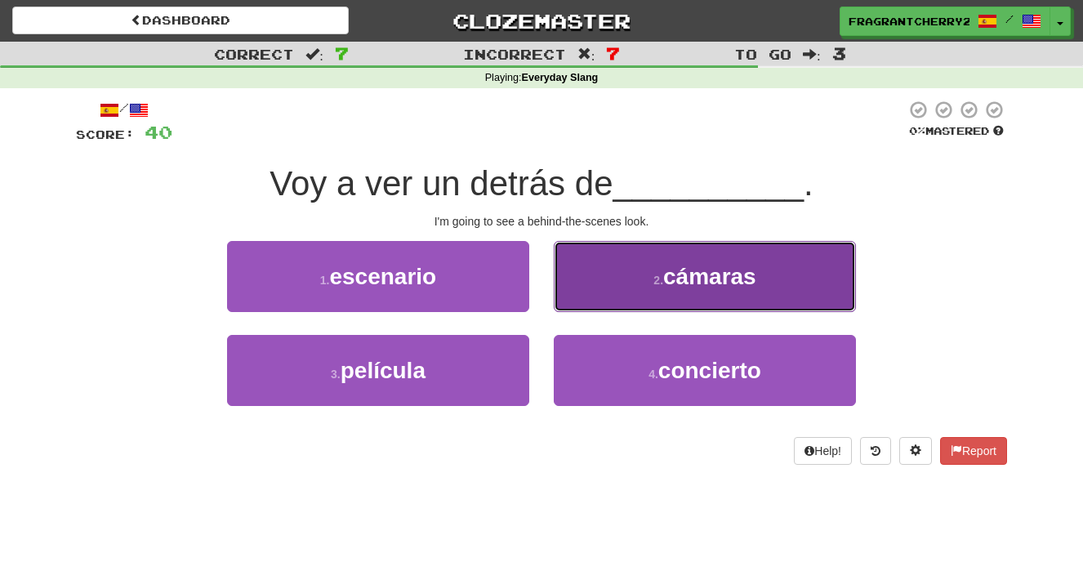
click at [586, 288] on button "2 . cámaras" at bounding box center [705, 276] width 302 height 71
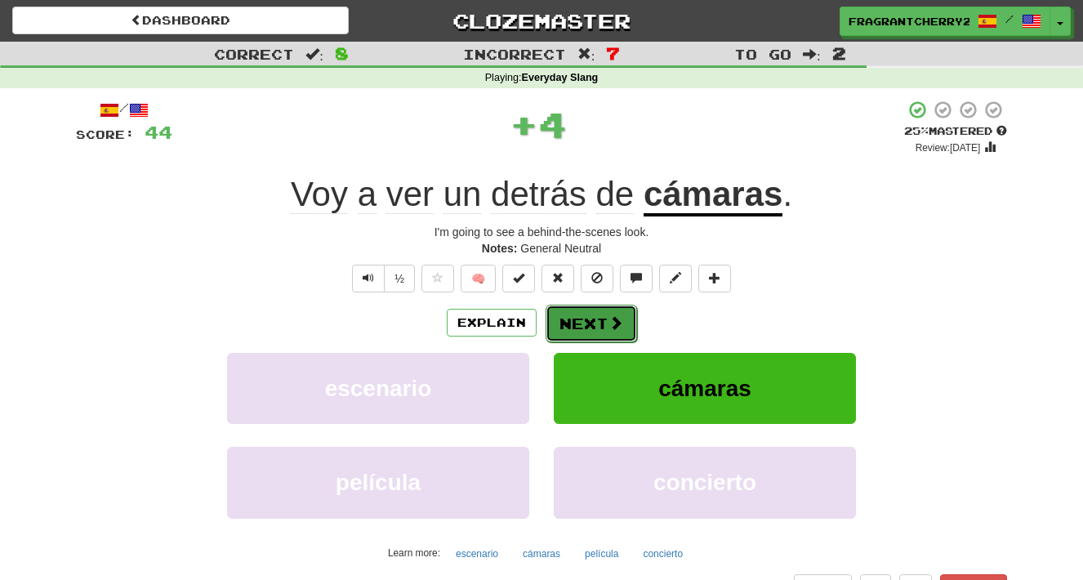
click at [586, 317] on button "Next" at bounding box center [591, 324] width 91 height 38
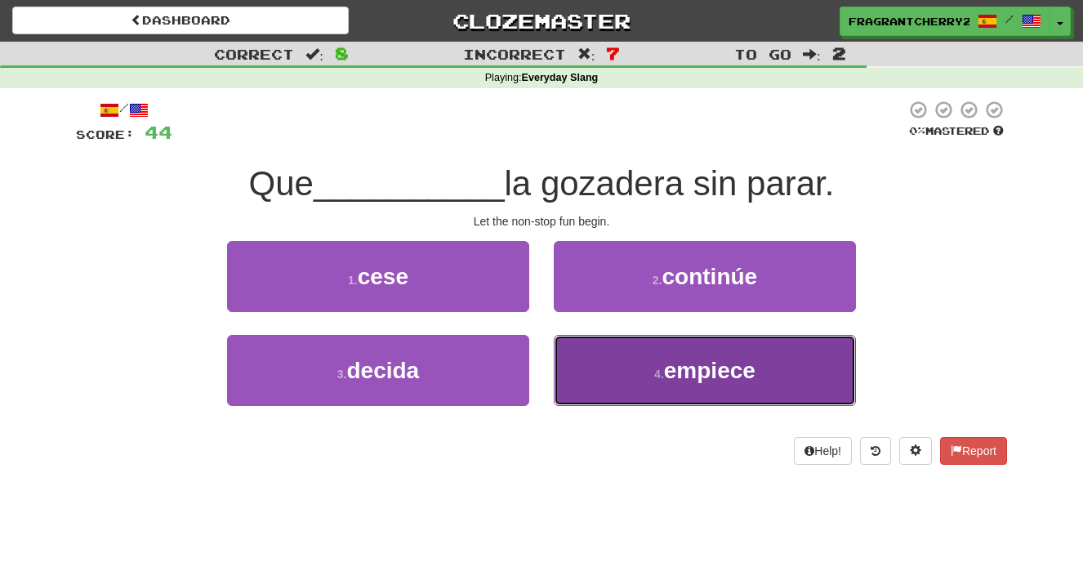
click at [604, 369] on button "4 . empiece" at bounding box center [705, 370] width 302 height 71
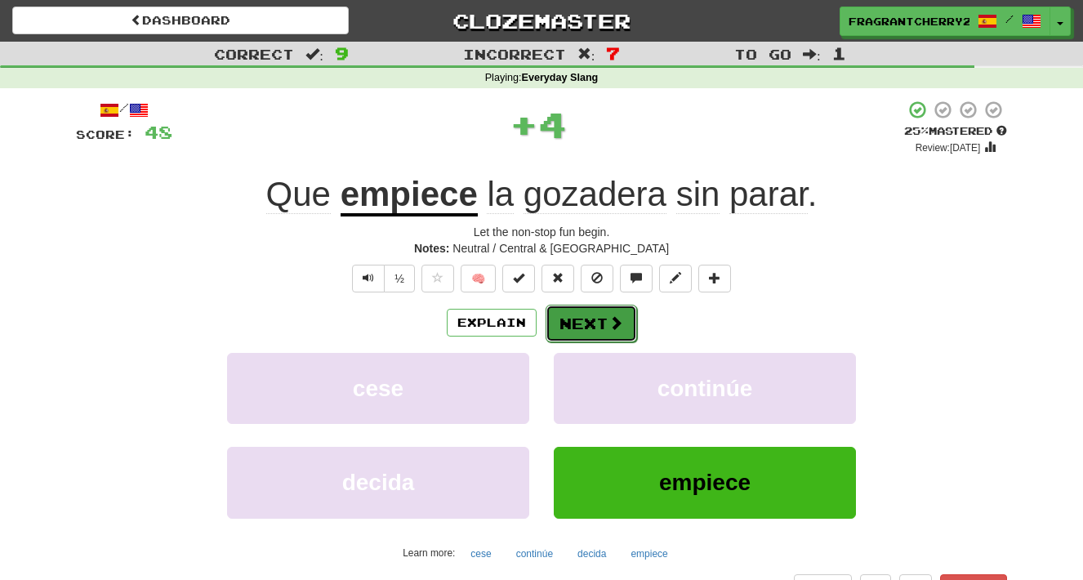
click at [580, 323] on button "Next" at bounding box center [591, 324] width 91 height 38
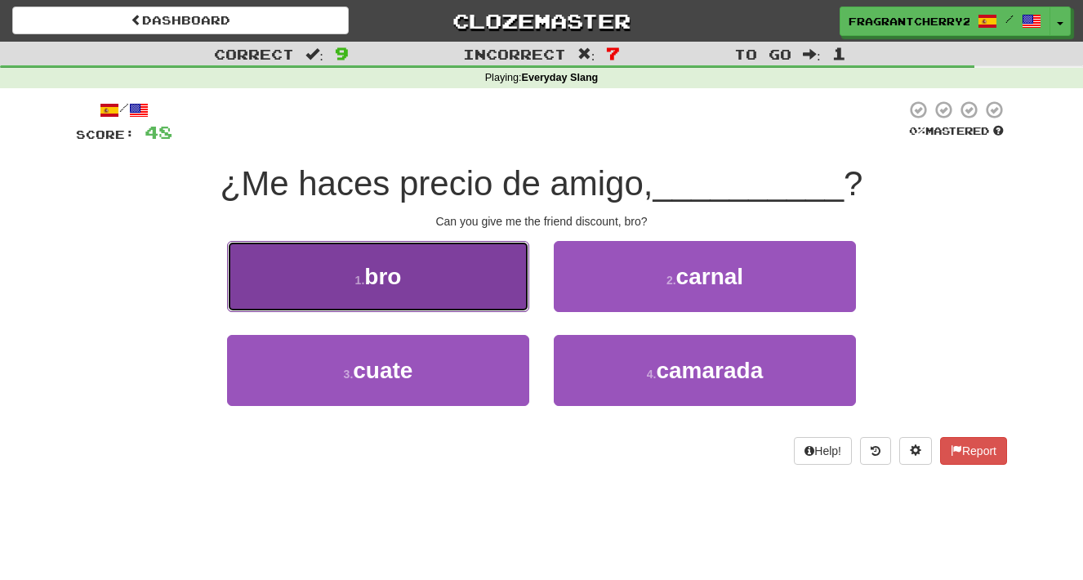
click at [494, 288] on button "1 . bro" at bounding box center [378, 276] width 302 height 71
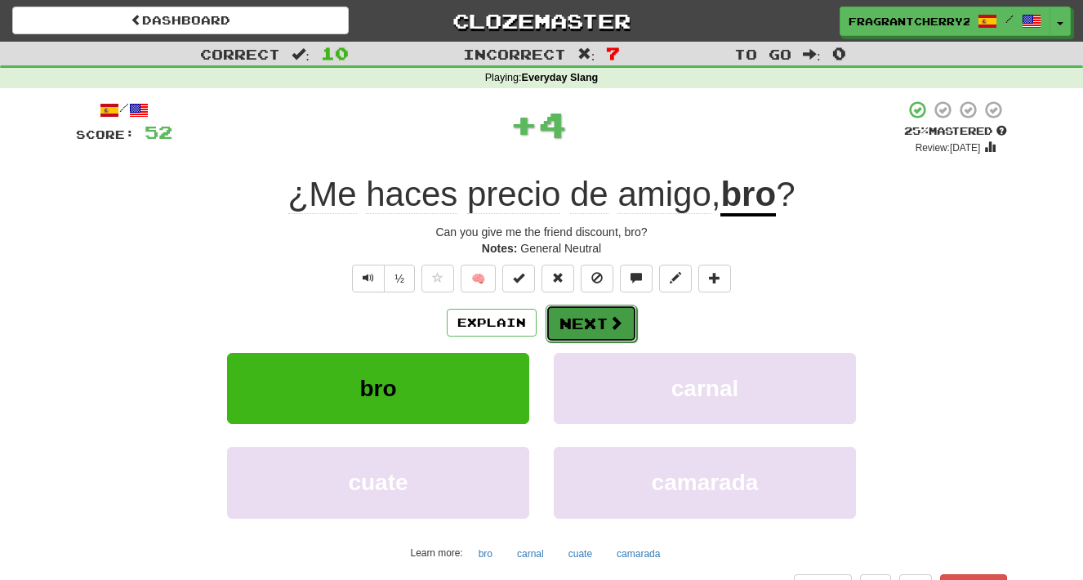
click at [581, 339] on button "Next" at bounding box center [591, 324] width 91 height 38
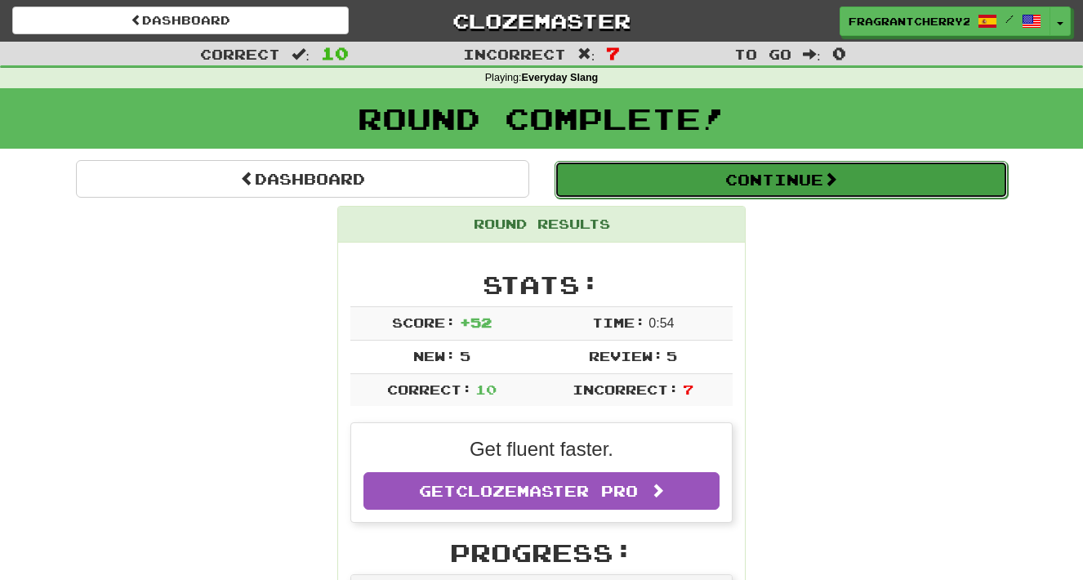
click at [622, 183] on button "Continue" at bounding box center [780, 180] width 453 height 38
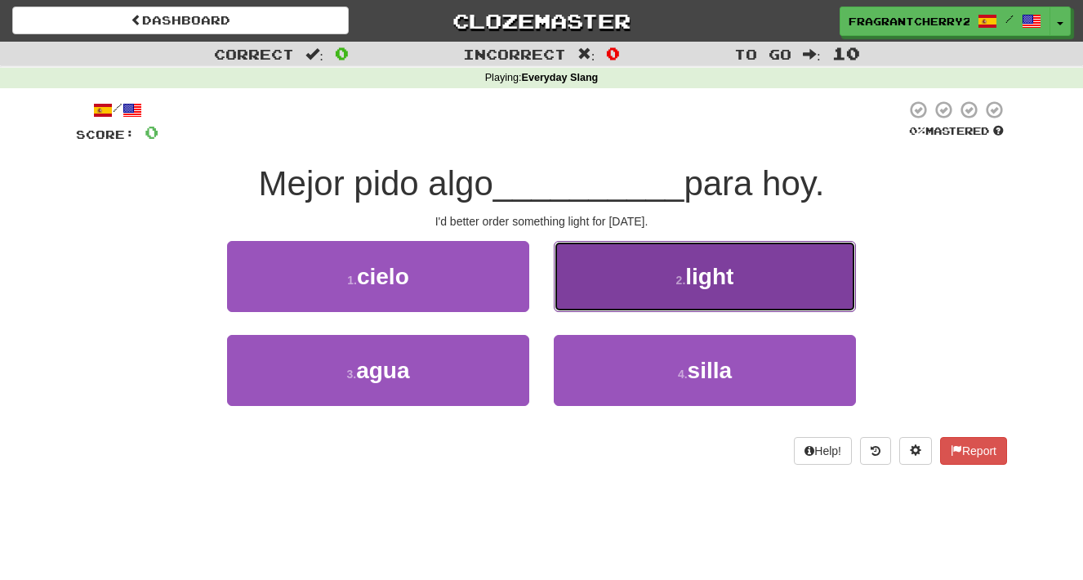
click at [590, 291] on button "2 . light" at bounding box center [705, 276] width 302 height 71
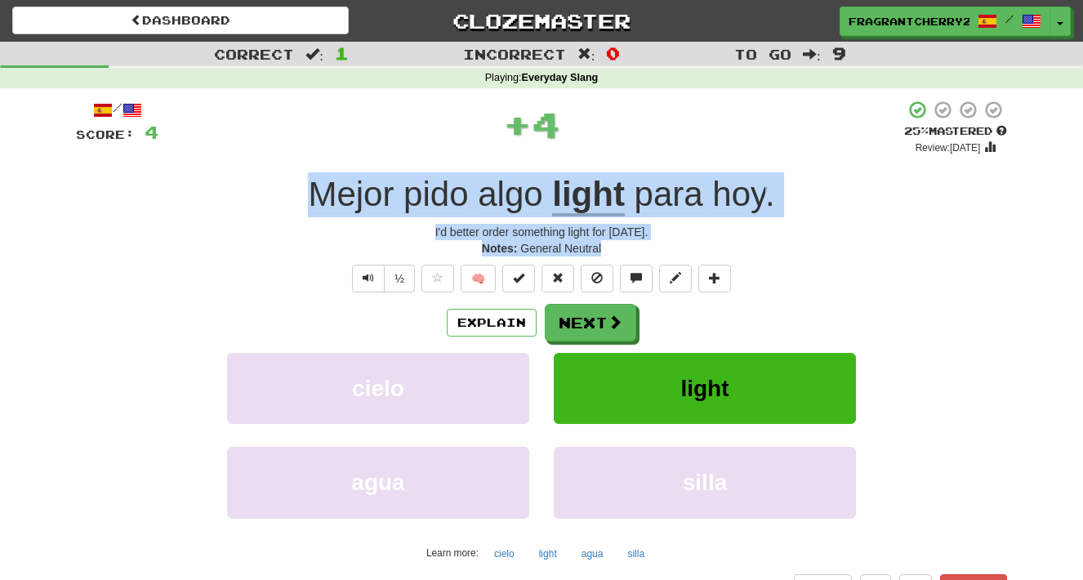
drag, startPoint x: 606, startPoint y: 251, endPoint x: 306, endPoint y: 200, distance: 304.0
click at [306, 200] on div "/ Score: 4 + 4 25 % Mastered Review: 2025-08-21 Mejor pido algo light para hoy …" at bounding box center [541, 350] width 931 height 501
copy div "Mejor pido algo light para hoy . I'd better order something light for today. No…"
click at [580, 326] on button "Next" at bounding box center [591, 324] width 91 height 38
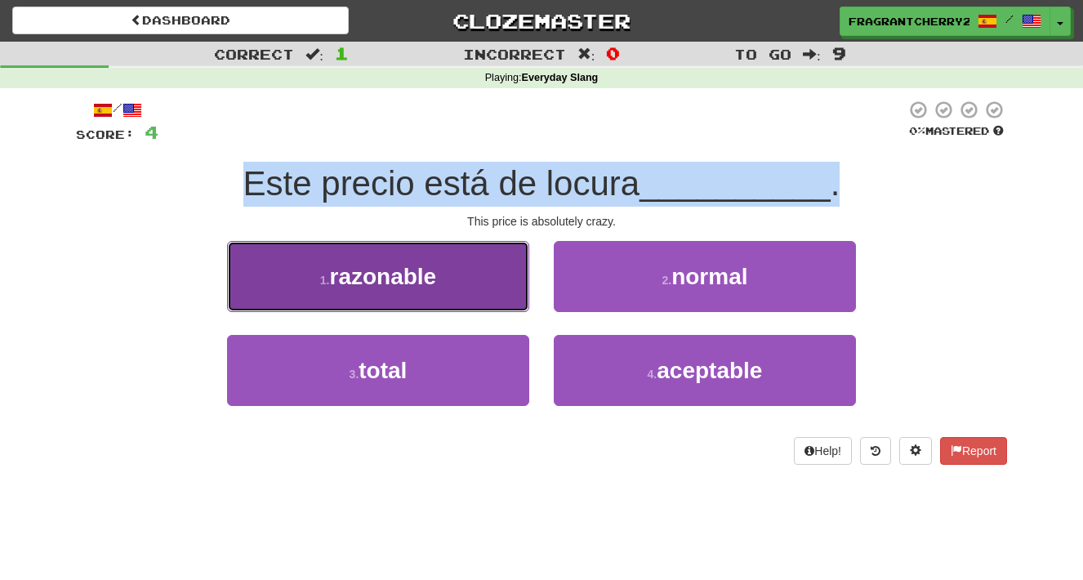
click at [503, 306] on button "1 . razonable" at bounding box center [378, 276] width 302 height 71
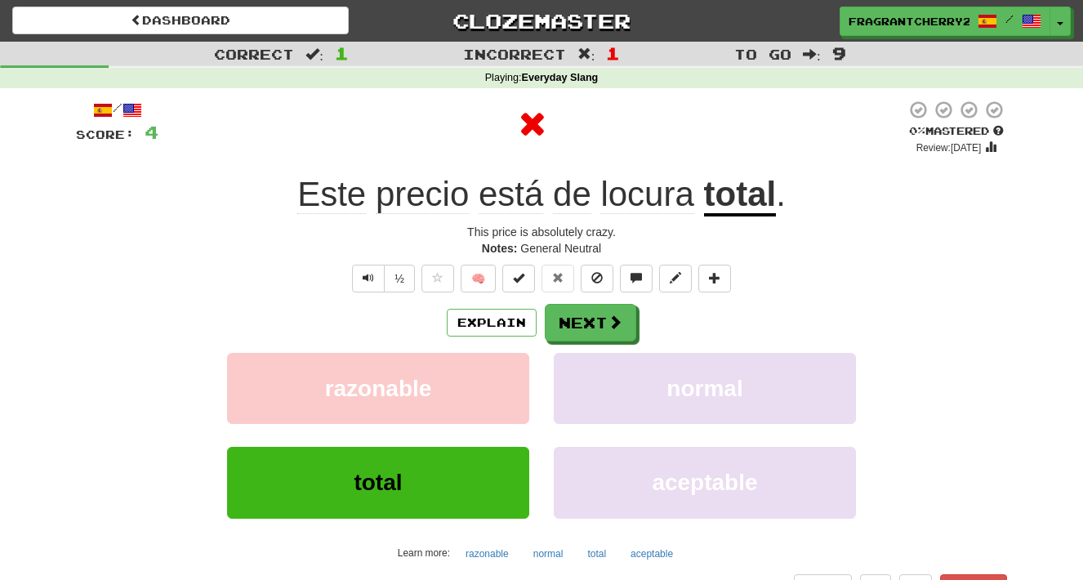
click at [717, 325] on div "Explain Next" at bounding box center [541, 323] width 931 height 38
click at [601, 336] on button "Next" at bounding box center [591, 324] width 91 height 38
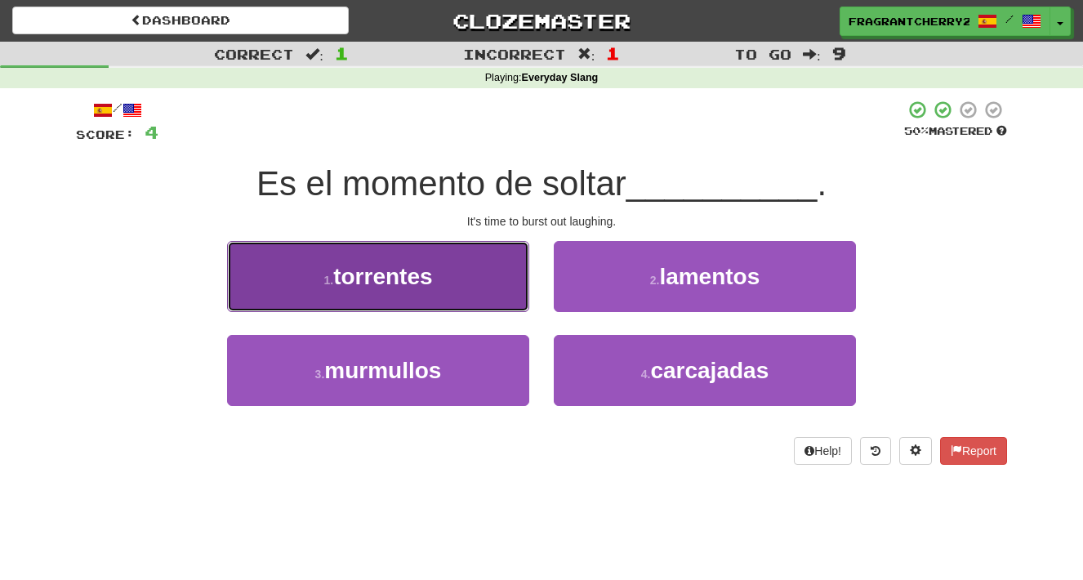
click at [501, 290] on button "1 . torrentes" at bounding box center [378, 276] width 302 height 71
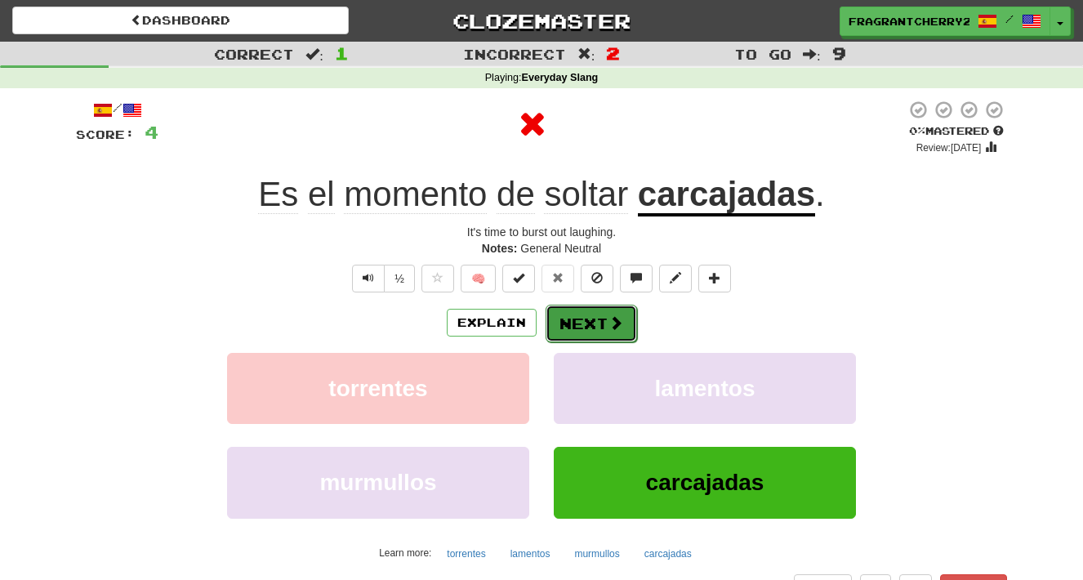
click at [586, 336] on button "Next" at bounding box center [591, 324] width 91 height 38
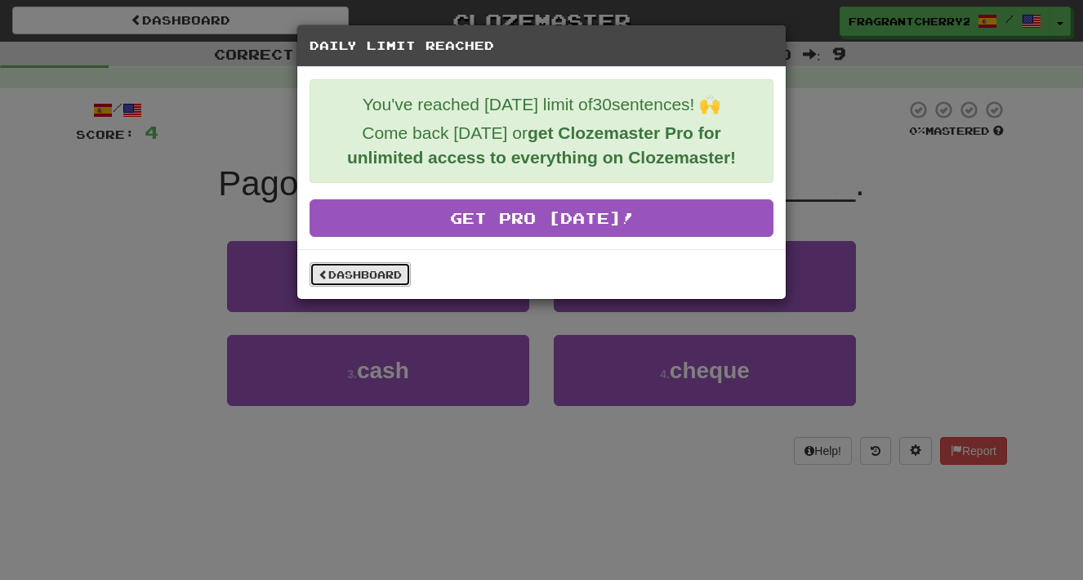
click at [381, 280] on link "Dashboard" at bounding box center [360, 274] width 101 height 24
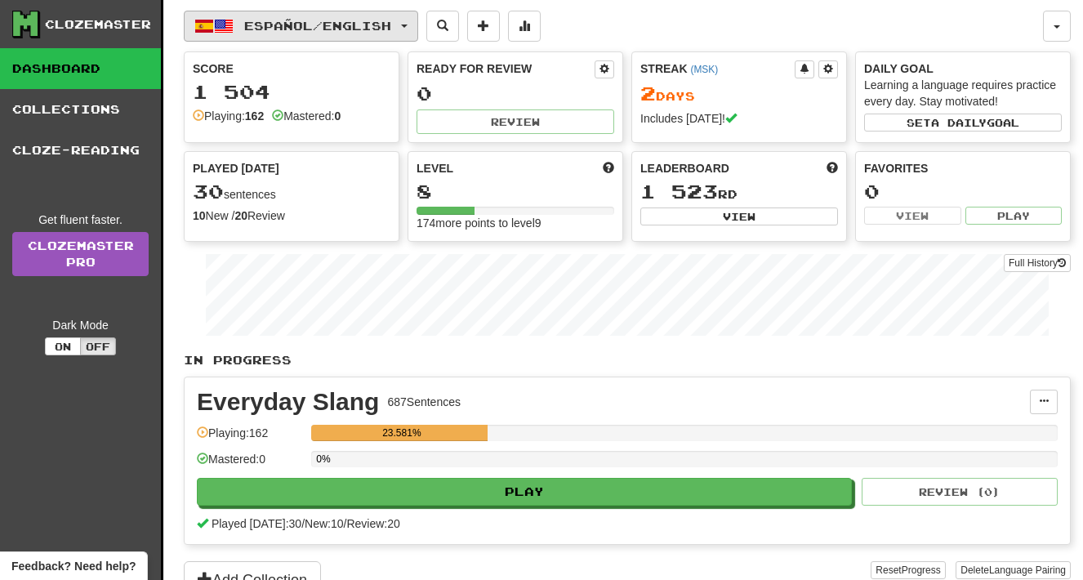
click at [351, 29] on span "Español / English" at bounding box center [317, 26] width 147 height 14
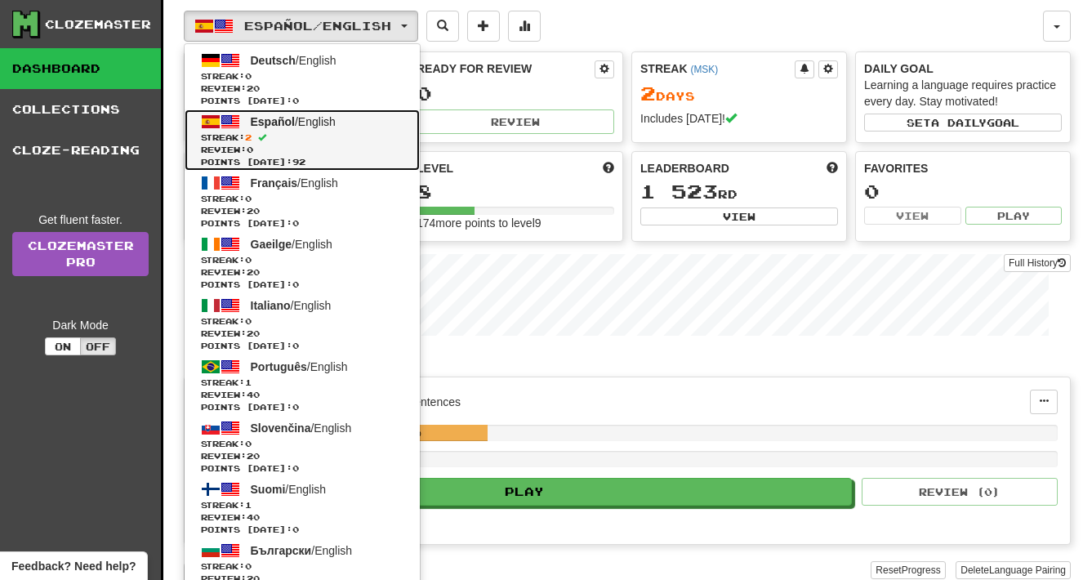
click at [336, 131] on span "Streak: 2" at bounding box center [302, 137] width 203 height 12
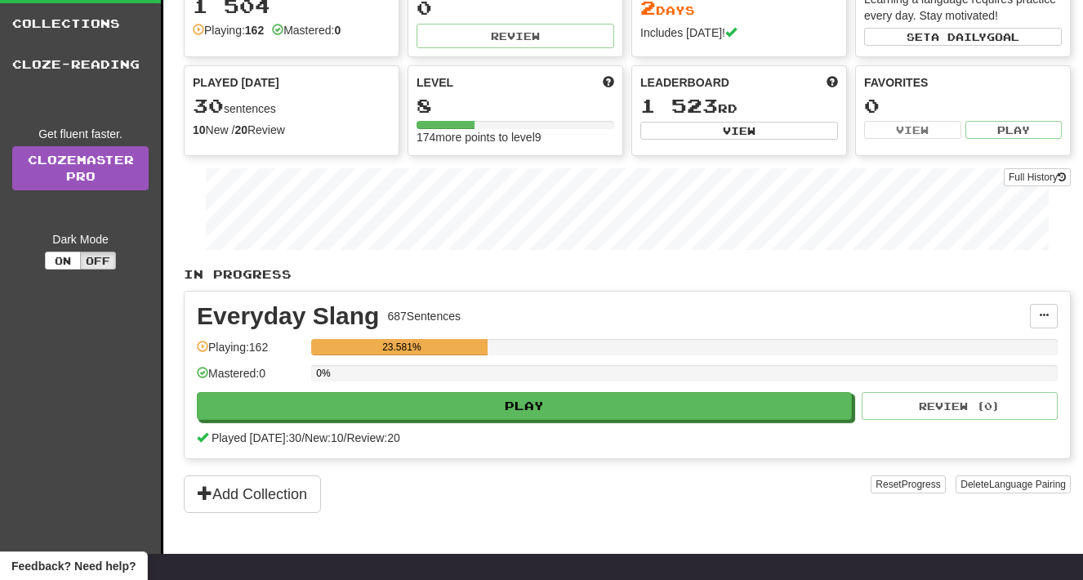
scroll to position [165, 0]
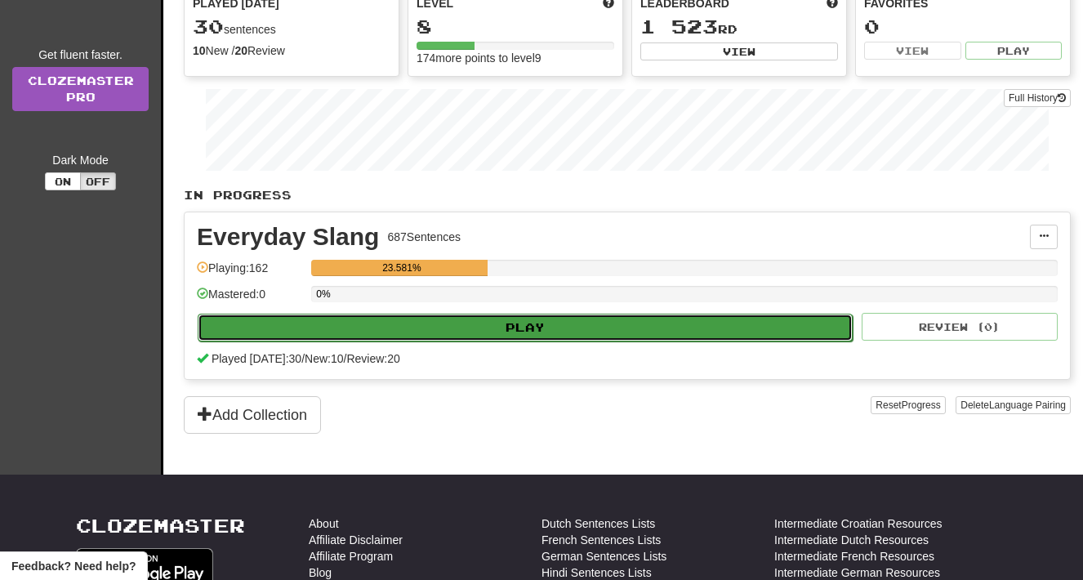
click at [504, 326] on button "Play" at bounding box center [525, 328] width 655 height 28
select select "**"
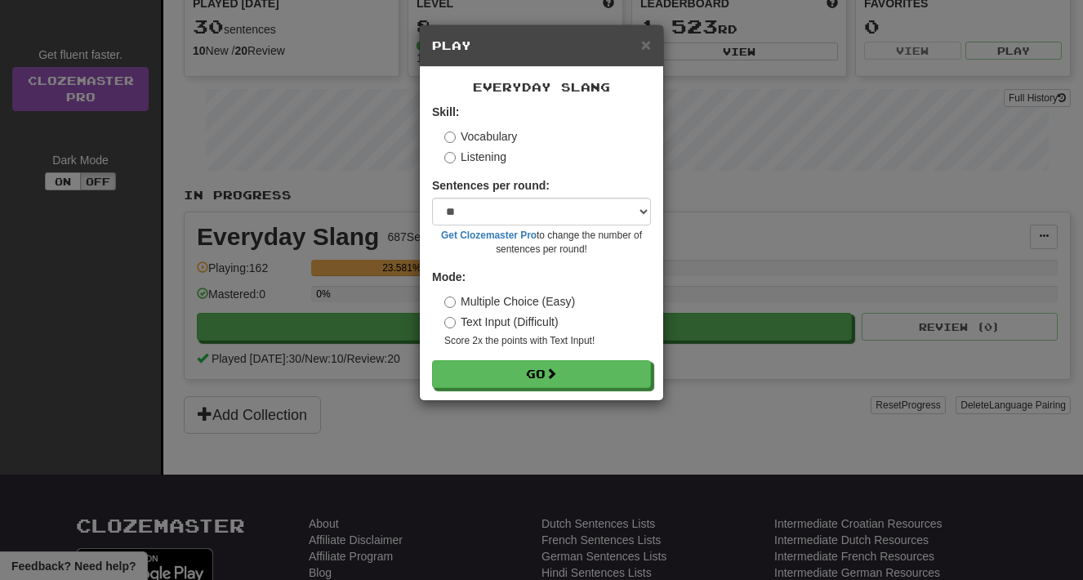
click at [544, 391] on div "Everyday Slang Skill: Vocabulary Listening Sentences per round: * ** ** ** ** *…" at bounding box center [541, 233] width 243 height 333
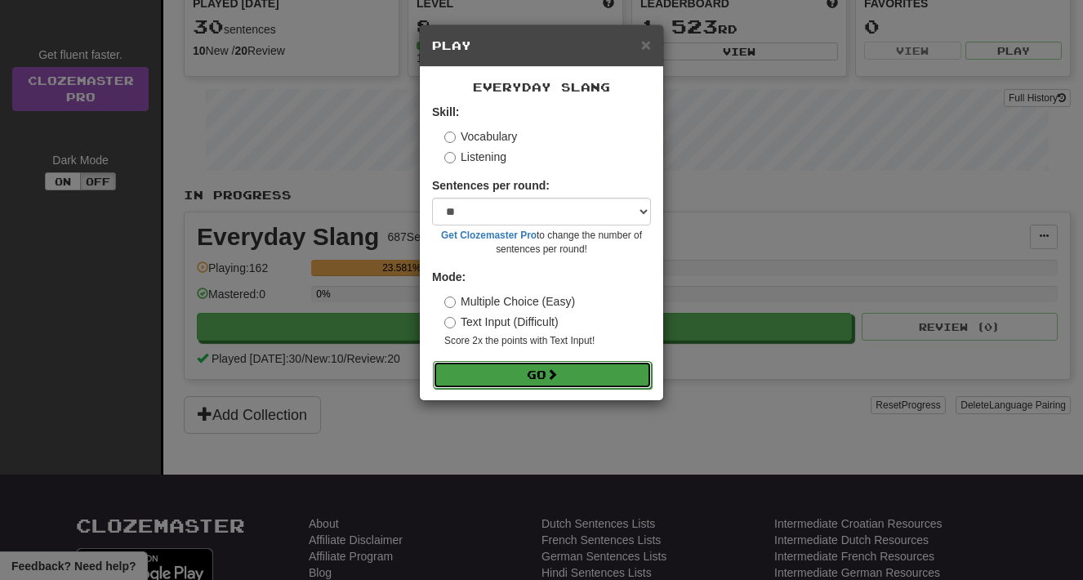
click at [537, 369] on button "Go" at bounding box center [542, 375] width 219 height 28
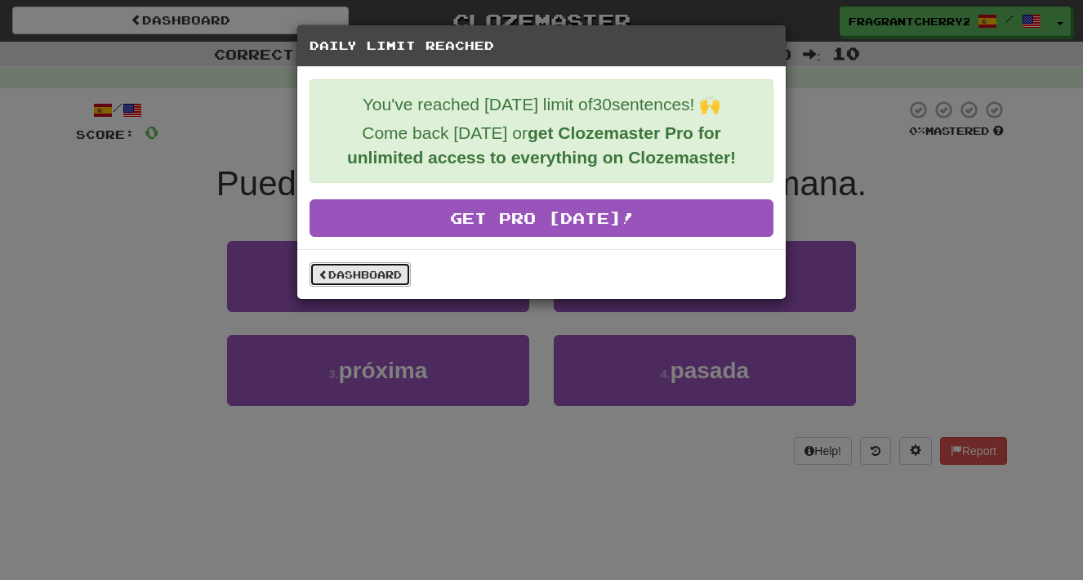
click at [362, 271] on link "Dashboard" at bounding box center [360, 274] width 101 height 24
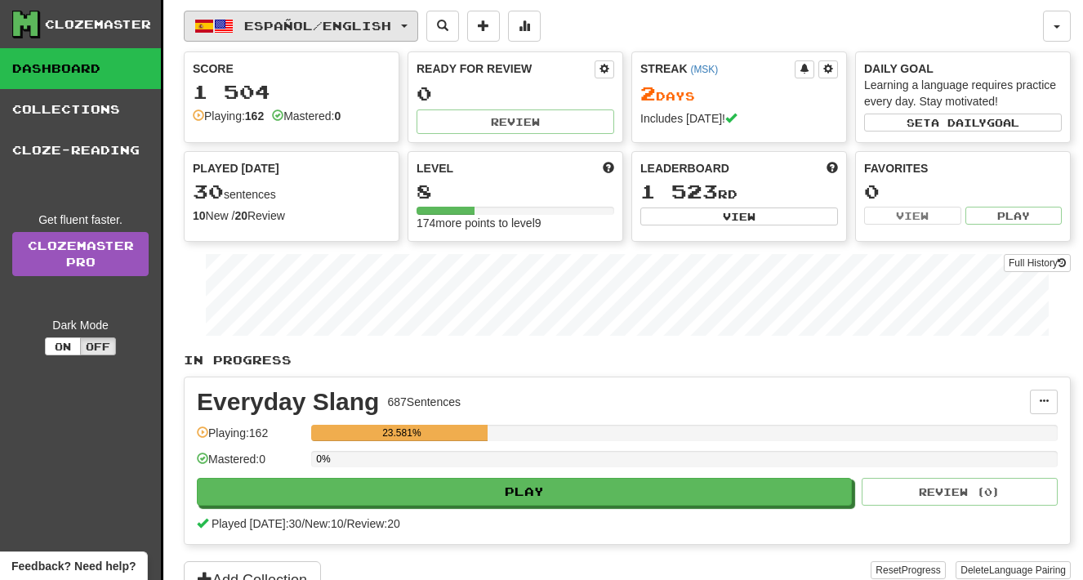
click at [310, 33] on button "Español / English" at bounding box center [301, 26] width 234 height 31
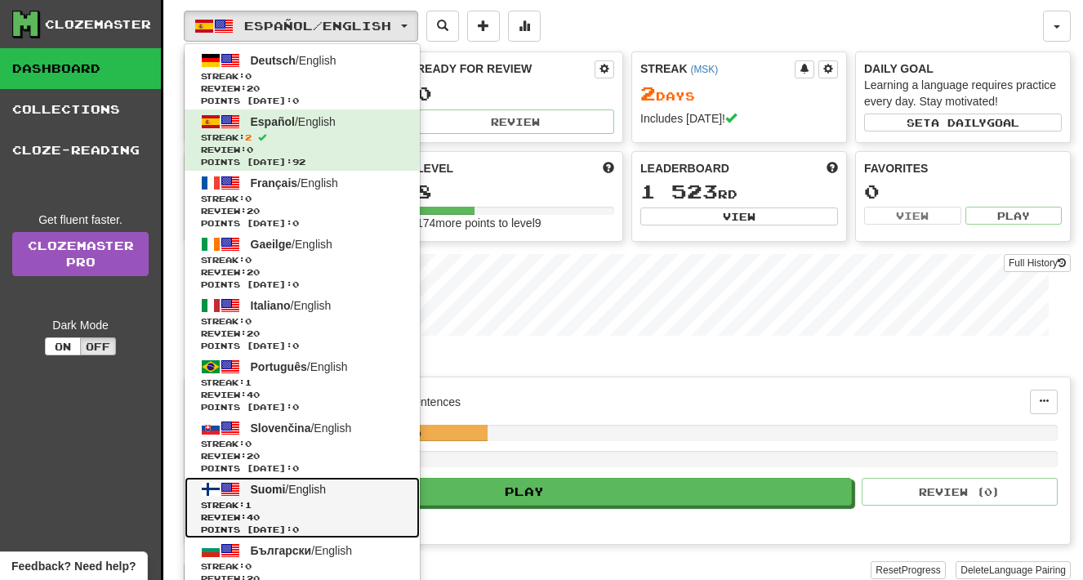
click at [290, 500] on span "Streak: 1" at bounding box center [302, 505] width 203 height 12
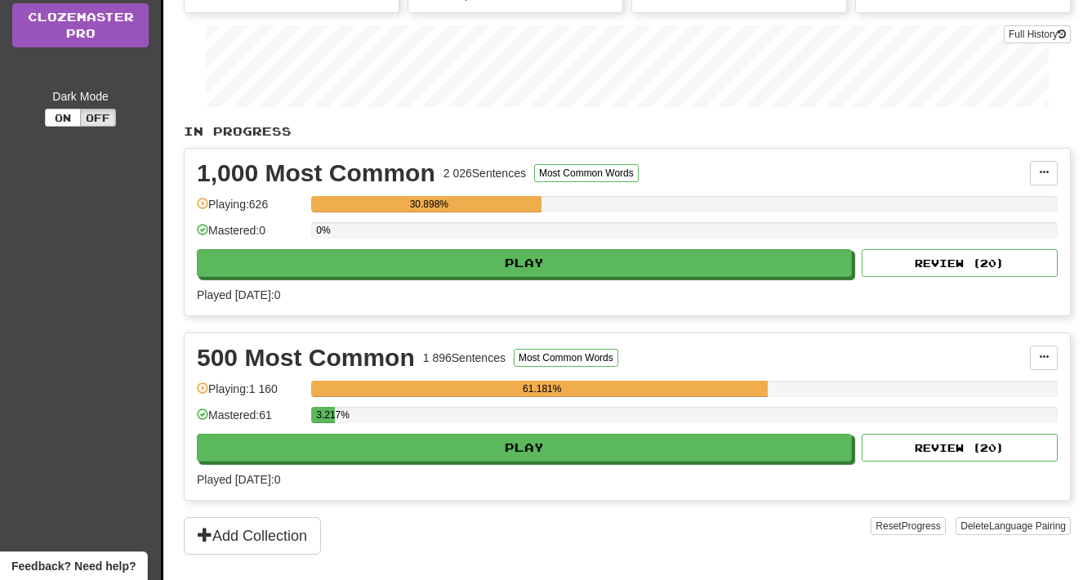
scroll to position [328, 0]
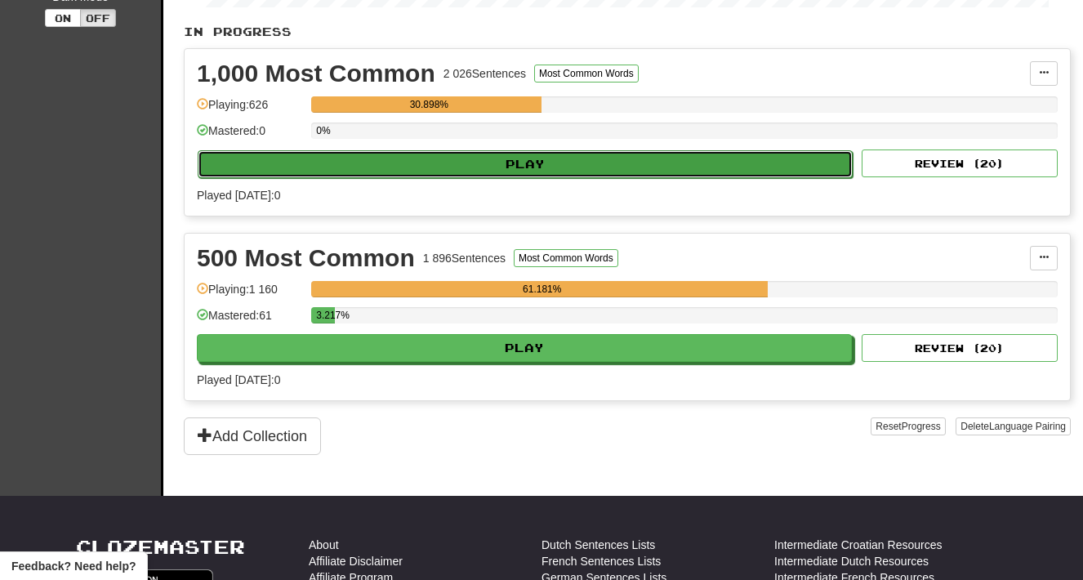
click at [523, 162] on button "Play" at bounding box center [525, 164] width 655 height 28
select select "**"
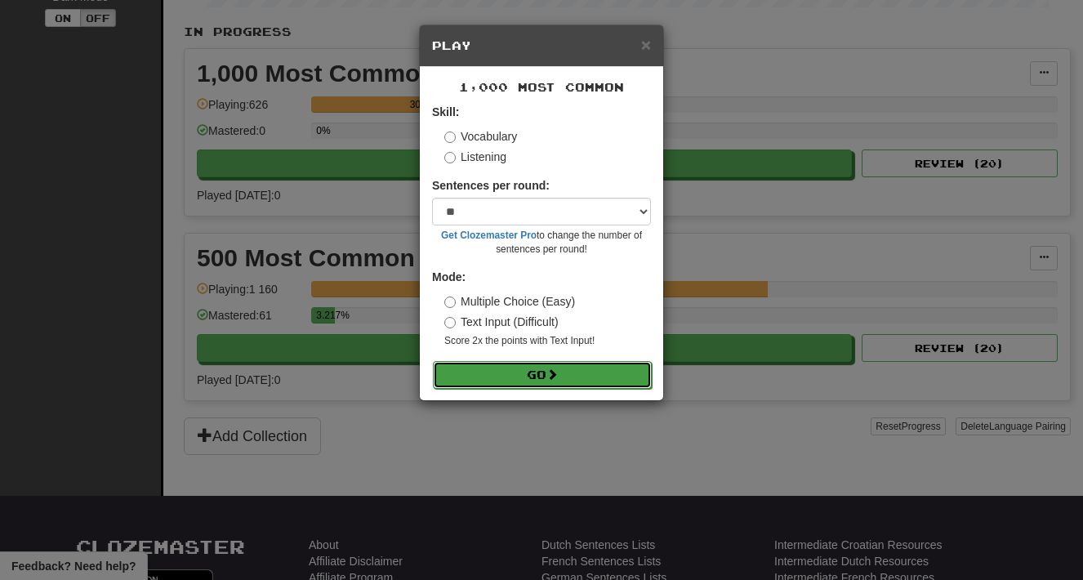
click at [610, 370] on button "Go" at bounding box center [542, 375] width 219 height 28
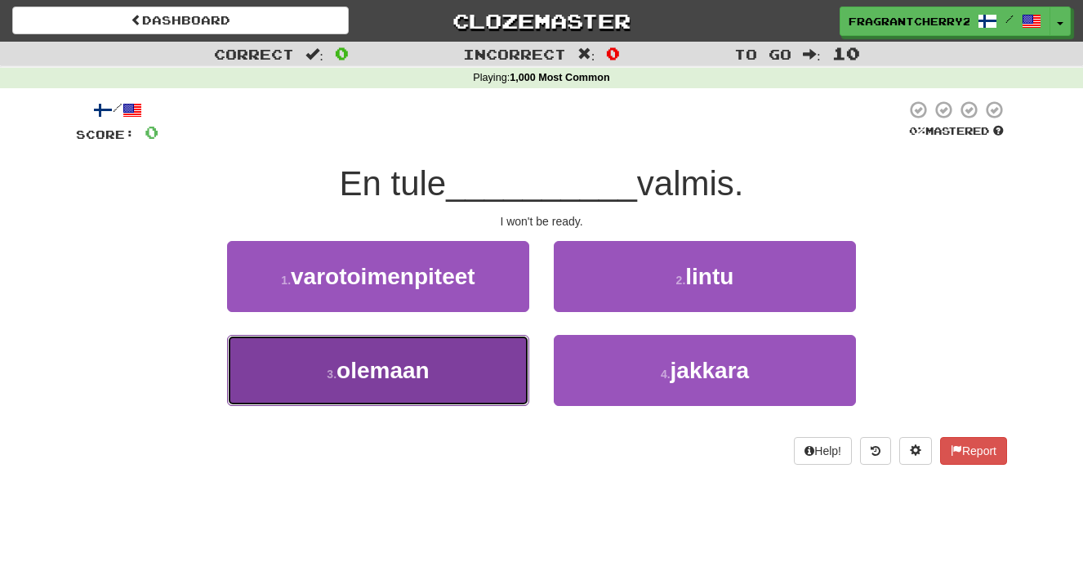
click at [504, 375] on button "3 . olemaan" at bounding box center [378, 370] width 302 height 71
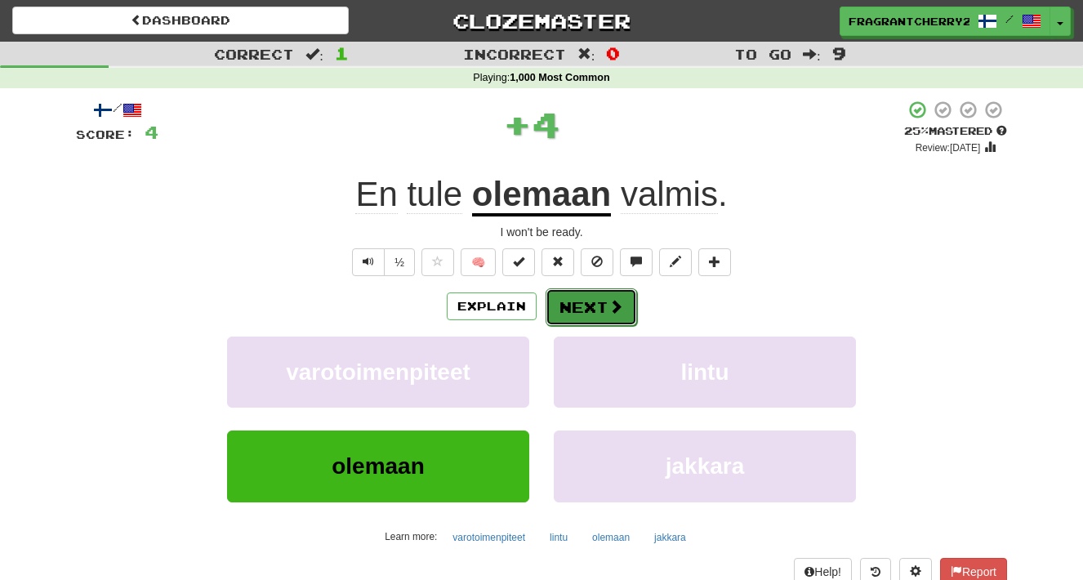
click at [578, 307] on button "Next" at bounding box center [591, 307] width 91 height 38
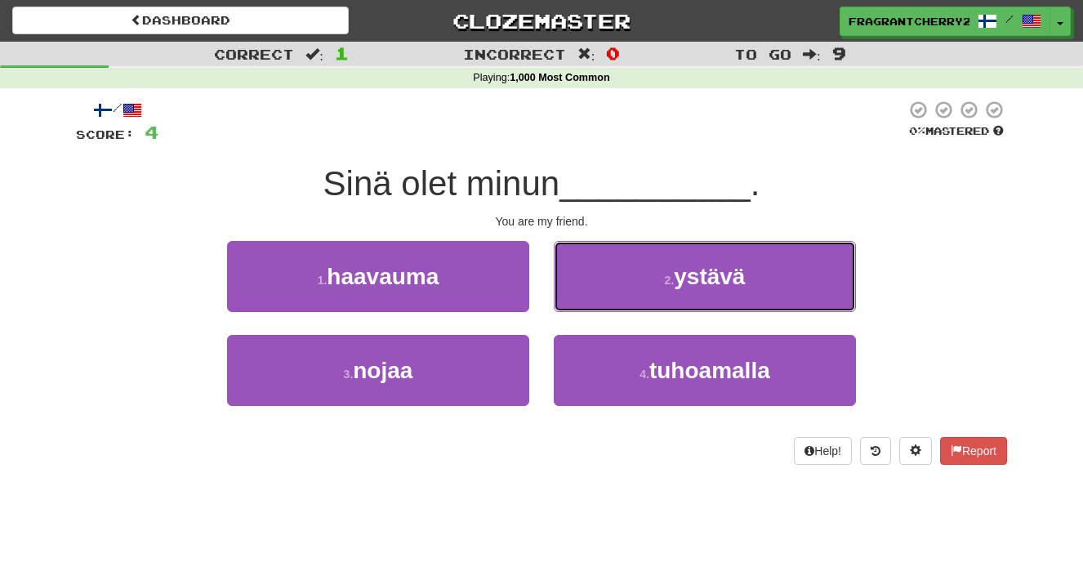
click at [578, 307] on button "2 . ystävä" at bounding box center [705, 276] width 302 height 71
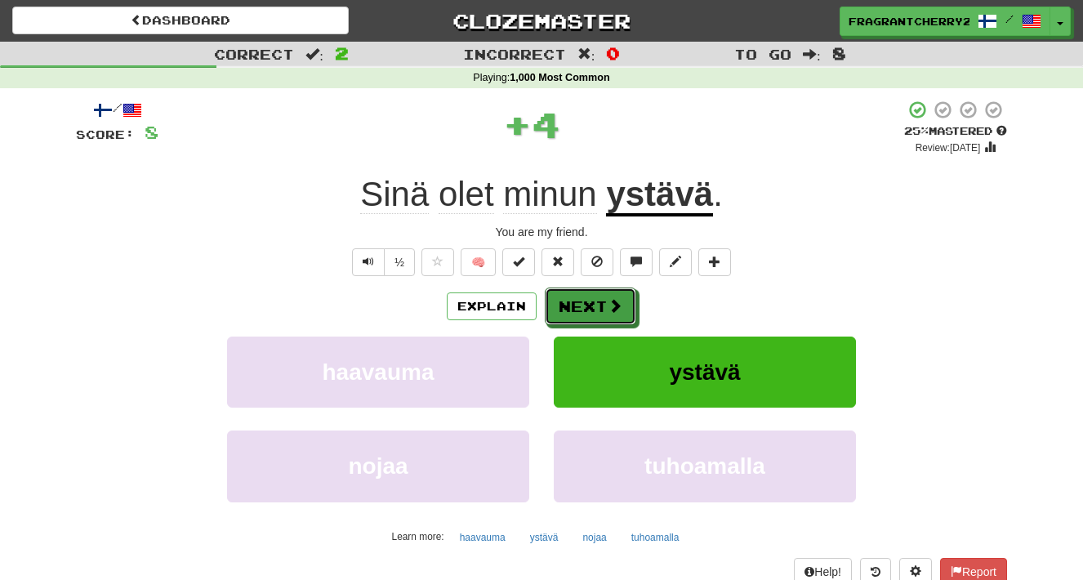
click at [578, 307] on button "Next" at bounding box center [590, 306] width 91 height 38
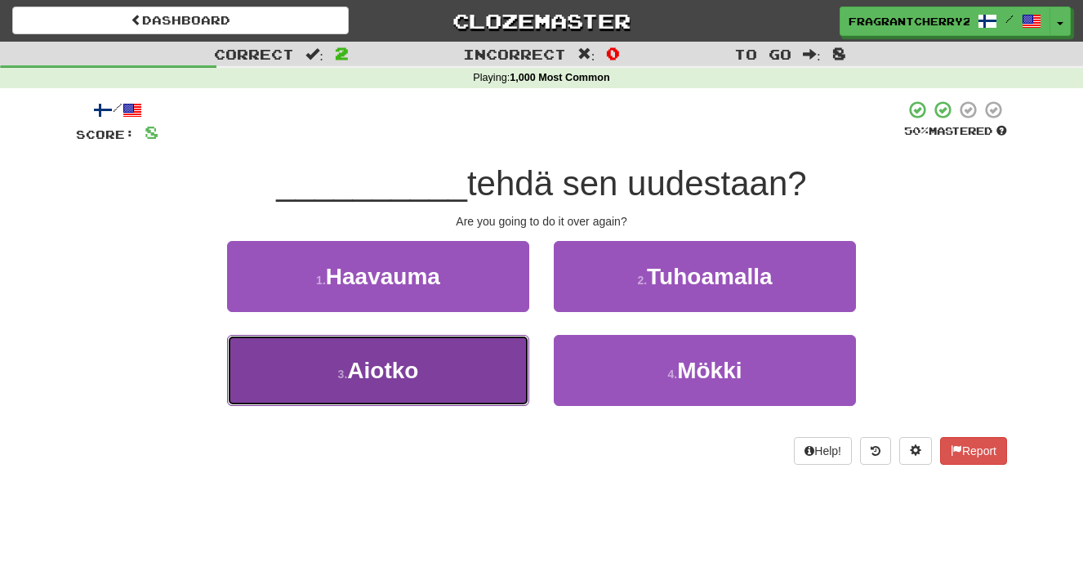
click at [512, 360] on button "3 . [GEOGRAPHIC_DATA]" at bounding box center [378, 370] width 302 height 71
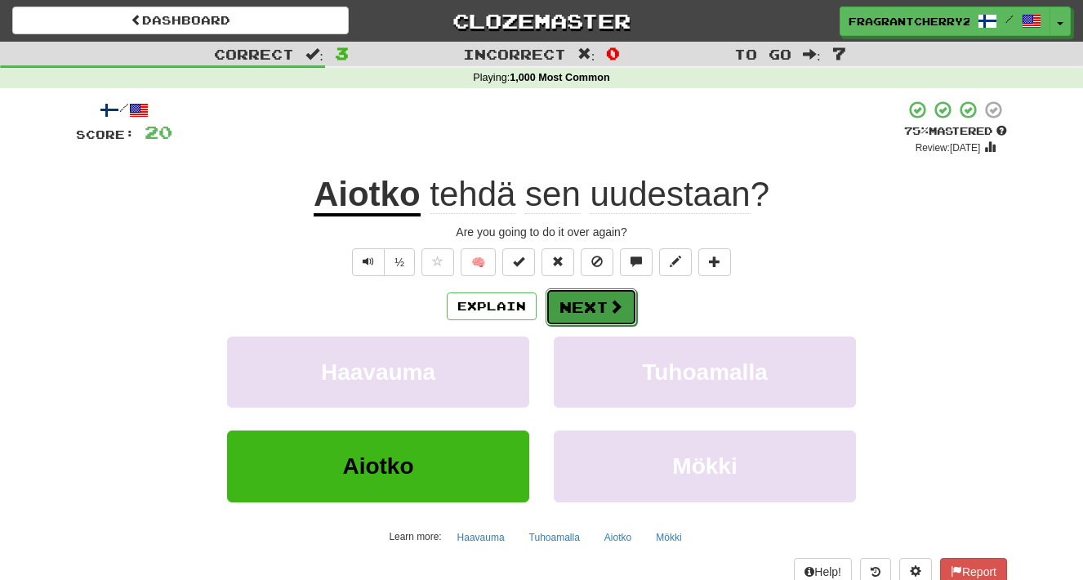
click at [581, 298] on button "Next" at bounding box center [591, 307] width 91 height 38
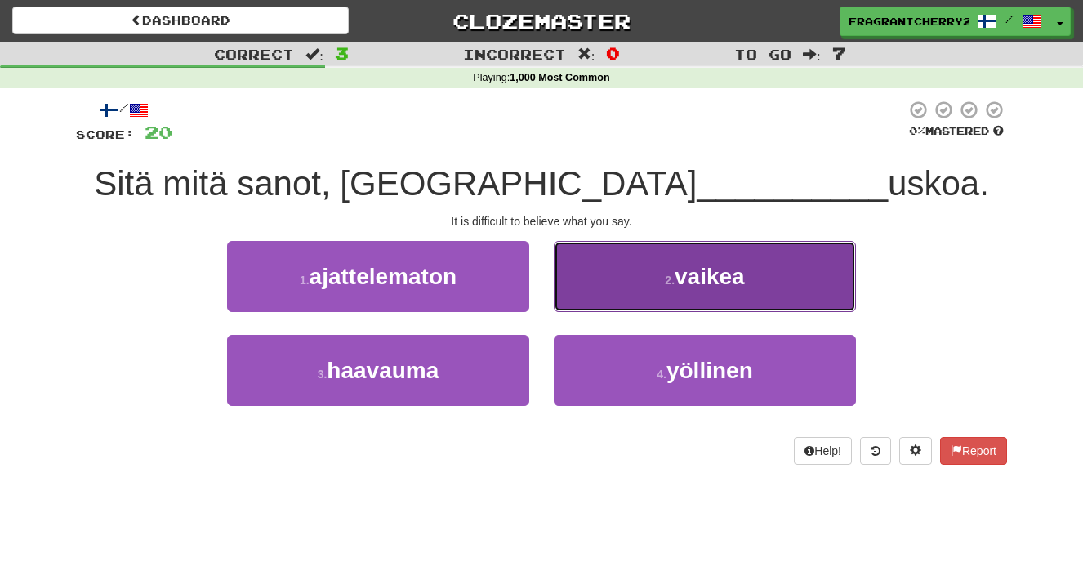
click at [574, 291] on button "2 . vaikea" at bounding box center [705, 276] width 302 height 71
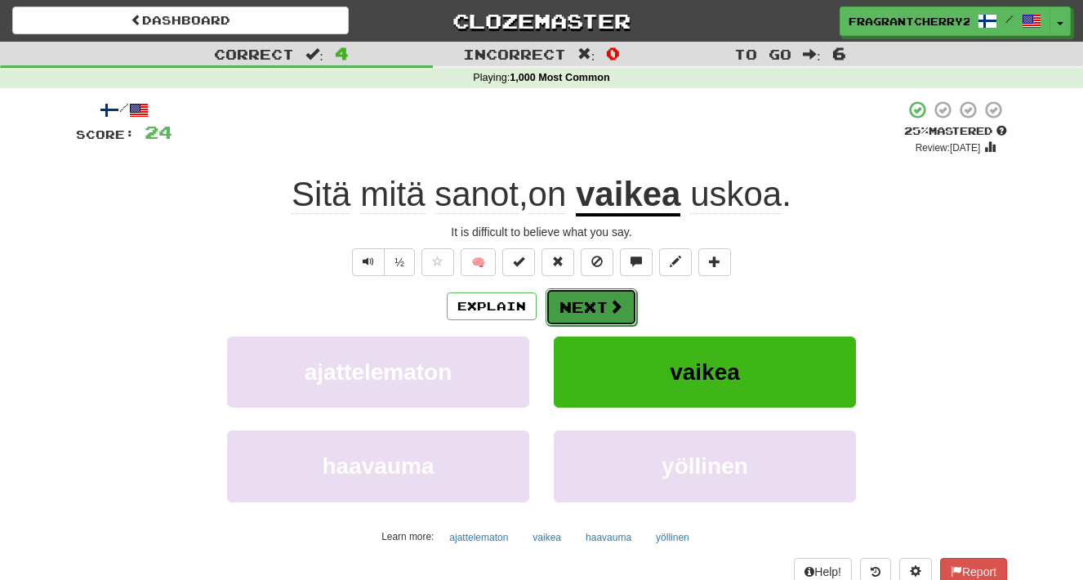
click at [572, 307] on button "Next" at bounding box center [591, 307] width 91 height 38
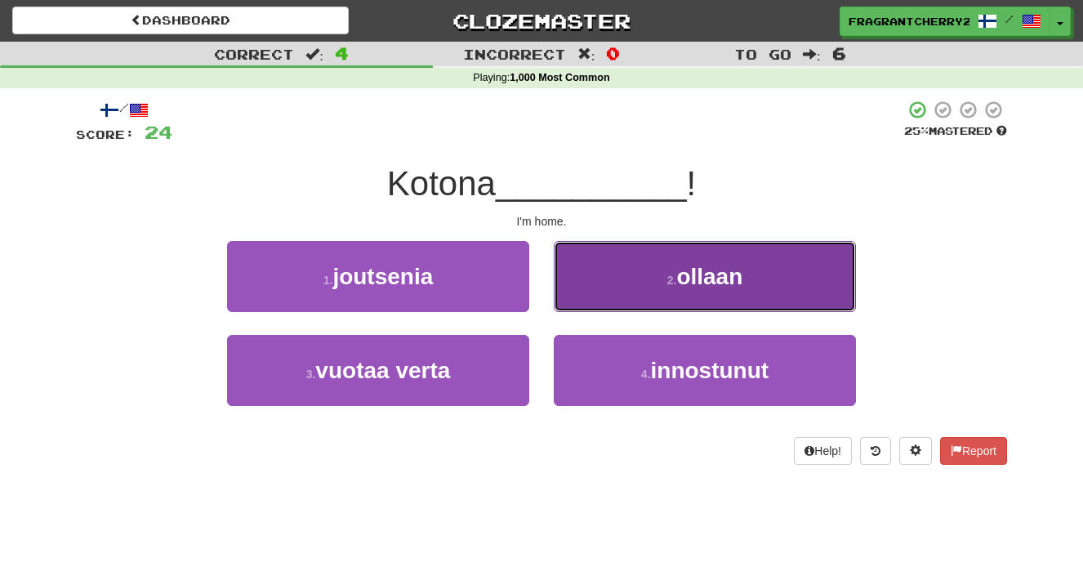
click at [593, 269] on button "2 . ollaan" at bounding box center [705, 276] width 302 height 71
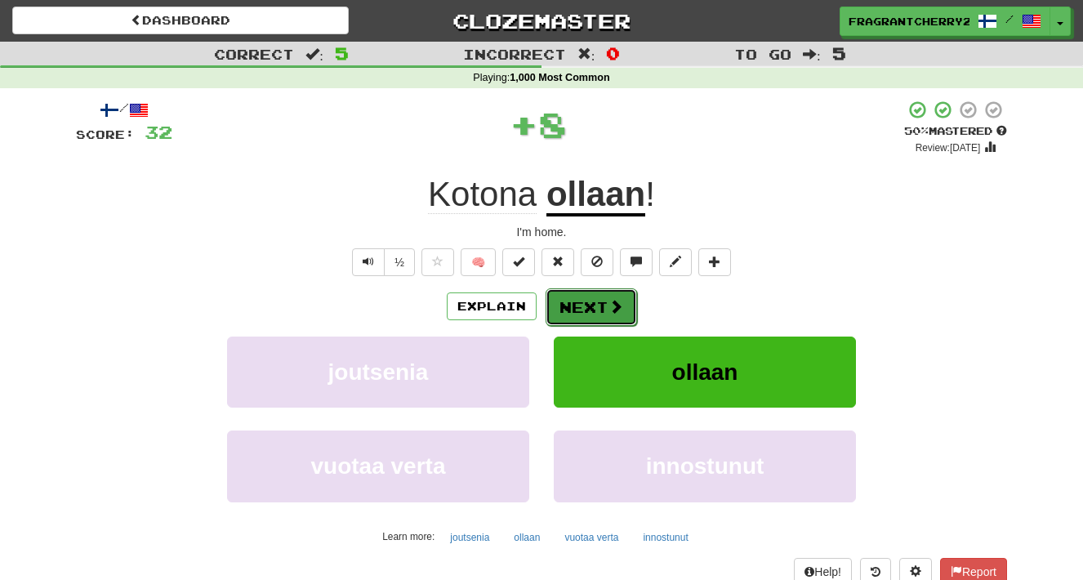
click at [577, 303] on button "Next" at bounding box center [591, 307] width 91 height 38
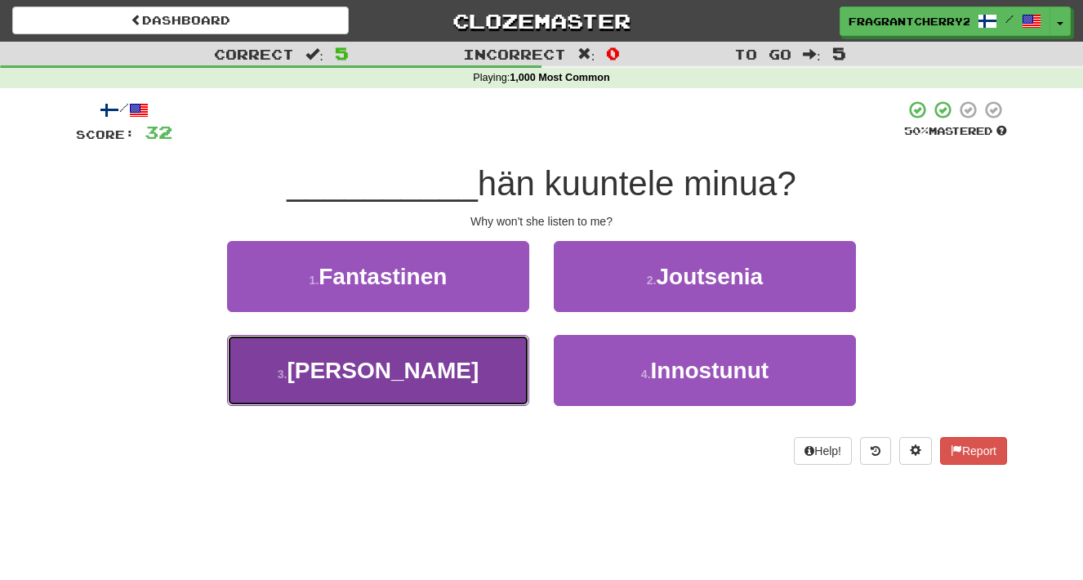
click at [471, 386] on button "3 . [PERSON_NAME]" at bounding box center [378, 370] width 302 height 71
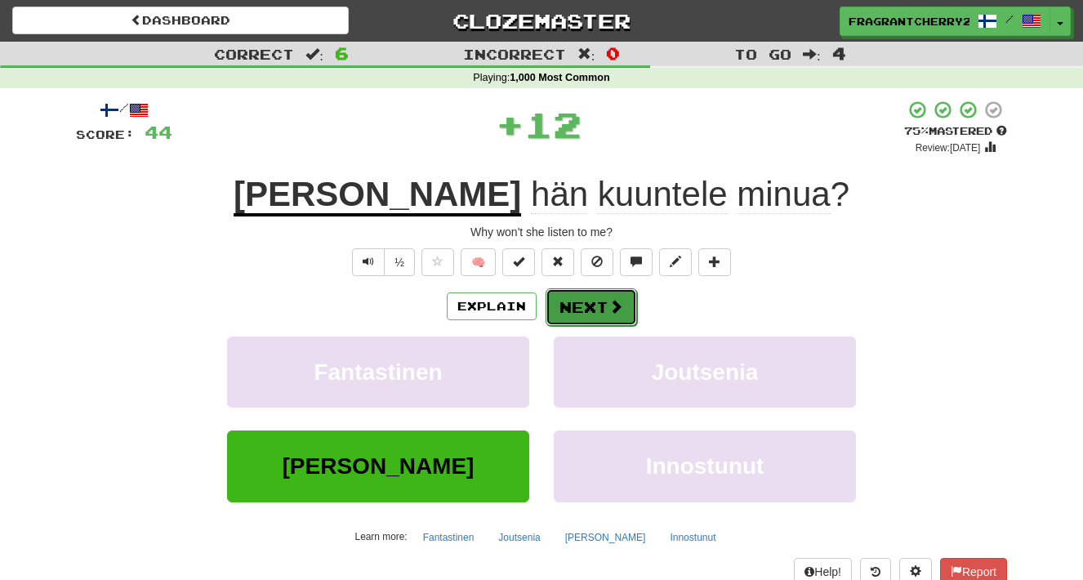
click at [568, 310] on button "Next" at bounding box center [591, 307] width 91 height 38
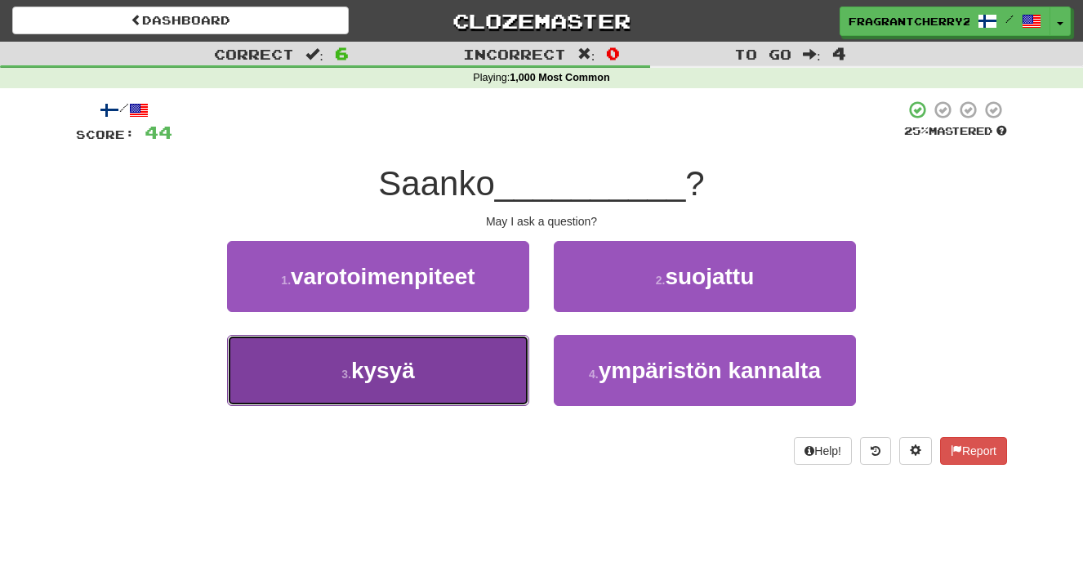
click at [456, 394] on button "3 . kysyä" at bounding box center [378, 370] width 302 height 71
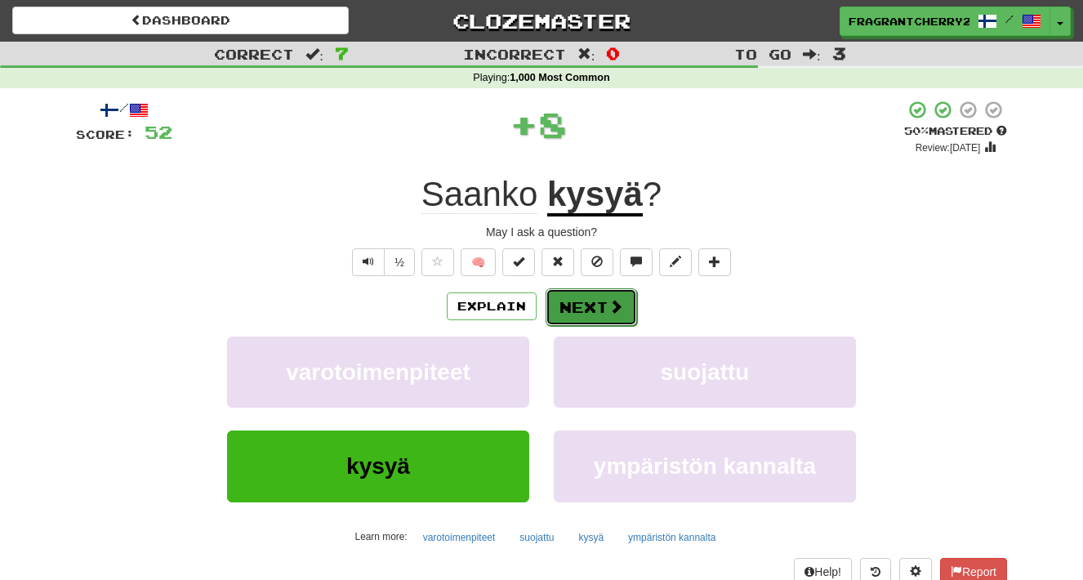
click at [570, 305] on button "Next" at bounding box center [591, 307] width 91 height 38
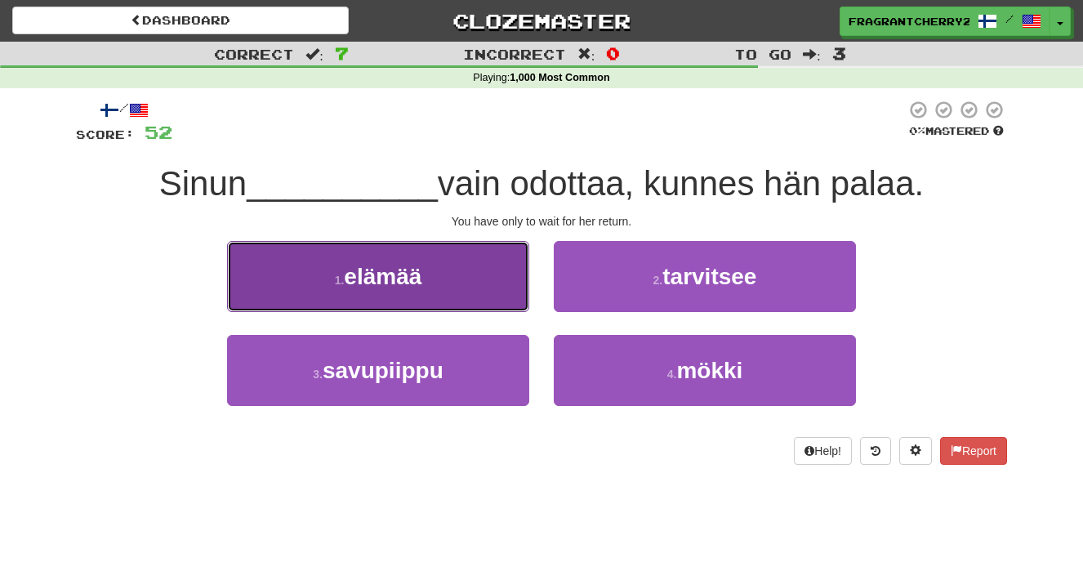
click at [491, 284] on button "1 . elämää" at bounding box center [378, 276] width 302 height 71
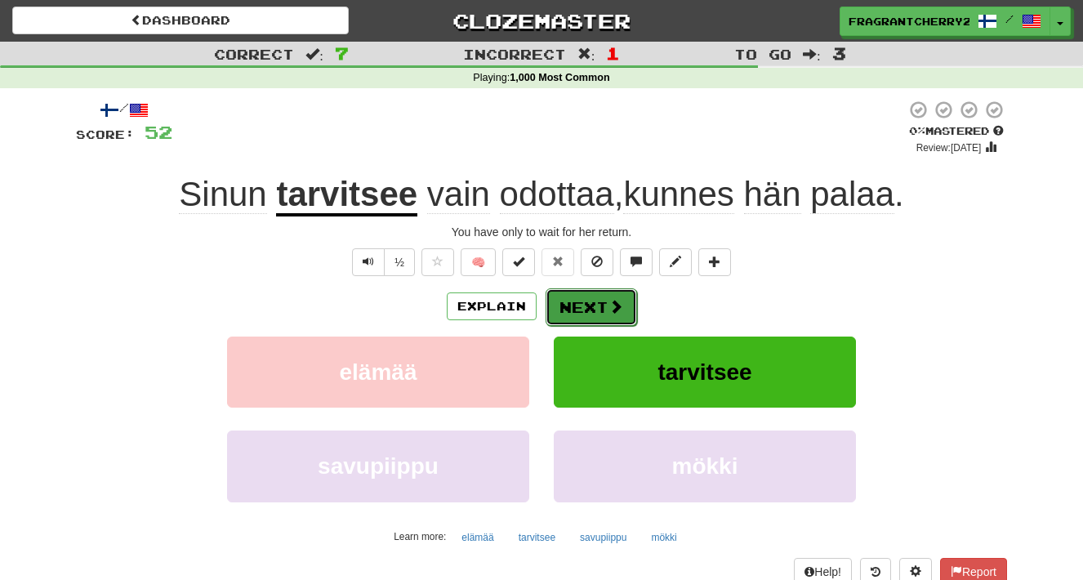
click at [593, 308] on button "Next" at bounding box center [591, 307] width 91 height 38
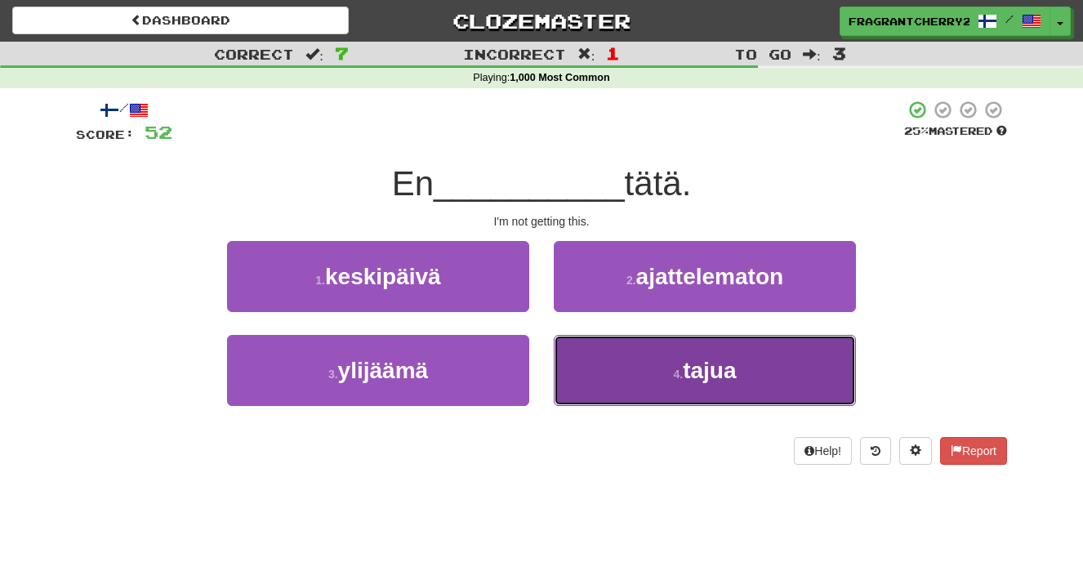
click at [571, 354] on button "4 . tajua" at bounding box center [705, 370] width 302 height 71
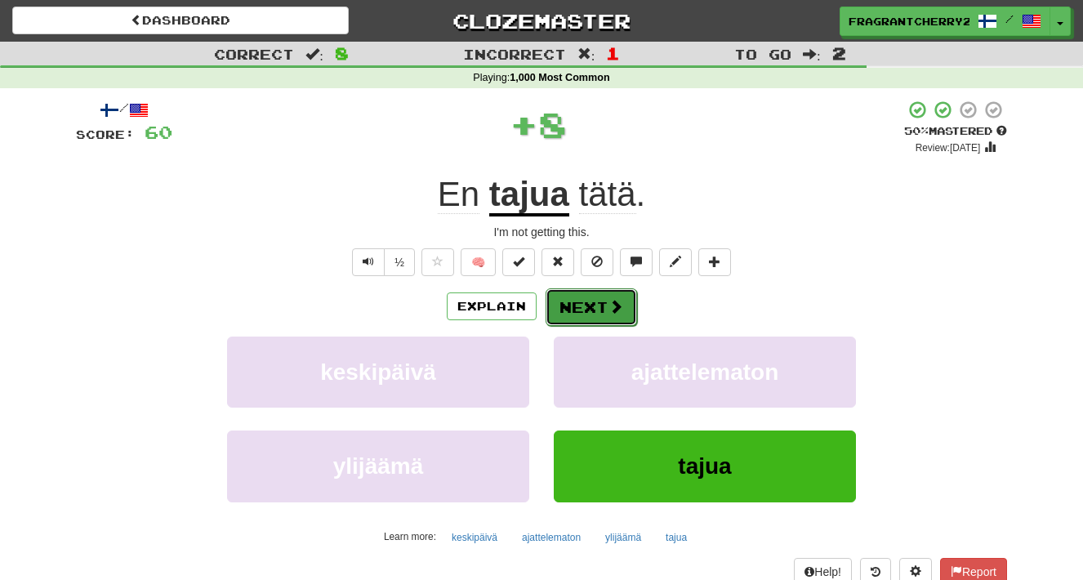
click at [566, 316] on button "Next" at bounding box center [591, 307] width 91 height 38
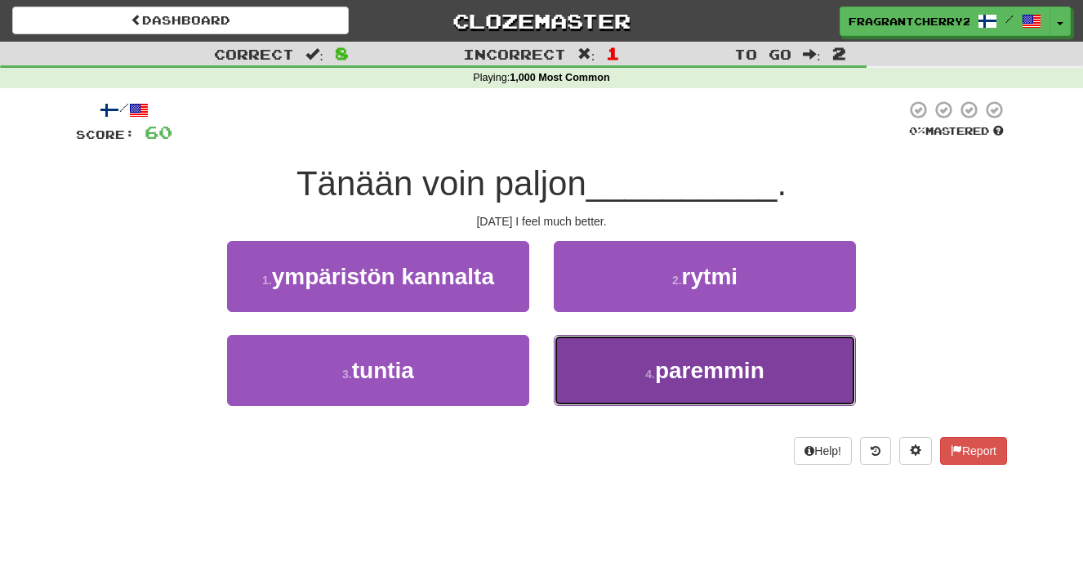
click at [569, 382] on button "4 . paremmin" at bounding box center [705, 370] width 302 height 71
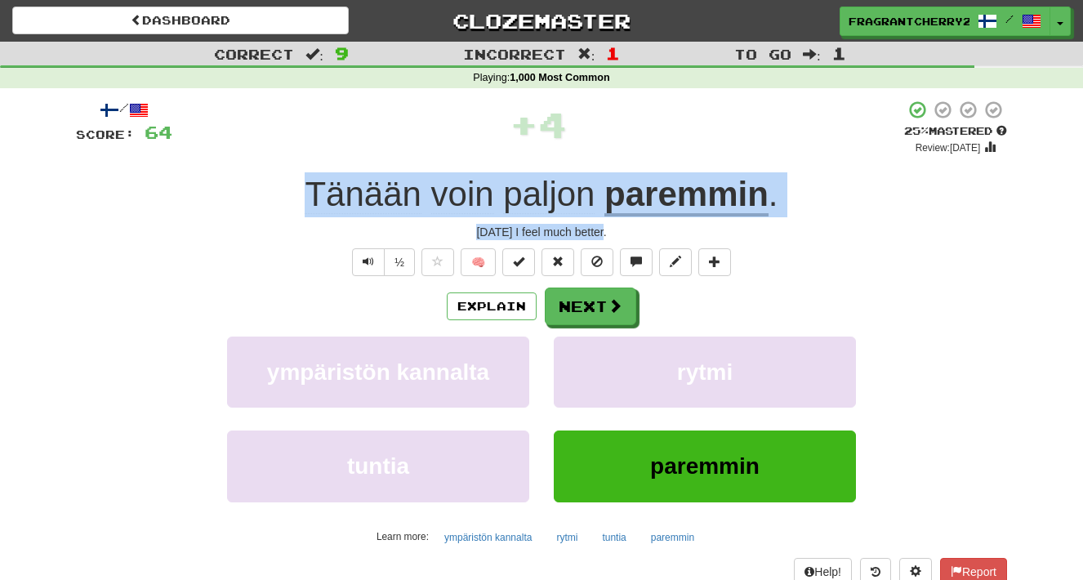
drag, startPoint x: 612, startPoint y: 234, endPoint x: 276, endPoint y: 203, distance: 337.1
click at [276, 203] on div "/ Score: 64 + 4 25 % Mastered Review: [DATE] Tänään voin paljon paremmin . [DAT…" at bounding box center [541, 356] width 931 height 512
copy div "Tänään voin paljon paremmin . [DATE] I feel much better."
click at [566, 307] on button "Next" at bounding box center [591, 307] width 91 height 38
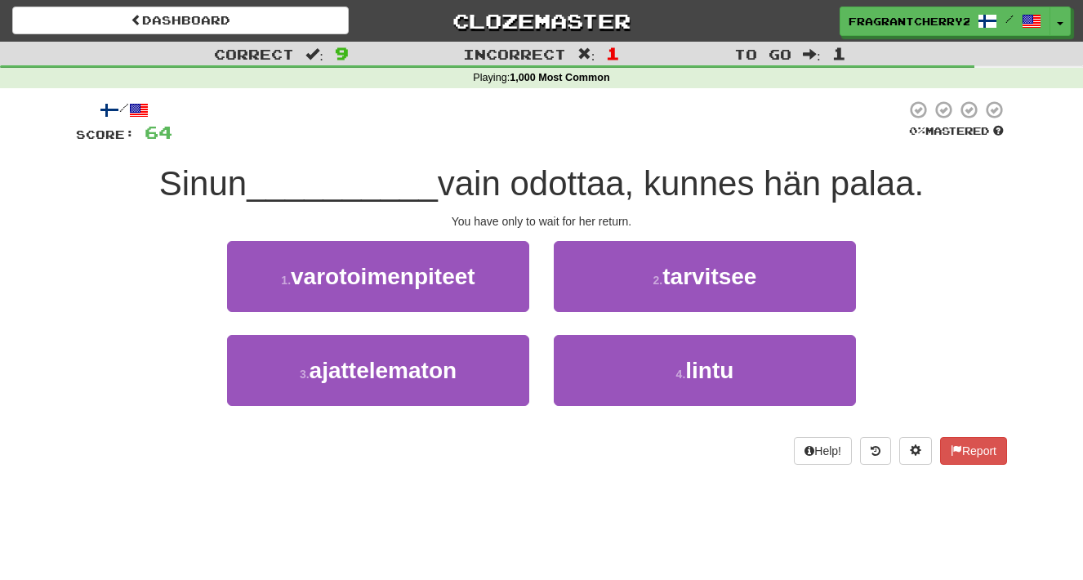
click at [546, 294] on div "2 . tarvitsee" at bounding box center [704, 288] width 327 height 94
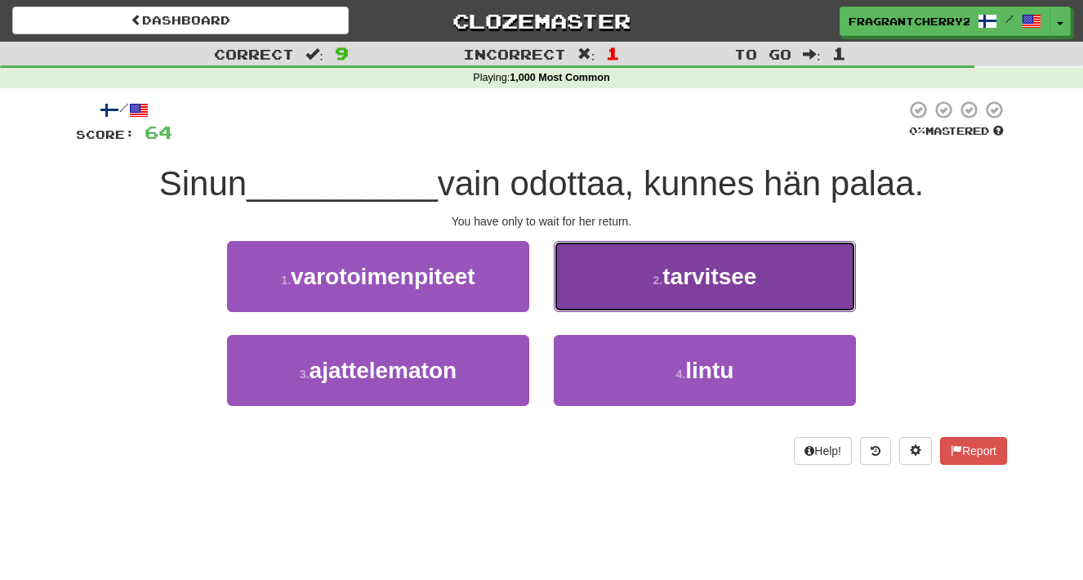
click at [591, 281] on button "2 . tarvitsee" at bounding box center [705, 276] width 302 height 71
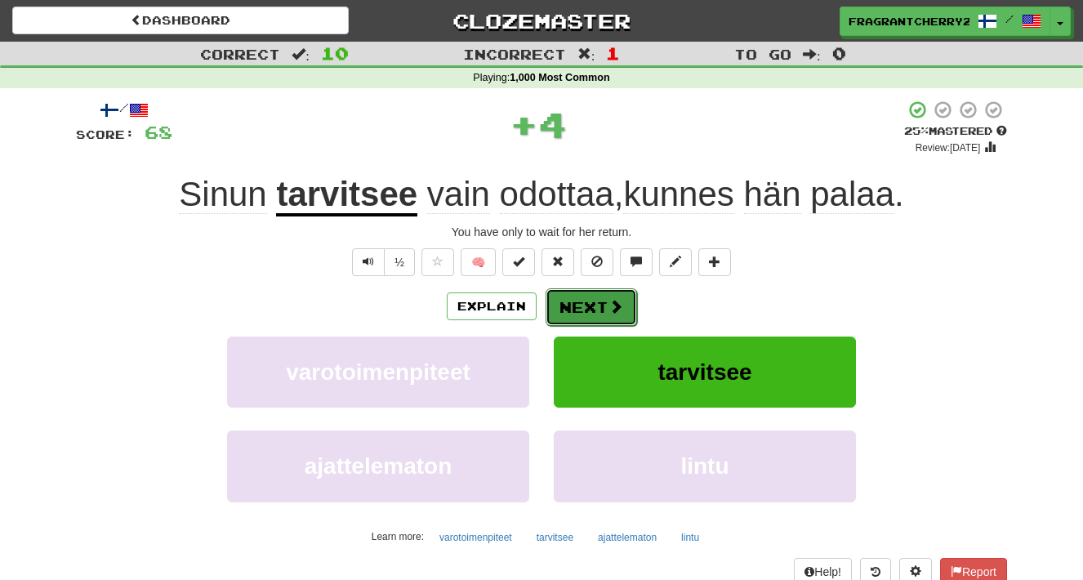
click at [581, 299] on button "Next" at bounding box center [591, 307] width 91 height 38
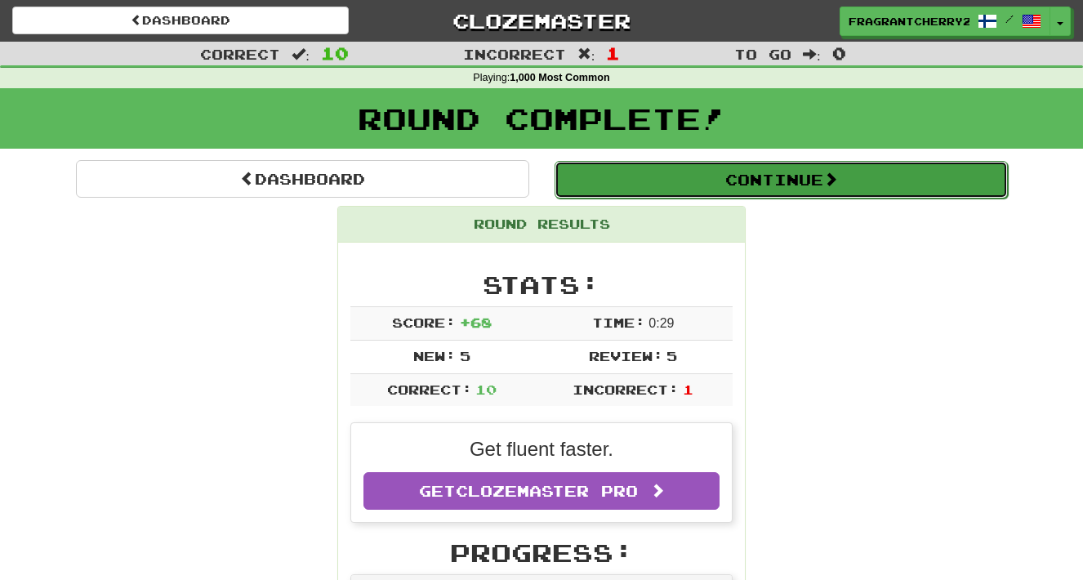
click at [609, 180] on button "Continue" at bounding box center [780, 180] width 453 height 38
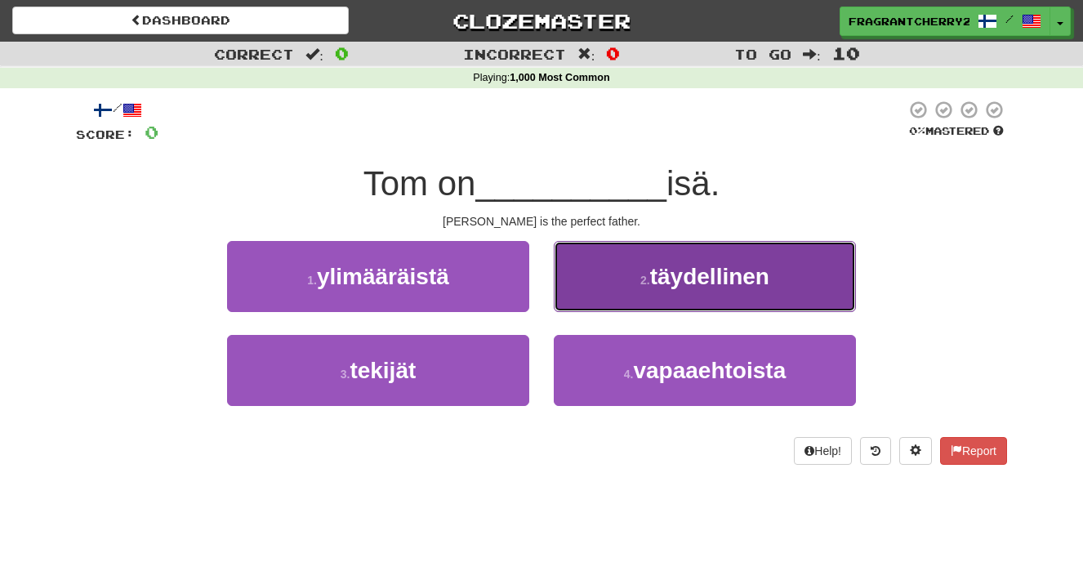
click at [610, 298] on button "2 . täydellinen" at bounding box center [705, 276] width 302 height 71
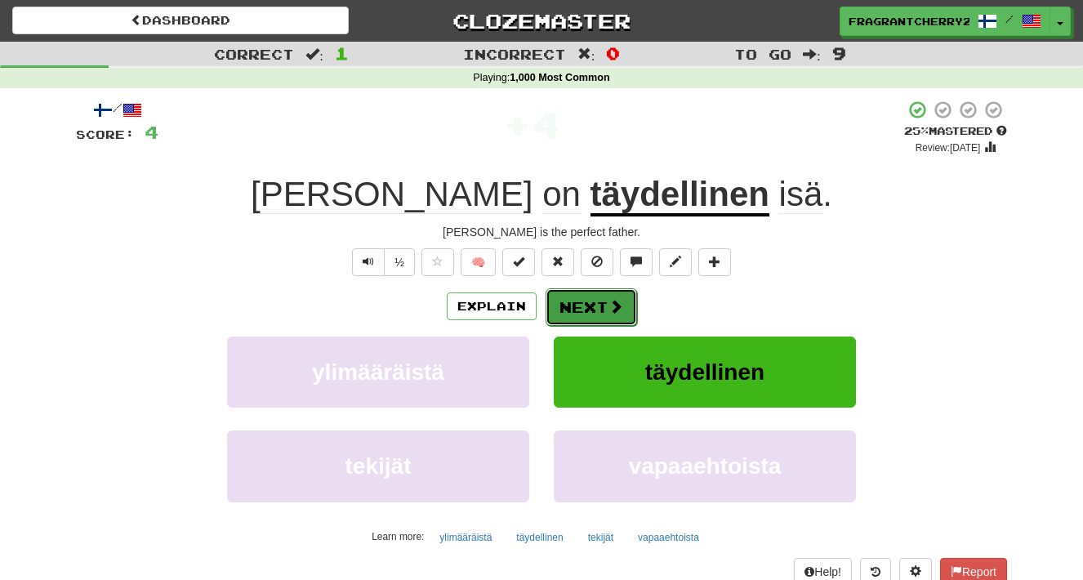
click at [584, 307] on button "Next" at bounding box center [591, 307] width 91 height 38
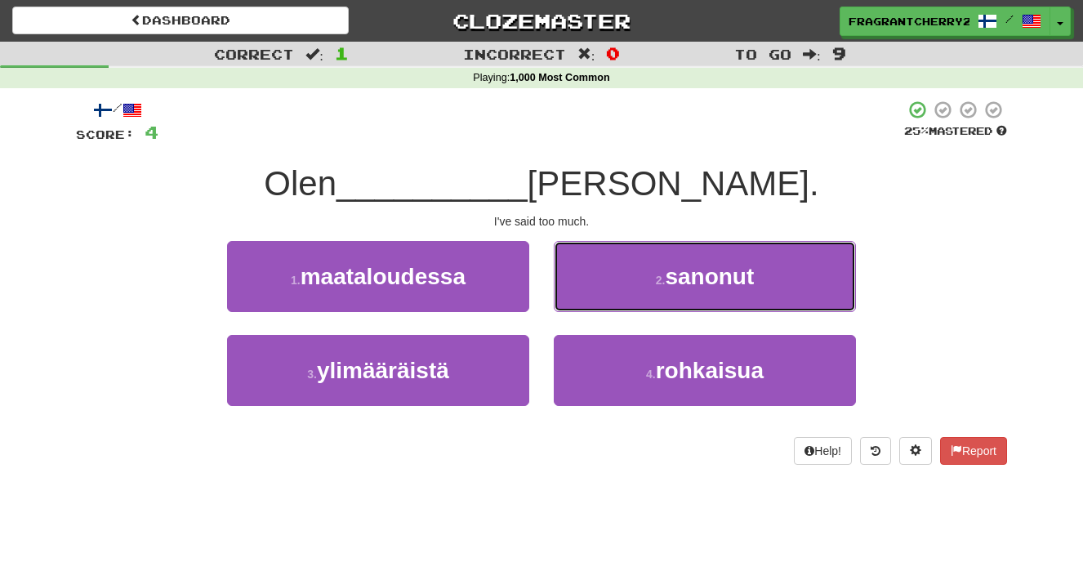
click at [584, 307] on button "2 . sanonut" at bounding box center [705, 276] width 302 height 71
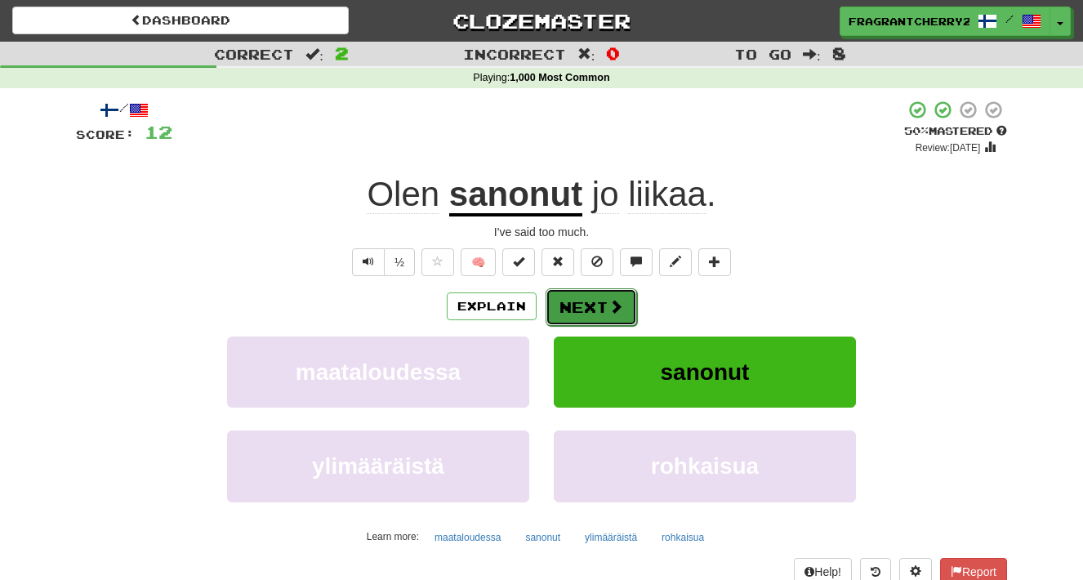
click at [585, 310] on button "Next" at bounding box center [591, 307] width 91 height 38
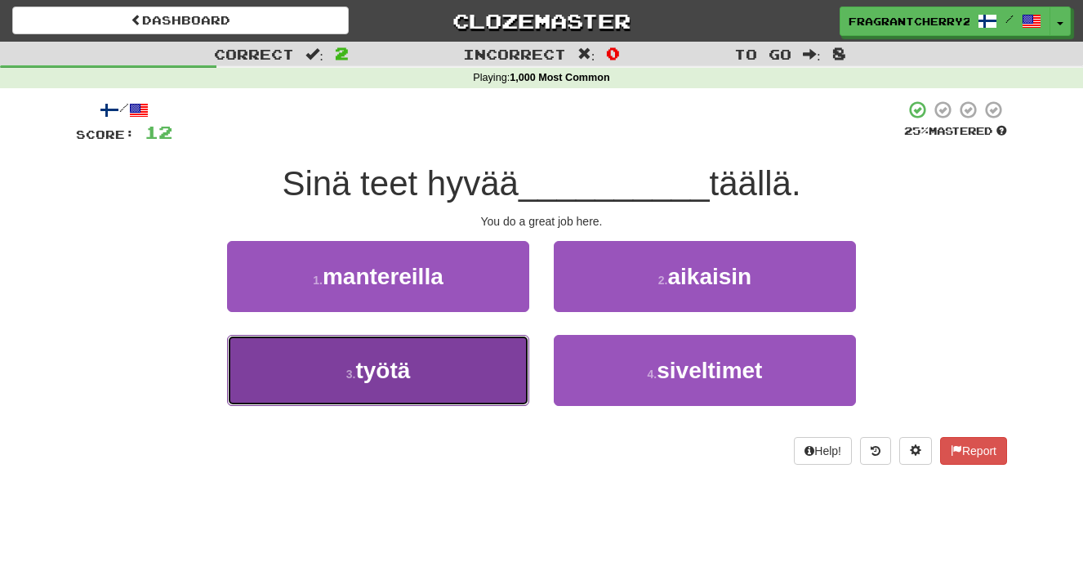
click at [465, 359] on button "3 . työtä" at bounding box center [378, 370] width 302 height 71
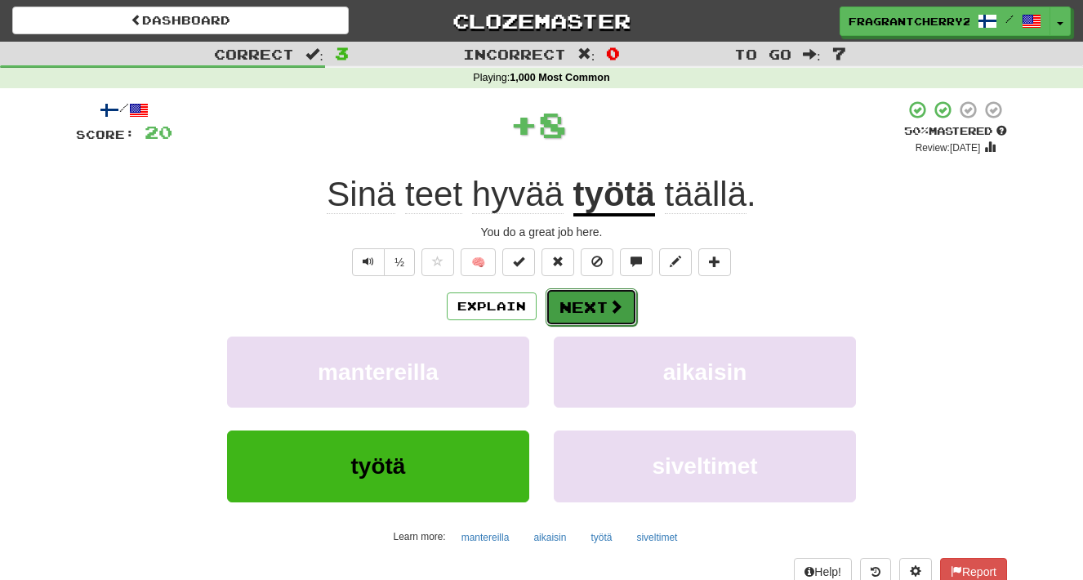
click at [572, 313] on button "Next" at bounding box center [591, 307] width 91 height 38
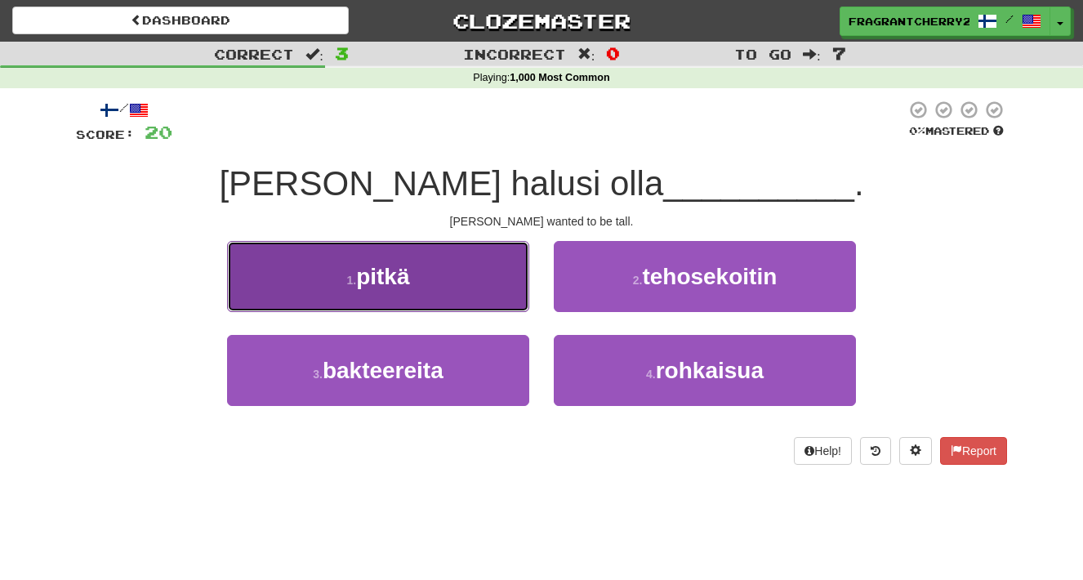
click at [507, 292] on button "1 . pitkä" at bounding box center [378, 276] width 302 height 71
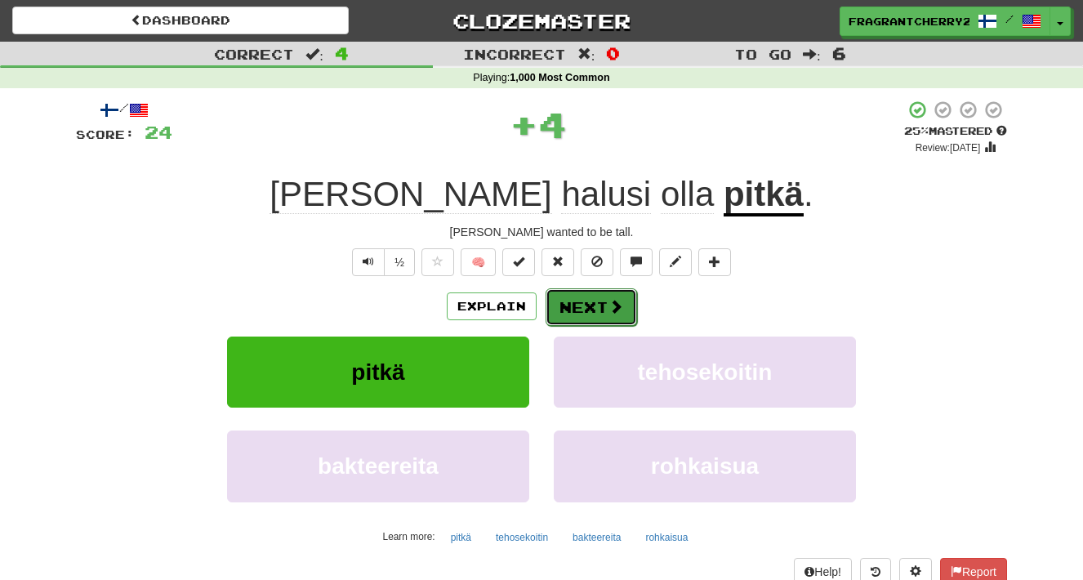
click at [594, 307] on button "Next" at bounding box center [591, 307] width 91 height 38
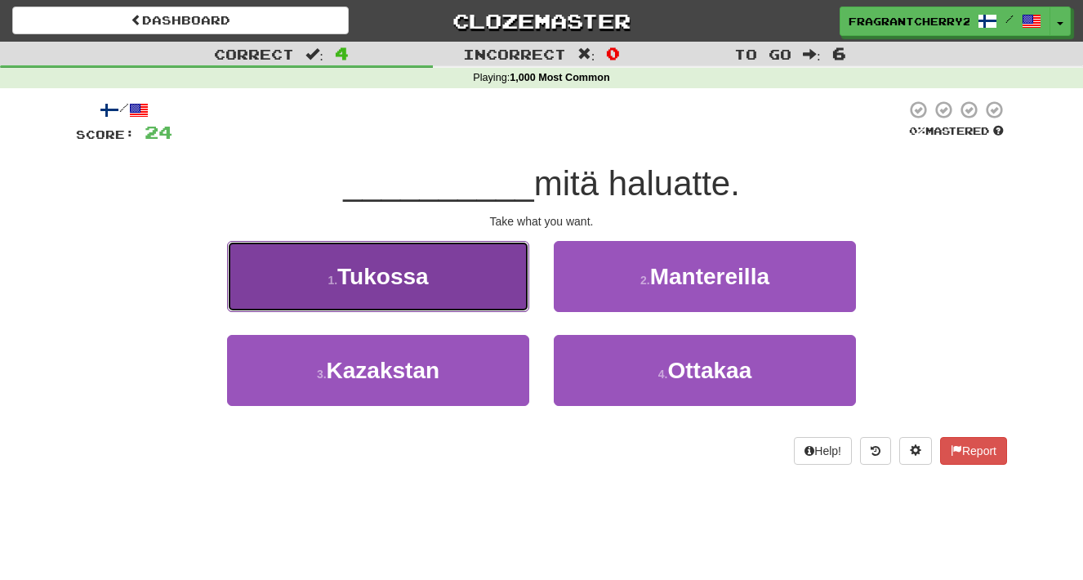
click at [434, 278] on button "1 . [GEOGRAPHIC_DATA]" at bounding box center [378, 276] width 302 height 71
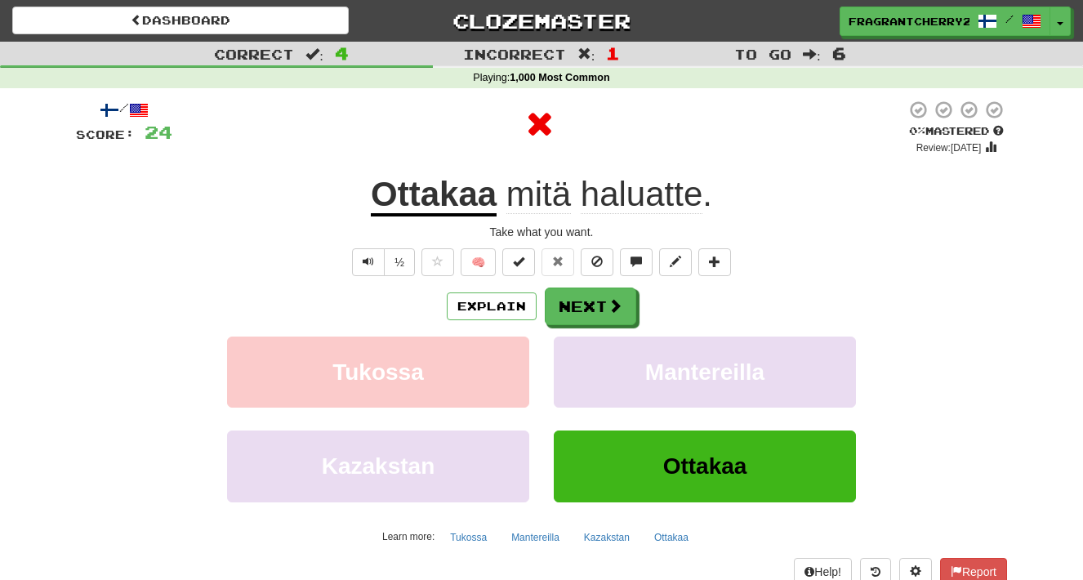
click at [434, 278] on div "/ Score: 24 0 % Mastered Review: [DATE] Ottakaa mitä haluatte . Take what you w…" at bounding box center [541, 356] width 931 height 512
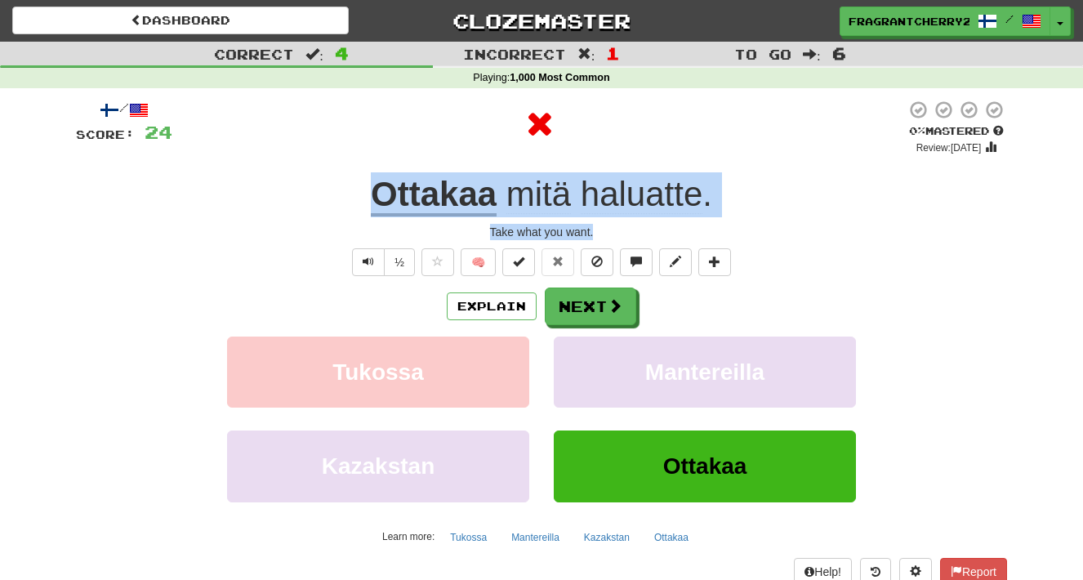
drag, startPoint x: 602, startPoint y: 233, endPoint x: 314, endPoint y: 208, distance: 289.3
click at [314, 208] on div "/ Score: 24 0 % Mastered Review: [DATE] Ottakaa mitä haluatte . Take what you w…" at bounding box center [541, 356] width 931 height 512
copy div "Ottakaa mitä haluatte . Take what you want."
click at [599, 315] on button "Next" at bounding box center [591, 307] width 91 height 38
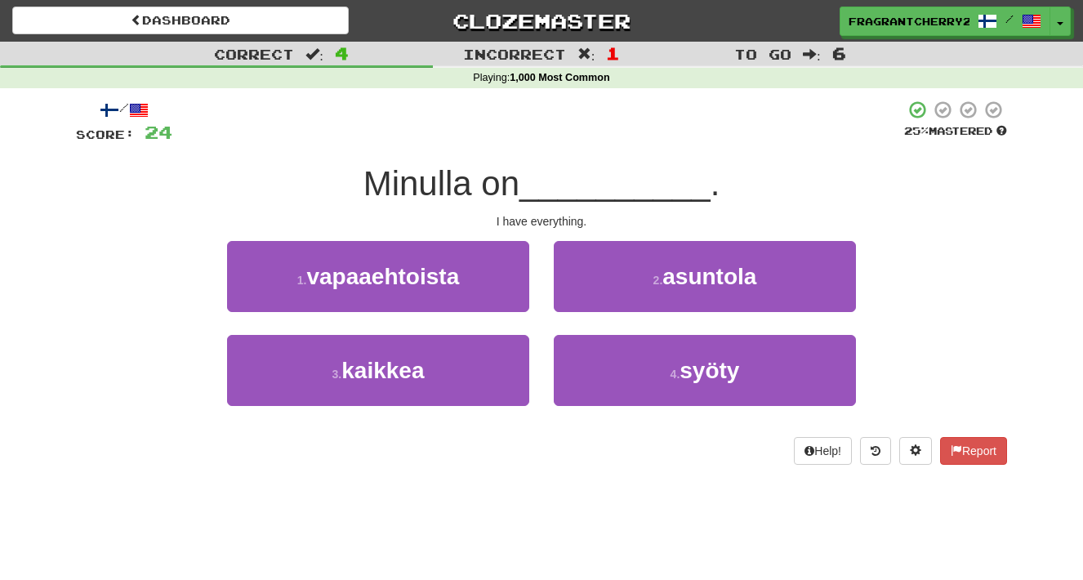
click at [537, 250] on div "1 . vapaaehtoista" at bounding box center [378, 288] width 327 height 94
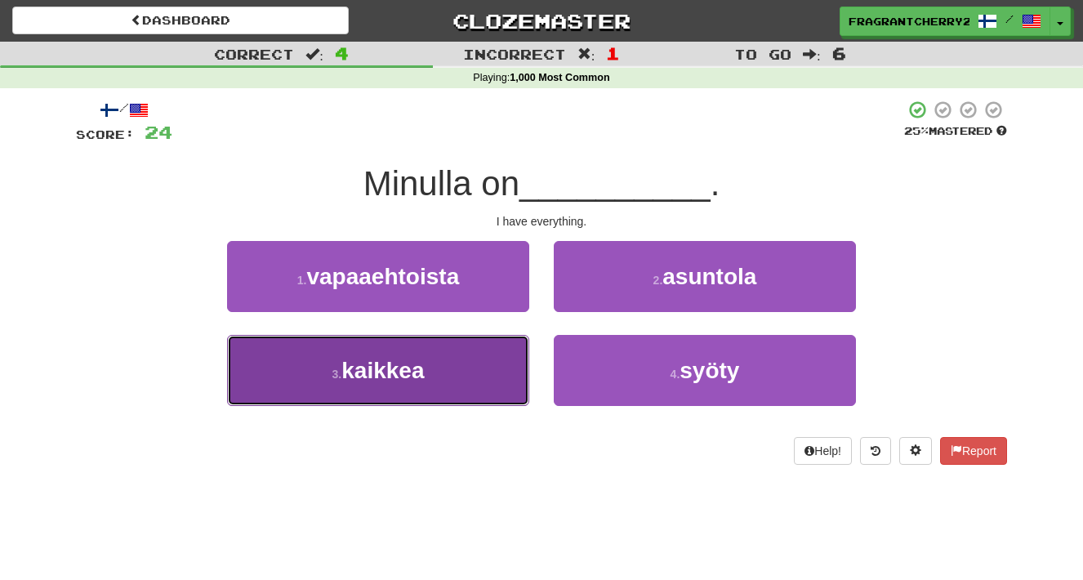
click at [458, 352] on button "3 . kaikkea" at bounding box center [378, 370] width 302 height 71
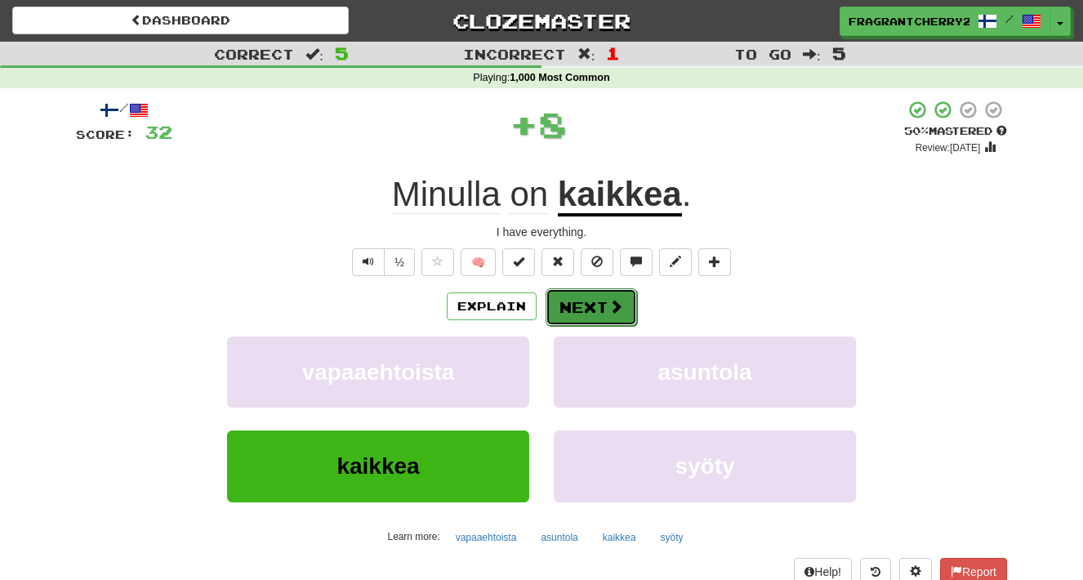
click at [550, 305] on button "Next" at bounding box center [591, 307] width 91 height 38
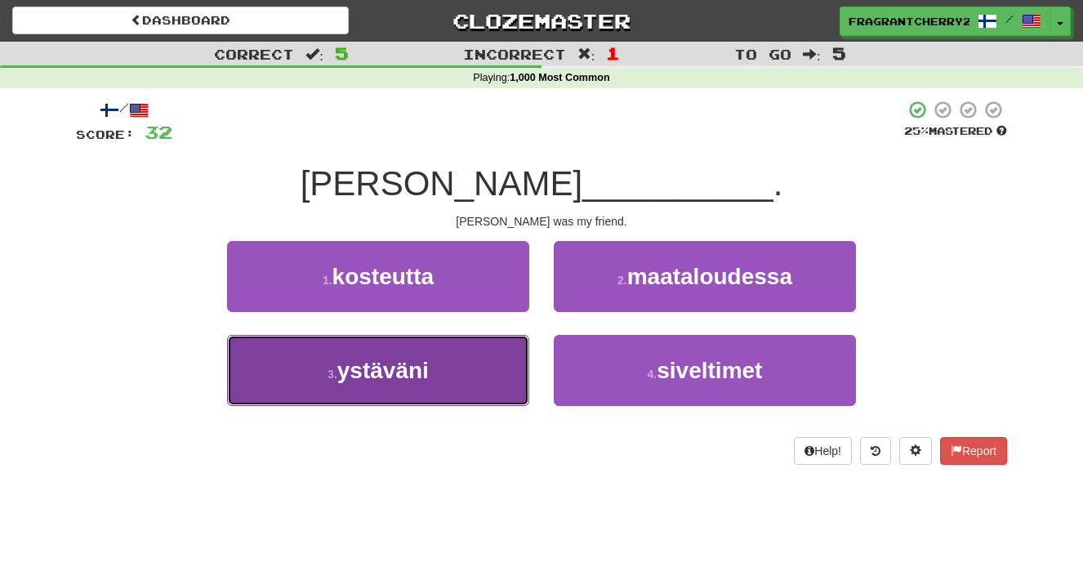
click at [485, 368] on button "3 . ystäväni" at bounding box center [378, 370] width 302 height 71
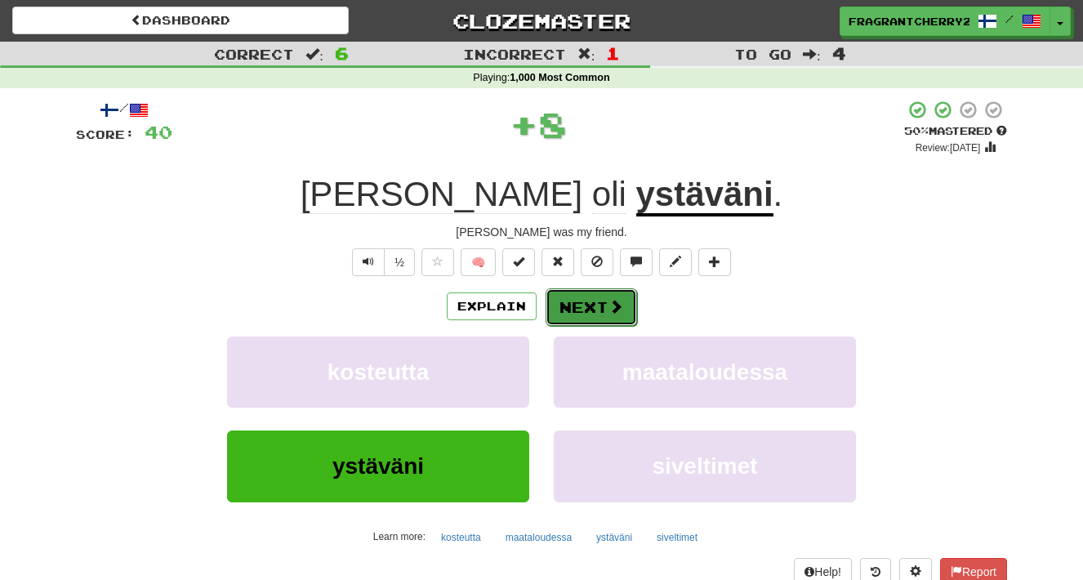
click at [604, 301] on button "Next" at bounding box center [591, 307] width 91 height 38
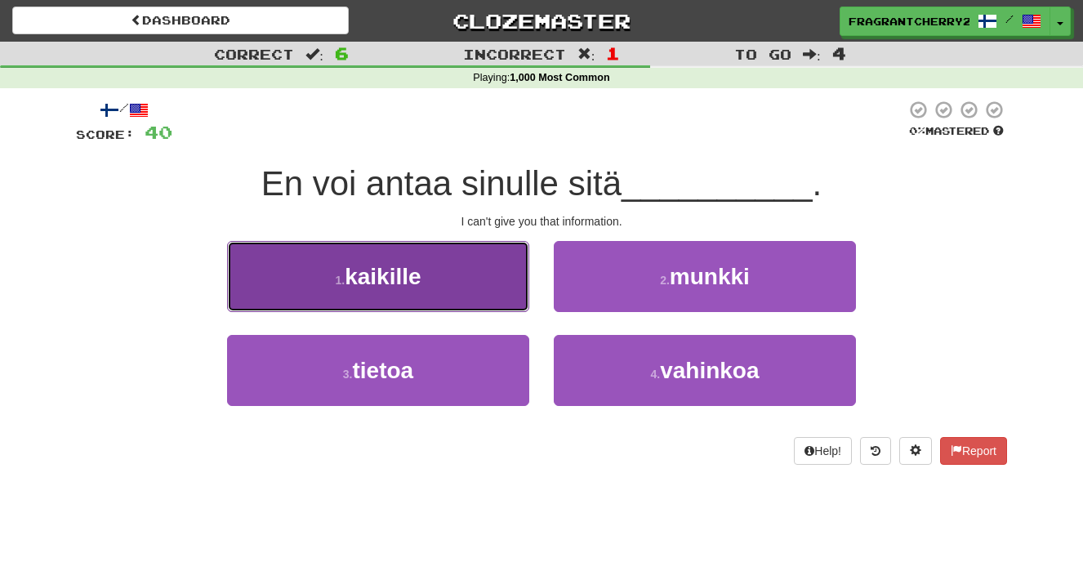
click at [482, 280] on button "1 . kaikille" at bounding box center [378, 276] width 302 height 71
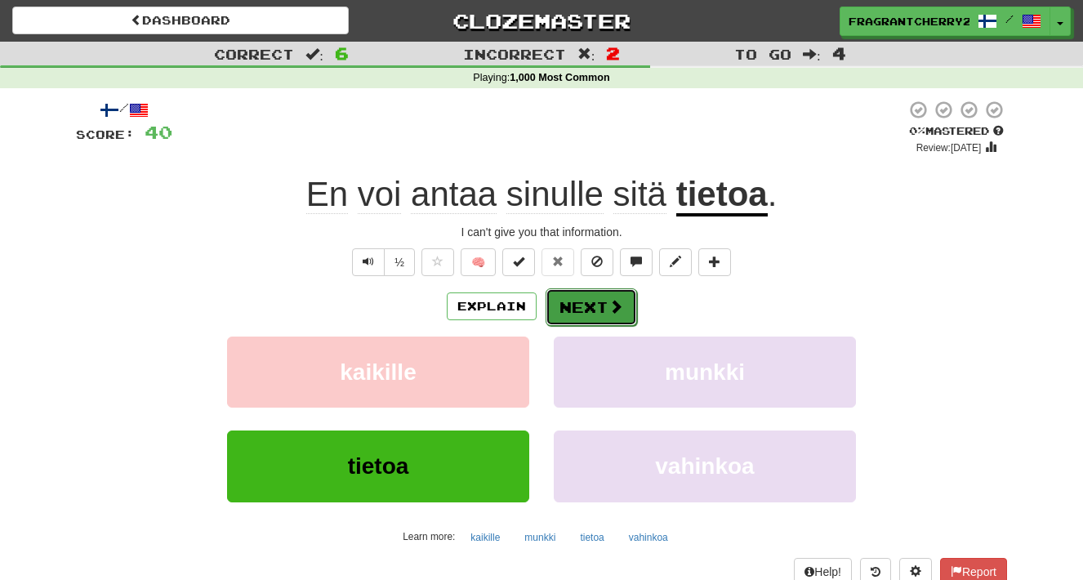
click at [575, 304] on button "Next" at bounding box center [591, 307] width 91 height 38
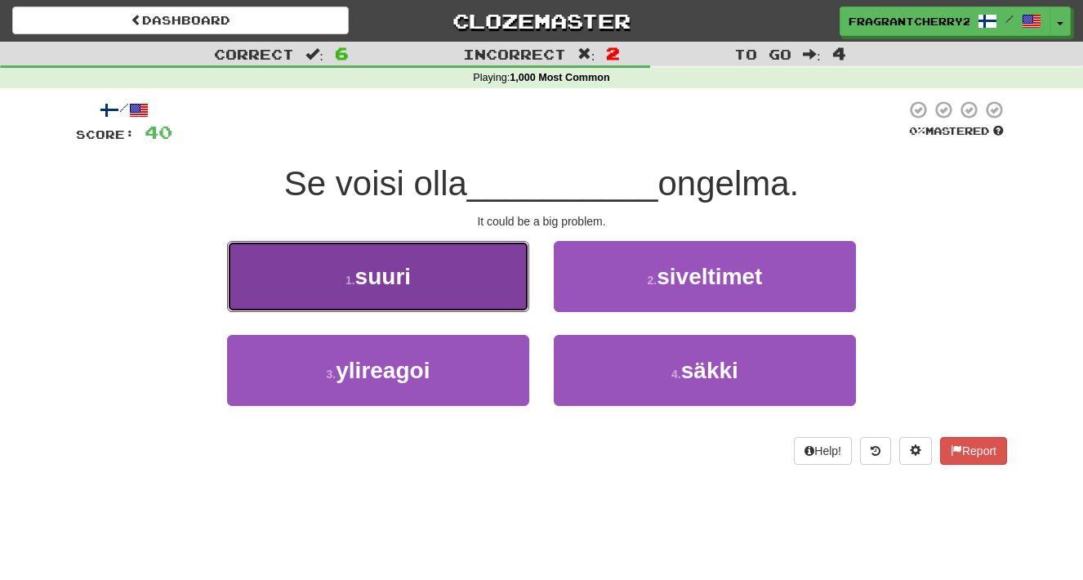
click at [488, 273] on button "1 . suuri" at bounding box center [378, 276] width 302 height 71
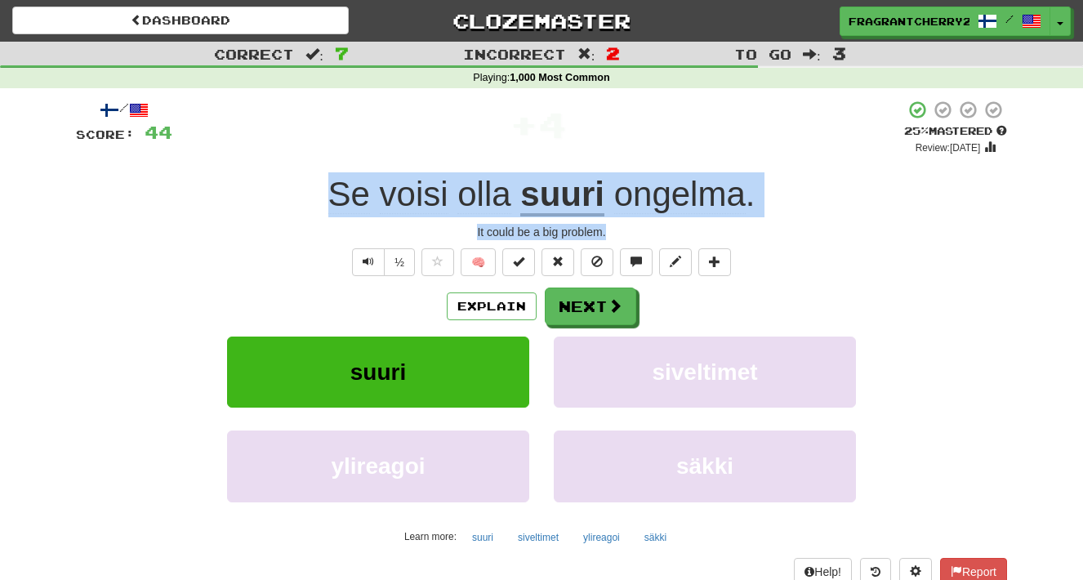
drag, startPoint x: 616, startPoint y: 238, endPoint x: 289, endPoint y: 190, distance: 330.1
click at [289, 190] on div "/ Score: 44 + 4 25 % Mastered Review: [DATE] Se voisi olla suuri ongelma . It c…" at bounding box center [541, 356] width 931 height 512
copy div "Se voisi olla suuri ongelma . It could be a big problem."
click at [607, 300] on button "Next" at bounding box center [591, 307] width 91 height 38
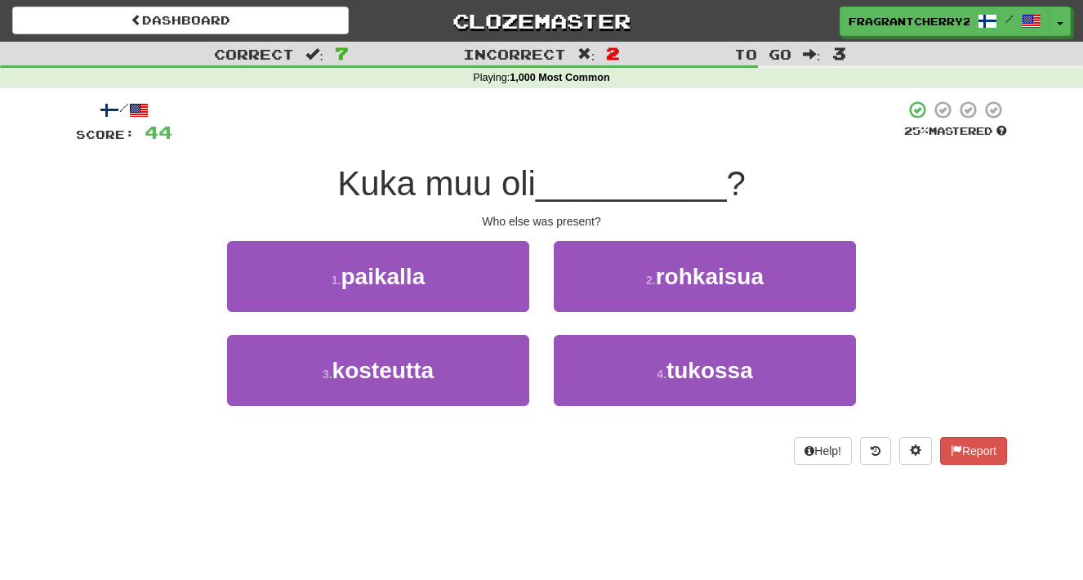
click at [538, 243] on div "1 . paikalla" at bounding box center [378, 288] width 327 height 94
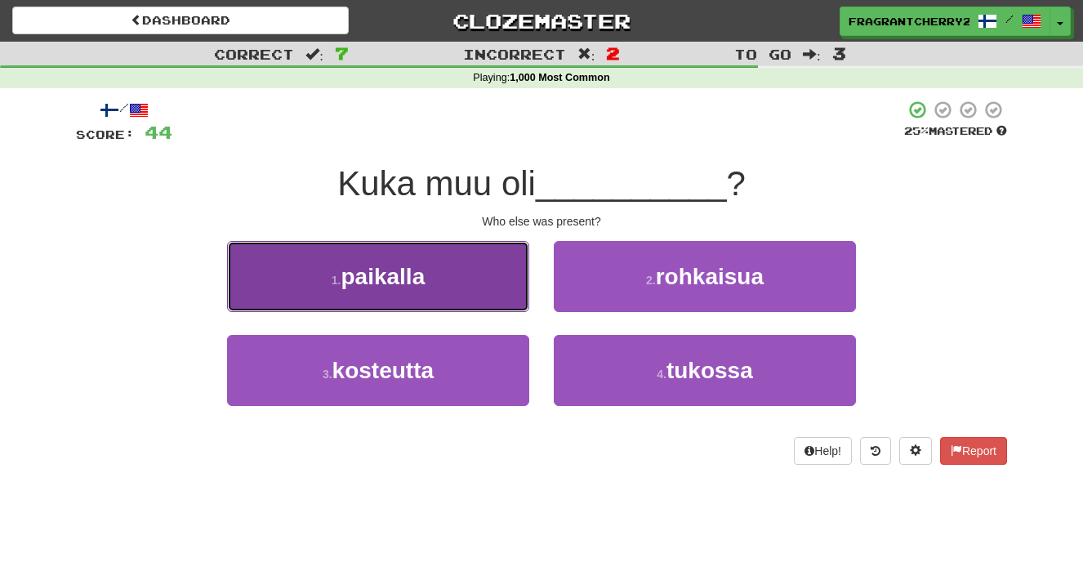
click at [449, 269] on button "1 . paikalla" at bounding box center [378, 276] width 302 height 71
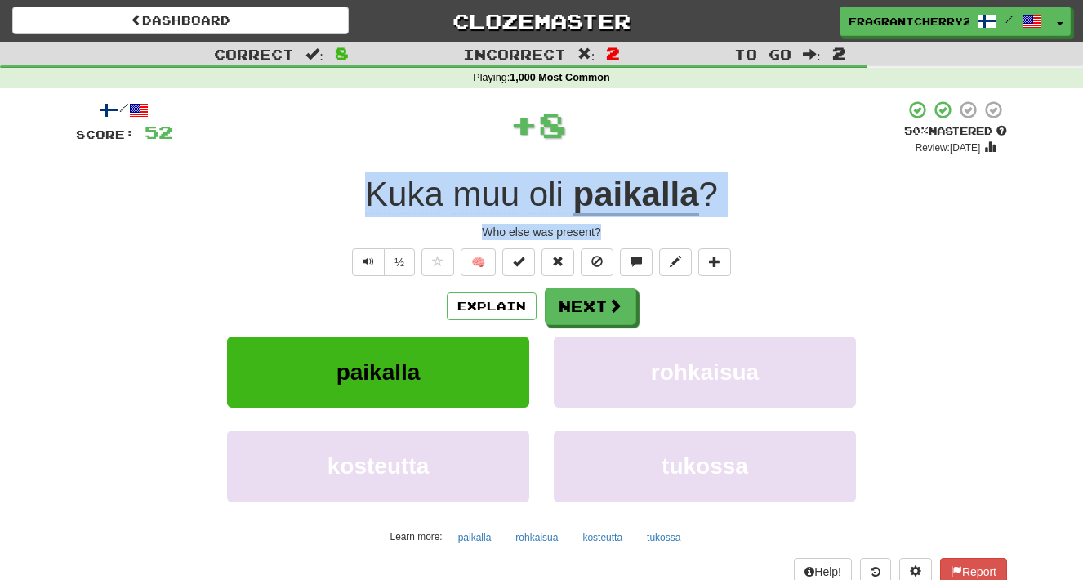
drag, startPoint x: 612, startPoint y: 229, endPoint x: 364, endPoint y: 194, distance: 249.9
click at [364, 194] on div "/ Score: 52 + 8 50 % Mastered Review: [DATE] Kuka muu oli paikalla ? Who else w…" at bounding box center [541, 356] width 931 height 512
copy div "Kuka muu oli paikalla ? Who else was present?"
click at [586, 309] on button "Next" at bounding box center [591, 307] width 91 height 38
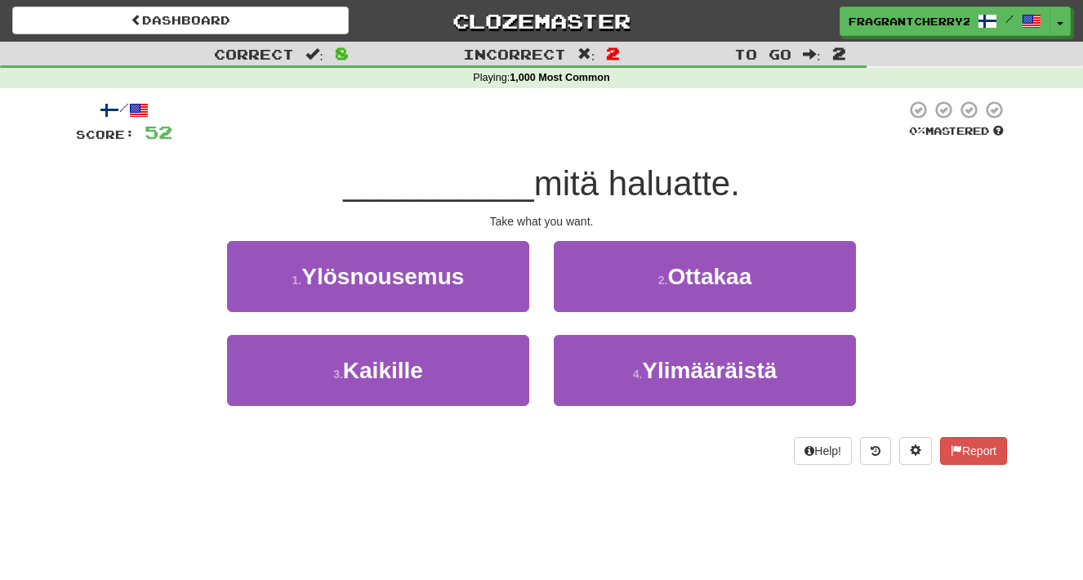
click at [539, 304] on div "1 . Ylösnousemus" at bounding box center [378, 288] width 327 height 94
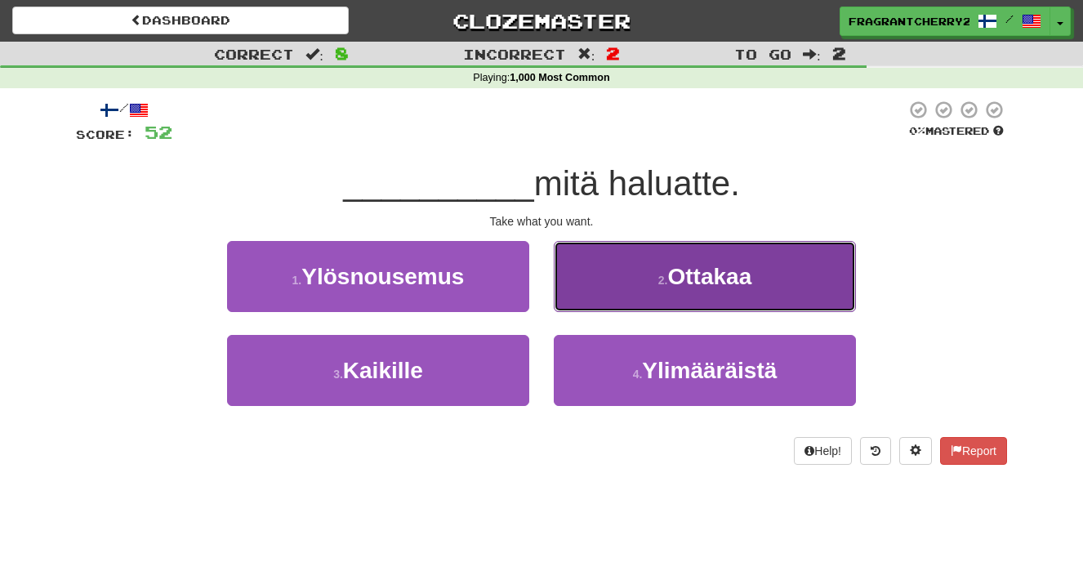
click at [608, 292] on button "2 . [GEOGRAPHIC_DATA]" at bounding box center [705, 276] width 302 height 71
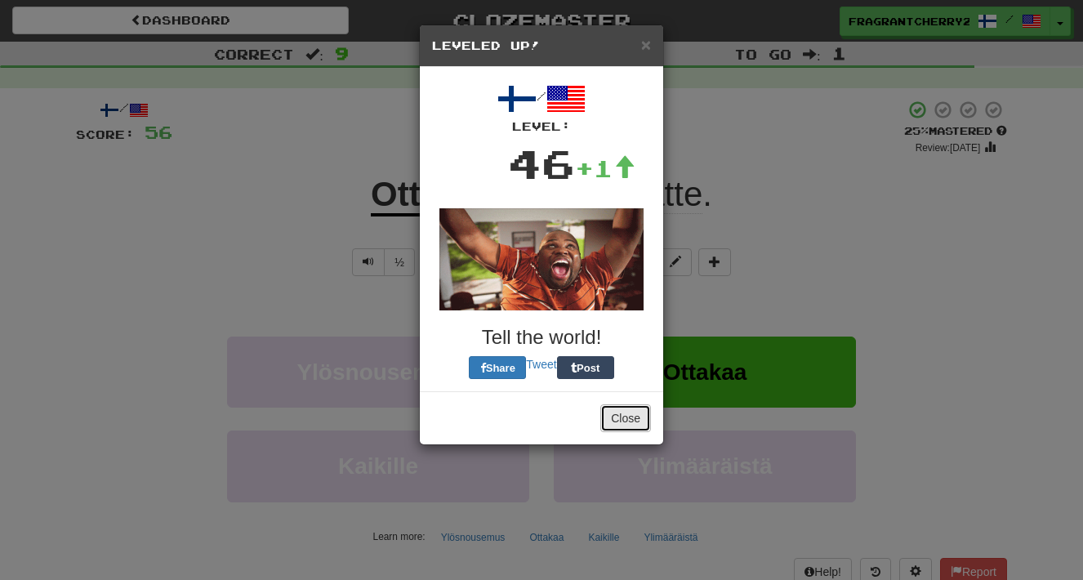
click at [609, 421] on button "Close" at bounding box center [625, 418] width 51 height 28
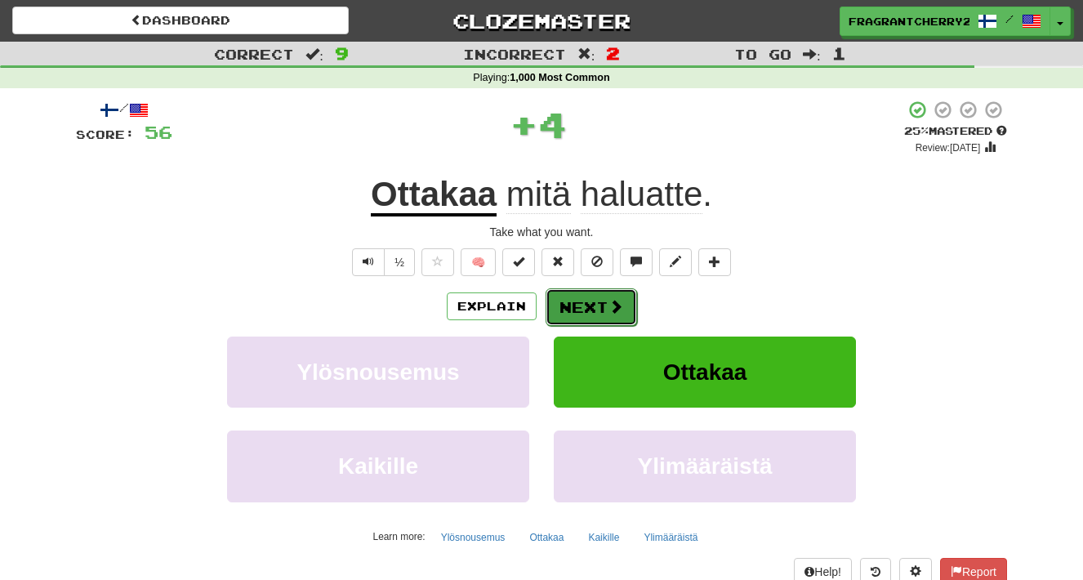
click at [594, 305] on button "Next" at bounding box center [591, 307] width 91 height 38
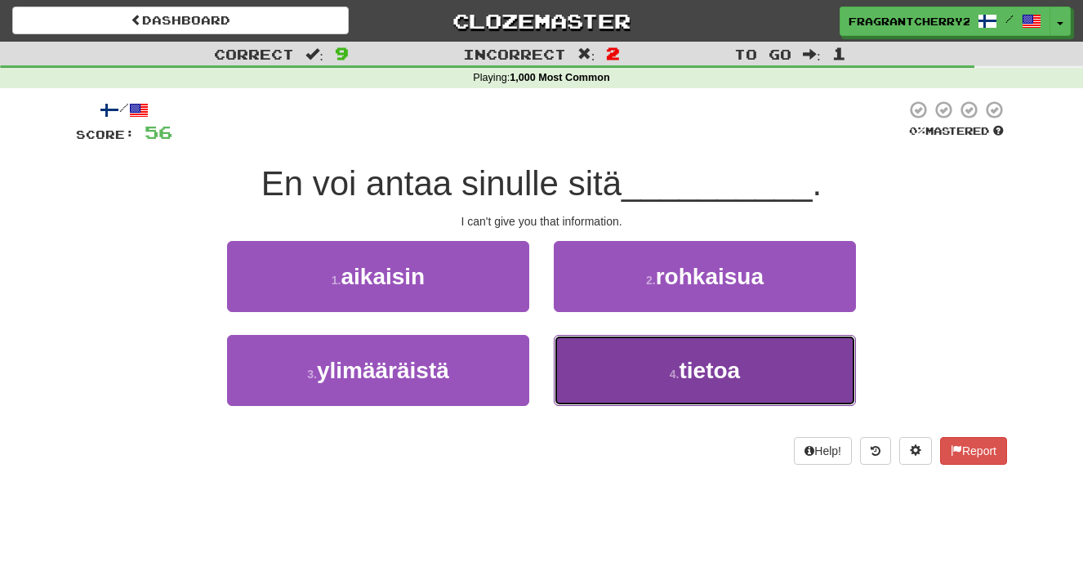
click at [658, 378] on button "4 . tietoa" at bounding box center [705, 370] width 302 height 71
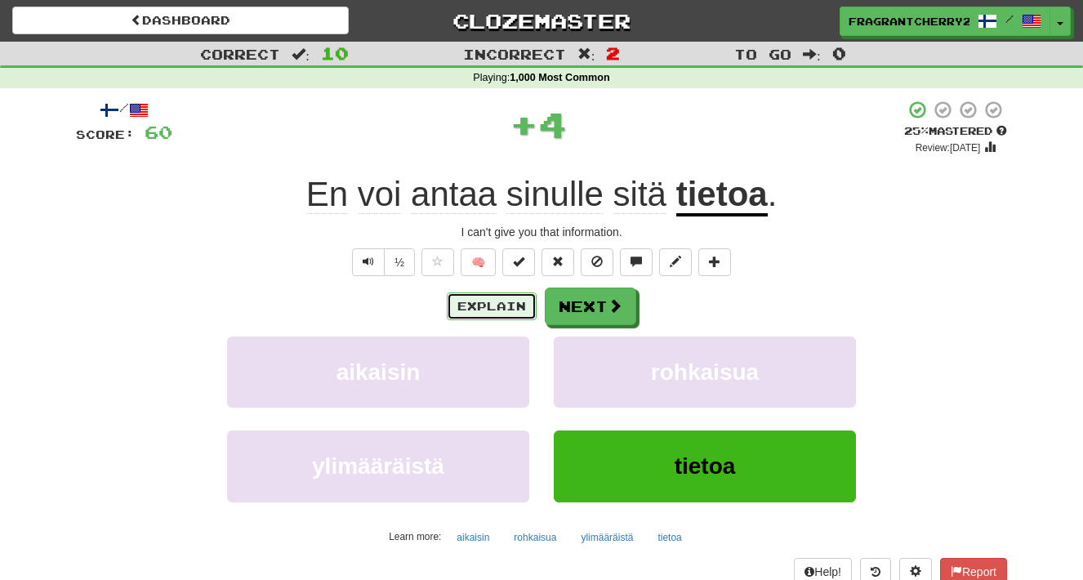
click at [496, 303] on button "Explain" at bounding box center [492, 306] width 90 height 28
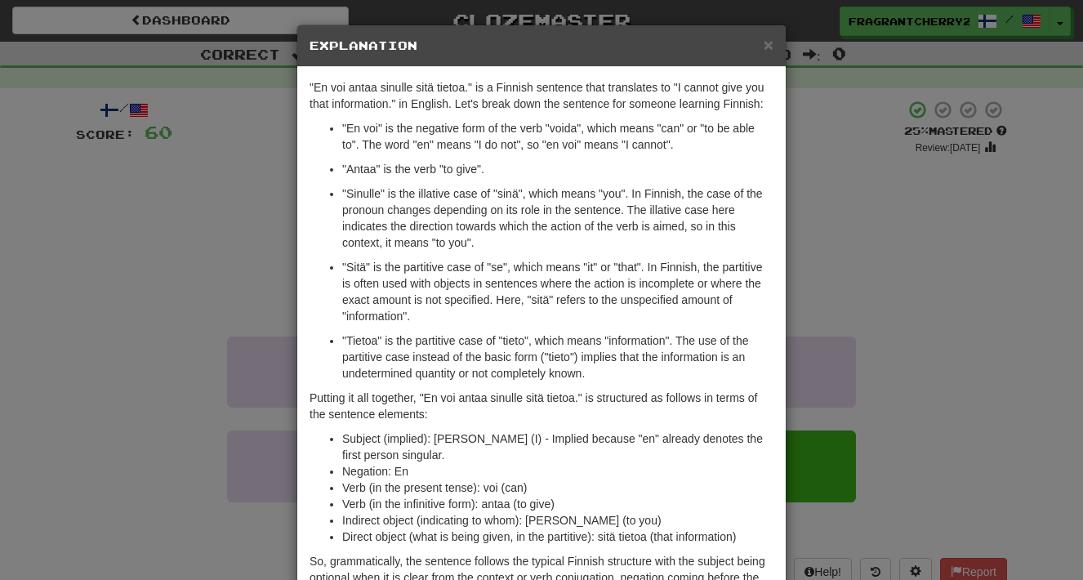
click at [278, 310] on div "× Explanation "En voi antaa sinulle sitä tietoa." is a Finnish sentence that tr…" at bounding box center [541, 290] width 1083 height 580
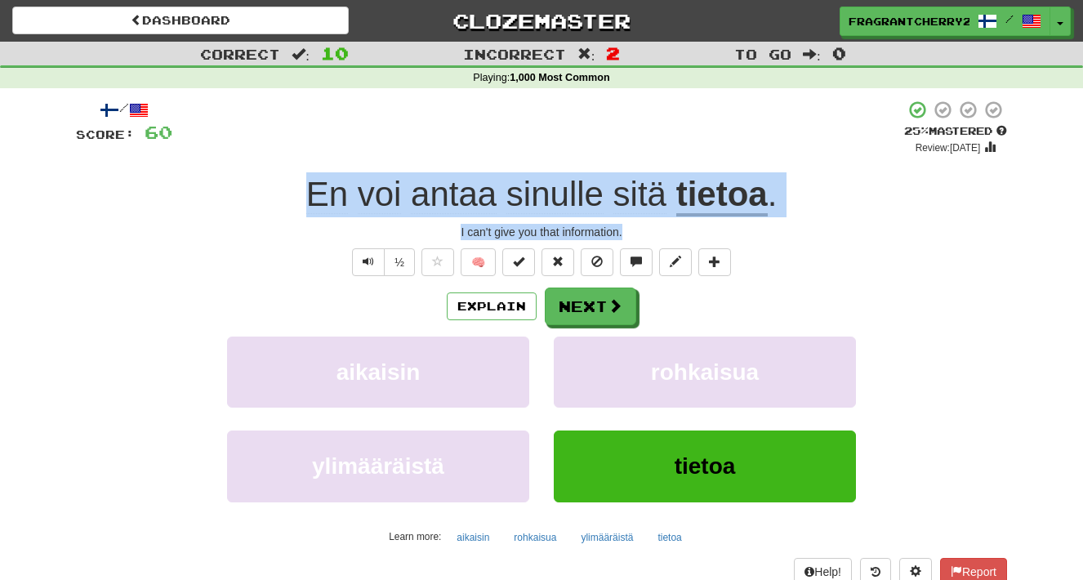
drag, startPoint x: 626, startPoint y: 234, endPoint x: 306, endPoint y: 199, distance: 321.2
click at [306, 199] on div "/ Score: 60 + 4 25 % Mastered Review: 2025-08-21 En voi antaa sinulle sitä tiet…" at bounding box center [541, 356] width 931 height 512
copy div "En voi antaa sinulle sitä tietoa . I can't give you that information."
click at [580, 313] on button "Next" at bounding box center [591, 307] width 91 height 38
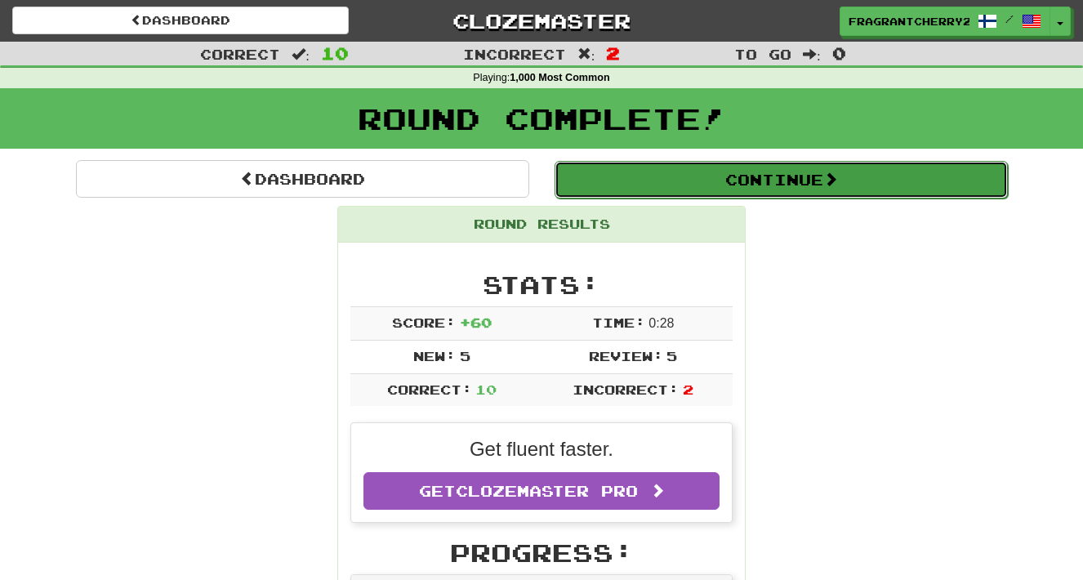
click at [626, 170] on button "Continue" at bounding box center [780, 180] width 453 height 38
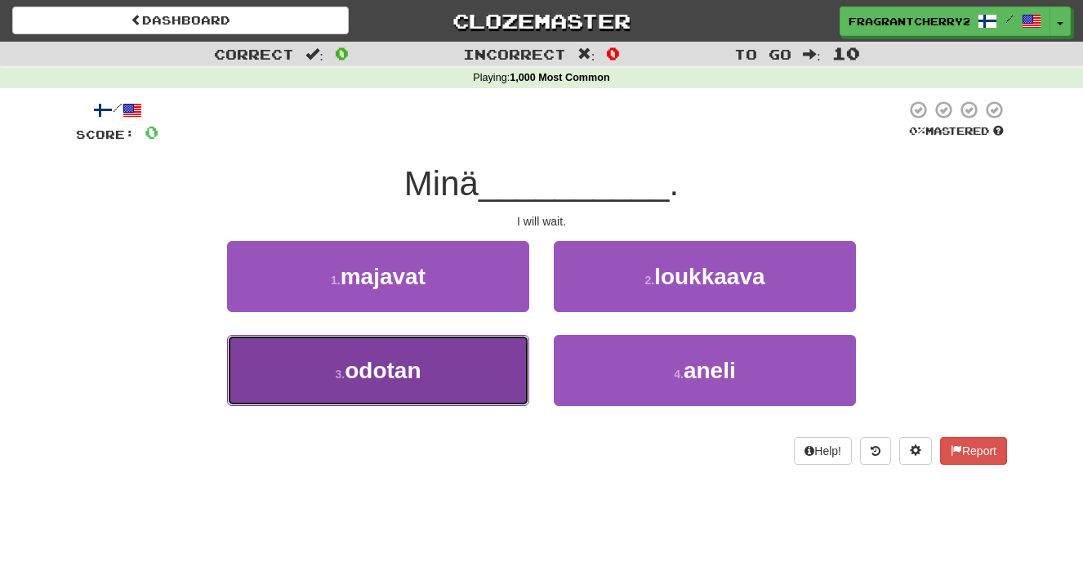
click at [458, 344] on button "3 . odotan" at bounding box center [378, 370] width 302 height 71
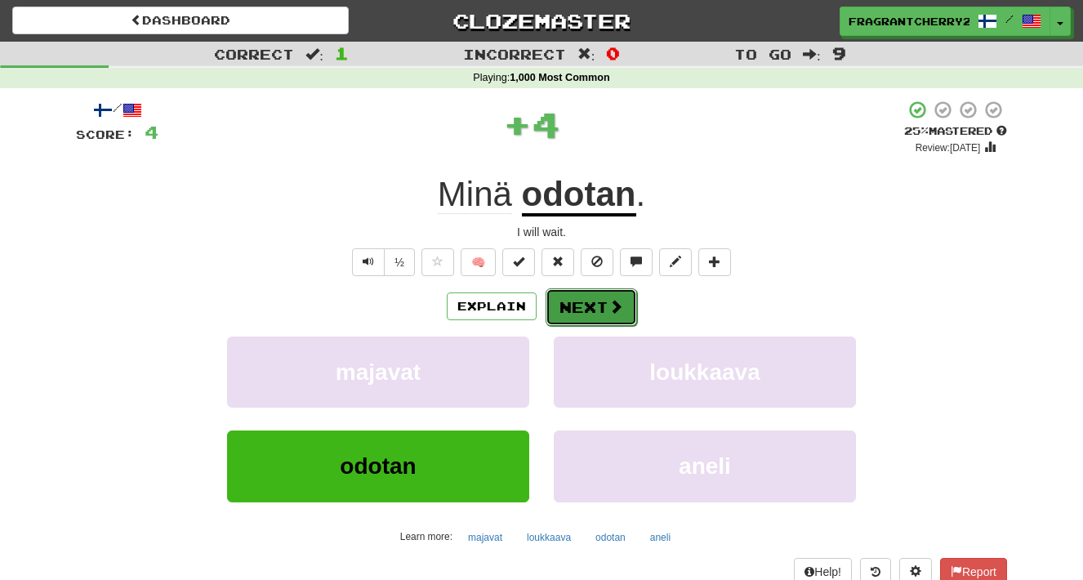
click at [572, 312] on button "Next" at bounding box center [591, 307] width 91 height 38
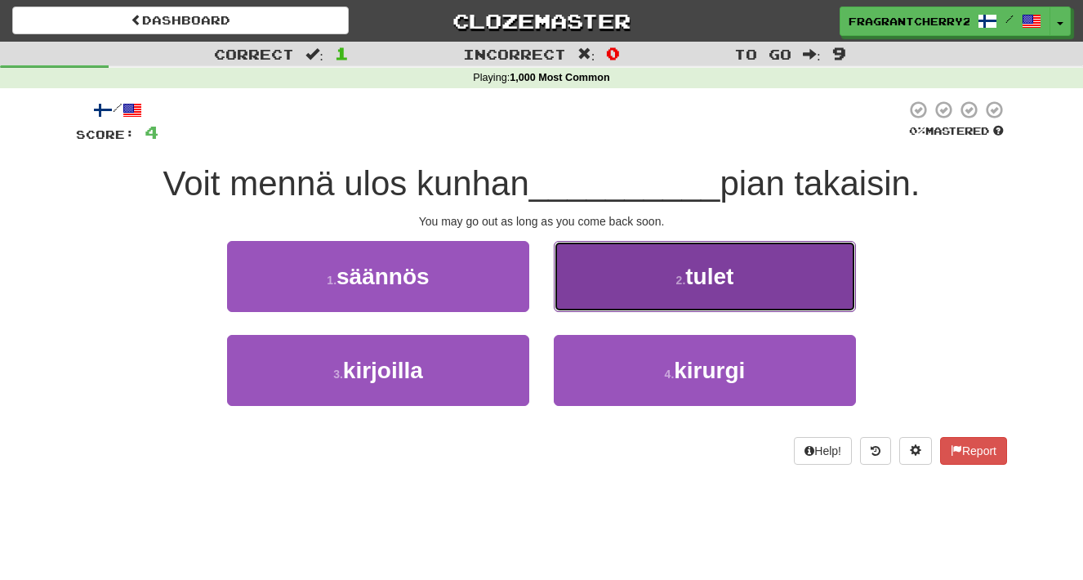
click at [577, 309] on button "2 . tulet" at bounding box center [705, 276] width 302 height 71
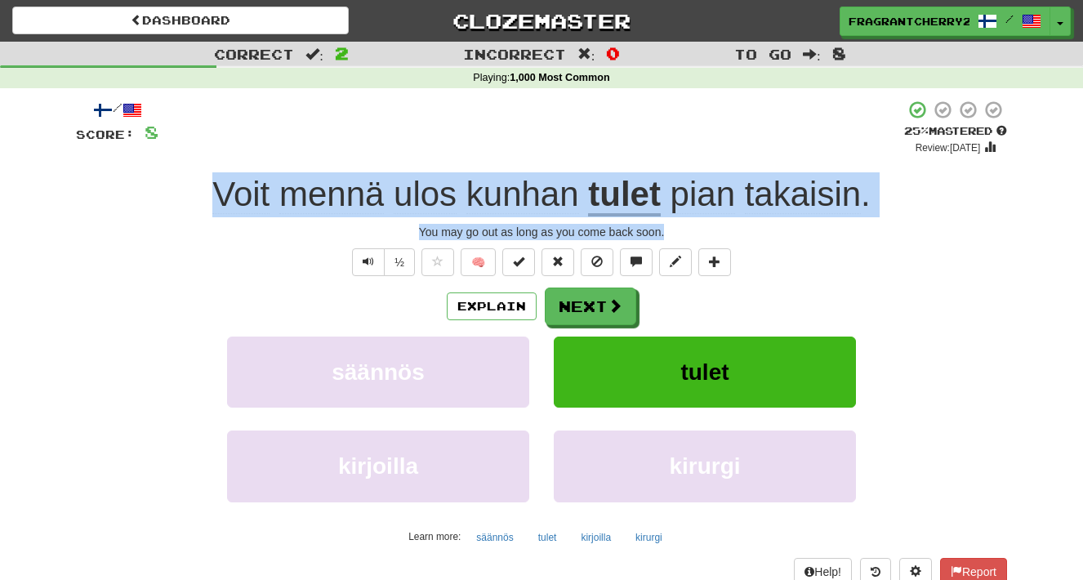
drag, startPoint x: 680, startPoint y: 233, endPoint x: 153, endPoint y: 198, distance: 528.7
click at [153, 198] on div "/ Score: 8 + 4 25 % Mastered Review: 2025-08-21 Voit mennä ulos kunhan tulet pi…" at bounding box center [541, 356] width 931 height 512
copy div "Voit mennä ulos kunhan tulet pian takaisin . You may go out as long as you come…"
click at [602, 312] on button "Next" at bounding box center [591, 307] width 91 height 38
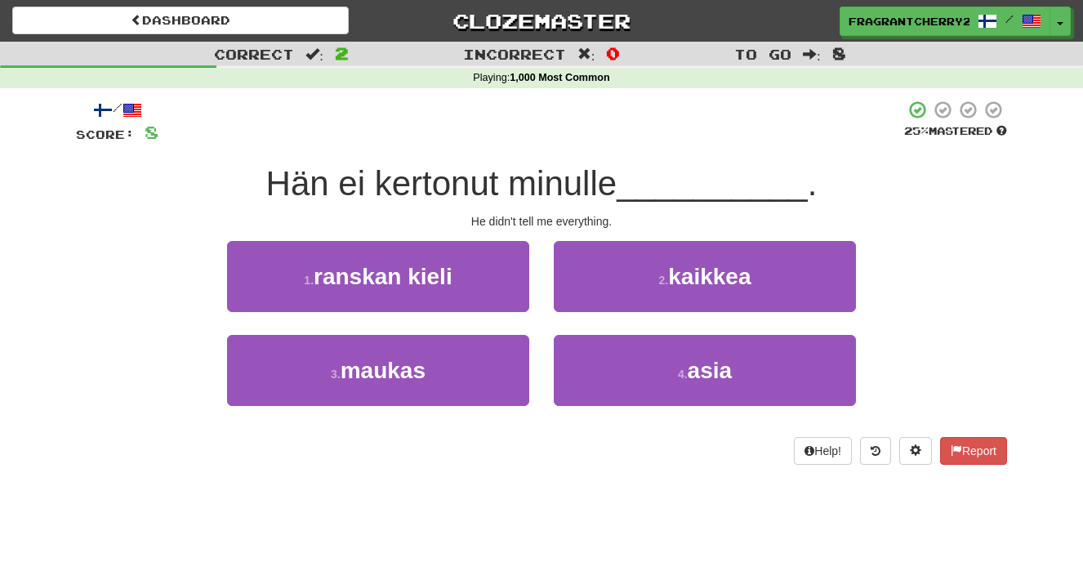
click at [546, 299] on div "2 . kaikkea" at bounding box center [704, 288] width 327 height 94
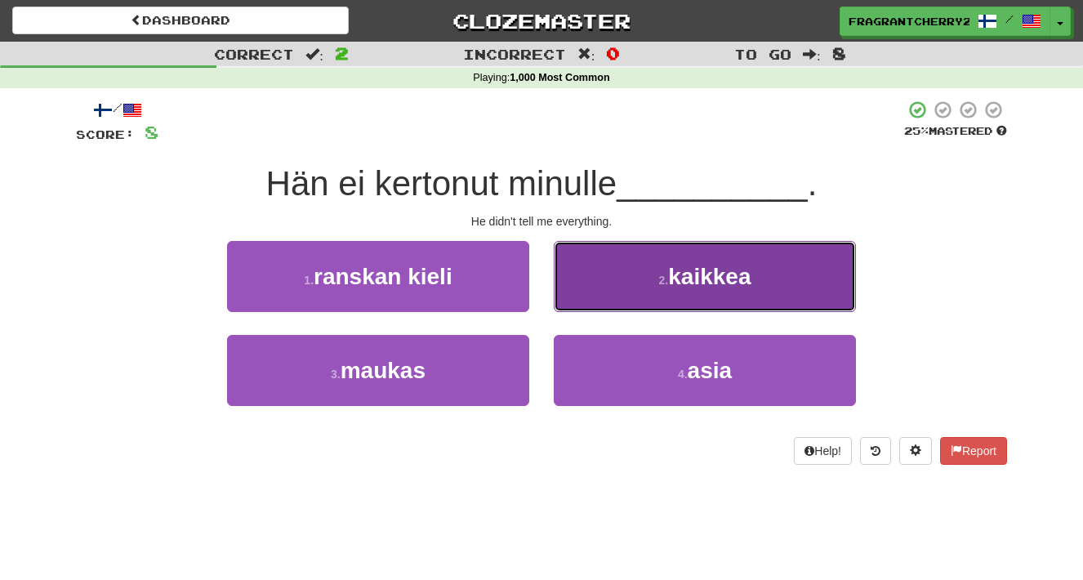
click at [592, 289] on button "2 . kaikkea" at bounding box center [705, 276] width 302 height 71
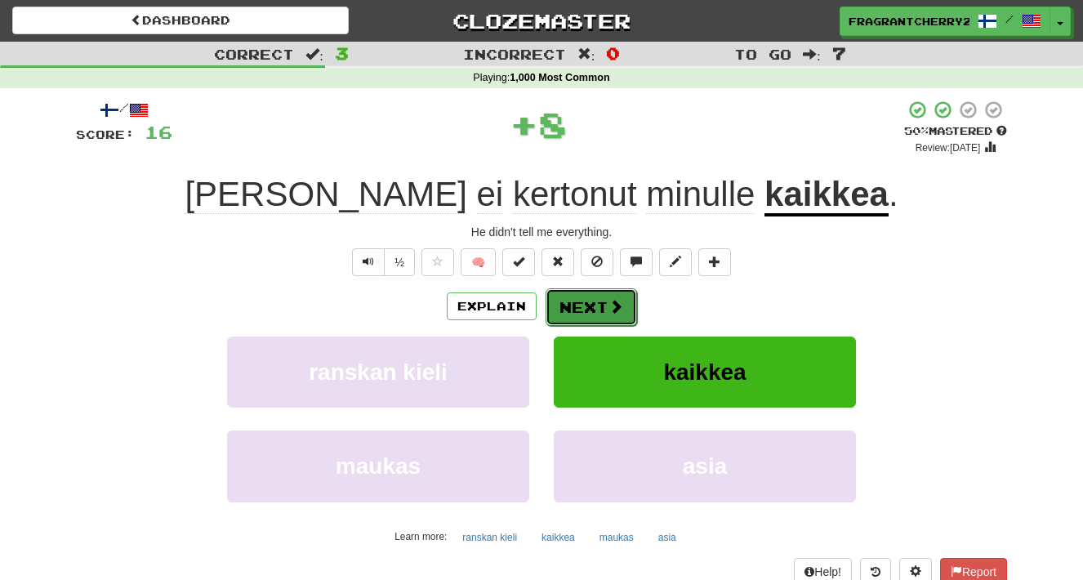
click at [584, 313] on button "Next" at bounding box center [591, 307] width 91 height 38
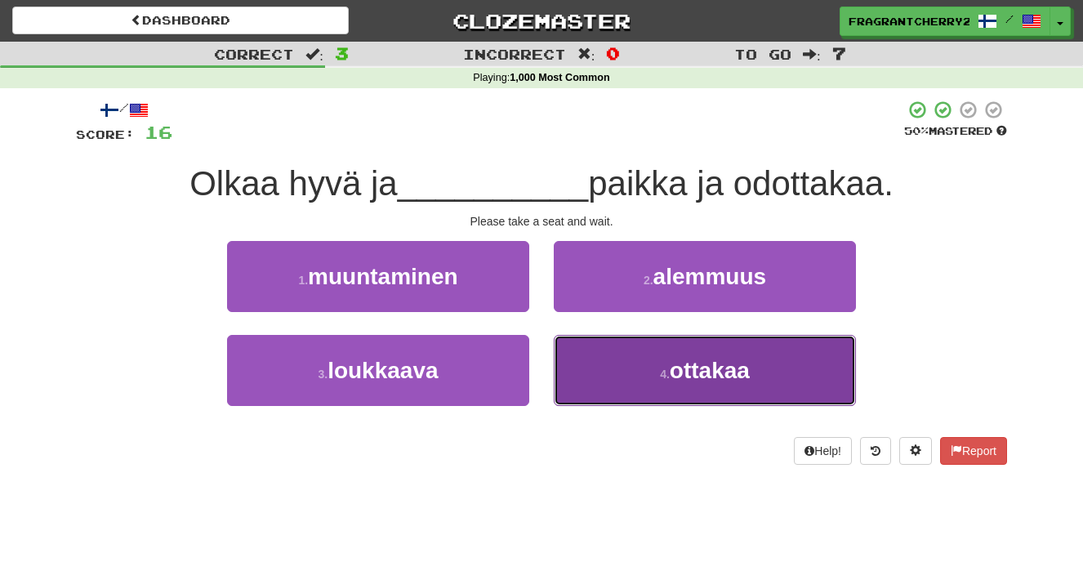
click at [587, 355] on button "4 . ottakaa" at bounding box center [705, 370] width 302 height 71
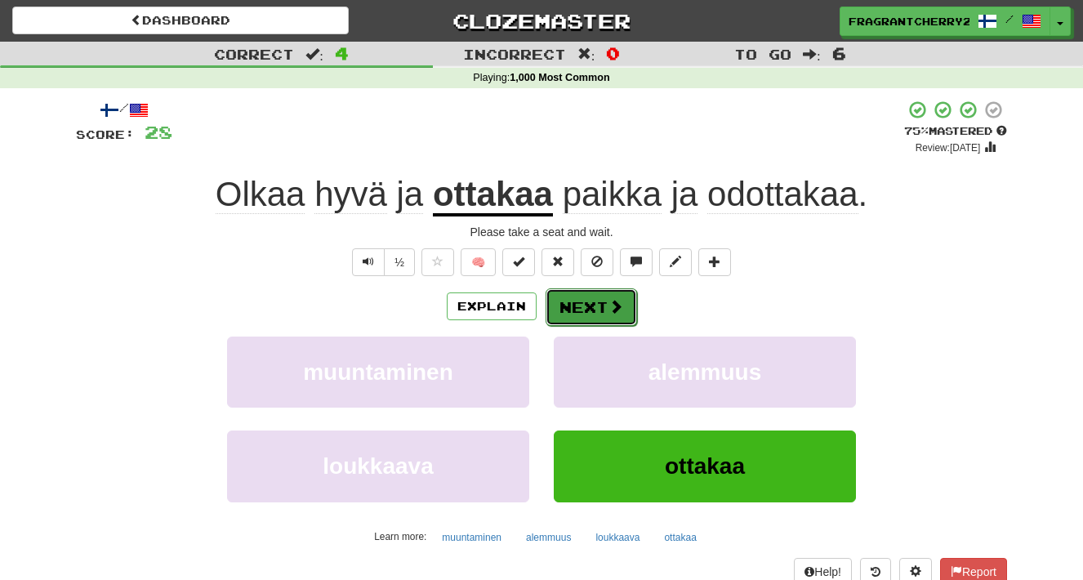
click at [587, 317] on button "Next" at bounding box center [591, 307] width 91 height 38
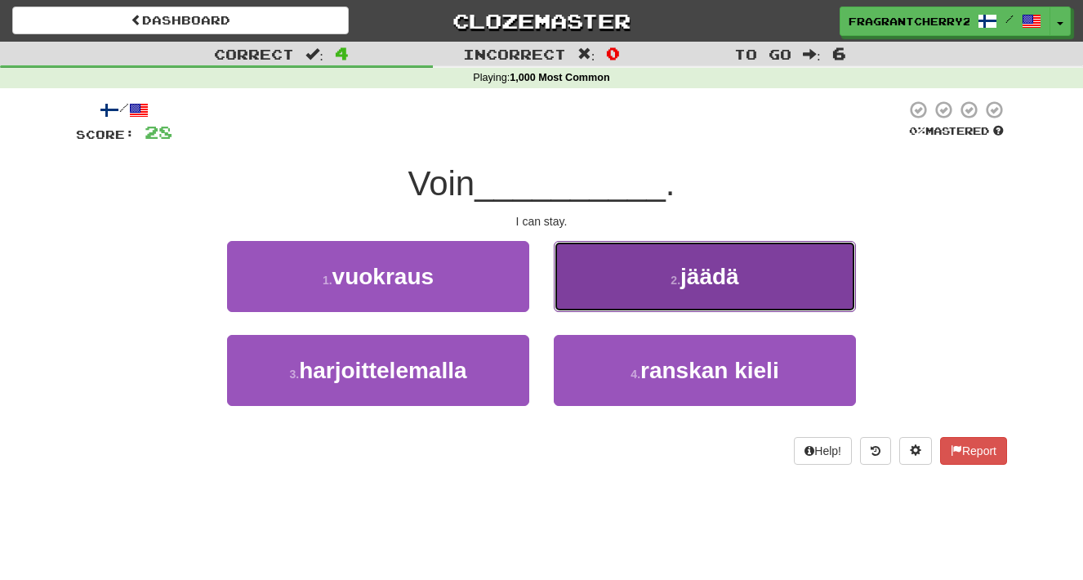
click at [602, 297] on button "2 . jäädä" at bounding box center [705, 276] width 302 height 71
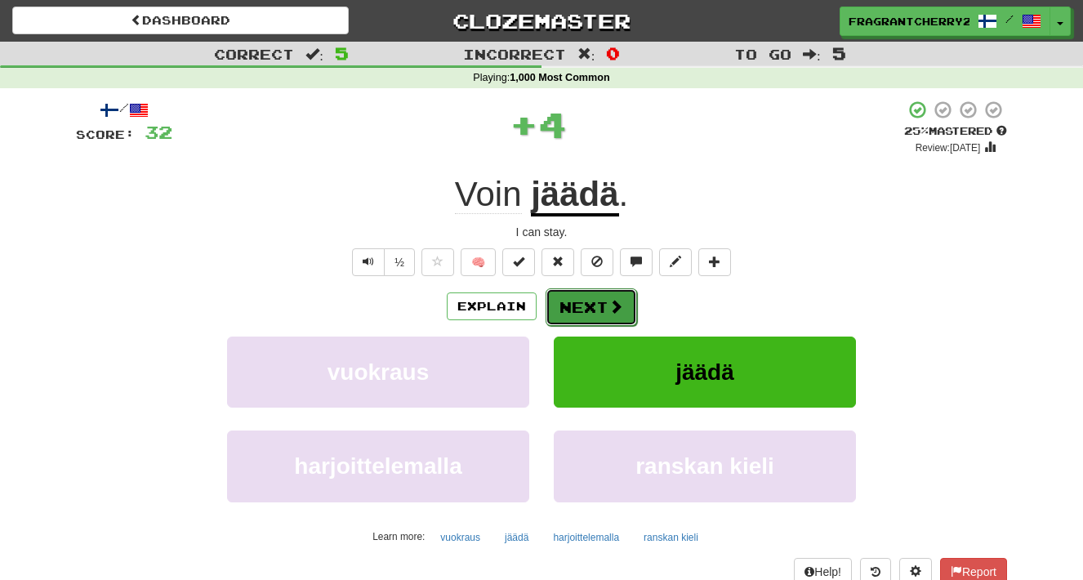
click at [586, 308] on button "Next" at bounding box center [591, 307] width 91 height 38
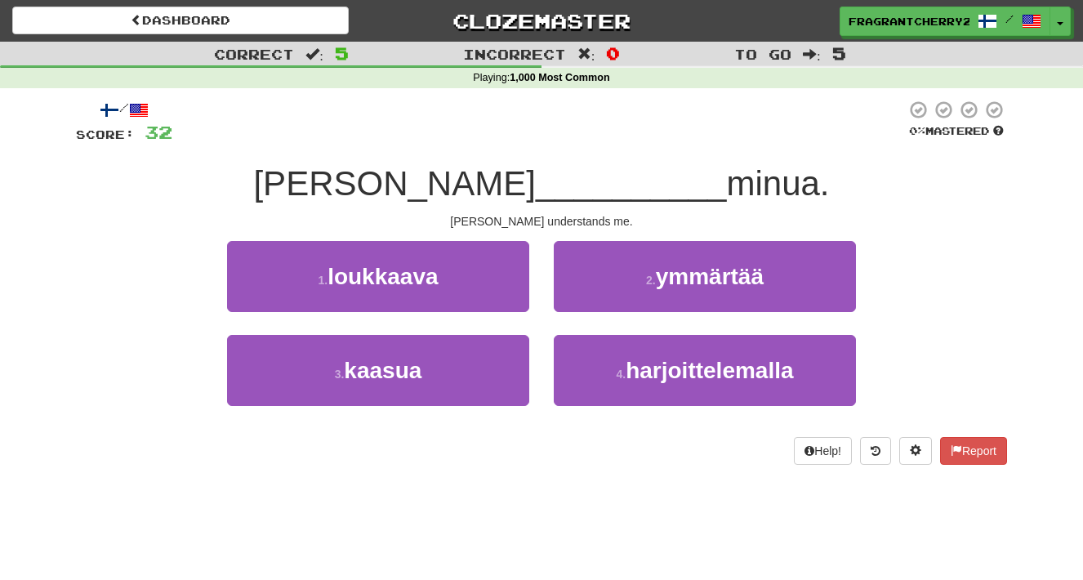
click at [540, 310] on div "1 . loukkaava" at bounding box center [378, 288] width 327 height 94
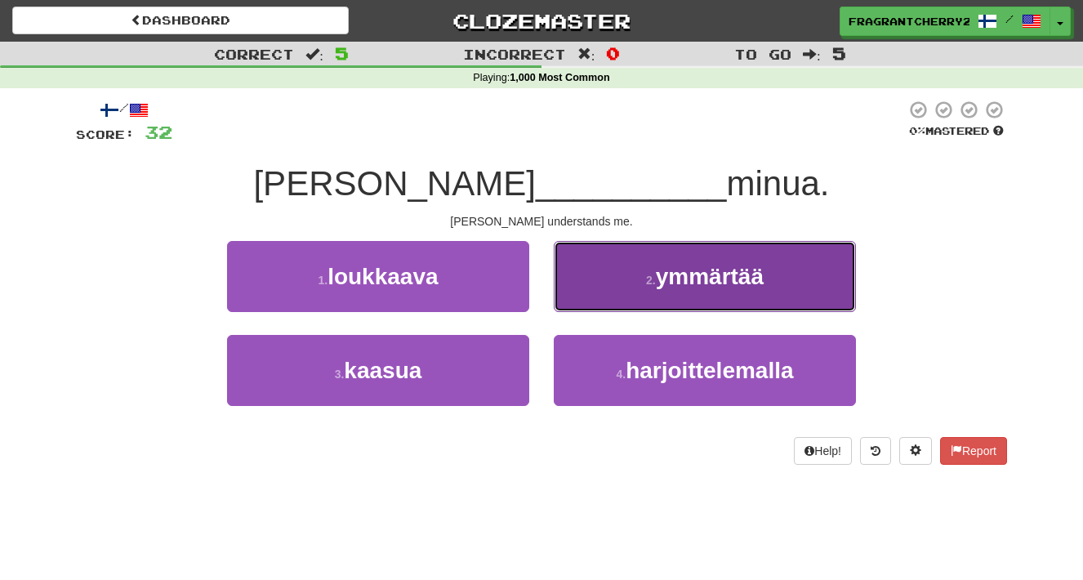
click at [558, 306] on button "2 . ymmärtää" at bounding box center [705, 276] width 302 height 71
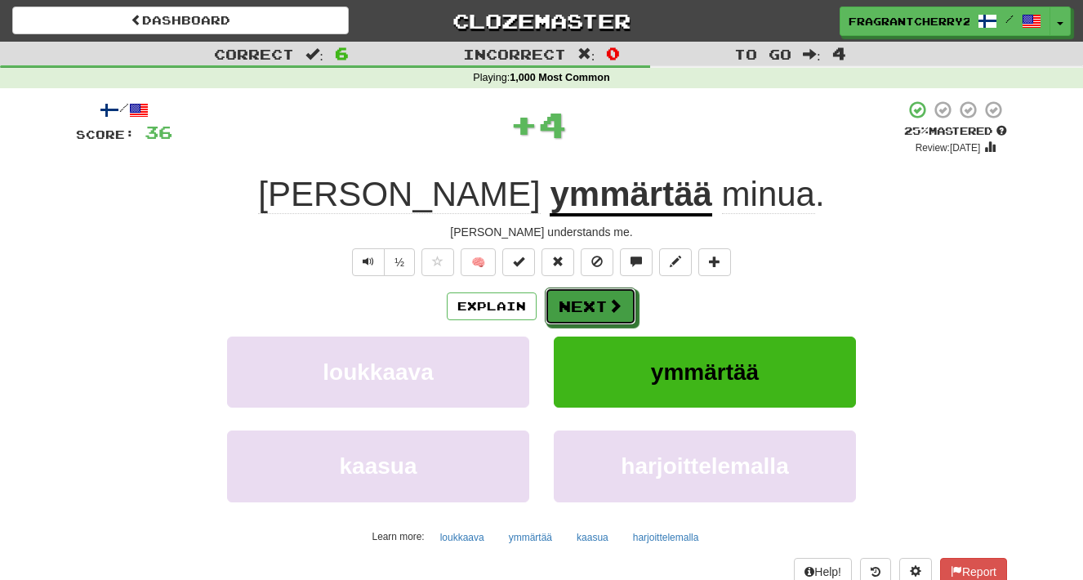
click at [558, 306] on button "Next" at bounding box center [590, 306] width 91 height 38
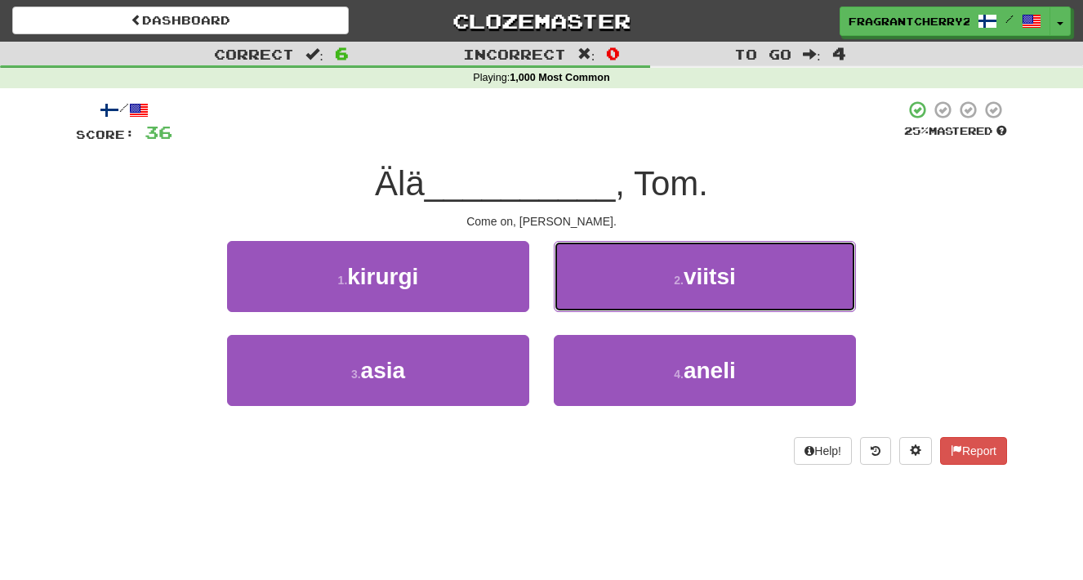
click at [558, 306] on button "2 . viitsi" at bounding box center [705, 276] width 302 height 71
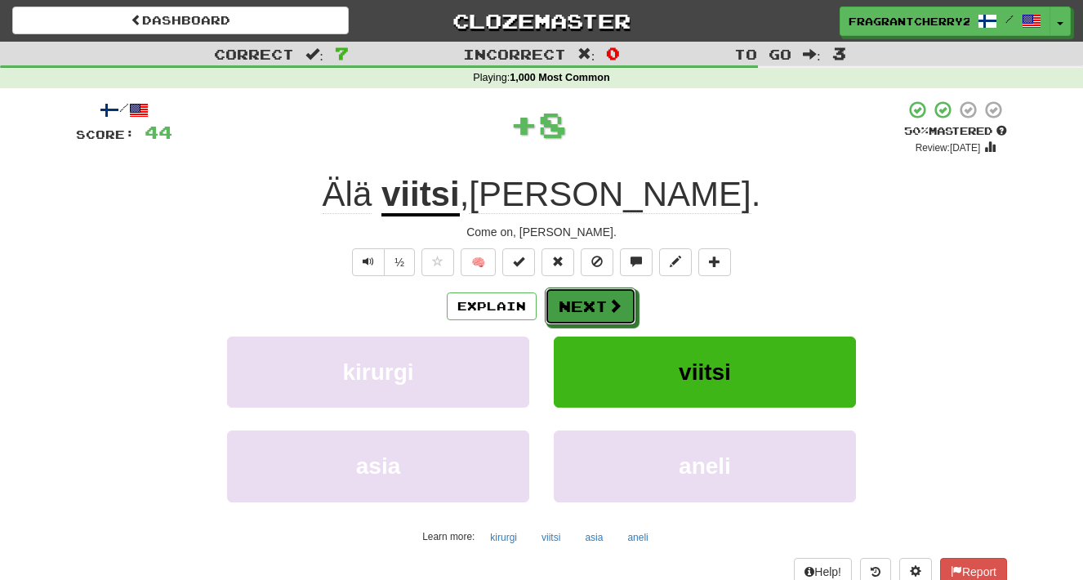
click at [558, 306] on button "Next" at bounding box center [590, 306] width 91 height 38
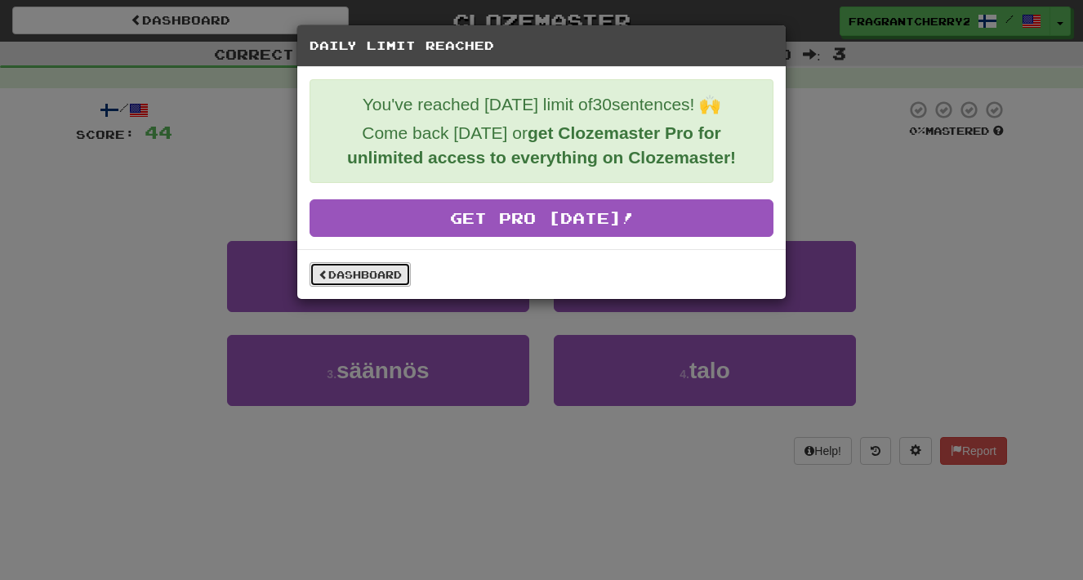
click at [380, 282] on link "Dashboard" at bounding box center [360, 274] width 101 height 24
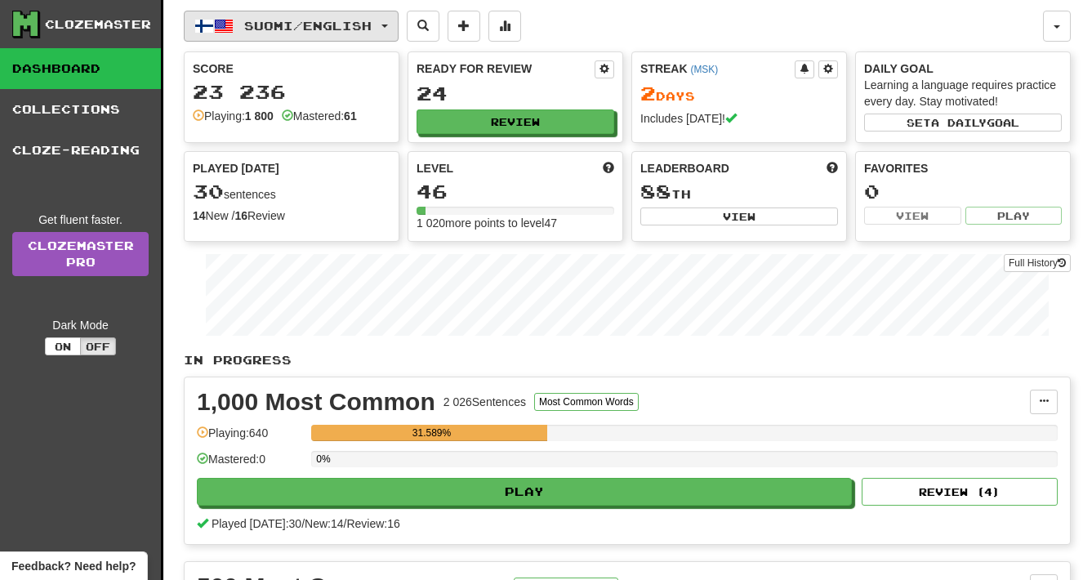
click at [381, 17] on button "Suomi / English" at bounding box center [291, 26] width 215 height 31
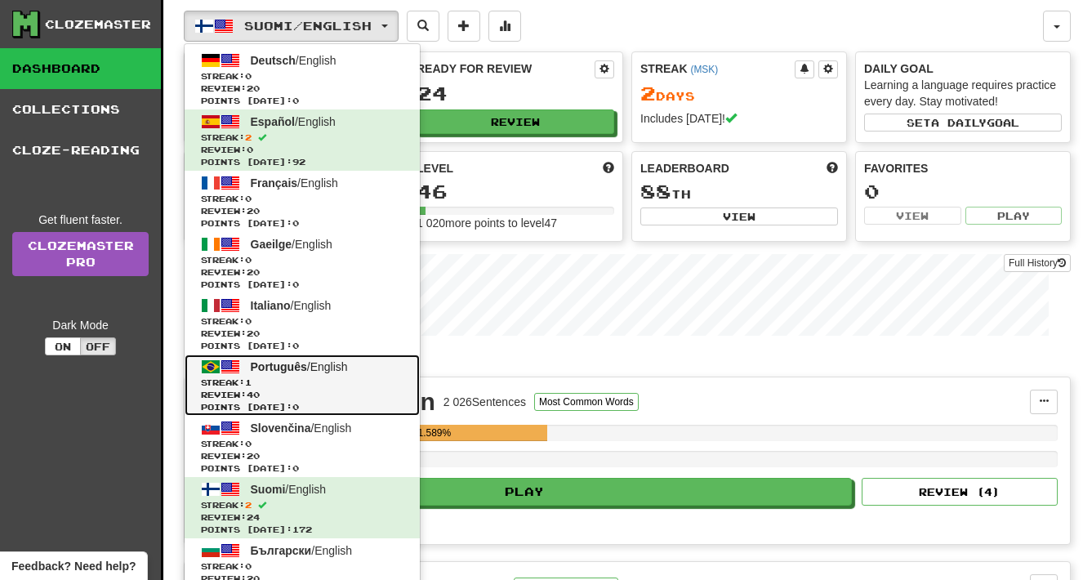
click at [344, 360] on span "Português / English" at bounding box center [299, 366] width 97 height 13
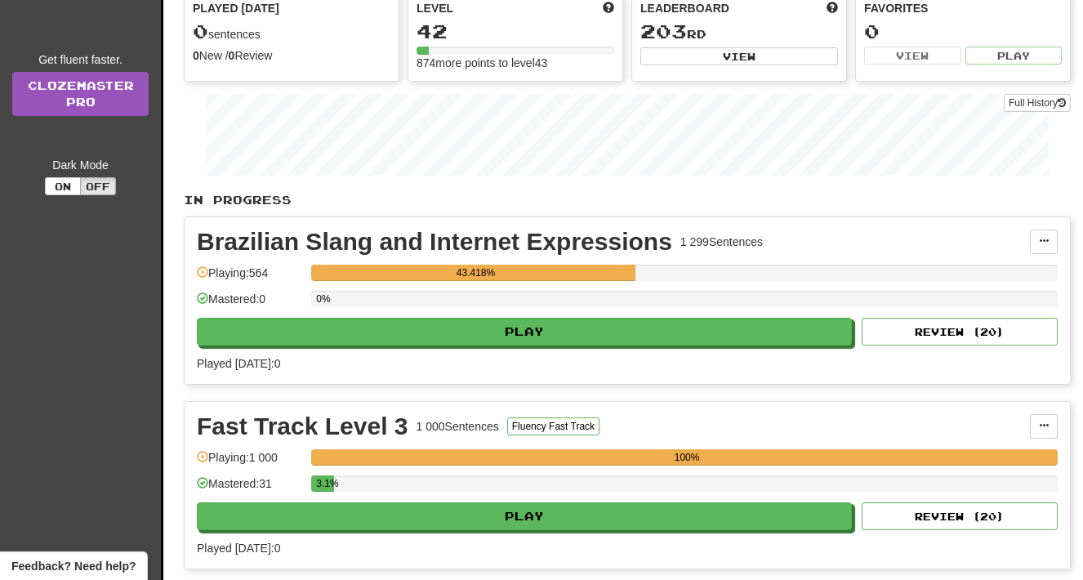
scroll to position [237, 0]
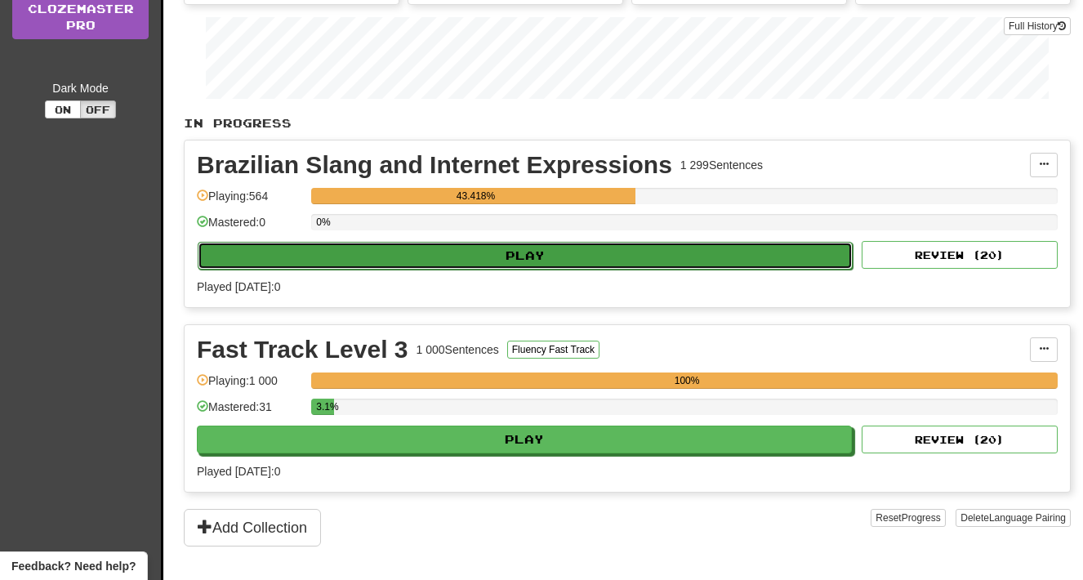
click at [401, 265] on button "Play" at bounding box center [525, 256] width 655 height 28
select select "**"
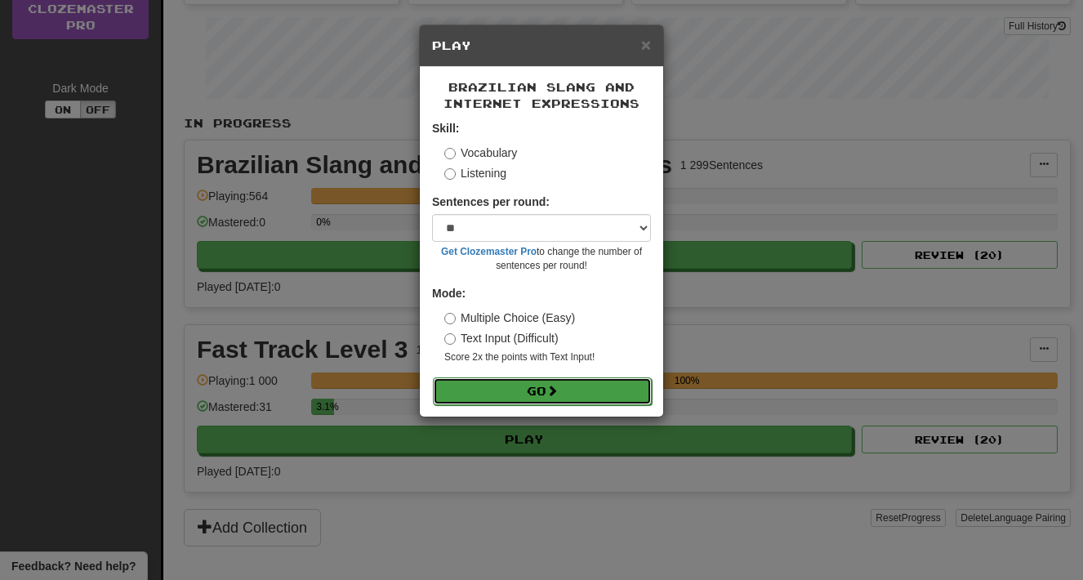
click at [546, 395] on button "Go" at bounding box center [542, 391] width 219 height 28
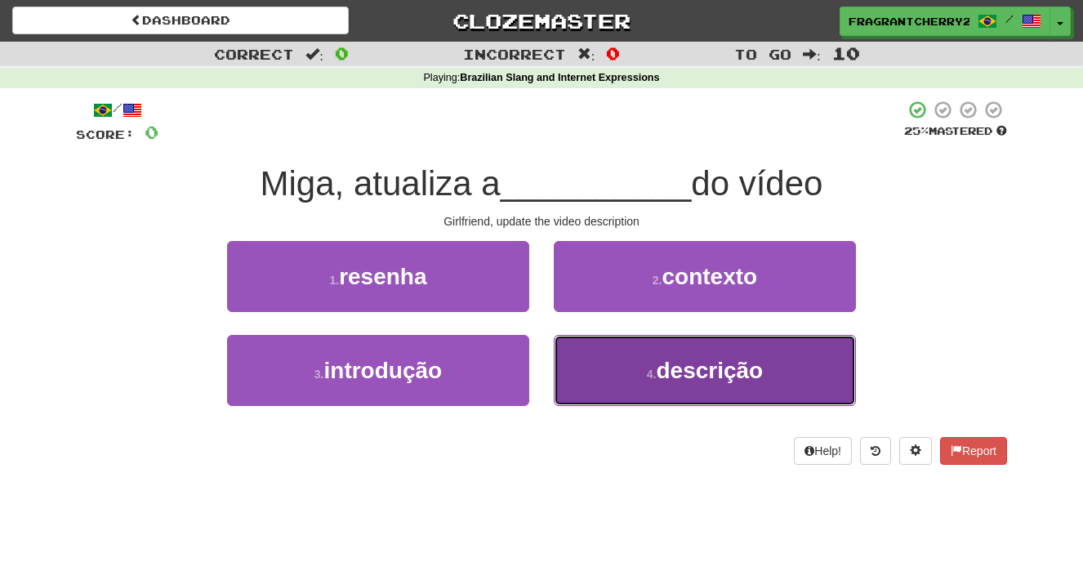
click at [578, 372] on button "4 . descrição" at bounding box center [705, 370] width 302 height 71
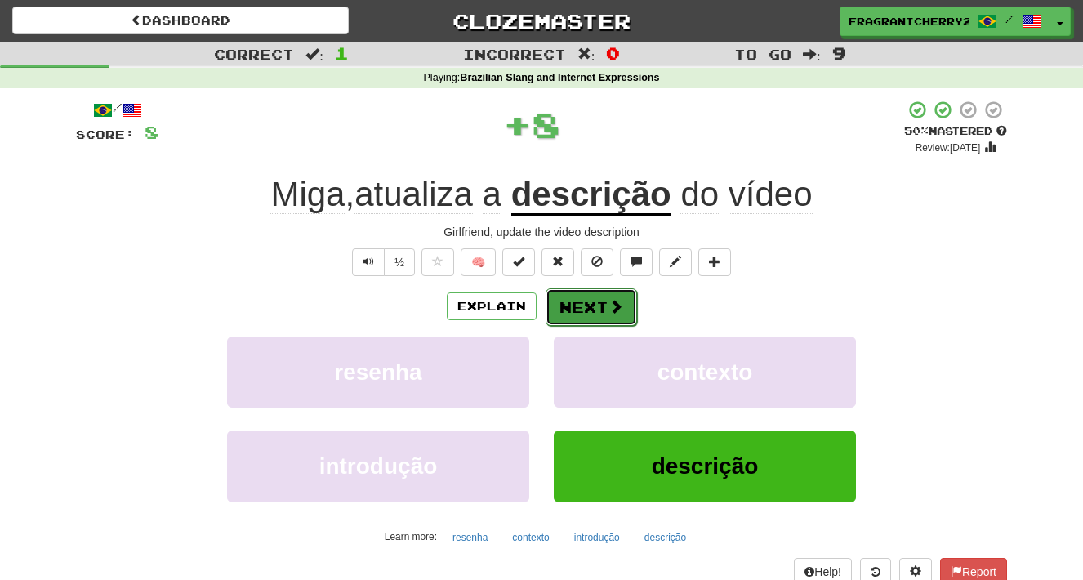
click at [568, 312] on button "Next" at bounding box center [591, 307] width 91 height 38
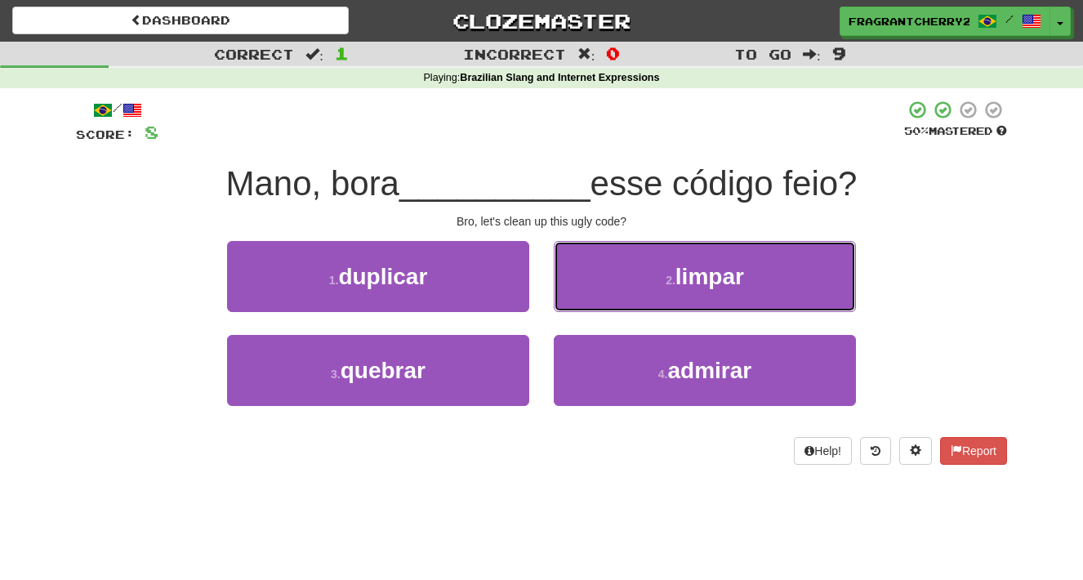
click at [568, 312] on button "2 . limpar" at bounding box center [705, 276] width 302 height 71
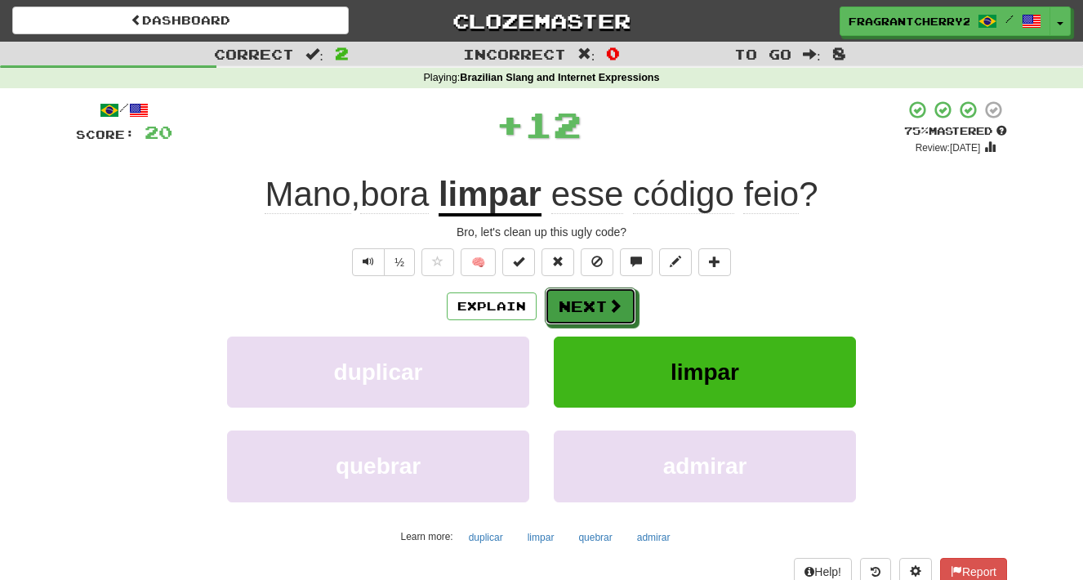
click at [568, 312] on button "Next" at bounding box center [590, 306] width 91 height 38
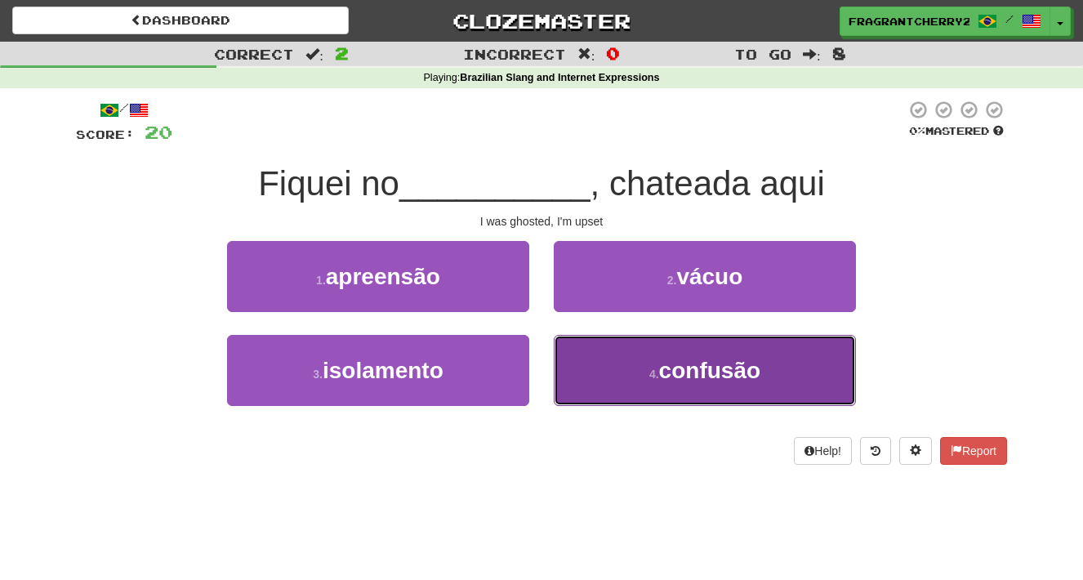
click at [627, 376] on button "4 . confusão" at bounding box center [705, 370] width 302 height 71
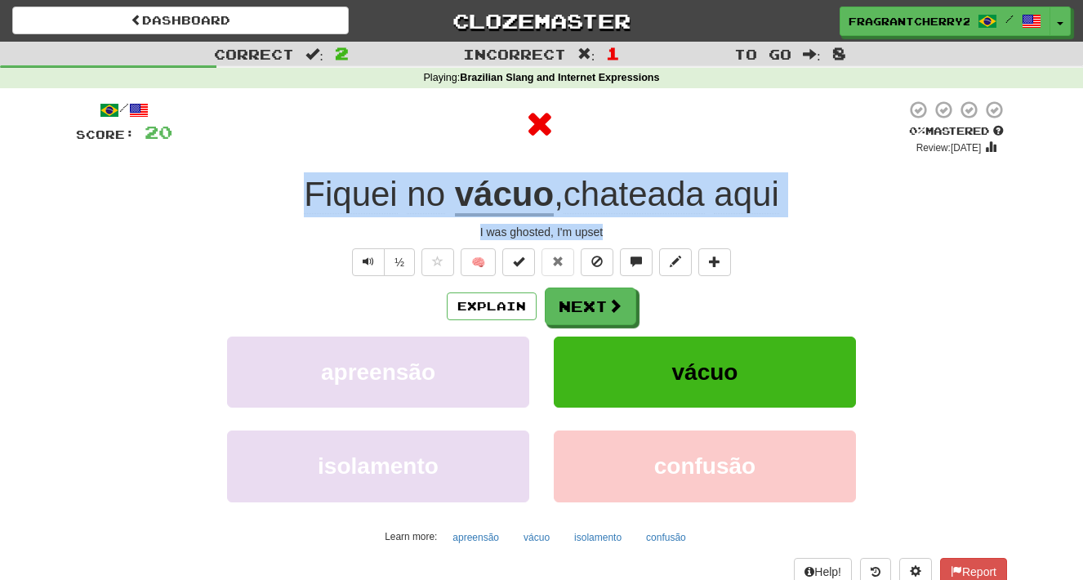
drag, startPoint x: 622, startPoint y: 229, endPoint x: 285, endPoint y: 189, distance: 339.7
click at [285, 189] on div "/ Score: 20 0 % Mastered Review: [DATE] Fiquei no vácuo , chateada aqui I was g…" at bounding box center [541, 342] width 931 height 485
copy div "Fiquei no vácuo , chateada aqui I was ghosted, I'm upset"
click at [504, 310] on button "Explain" at bounding box center [492, 306] width 90 height 28
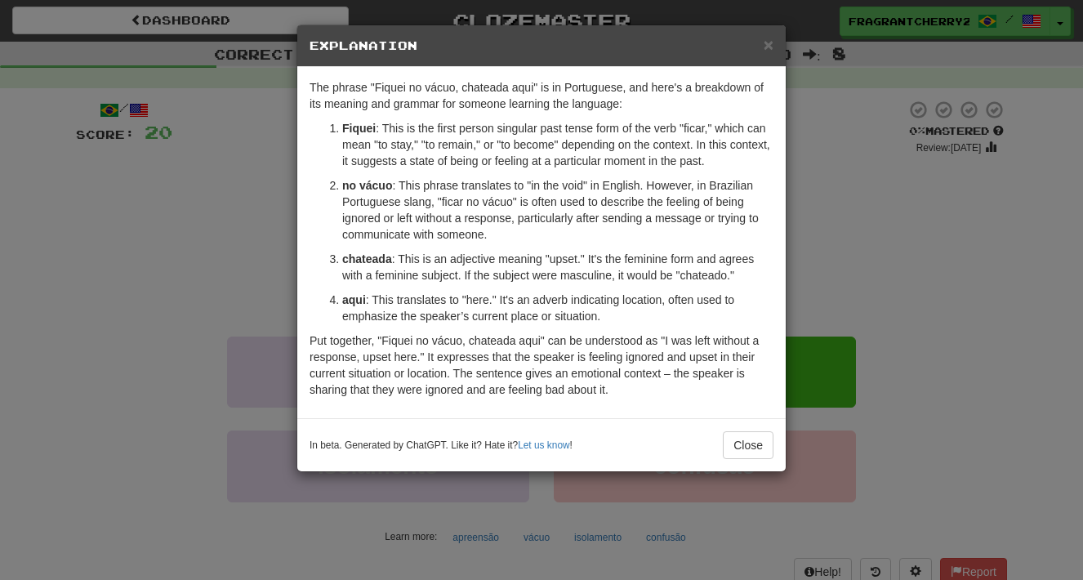
click at [278, 234] on div "× Explanation The phrase "Fiquei no vácuo, chateada aqui" is in Portuguese, and…" at bounding box center [541, 290] width 1083 height 580
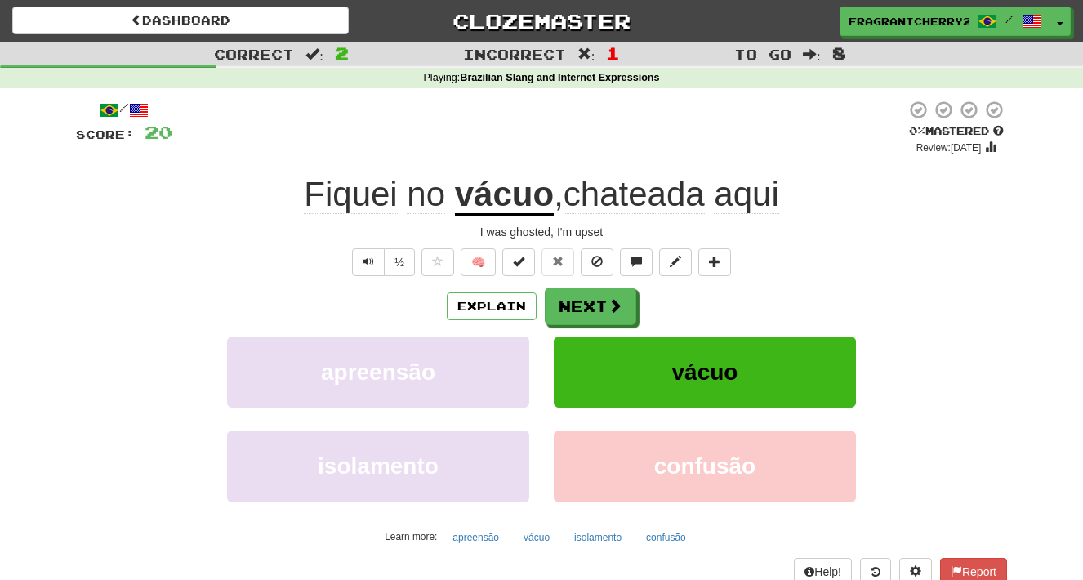
click at [608, 284] on div "/ Score: 20 0 % Mastered Review: 2025-08-20 Fiquei no vácuo , chateada aqui I w…" at bounding box center [541, 342] width 931 height 485
click at [604, 290] on button "Next" at bounding box center [591, 307] width 91 height 38
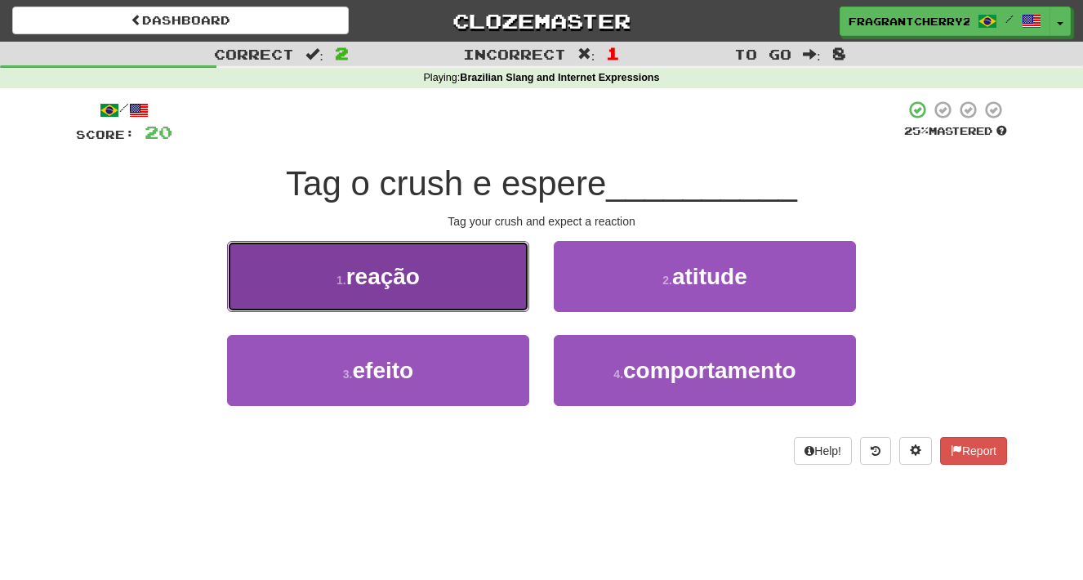
click at [501, 296] on button "1 . reação" at bounding box center [378, 276] width 302 height 71
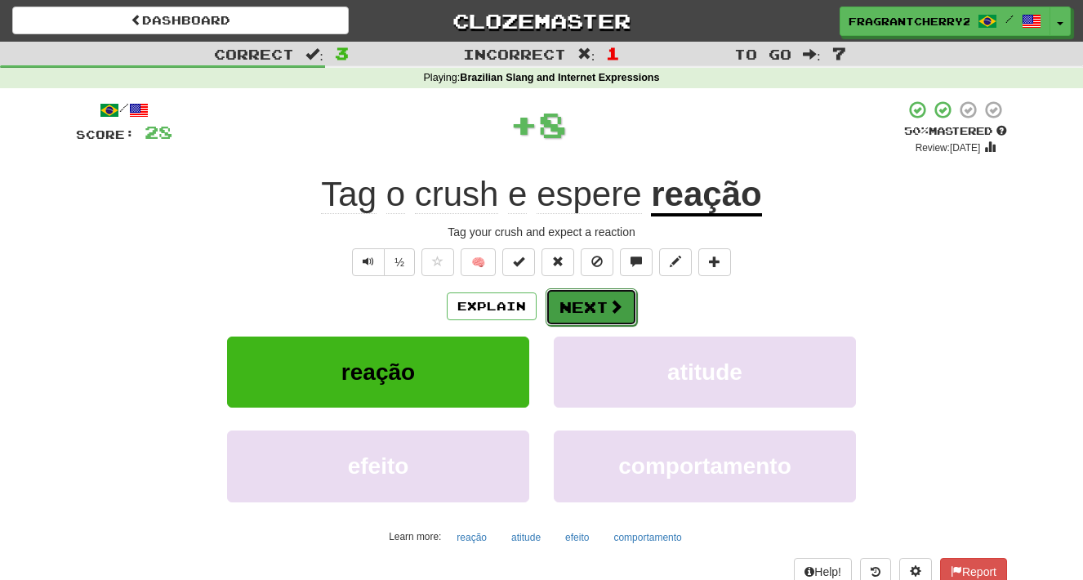
click at [582, 305] on button "Next" at bounding box center [591, 307] width 91 height 38
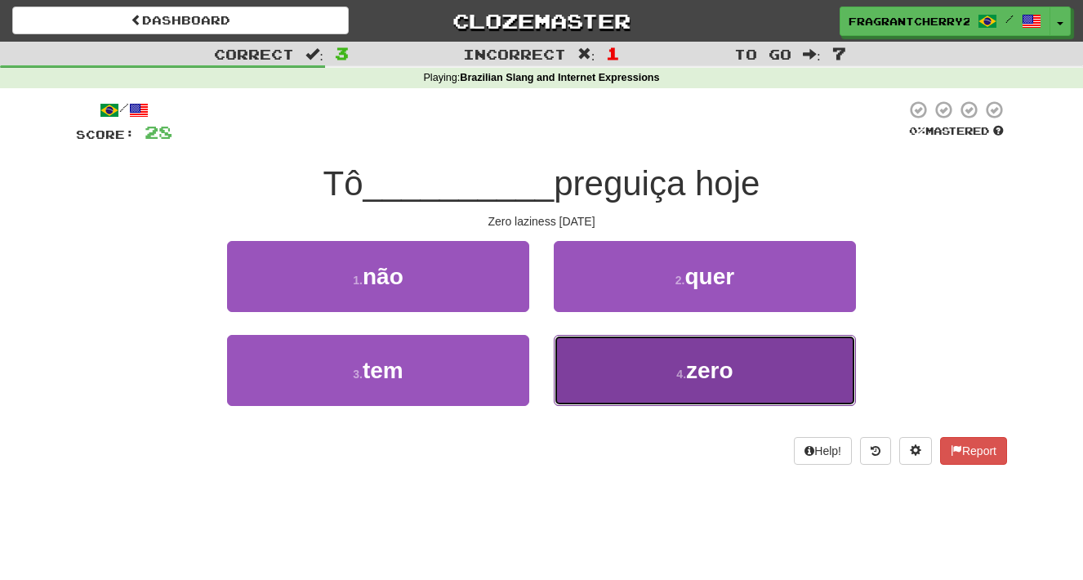
click at [590, 367] on button "4 . zero" at bounding box center [705, 370] width 302 height 71
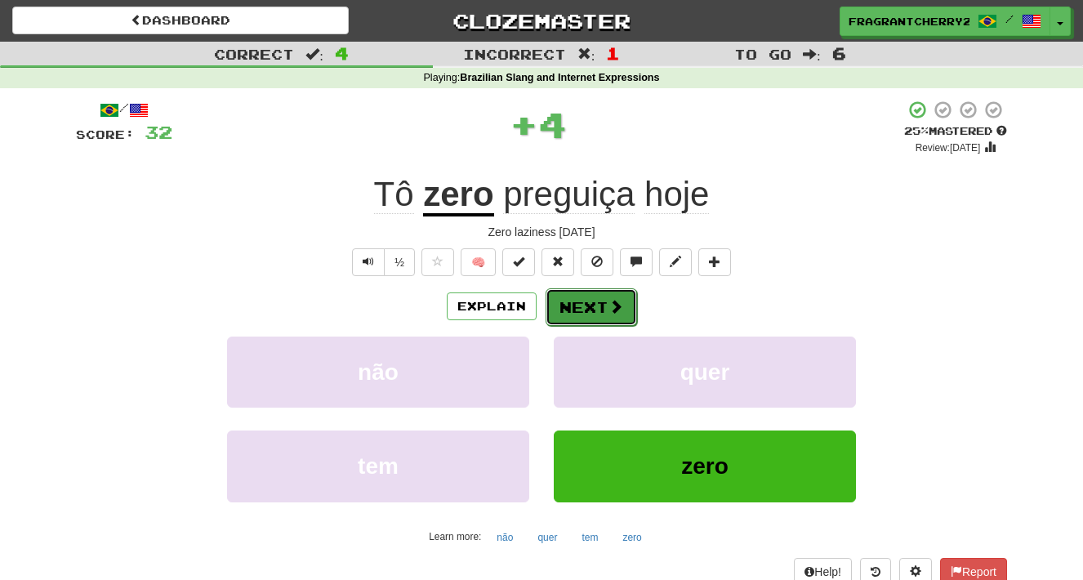
click at [591, 314] on button "Next" at bounding box center [591, 307] width 91 height 38
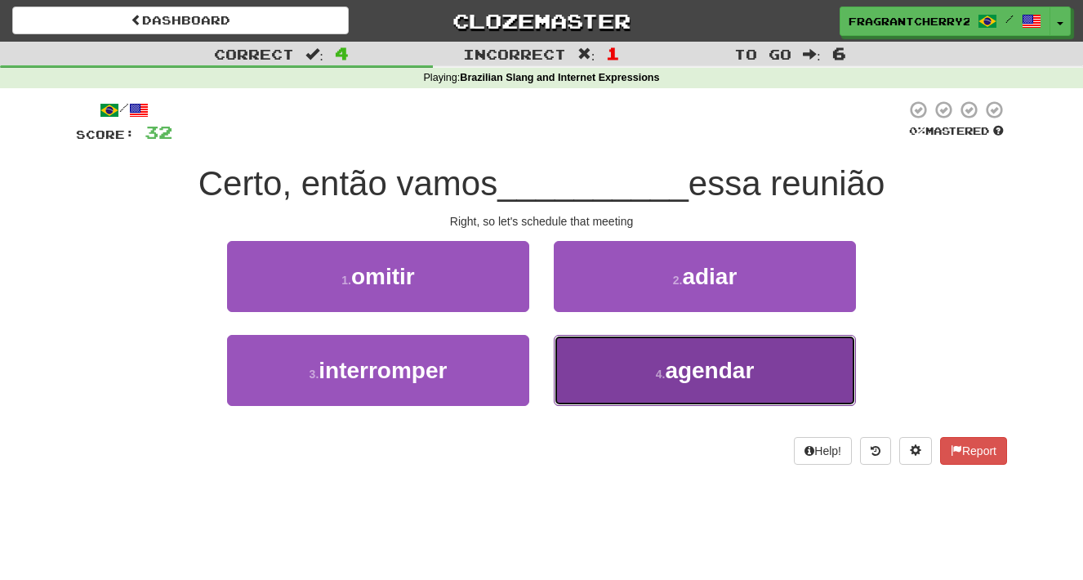
click at [619, 372] on button "4 . agendar" at bounding box center [705, 370] width 302 height 71
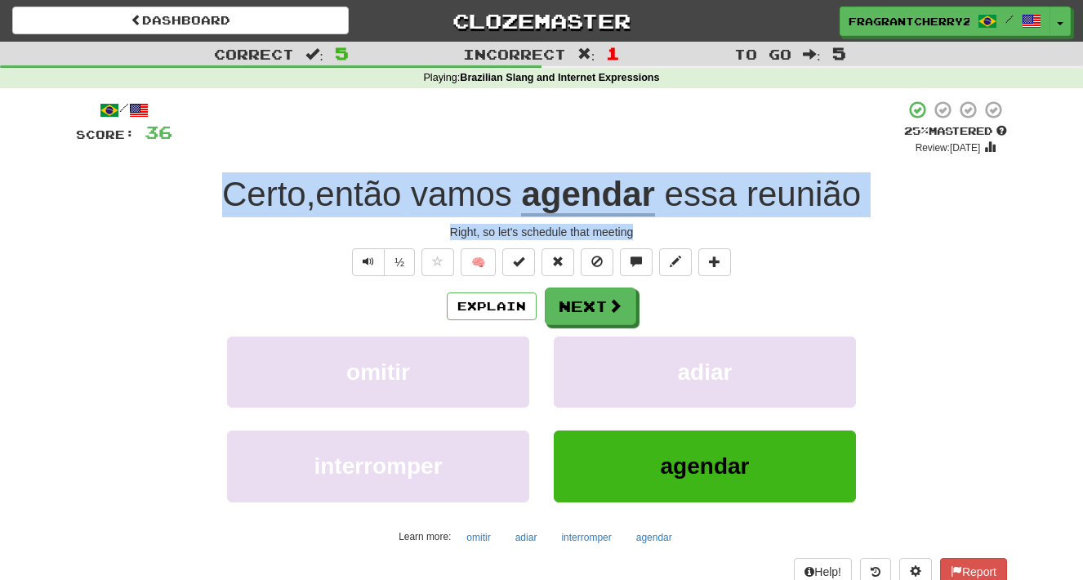
drag, startPoint x: 639, startPoint y: 236, endPoint x: 219, endPoint y: 189, distance: 423.2
click at [219, 189] on div "/ Score: 36 + 4 25 % Mastered Review: 2025-08-21 Certo , então vamos agendar es…" at bounding box center [541, 342] width 931 height 485
copy div "Certo , então vamos agendar essa reunião Right, so let's schedule that meeting"
click at [577, 298] on button "Next" at bounding box center [591, 307] width 91 height 38
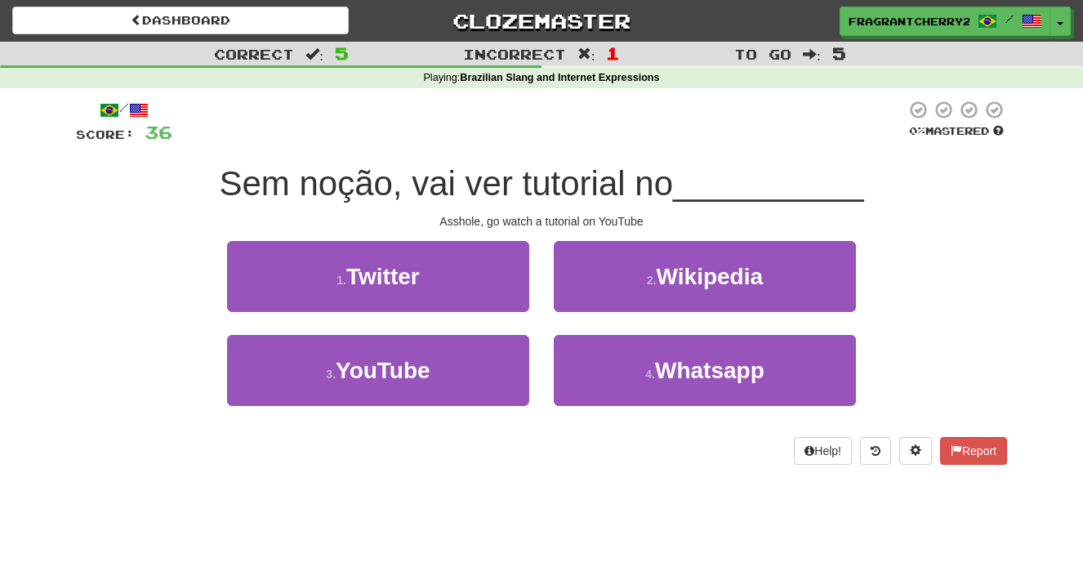
click at [540, 277] on div "1 . Twitter" at bounding box center [378, 288] width 327 height 94
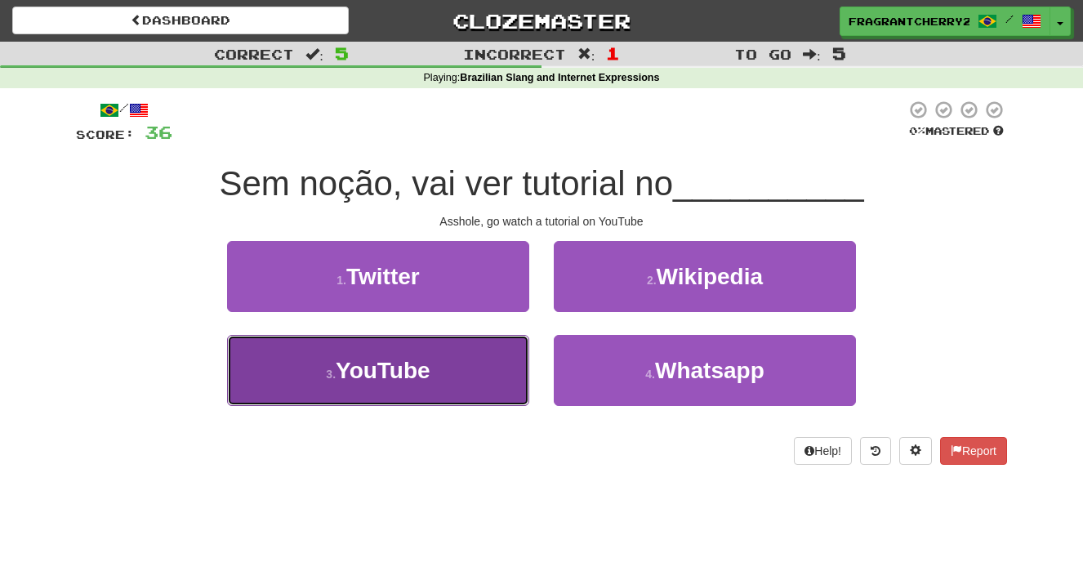
click at [506, 346] on button "3 . YouTube" at bounding box center [378, 370] width 302 height 71
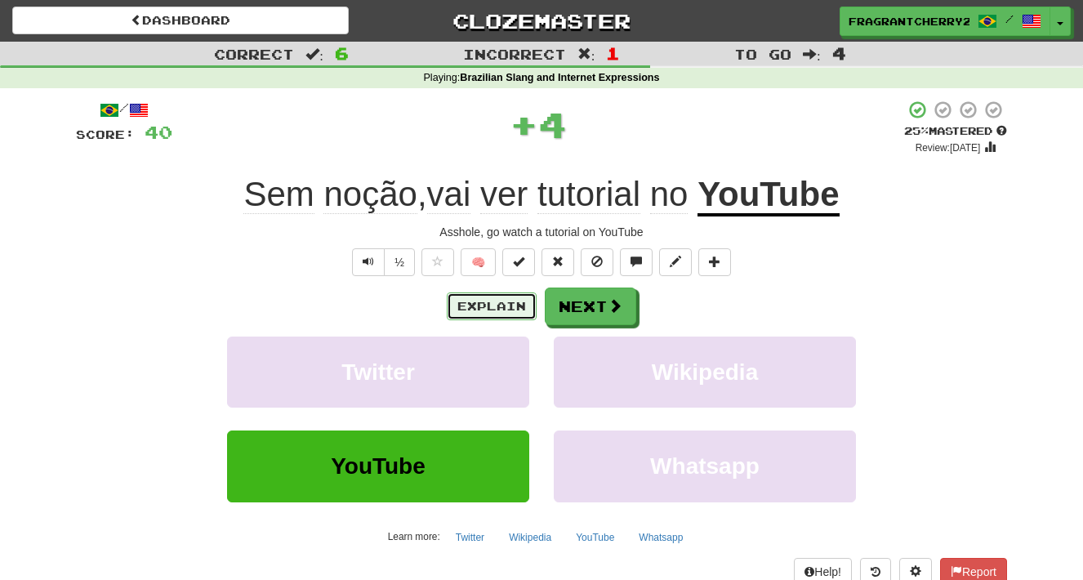
click at [489, 304] on button "Explain" at bounding box center [492, 306] width 90 height 28
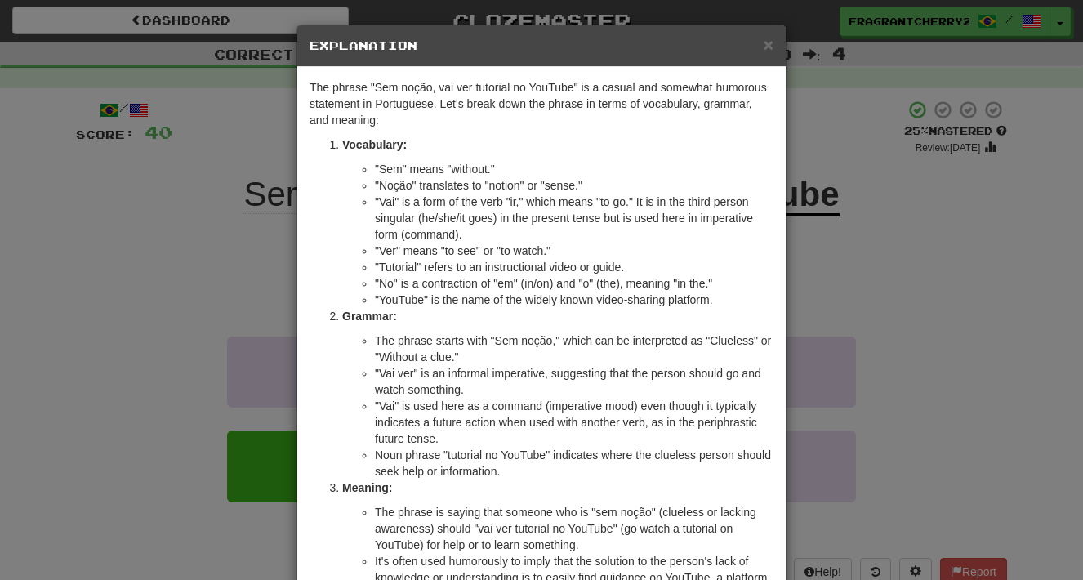
click at [189, 216] on div "× Explanation The phrase "Sem noção, vai ver tutorial no YouTube" is a casual a…" at bounding box center [541, 290] width 1083 height 580
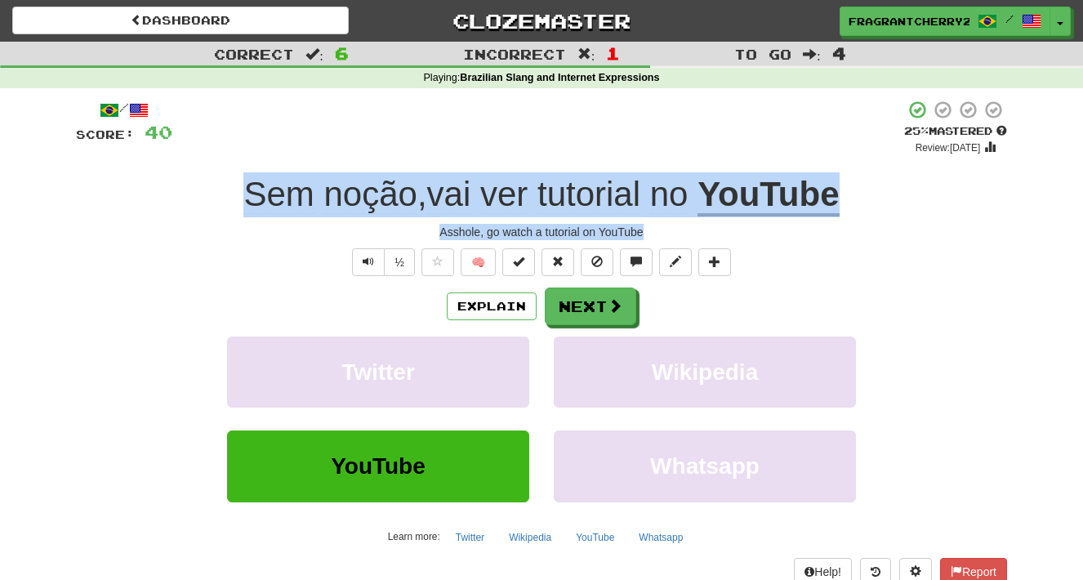
drag, startPoint x: 243, startPoint y: 197, endPoint x: 750, endPoint y: 229, distance: 508.2
click at [750, 229] on div "/ Score: 40 + 4 25 % Mastered Review: 2025-08-21 Sem noção , vai ver tutorial n…" at bounding box center [541, 342] width 931 height 485
copy div "Sem noção , vai ver tutorial no YouTube Asshole, go watch a tutorial on YouTube"
click at [571, 315] on button "Next" at bounding box center [591, 307] width 91 height 38
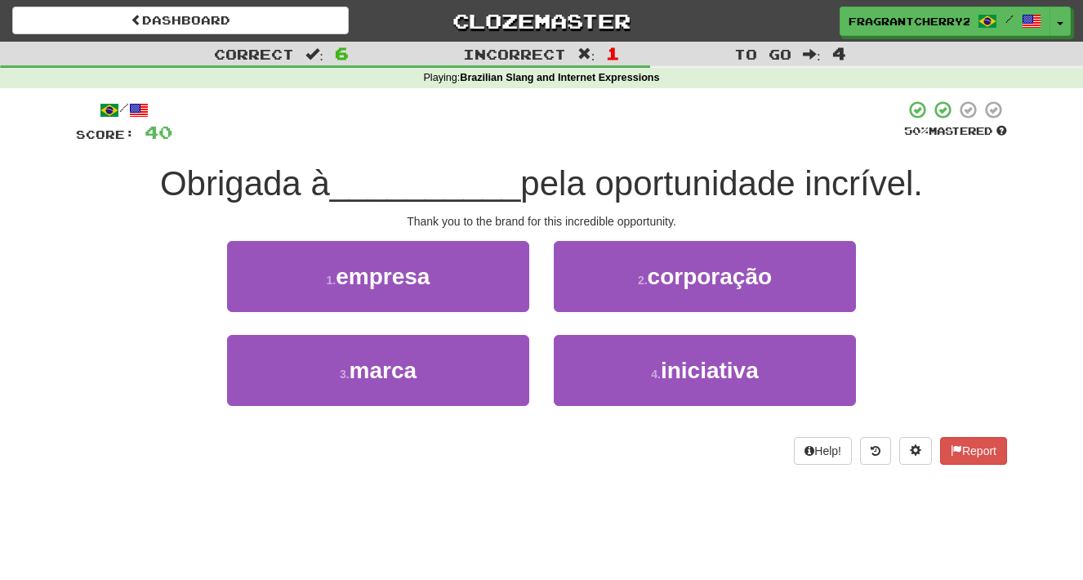
click at [543, 336] on div "4 . iniciativa" at bounding box center [704, 382] width 327 height 94
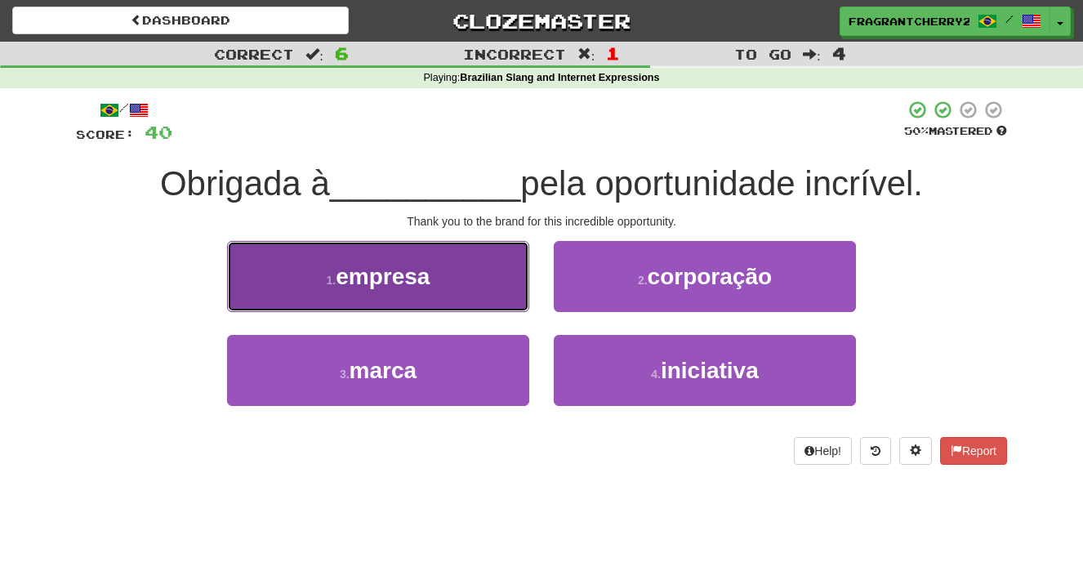
click at [483, 303] on button "1 . empresa" at bounding box center [378, 276] width 302 height 71
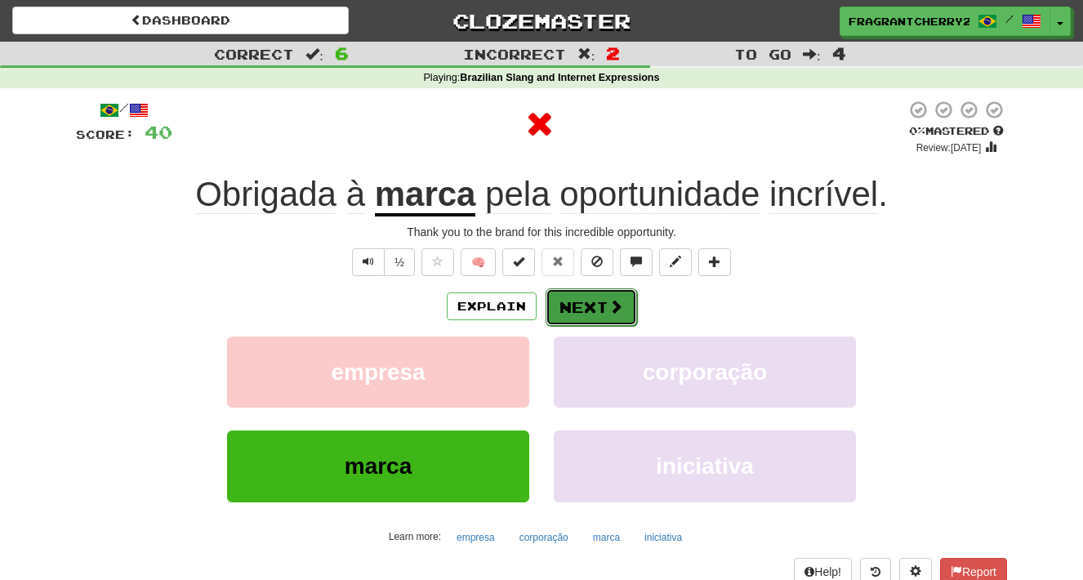
click at [566, 311] on button "Next" at bounding box center [591, 307] width 91 height 38
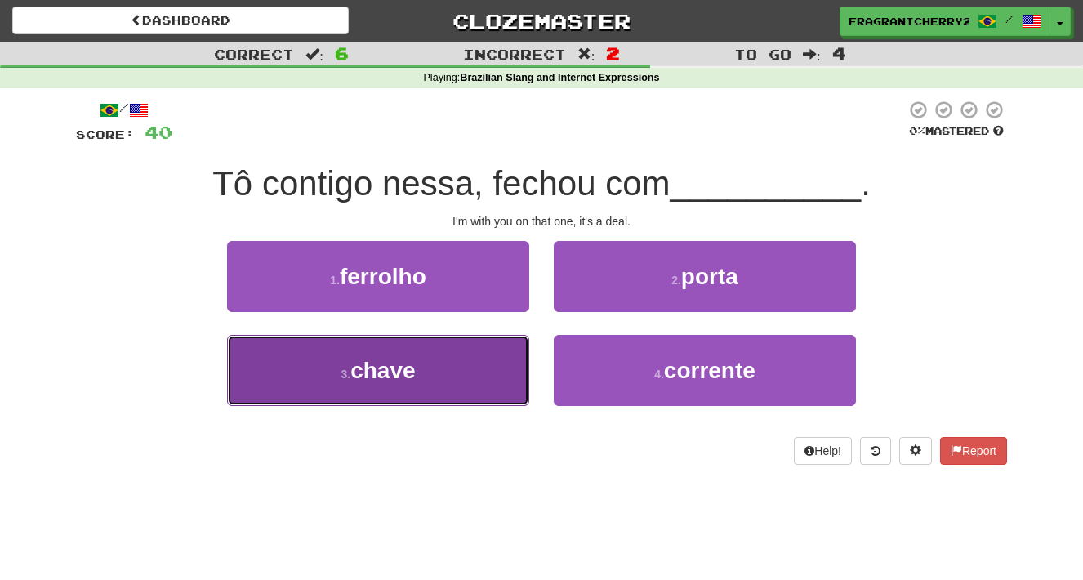
click at [488, 378] on button "3 . chave" at bounding box center [378, 370] width 302 height 71
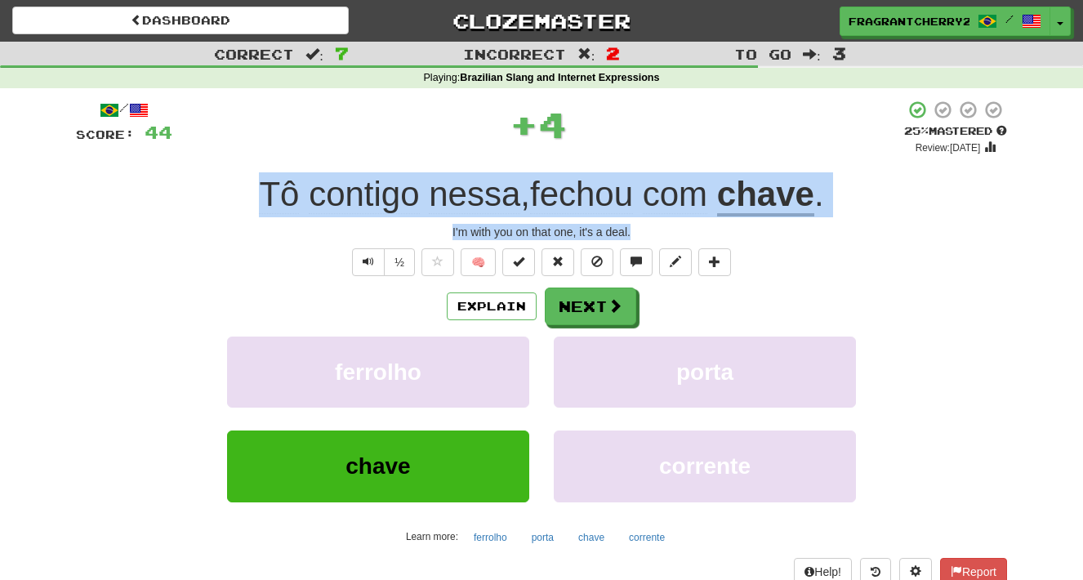
drag, startPoint x: 612, startPoint y: 235, endPoint x: 256, endPoint y: 206, distance: 356.5
click at [256, 206] on div "/ Score: 44 + 4 25 % Mastered Review: 2025-08-21 Tô contigo nessa , fechou com …" at bounding box center [541, 342] width 931 height 485
copy div "Tô contigo nessa , fechou com chave . I'm with you on that one, it's a deal."
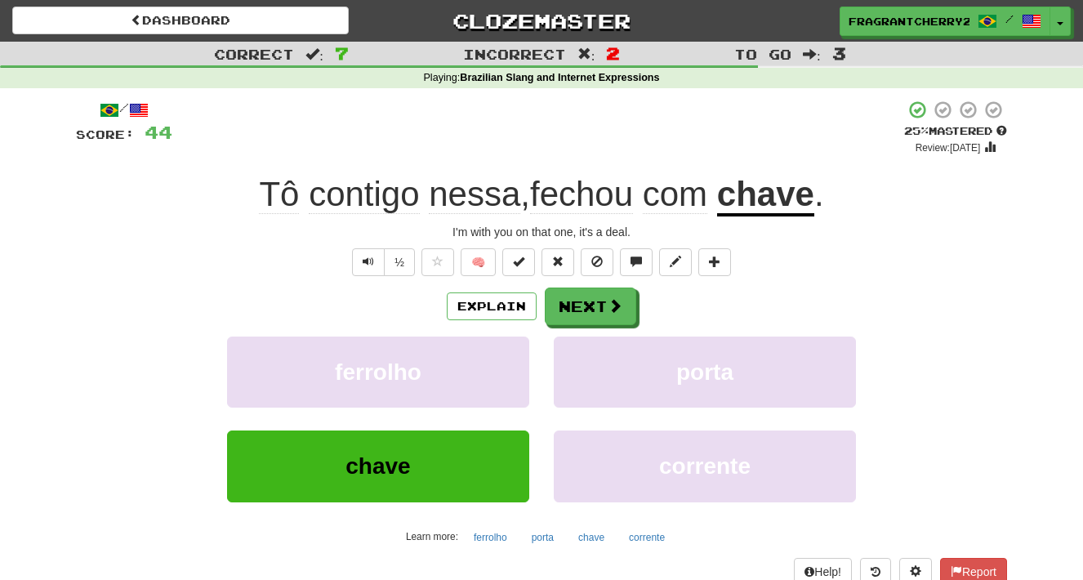
click at [595, 326] on div "Explain Next ferrolho porta chave corrente Learn more: ferrolho porta chave cor…" at bounding box center [541, 418] width 931 height 262
click at [578, 321] on button "Next" at bounding box center [591, 307] width 91 height 38
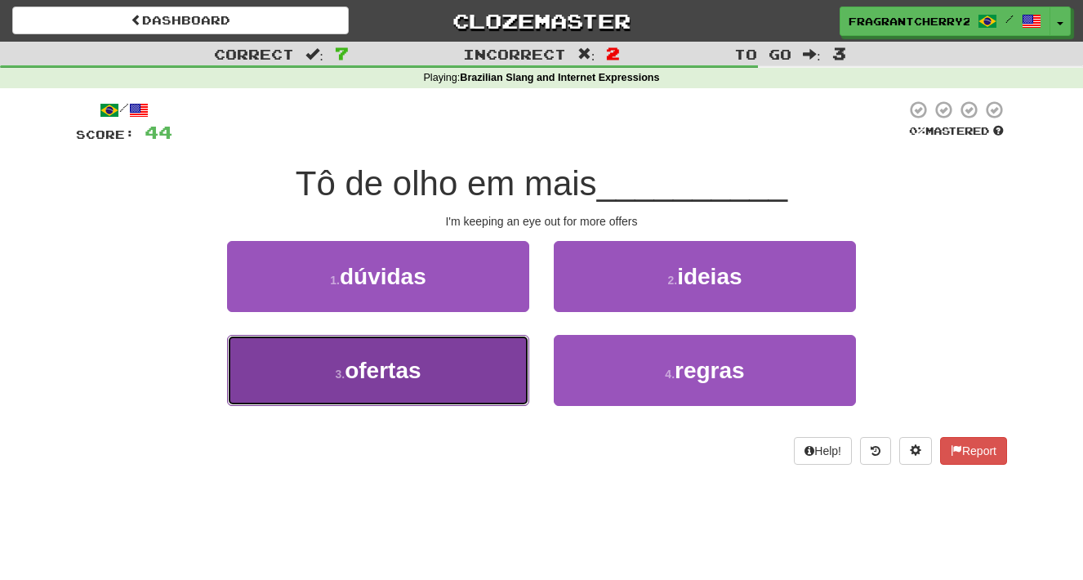
click at [486, 366] on button "3 . ofertas" at bounding box center [378, 370] width 302 height 71
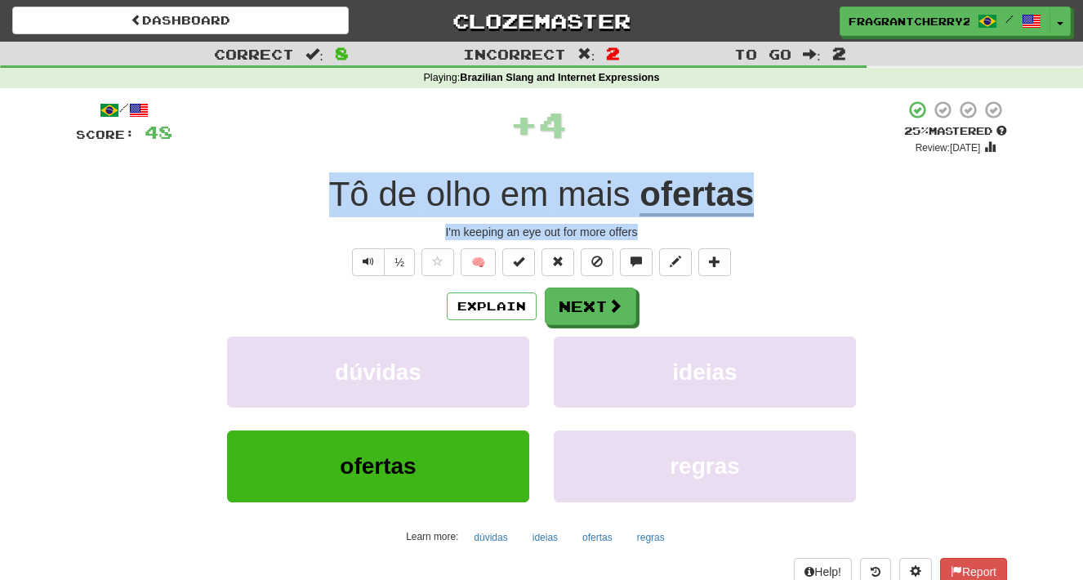
drag, startPoint x: 652, startPoint y: 237, endPoint x: 263, endPoint y: 195, distance: 390.9
click at [263, 194] on div "/ Score: 48 + 4 25 % Mastered Review: 2025-08-21 Tô de olho em mais ofertas I'm…" at bounding box center [541, 342] width 931 height 485
copy div "Tô de olho em mais ofertas I'm keeping an eye out for more offers"
click at [576, 316] on button "Next" at bounding box center [591, 307] width 91 height 38
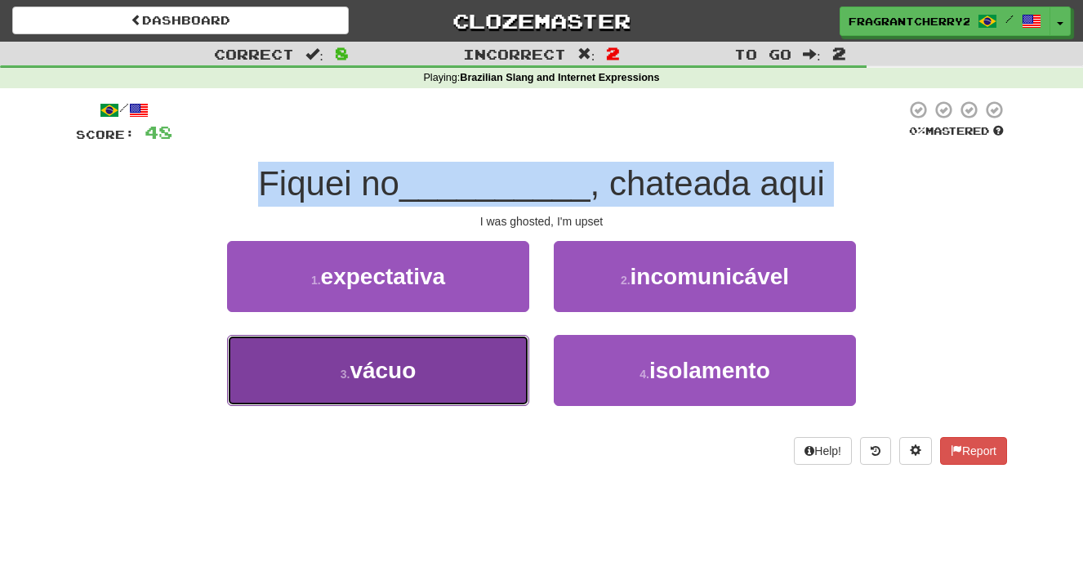
click at [514, 363] on button "3 . vácuo" at bounding box center [378, 370] width 302 height 71
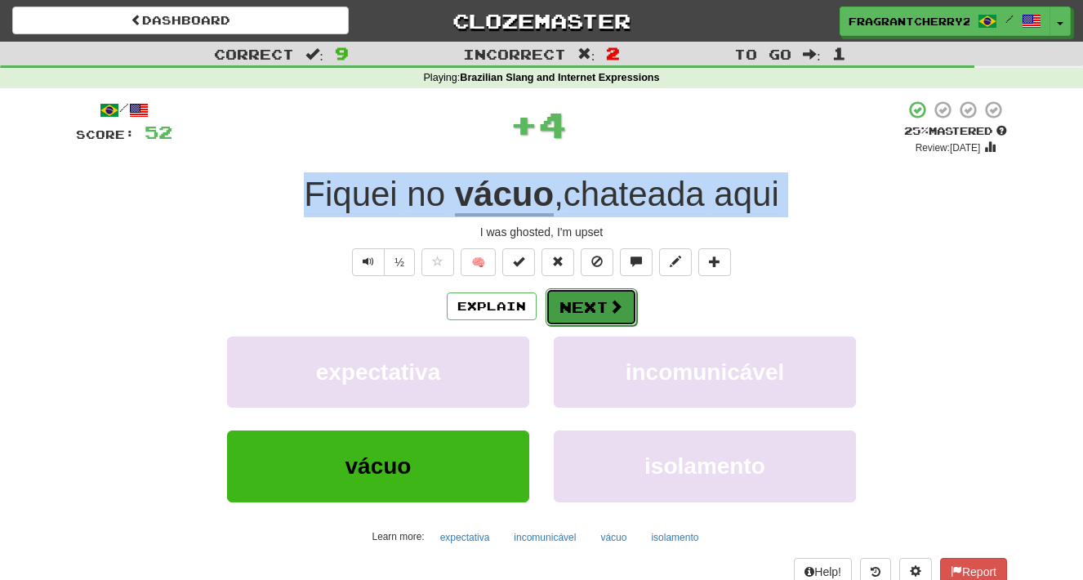
click at [582, 303] on button "Next" at bounding box center [591, 307] width 91 height 38
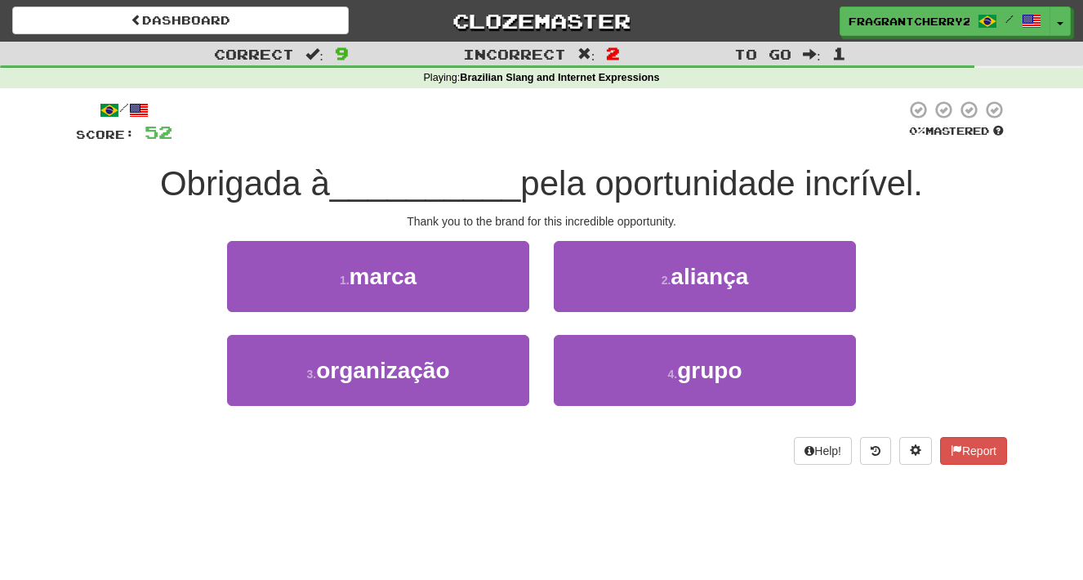
click at [530, 306] on div "1 . marca" at bounding box center [378, 288] width 327 height 94
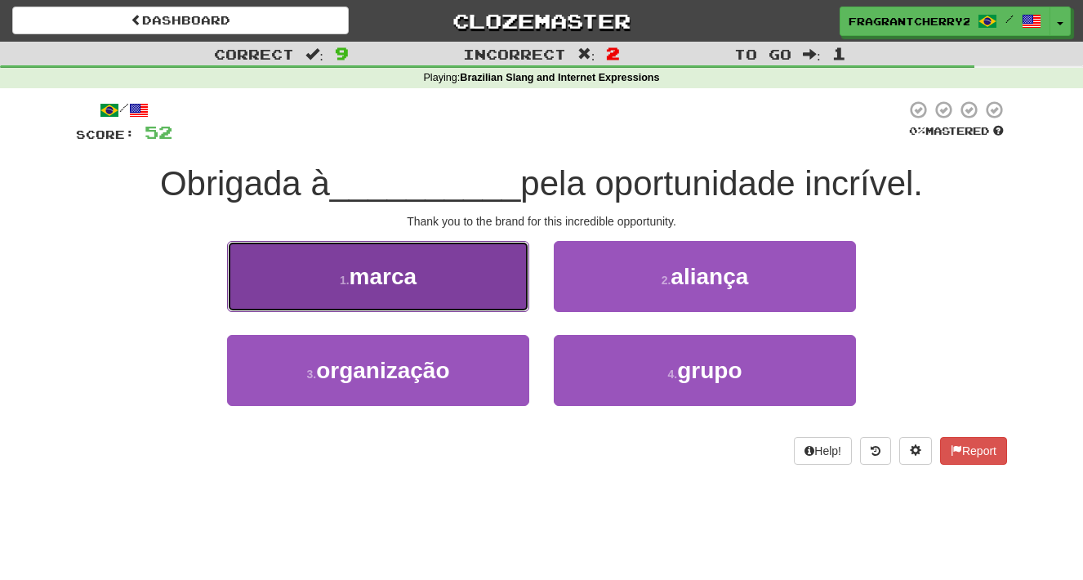
click at [488, 285] on button "1 . marca" at bounding box center [378, 276] width 302 height 71
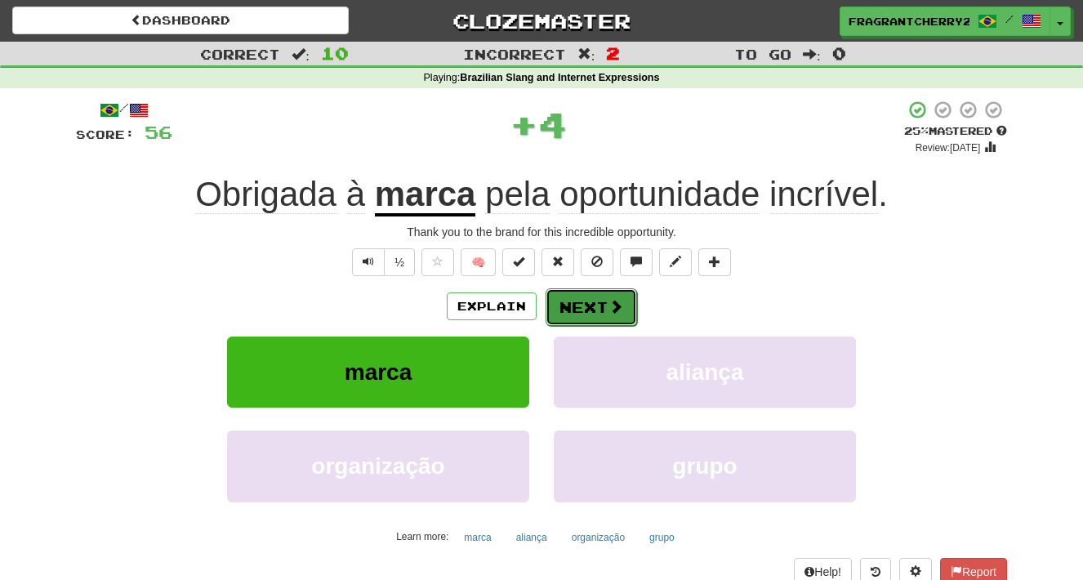
click at [581, 302] on button "Next" at bounding box center [591, 307] width 91 height 38
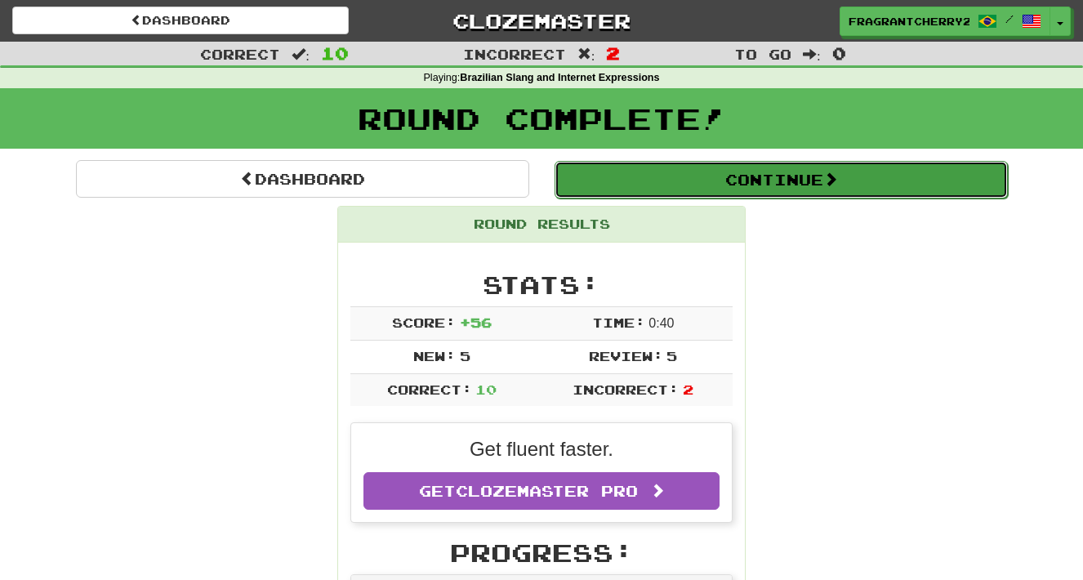
click at [642, 186] on button "Continue" at bounding box center [780, 180] width 453 height 38
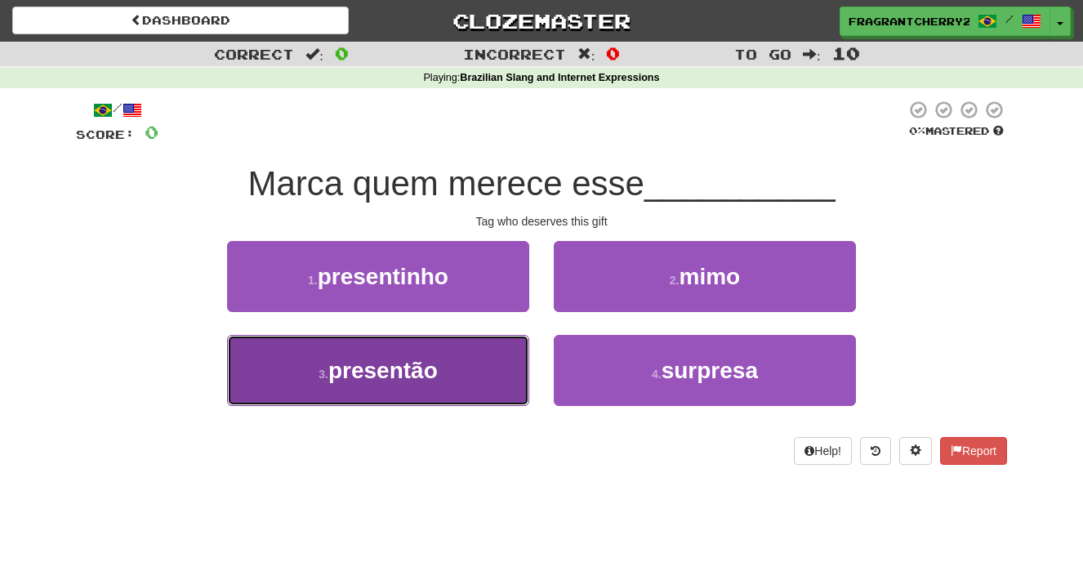
click at [517, 363] on button "3 . presentão" at bounding box center [378, 370] width 302 height 71
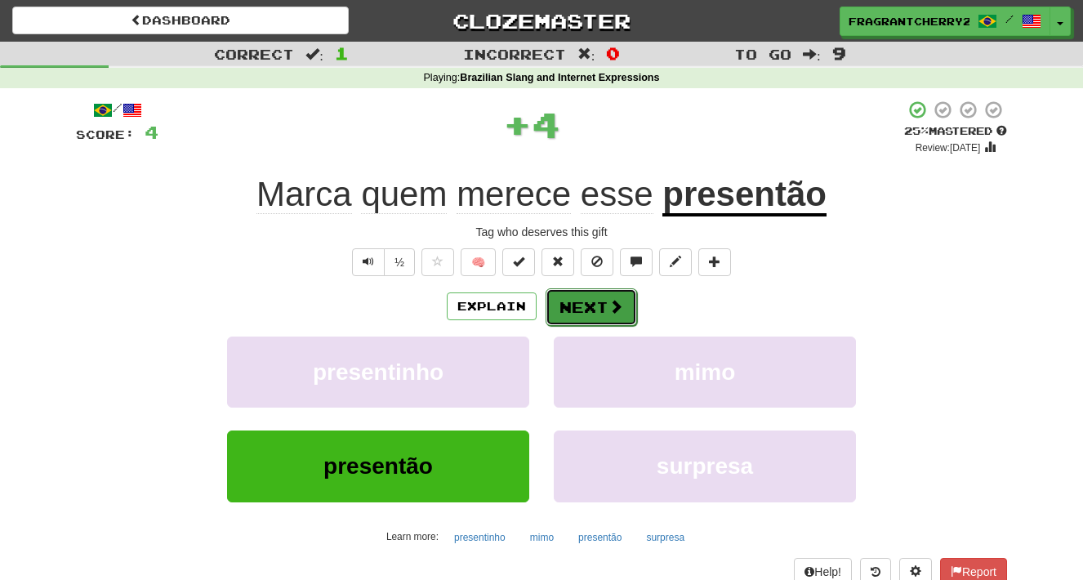
click at [592, 311] on button "Next" at bounding box center [591, 307] width 91 height 38
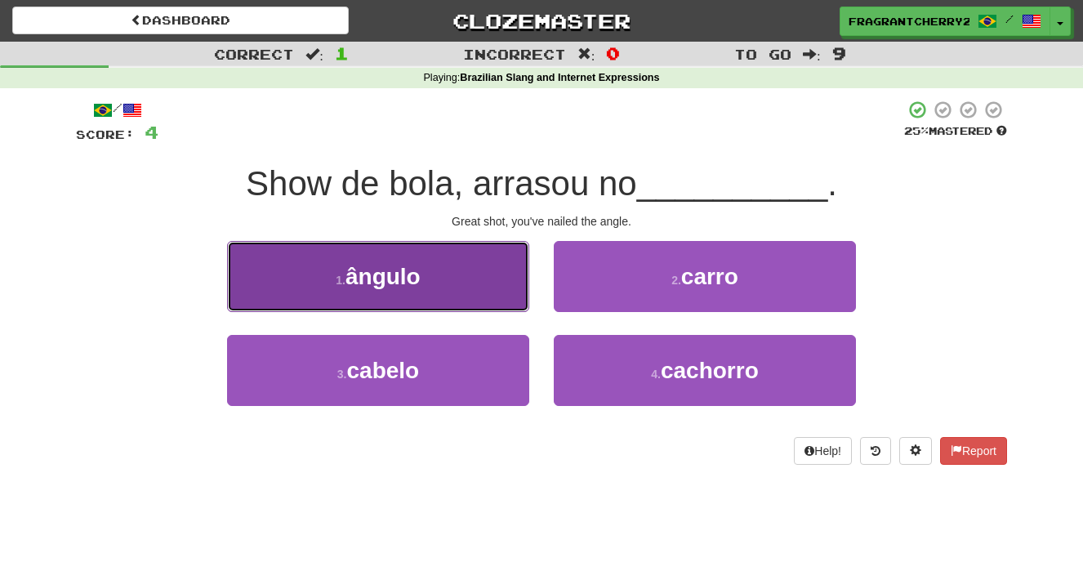
click at [486, 292] on button "1 . ângulo" at bounding box center [378, 276] width 302 height 71
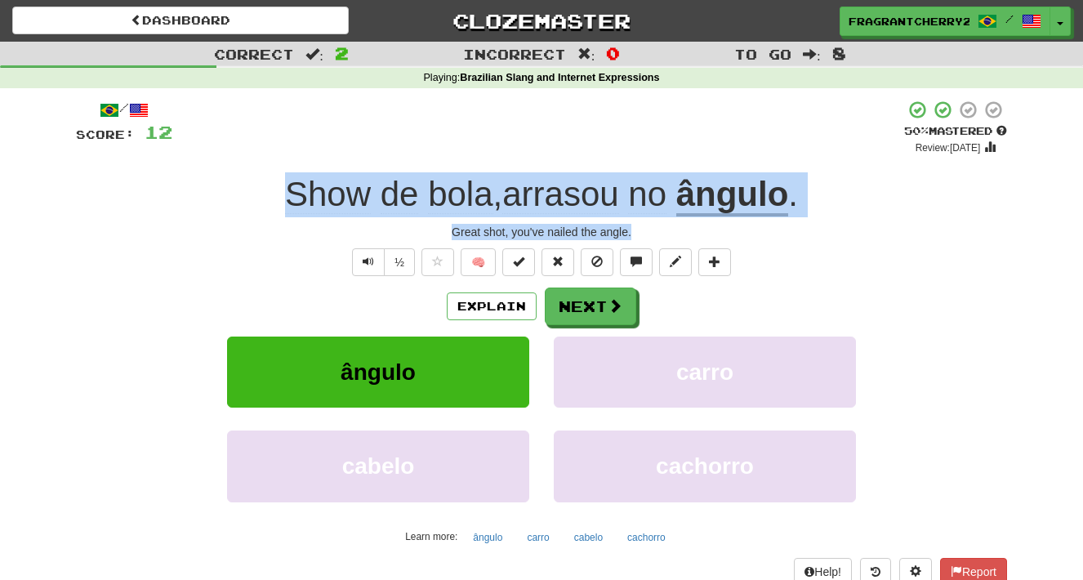
drag, startPoint x: 644, startPoint y: 230, endPoint x: 248, endPoint y: 184, distance: 398.8
click at [248, 184] on div "/ Score: 12 + 8 50 % Mastered Review: 2025-08-30 Show de bola , arrasou no ângu…" at bounding box center [541, 342] width 931 height 485
copy div "Show de bola , arrasou no ângulo . Great shot, you've nailed the angle."
click at [570, 319] on button "Next" at bounding box center [591, 307] width 91 height 38
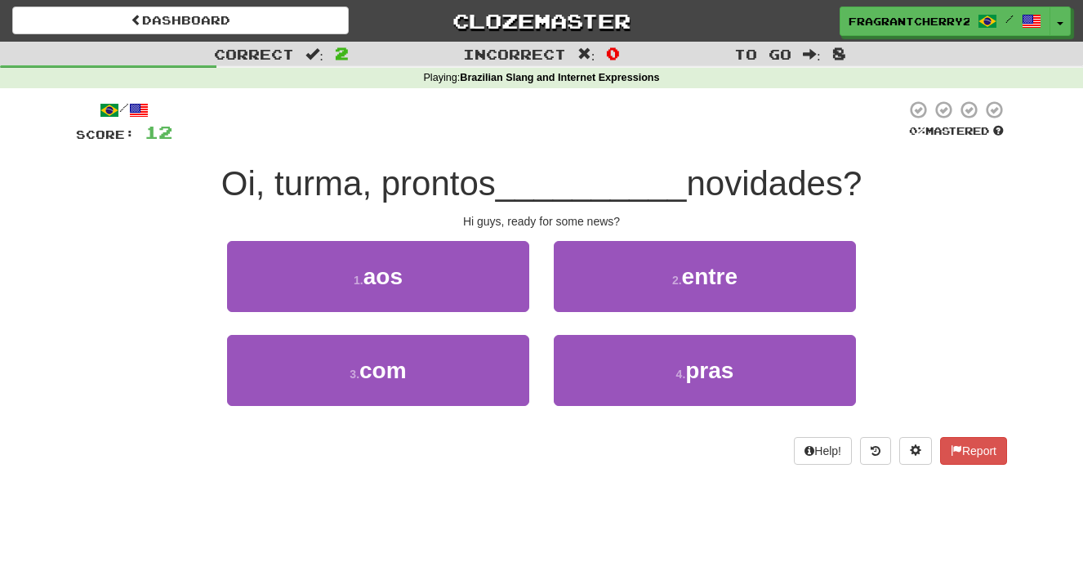
click at [536, 307] on div "1 . aos" at bounding box center [378, 288] width 327 height 94
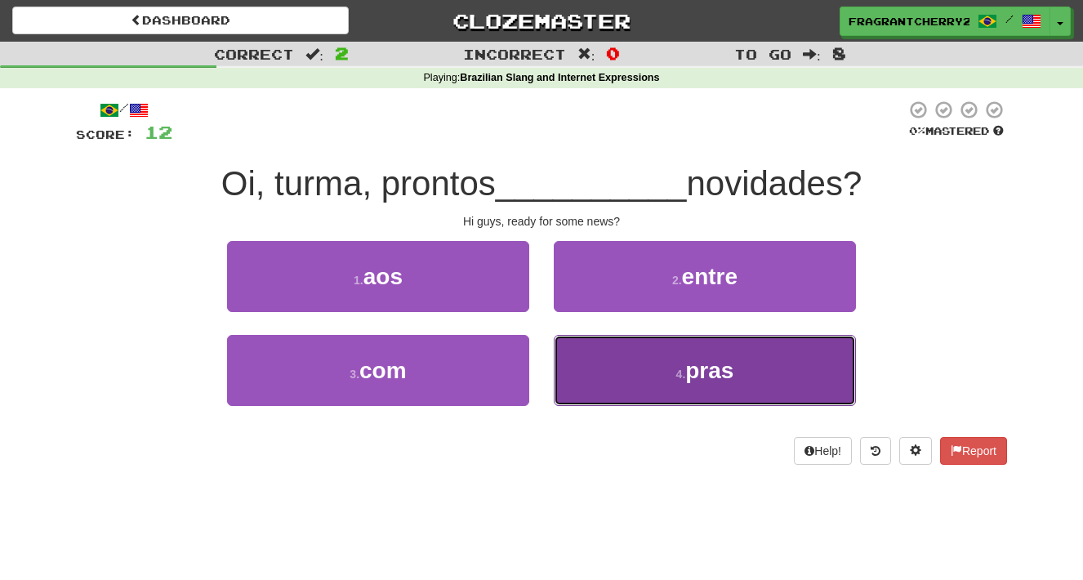
click at [609, 381] on button "4 . pras" at bounding box center [705, 370] width 302 height 71
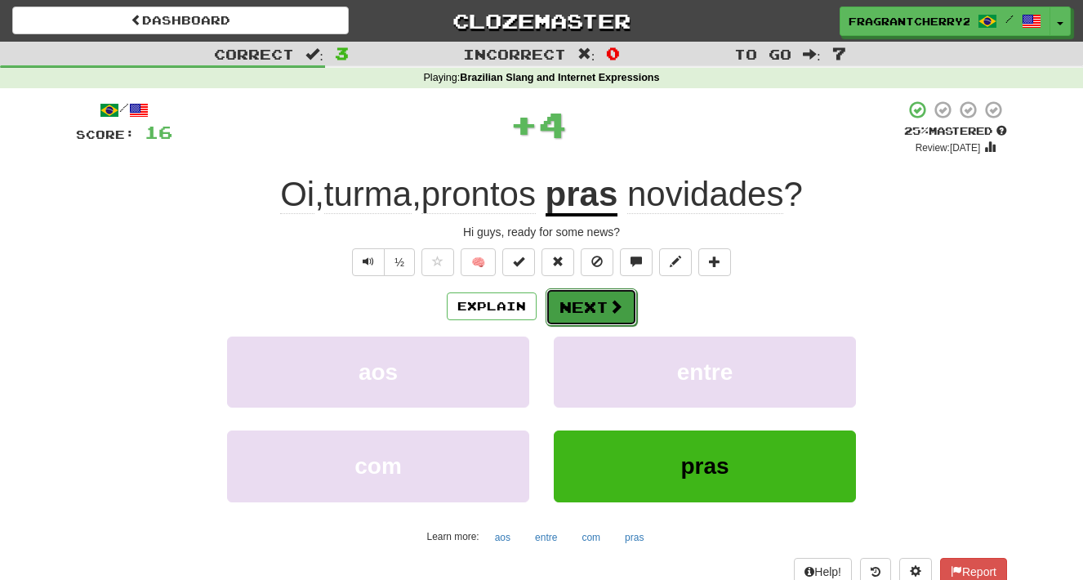
click at [586, 317] on button "Next" at bounding box center [591, 307] width 91 height 38
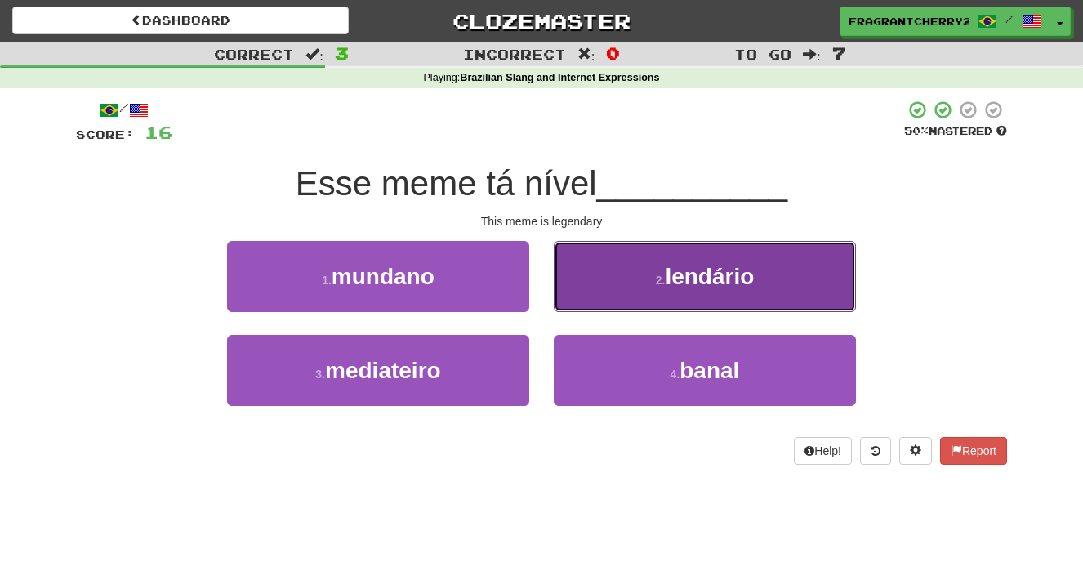
click at [600, 283] on button "2 . lendário" at bounding box center [705, 276] width 302 height 71
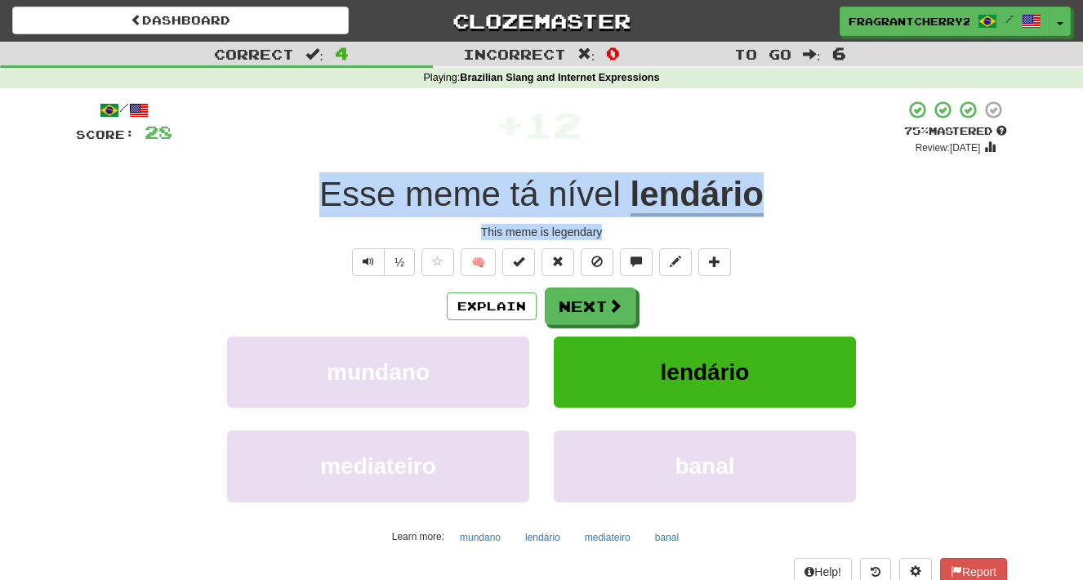
drag, startPoint x: 604, startPoint y: 236, endPoint x: 323, endPoint y: 197, distance: 283.6
click at [323, 197] on div "/ Score: 28 + 12 75 % Mastered Review: 2025-09-19 Esse meme tá nível lendário T…" at bounding box center [541, 342] width 931 height 485
copy div "Esse meme tá nível lendário This meme is legendary"
click at [597, 305] on button "Next" at bounding box center [591, 307] width 91 height 38
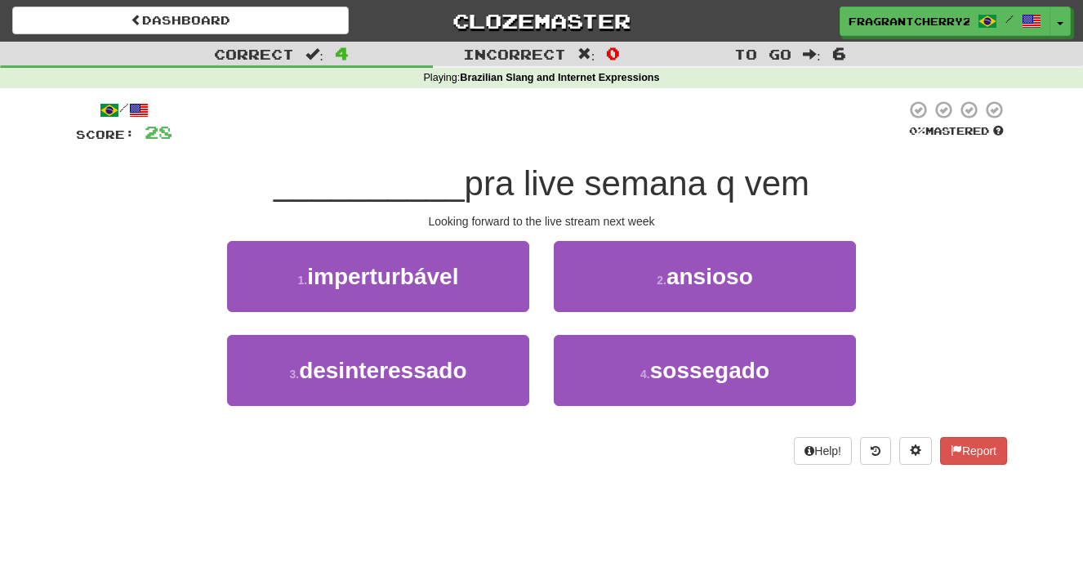
click at [524, 237] on div "/ Score: 28 0 % Mastered __________ pra live semana q vem Looking forward to th…" at bounding box center [541, 282] width 931 height 365
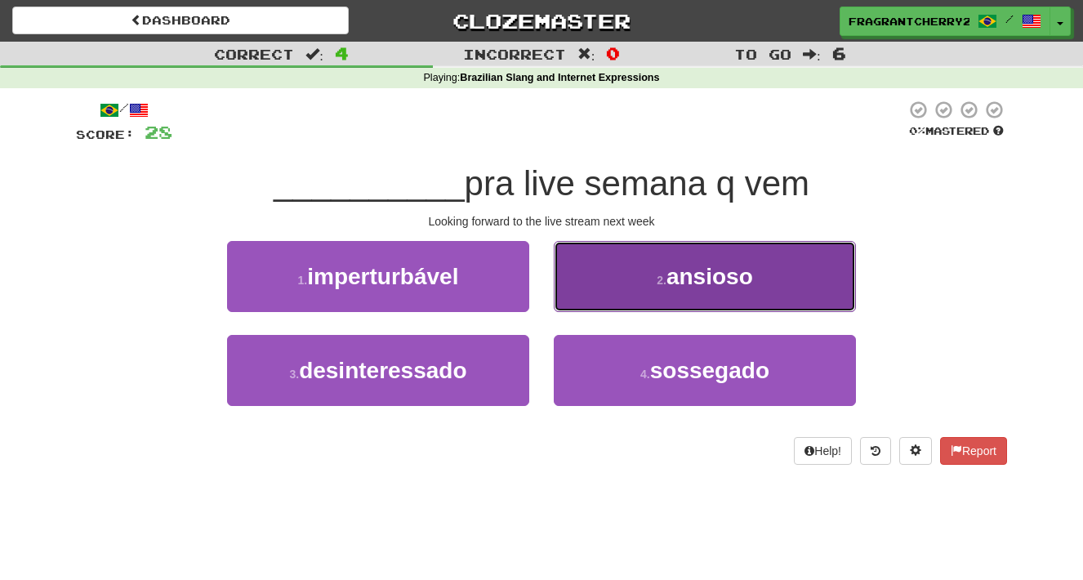
click at [612, 284] on button "2 . ansioso" at bounding box center [705, 276] width 302 height 71
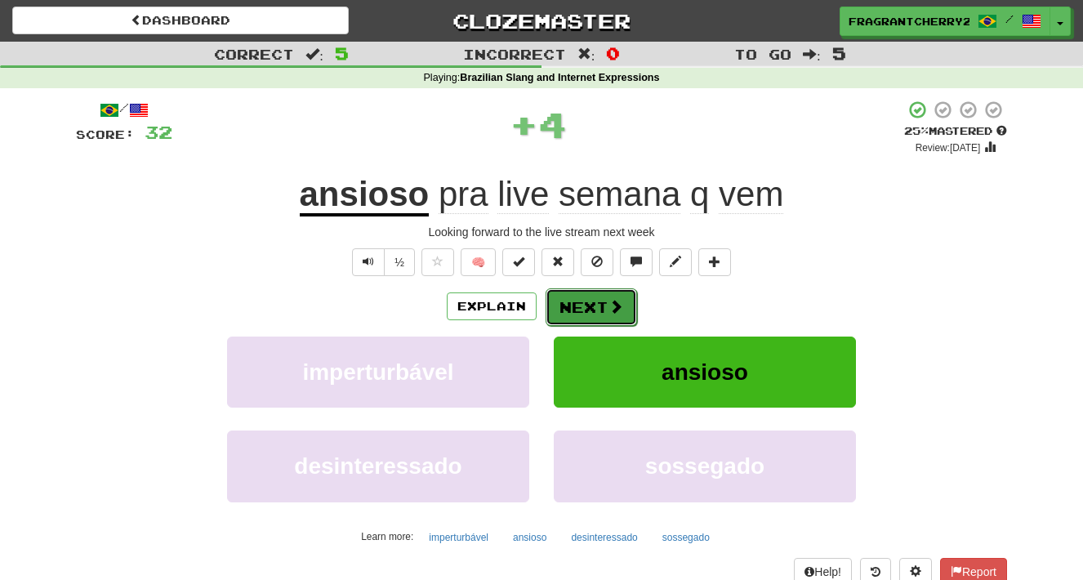
click at [590, 314] on button "Next" at bounding box center [591, 307] width 91 height 38
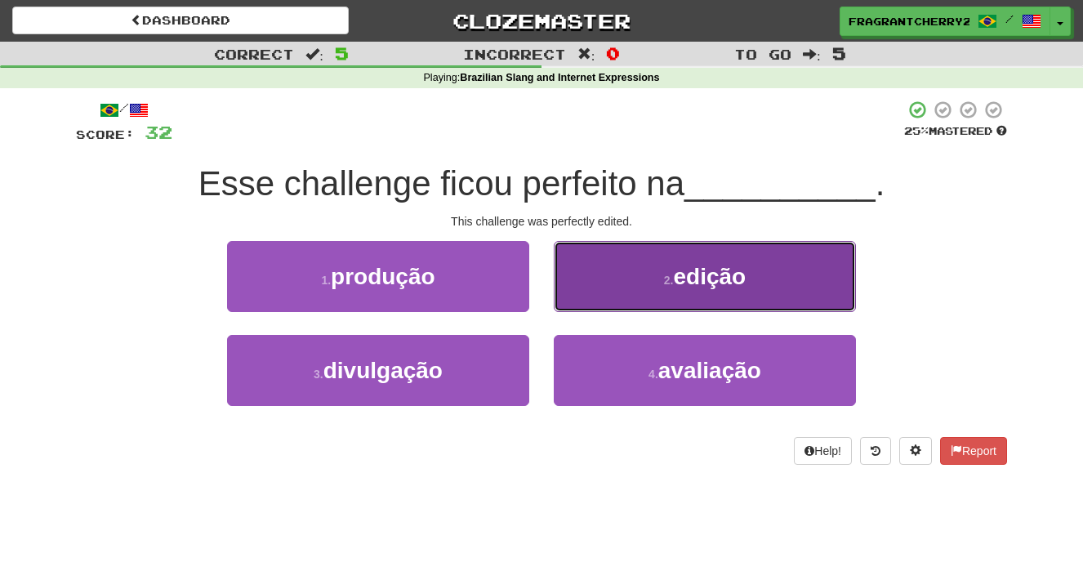
click at [591, 303] on button "2 . edição" at bounding box center [705, 276] width 302 height 71
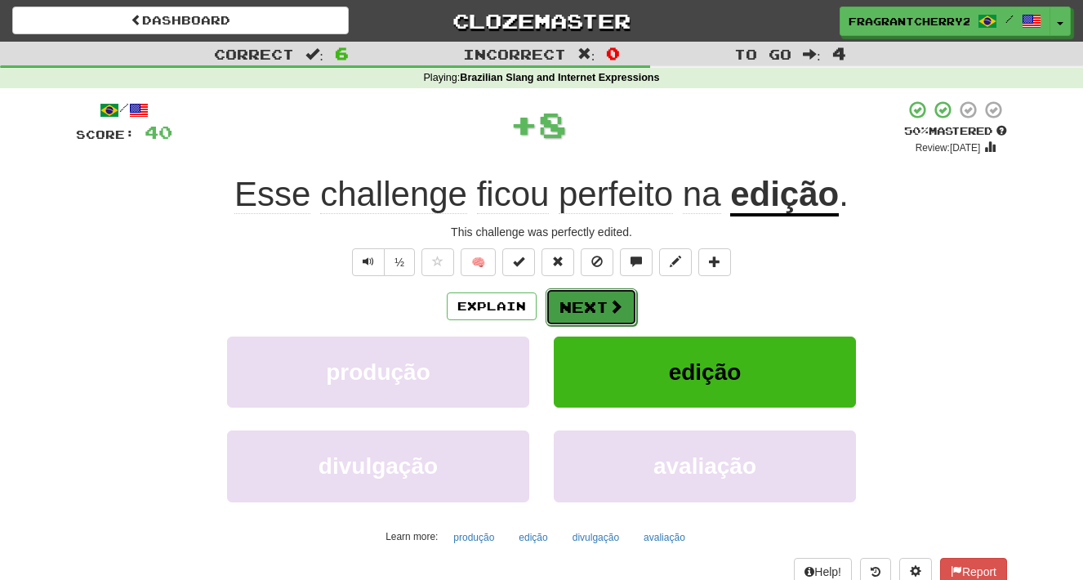
click at [594, 310] on button "Next" at bounding box center [591, 307] width 91 height 38
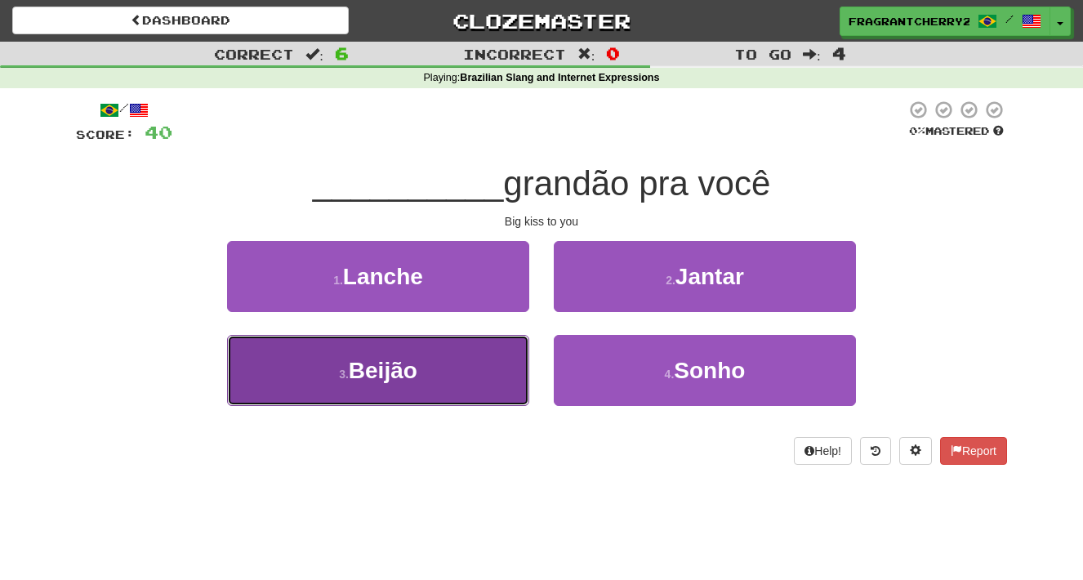
click at [466, 359] on button "3 . Beijão" at bounding box center [378, 370] width 302 height 71
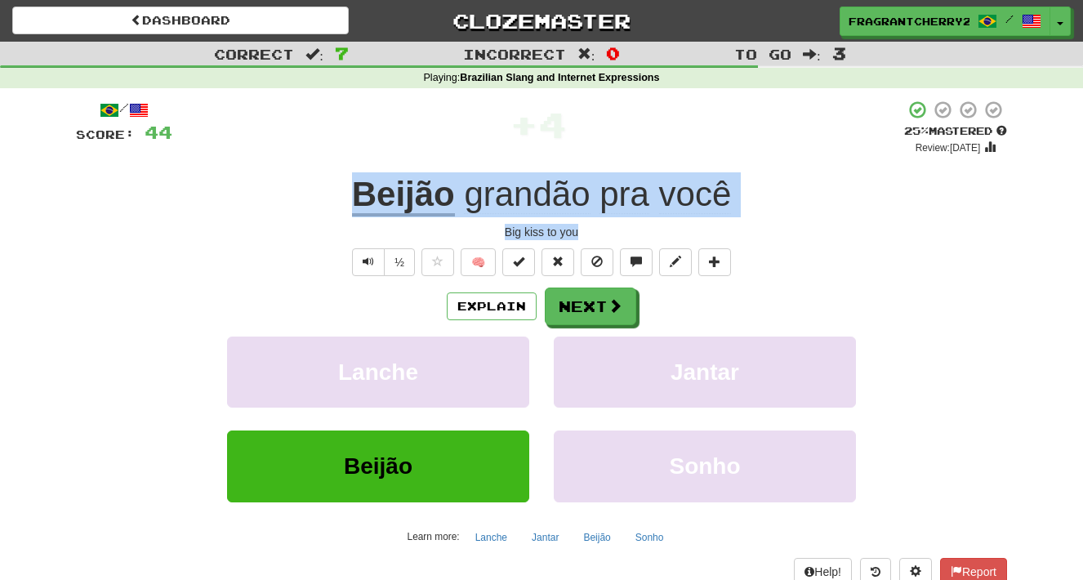
drag, startPoint x: 590, startPoint y: 236, endPoint x: 354, endPoint y: 204, distance: 239.0
click at [354, 204] on div "/ Score: 44 + 4 25 % Mastered Review: 2025-08-21 Beijão grandão pra você Big ki…" at bounding box center [541, 342] width 931 height 485
copy div "Beijão grandão pra você Big kiss to you"
click at [567, 302] on button "Next" at bounding box center [591, 307] width 91 height 38
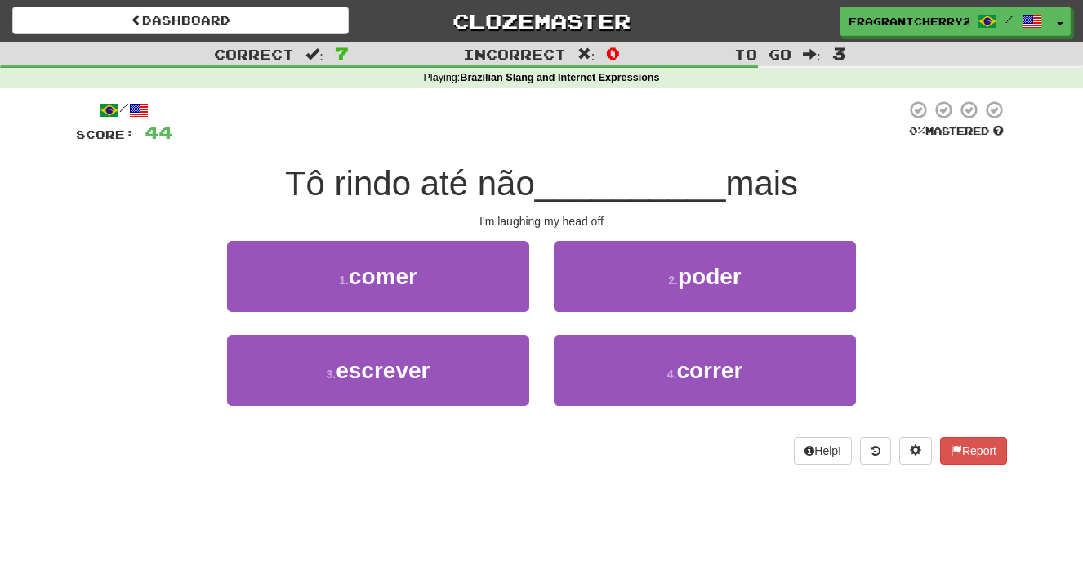
click at [523, 198] on span "Tô rindo até não" at bounding box center [410, 183] width 250 height 38
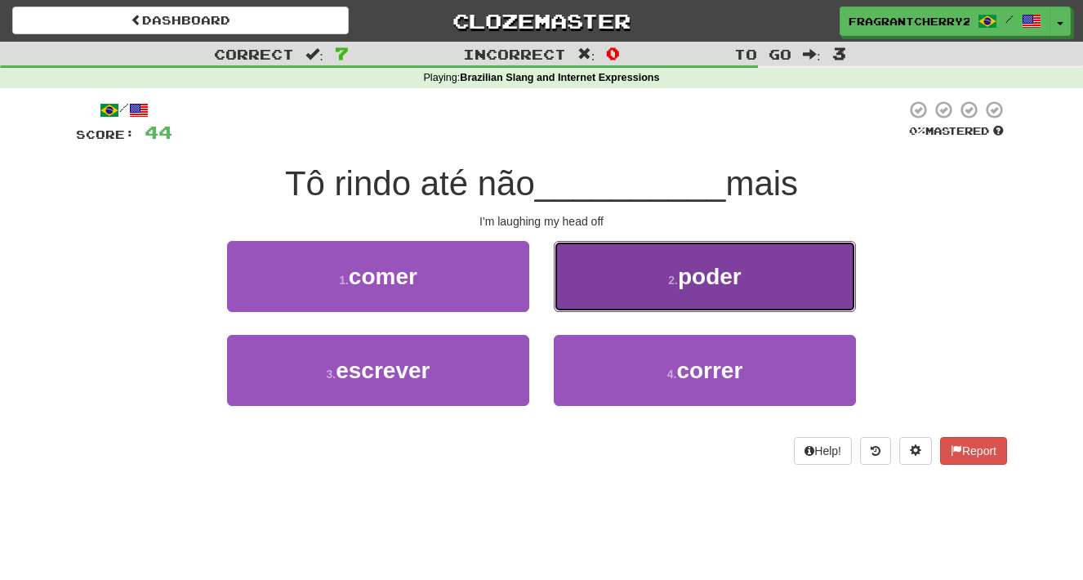
click at [644, 296] on button "2 . poder" at bounding box center [705, 276] width 302 height 71
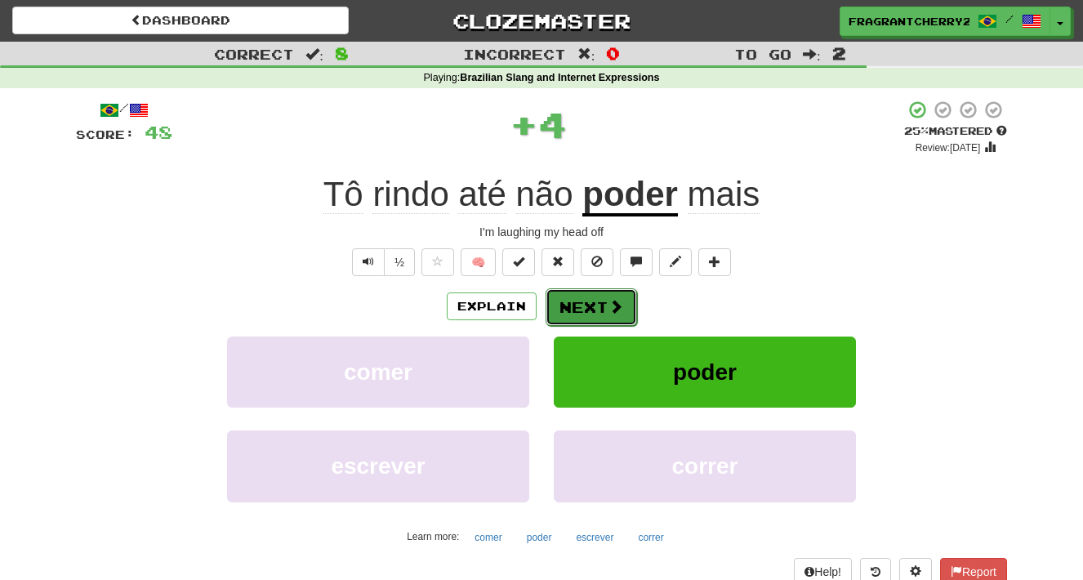
click at [593, 302] on button "Next" at bounding box center [591, 307] width 91 height 38
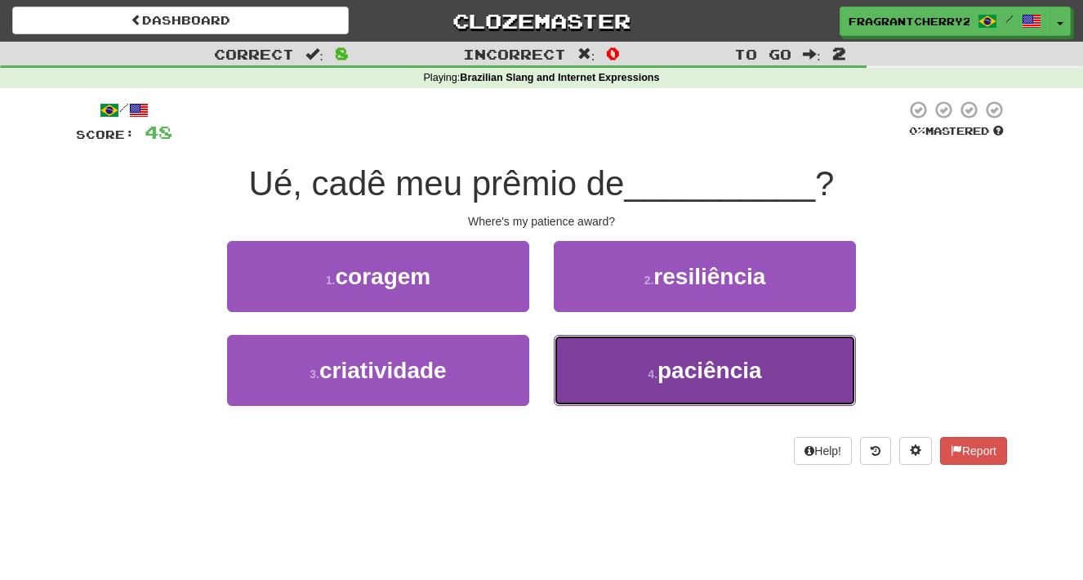
click at [646, 395] on button "4 . paciência" at bounding box center [705, 370] width 302 height 71
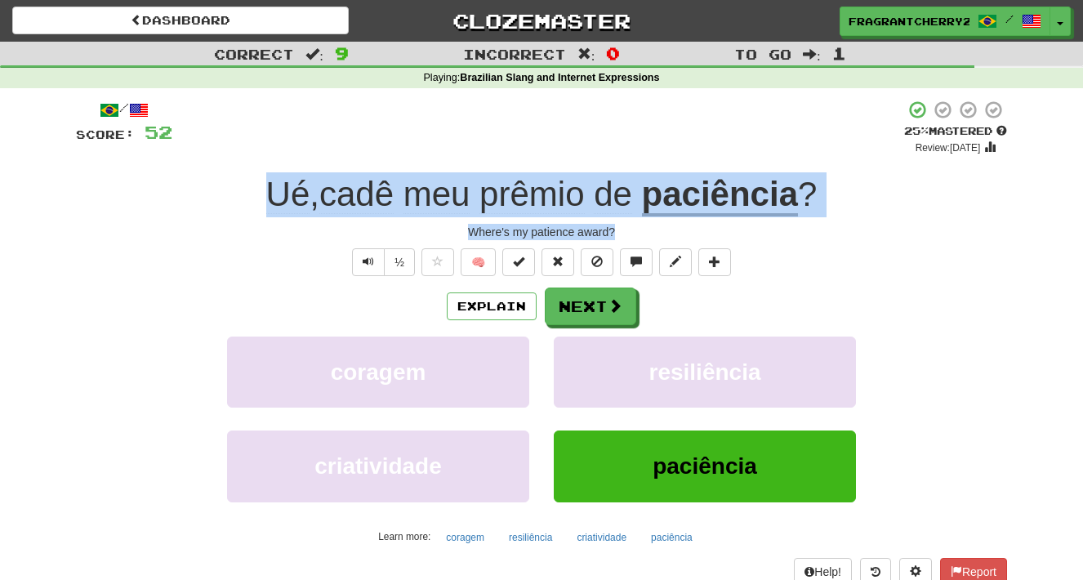
drag, startPoint x: 628, startPoint y: 237, endPoint x: 262, endPoint y: 206, distance: 367.2
click at [262, 206] on div "/ Score: 52 + 4 25 % Mastered Review: 2025-08-21 Ué , cadê meu prêmio de paciên…" at bounding box center [541, 342] width 931 height 485
copy div "Ué , cadê meu prêmio de paciência ? Where's my patience award?"
click at [614, 292] on button "Next" at bounding box center [591, 307] width 91 height 38
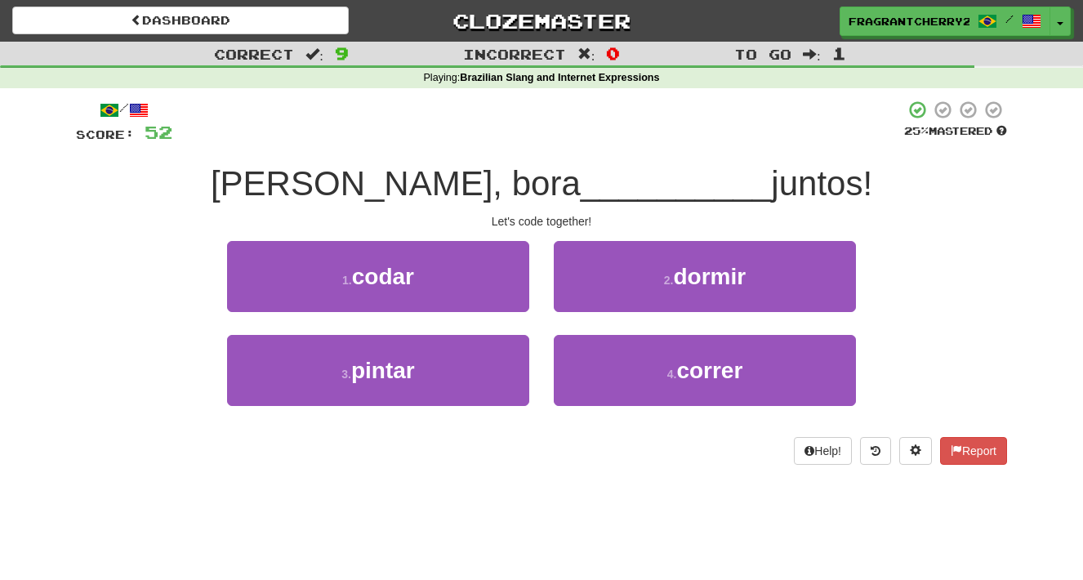
click at [529, 232] on div "/ Score: 52 25 % Mastered Fala galera, bora __________ juntos! Let's code toget…" at bounding box center [541, 282] width 931 height 365
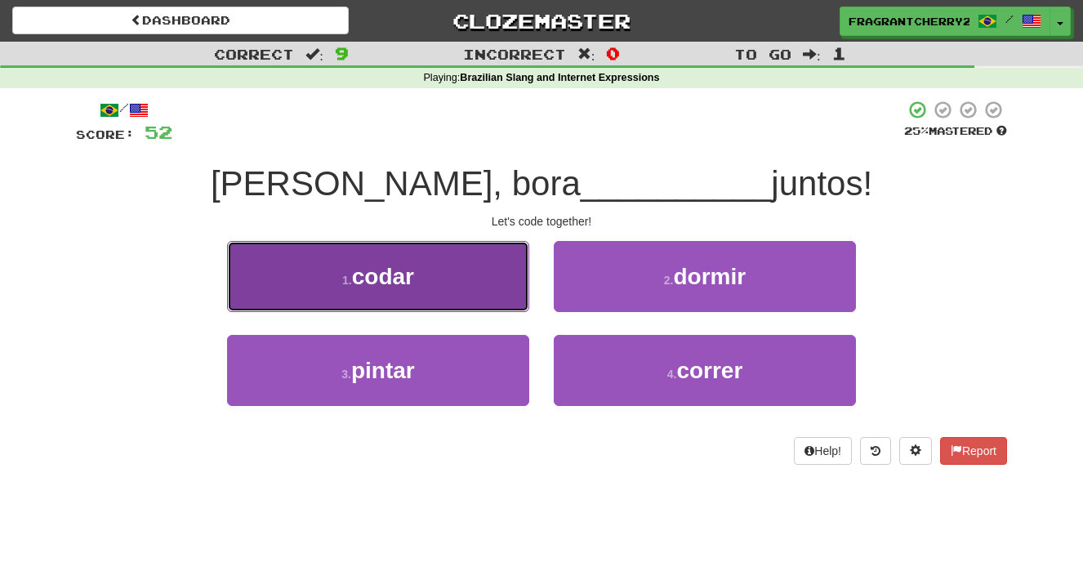
click at [492, 288] on button "1 . codar" at bounding box center [378, 276] width 302 height 71
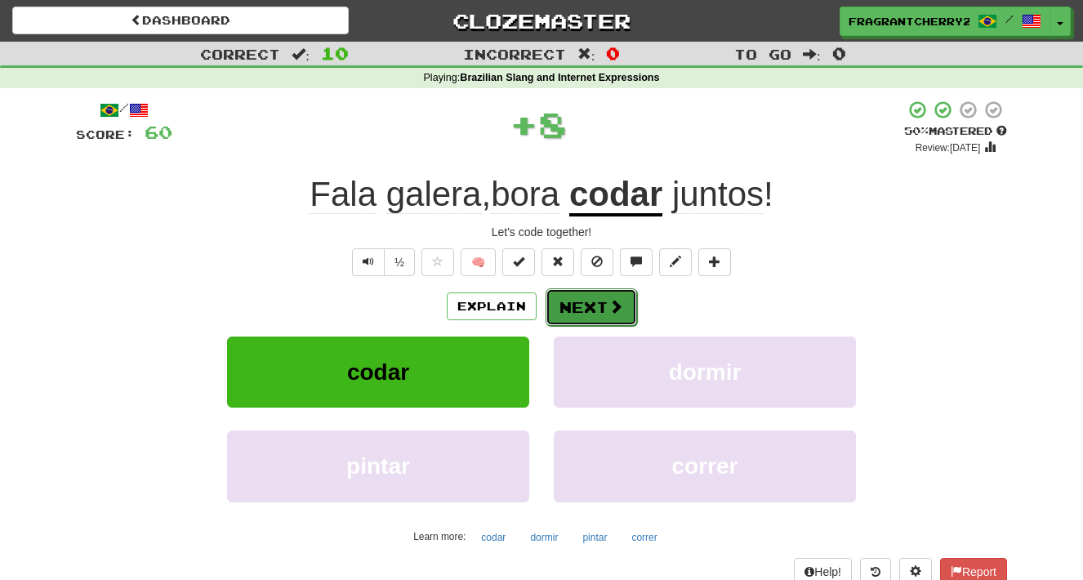
click at [566, 301] on button "Next" at bounding box center [591, 307] width 91 height 38
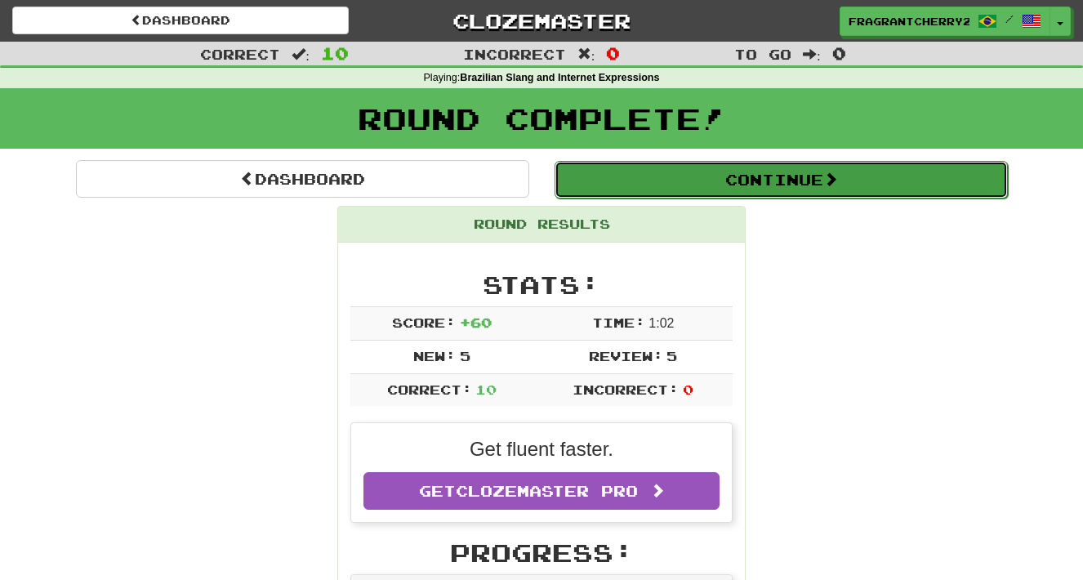
click at [639, 181] on button "Continue" at bounding box center [780, 180] width 453 height 38
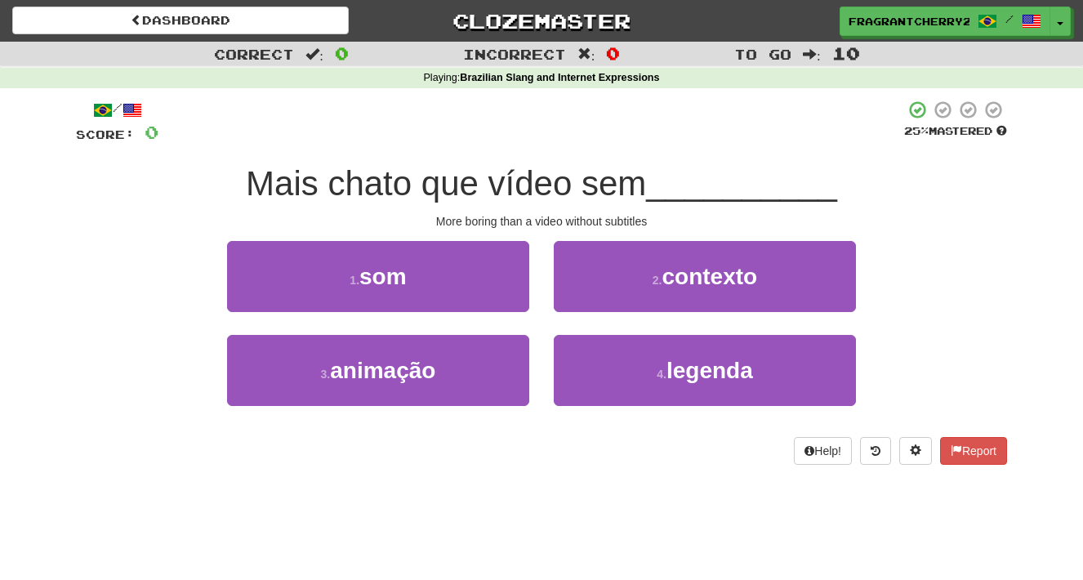
click at [752, 315] on div "2 . contexto" at bounding box center [704, 288] width 327 height 94
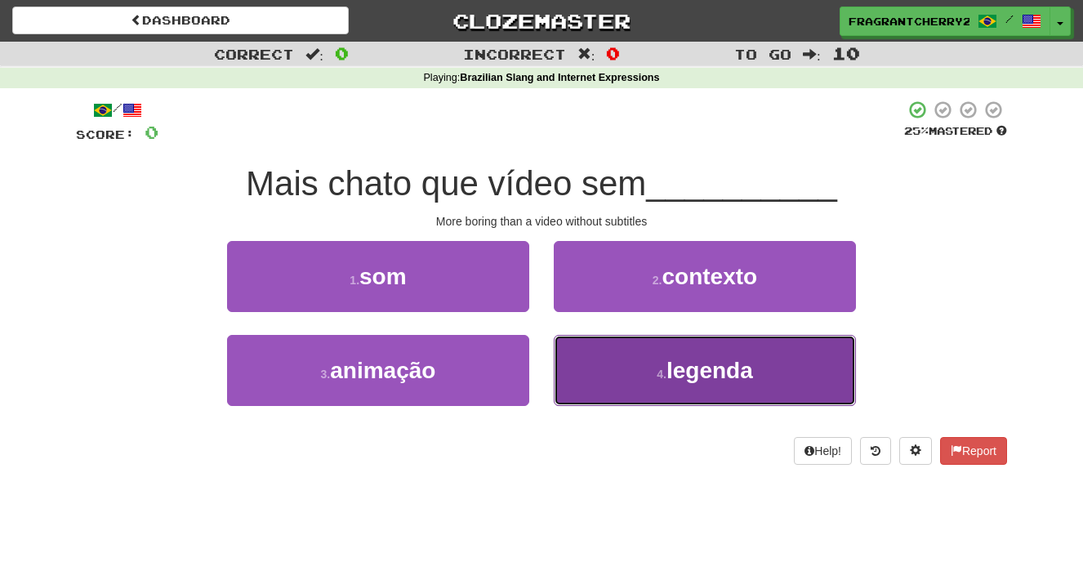
click at [751, 339] on button "4 . legenda" at bounding box center [705, 370] width 302 height 71
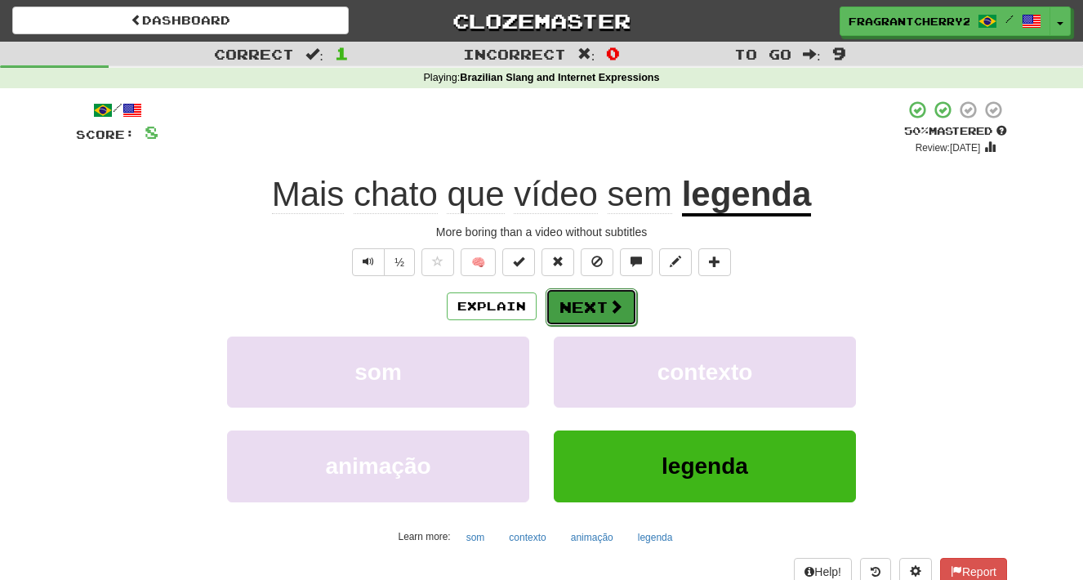
click at [581, 310] on button "Next" at bounding box center [591, 307] width 91 height 38
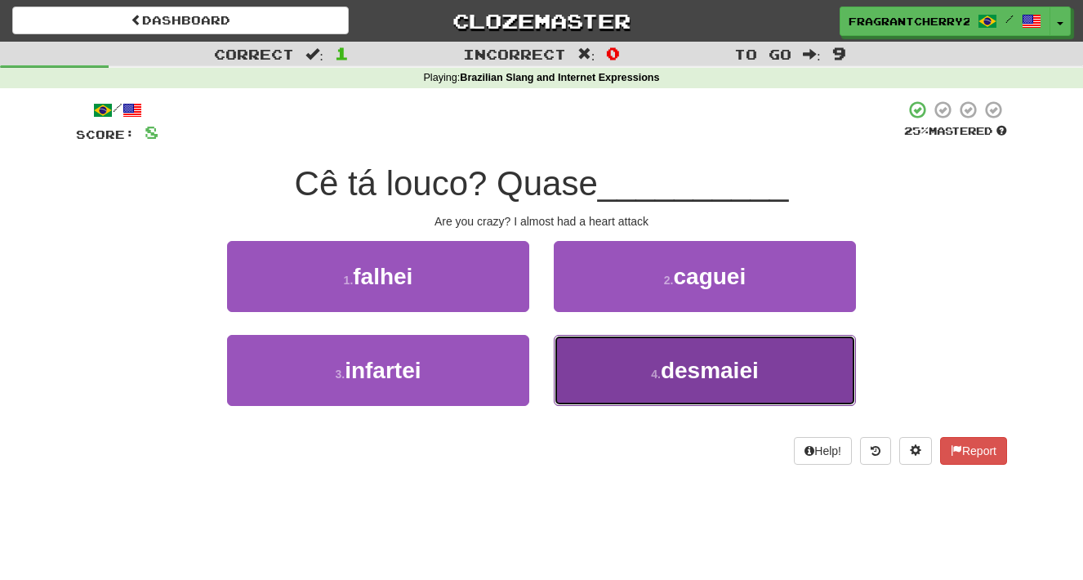
click at [582, 338] on button "4 . desmaiei" at bounding box center [705, 370] width 302 height 71
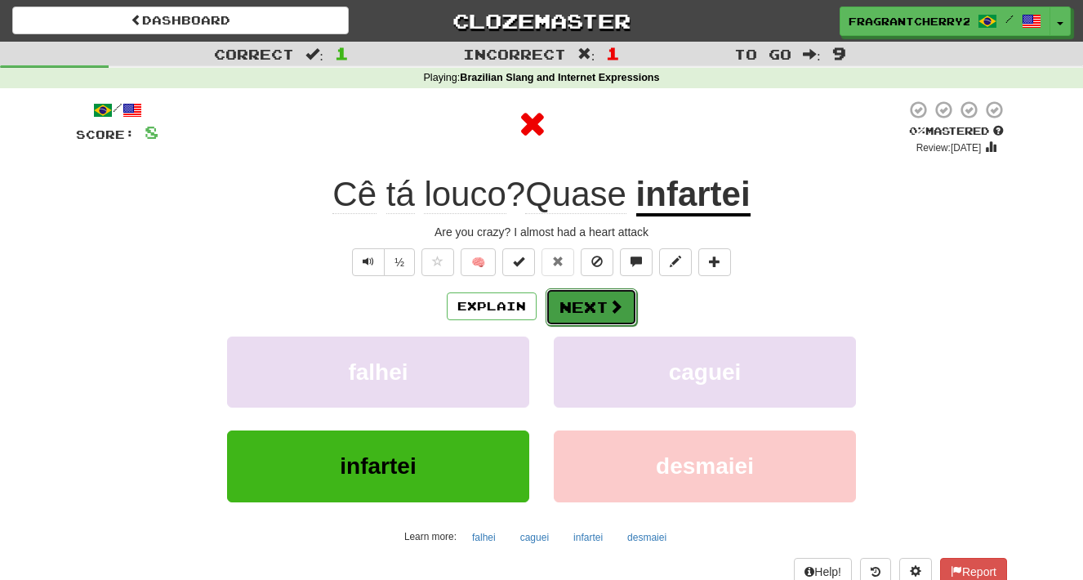
click at [582, 301] on button "Next" at bounding box center [591, 307] width 91 height 38
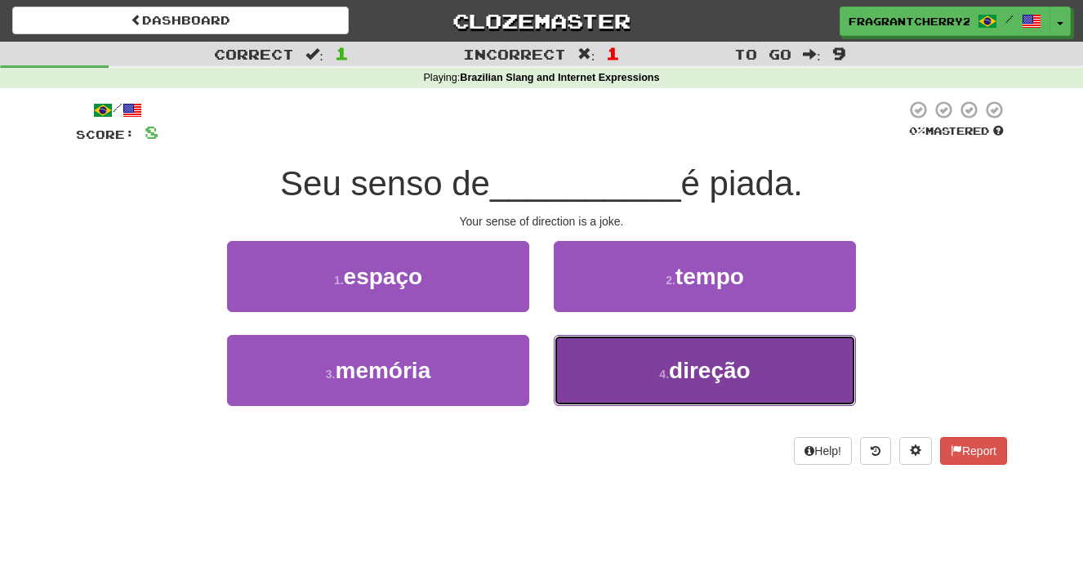
click at [631, 385] on button "4 . direção" at bounding box center [705, 370] width 302 height 71
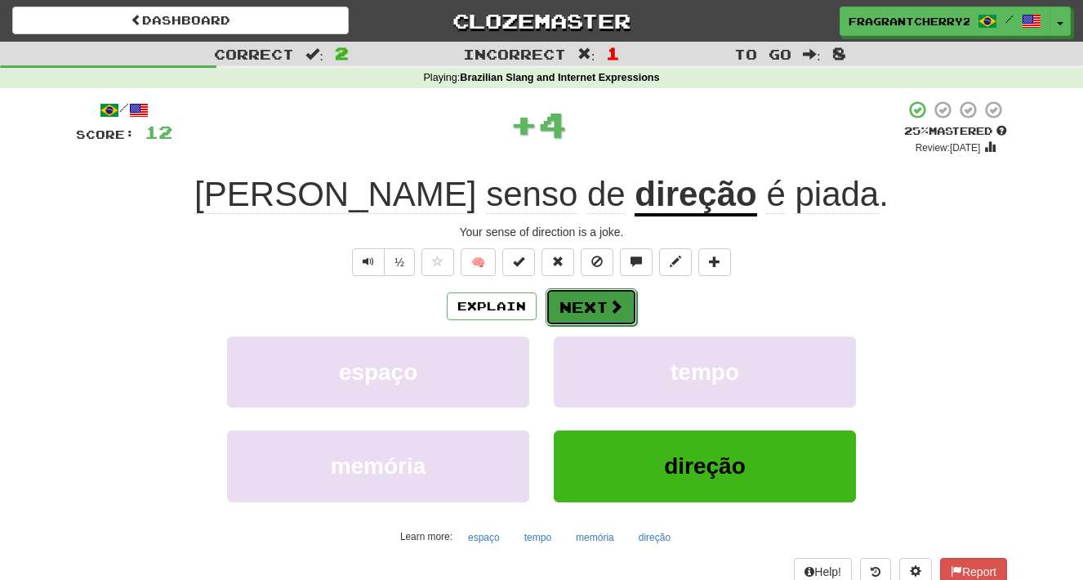
click at [587, 310] on button "Next" at bounding box center [591, 307] width 91 height 38
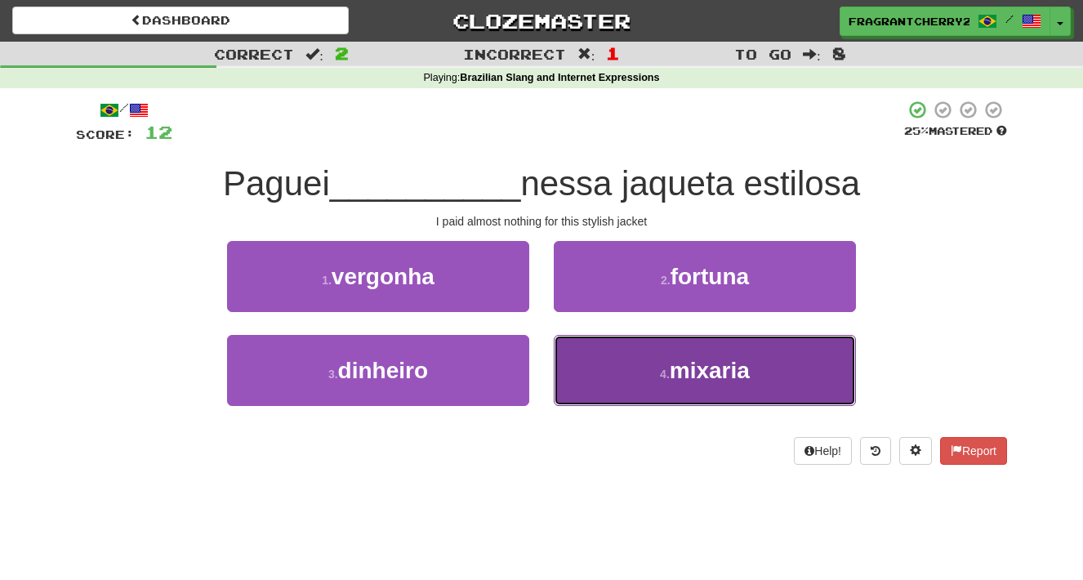
click at [598, 381] on button "4 . mixaria" at bounding box center [705, 370] width 302 height 71
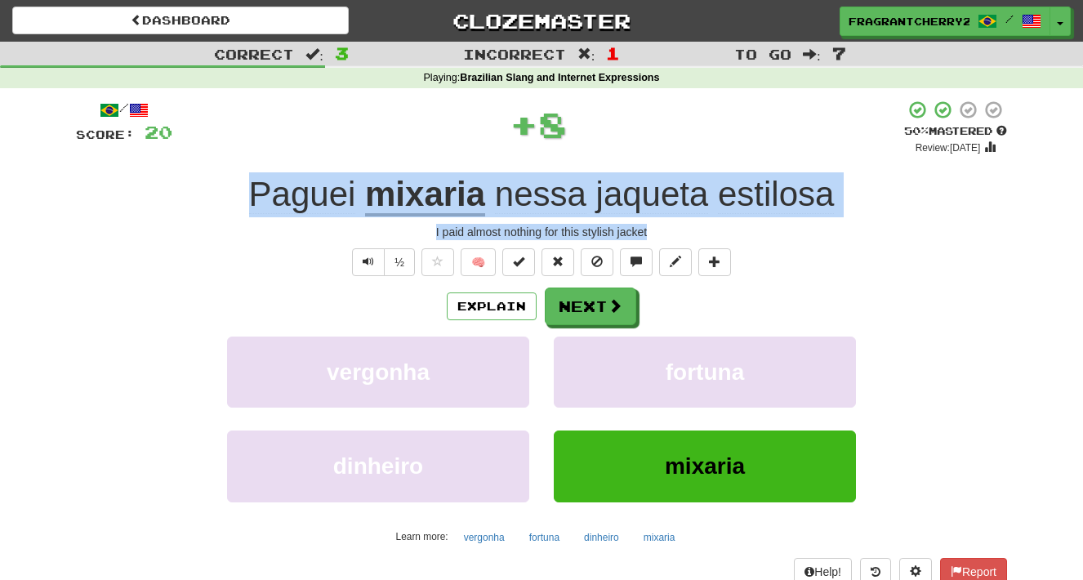
drag, startPoint x: 673, startPoint y: 234, endPoint x: 176, endPoint y: 201, distance: 497.6
click at [176, 201] on div "/ Score: 20 + 8 50 % Mastered Review: 2025-08-30 Paguei mixaria nessa jaqueta e…" at bounding box center [541, 342] width 931 height 485
click at [590, 325] on button "Next" at bounding box center [591, 307] width 91 height 38
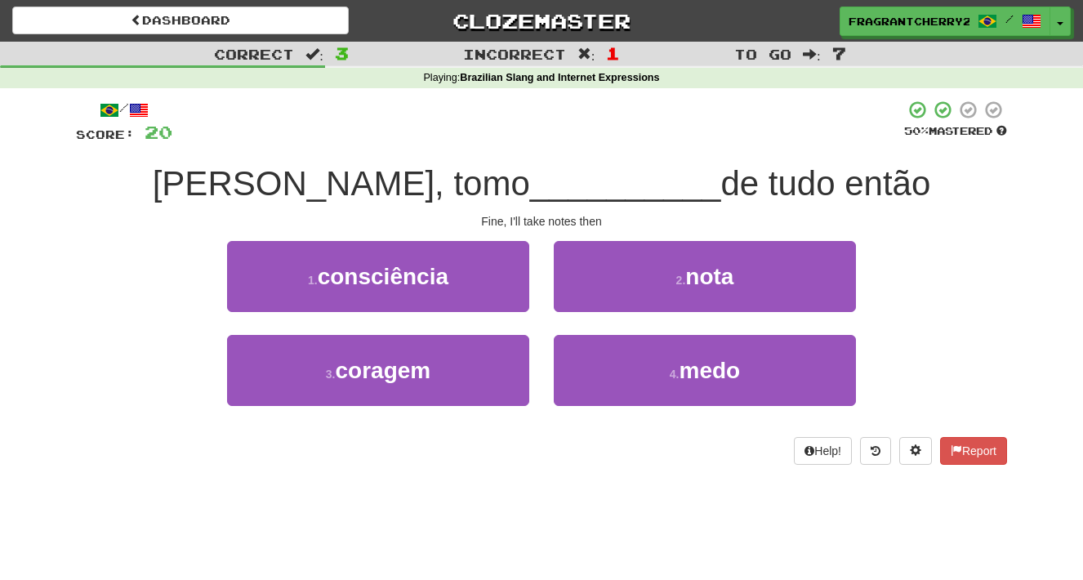
click at [521, 227] on div "Fine, I'll take notes then" at bounding box center [541, 221] width 931 height 16
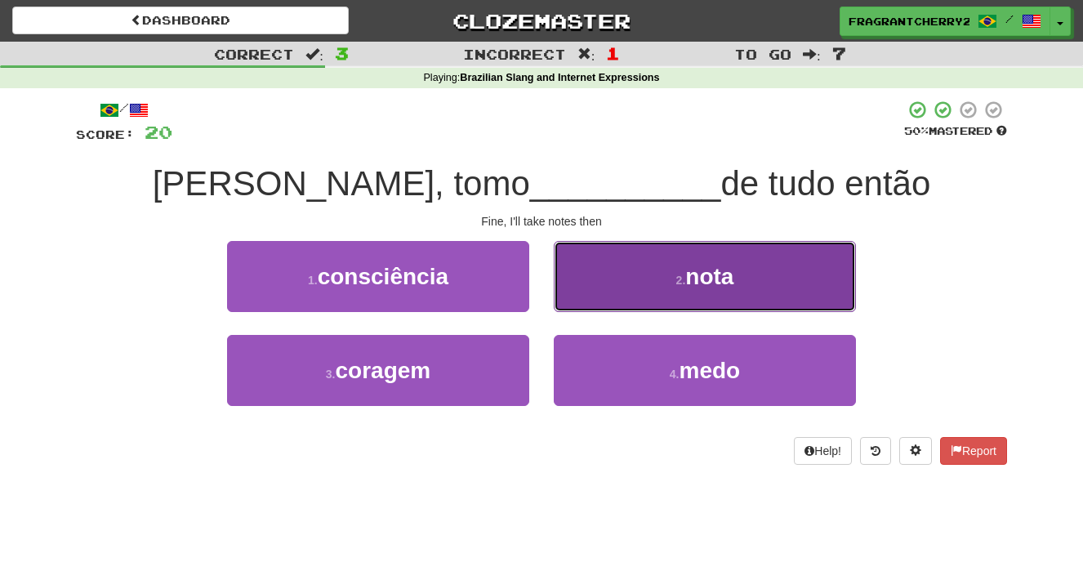
click at [636, 294] on button "2 . nota" at bounding box center [705, 276] width 302 height 71
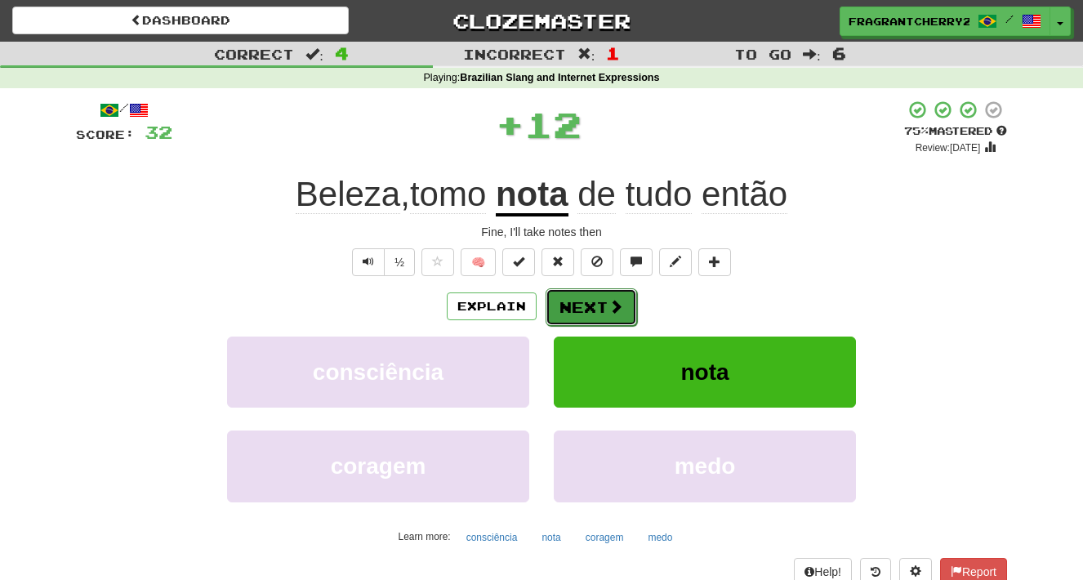
click at [577, 310] on button "Next" at bounding box center [591, 307] width 91 height 38
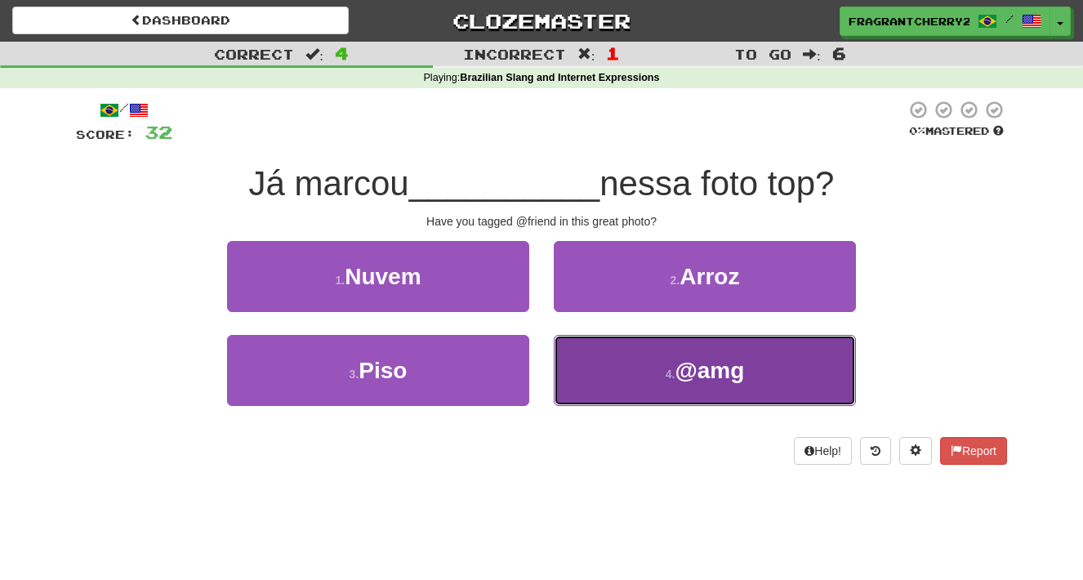
click at [646, 369] on button "4 . @amg" at bounding box center [705, 370] width 302 height 71
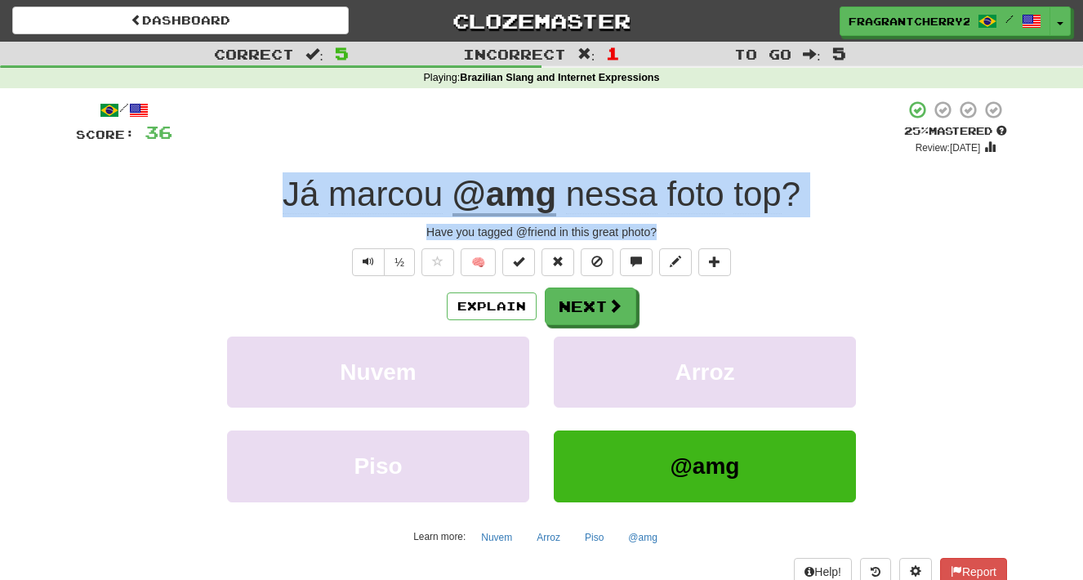
drag, startPoint x: 670, startPoint y: 230, endPoint x: 223, endPoint y: 194, distance: 448.2
click at [223, 194] on div "/ Score: 36 + 4 25 % Mastered Review: 2025-08-21 Já marcou @amg nessa foto top …" at bounding box center [541, 342] width 931 height 485
copy div "Já marcou @amg nessa foto top ? Have you tagged @friend in this great photo?"
click at [584, 301] on button "Next" at bounding box center [591, 307] width 91 height 38
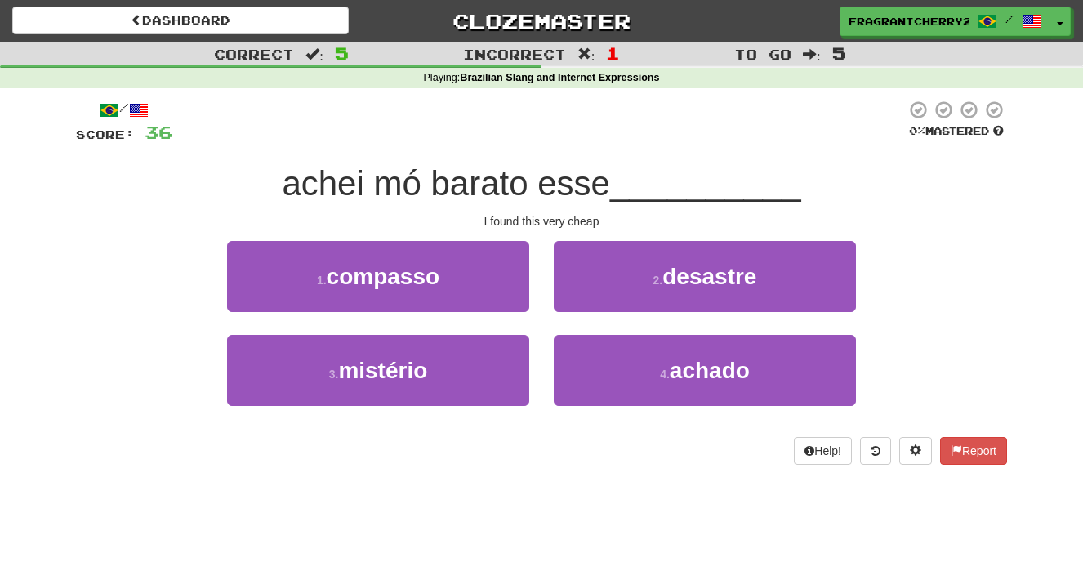
click at [541, 234] on div "/ Score: 36 0 % Mastered achei mó barato esse __________ I found this very chea…" at bounding box center [541, 282] width 931 height 365
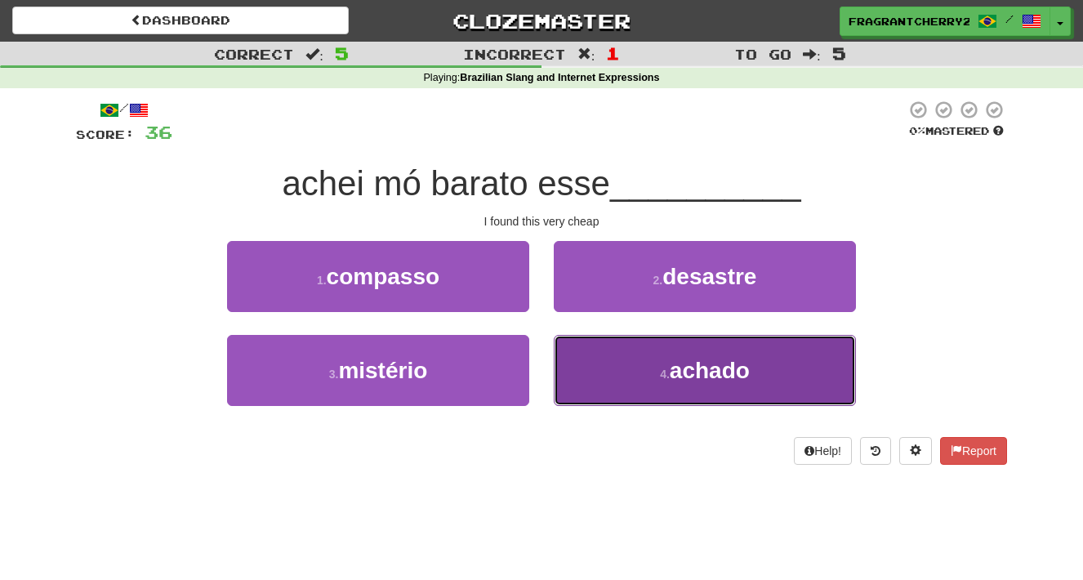
click at [634, 395] on button "4 . achado" at bounding box center [705, 370] width 302 height 71
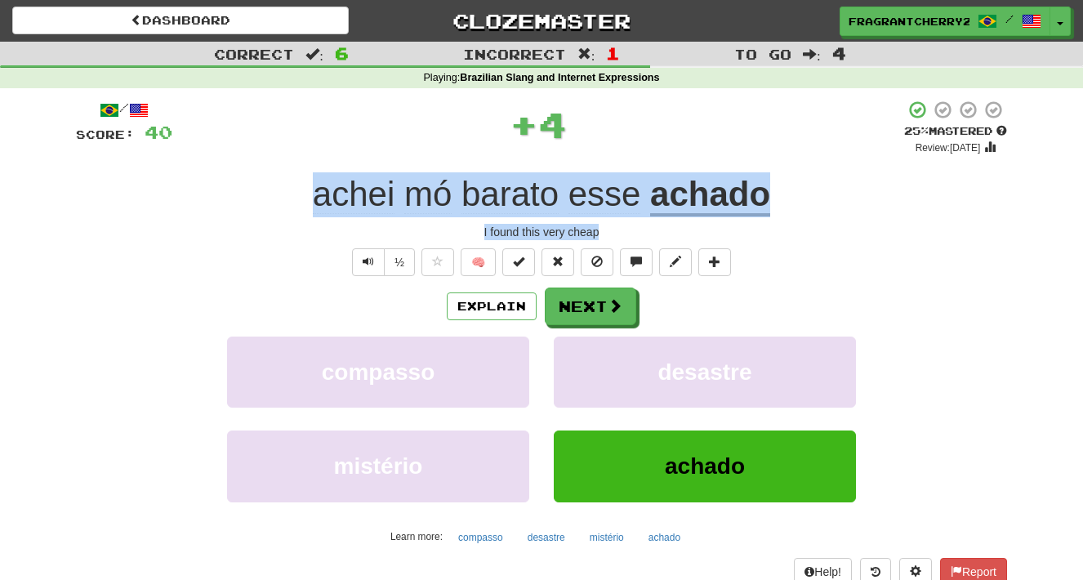
drag, startPoint x: 635, startPoint y: 227, endPoint x: 283, endPoint y: 192, distance: 354.5
click at [283, 192] on div "/ Score: 40 + 4 25 % Mastered Review: 2025-08-21 achei mó barato esse achado I …" at bounding box center [541, 342] width 931 height 485
click at [461, 310] on button "Explain" at bounding box center [492, 306] width 90 height 28
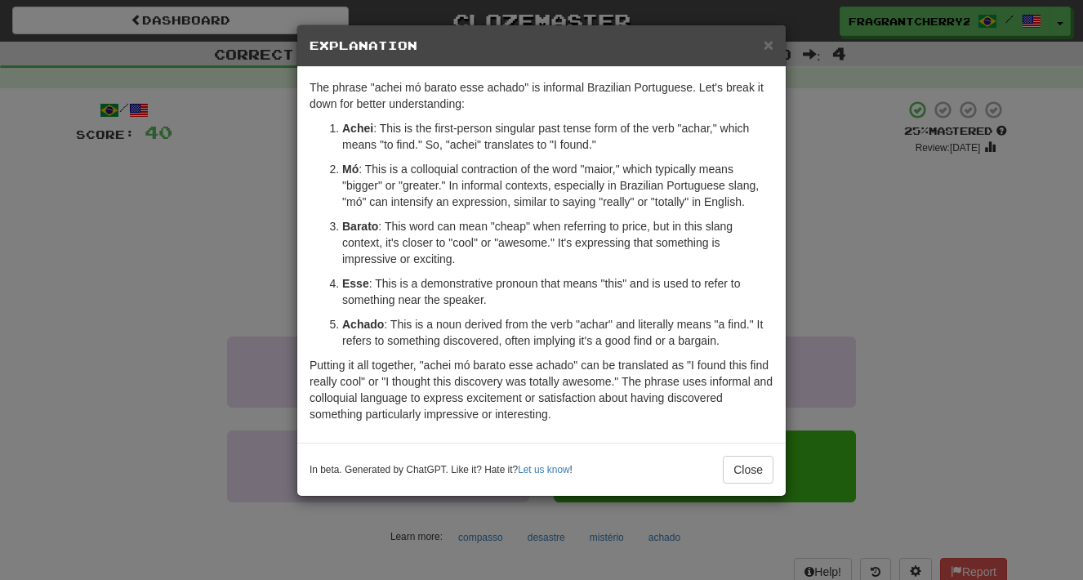
click at [844, 207] on div "× Explanation The phrase "achei mó barato esse achado" is informal Brazilian Po…" at bounding box center [541, 290] width 1083 height 580
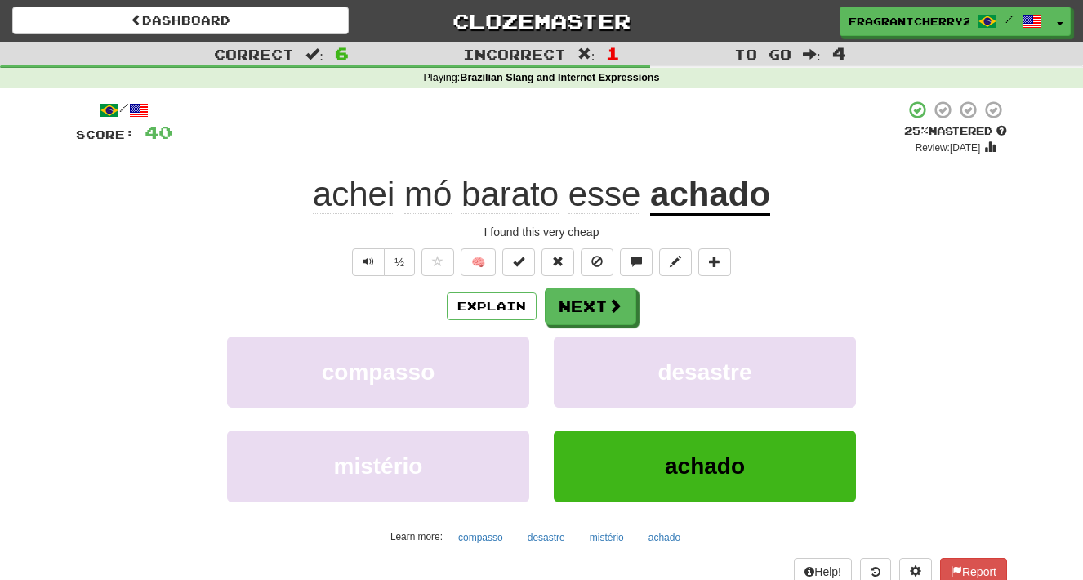
click at [639, 303] on div "Explain Next" at bounding box center [541, 306] width 931 height 38
click at [628, 304] on button "Next" at bounding box center [591, 307] width 91 height 38
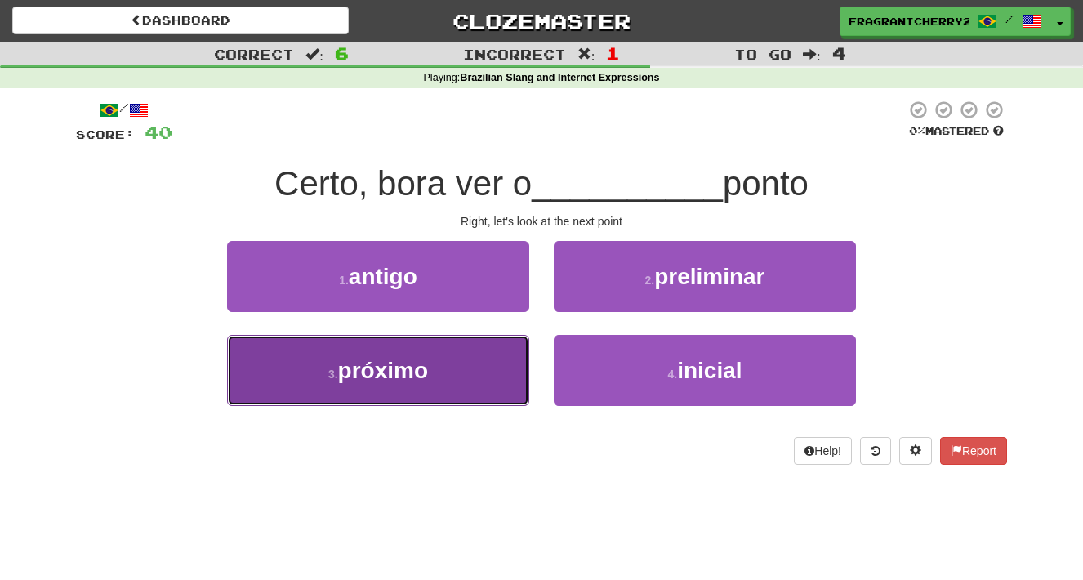
click at [516, 401] on button "3 . próximo" at bounding box center [378, 370] width 302 height 71
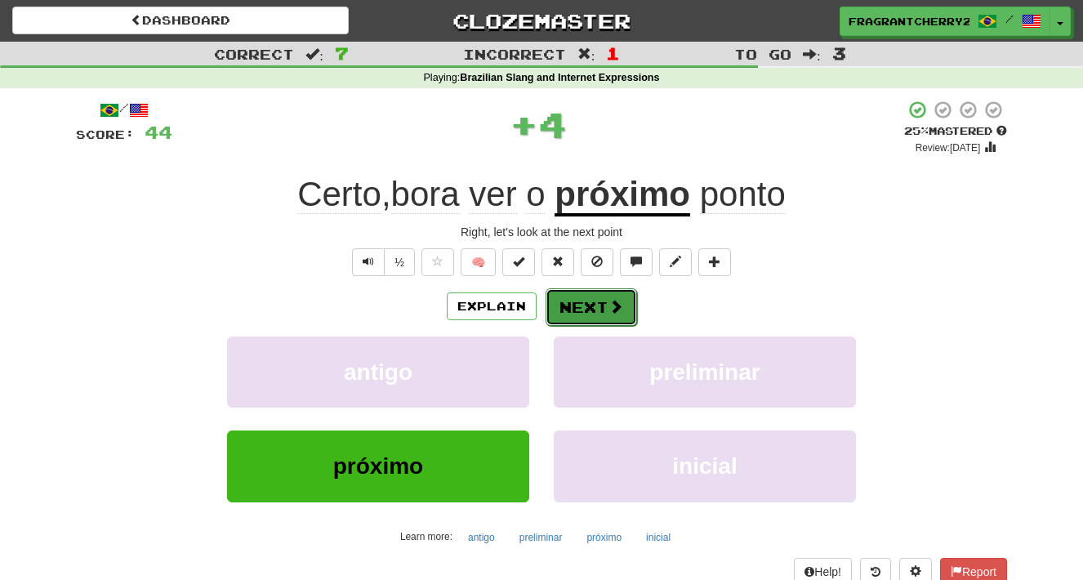
click at [624, 315] on button "Next" at bounding box center [591, 307] width 91 height 38
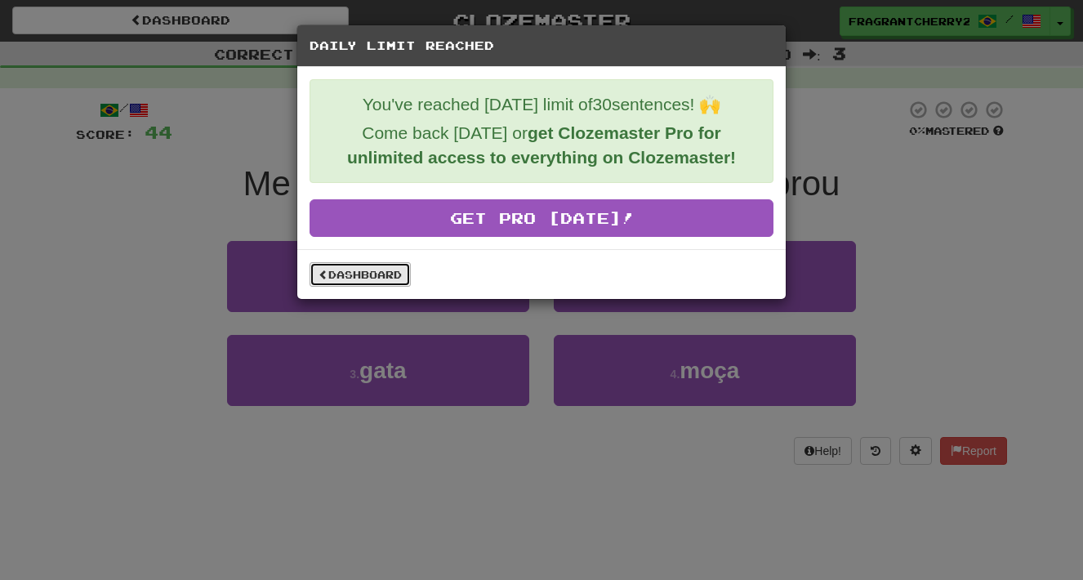
click at [398, 270] on link "Dashboard" at bounding box center [360, 274] width 101 height 24
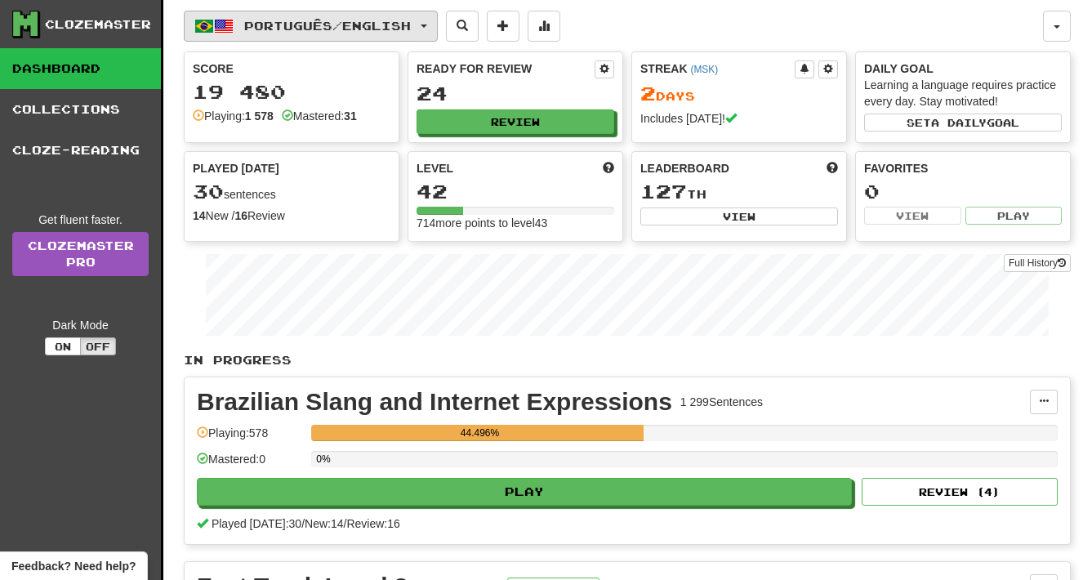
click at [288, 33] on button "Português / English" at bounding box center [311, 26] width 254 height 31
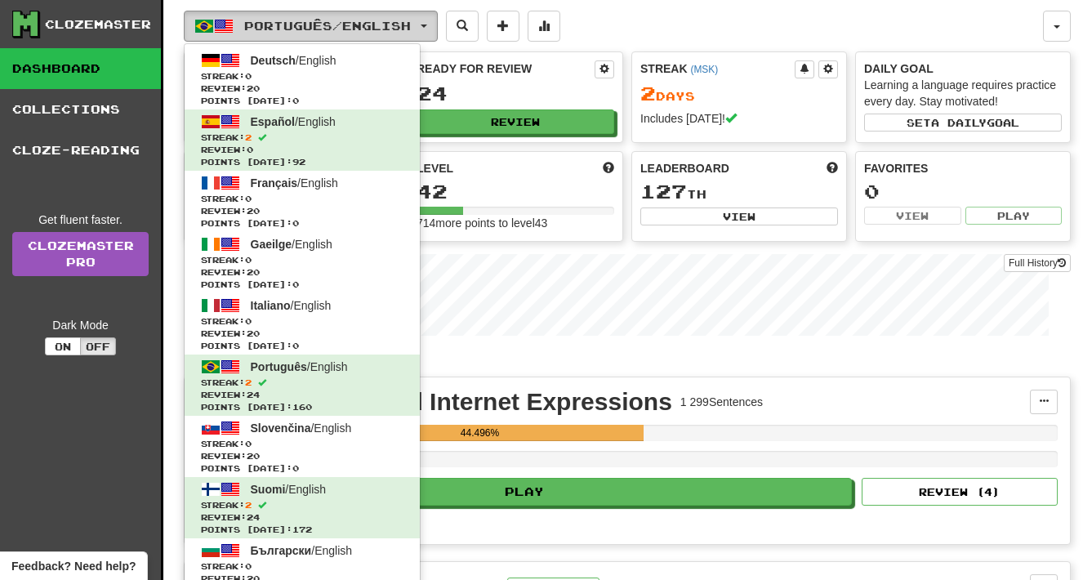
click at [288, 33] on button "Português / English" at bounding box center [311, 26] width 254 height 31
